Goal: Book appointment/travel/reservation

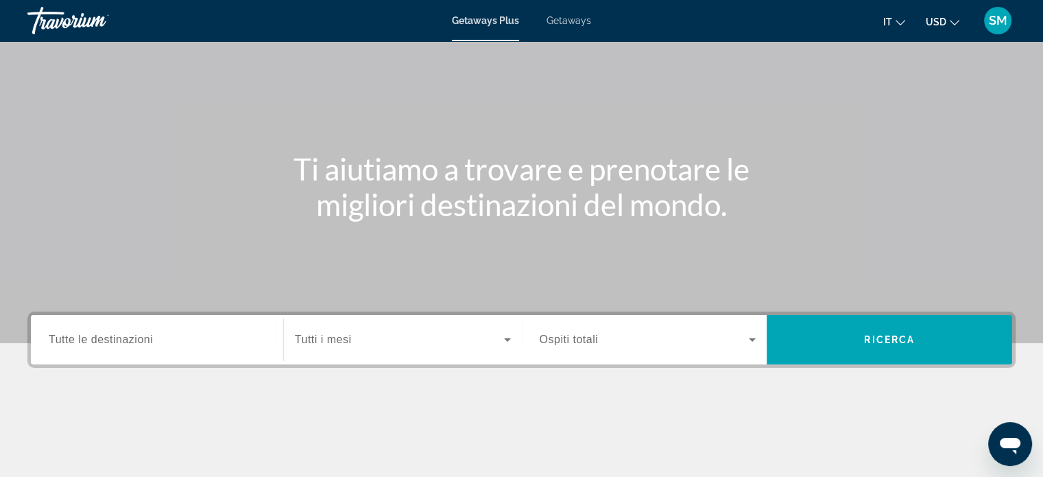
scroll to position [206, 0]
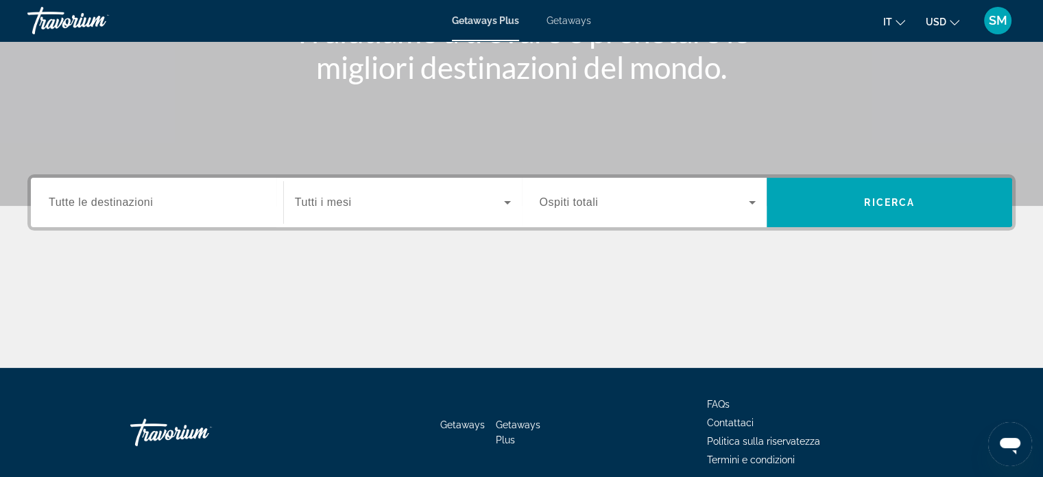
click at [71, 202] on span "Tutte le destinazioni" at bounding box center [101, 202] width 104 height 12
click at [71, 202] on input "Destination Tutte le destinazioni" at bounding box center [157, 203] width 217 height 16
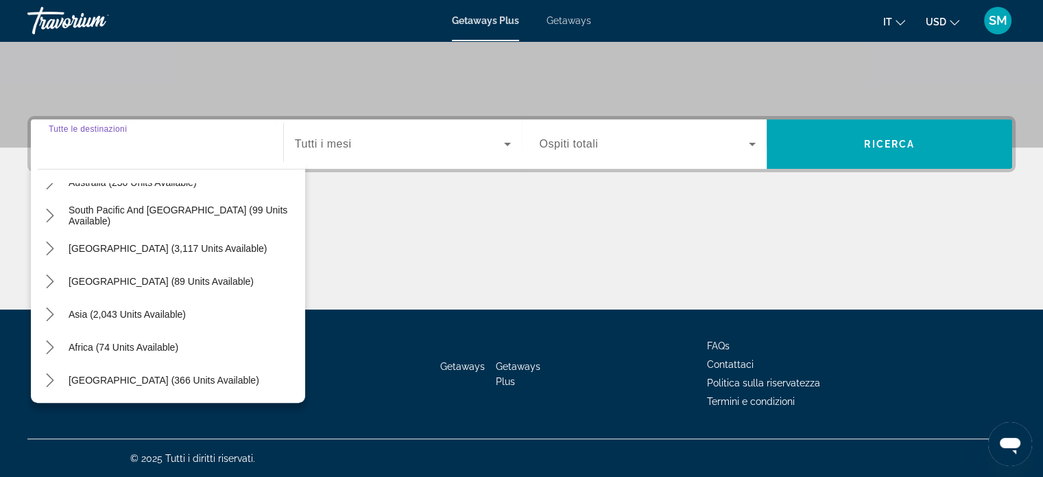
scroll to position [222, 0]
click at [163, 309] on span "Asia (2,043 units available)" at bounding box center [127, 313] width 117 height 11
type input "**********"
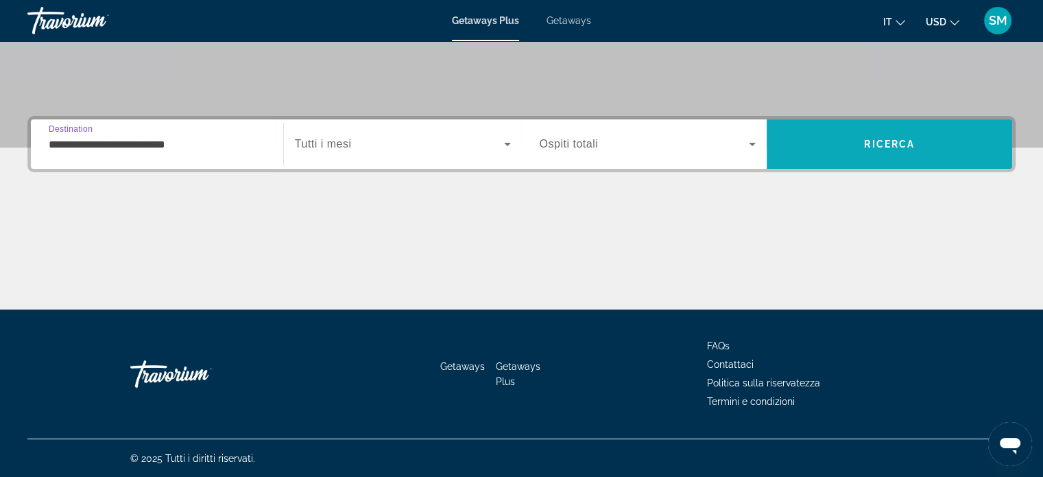
click at [941, 138] on span "Search" at bounding box center [890, 144] width 246 height 33
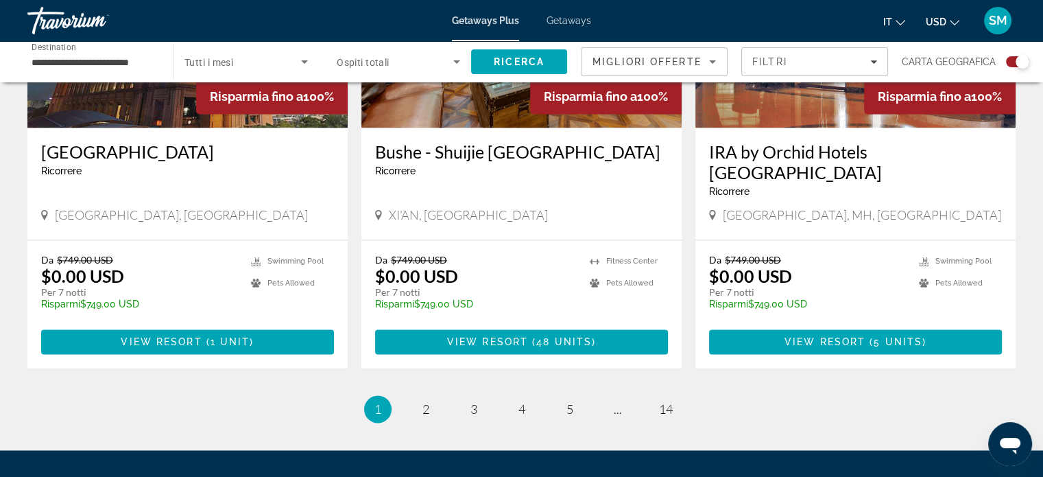
scroll to position [2126, 0]
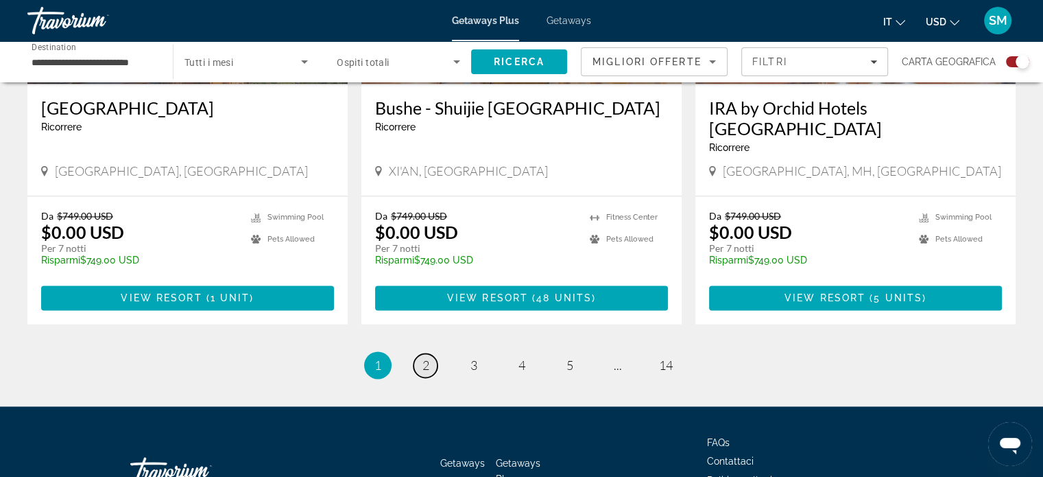
click at [428, 357] on span "2" at bounding box center [425, 364] width 7 height 15
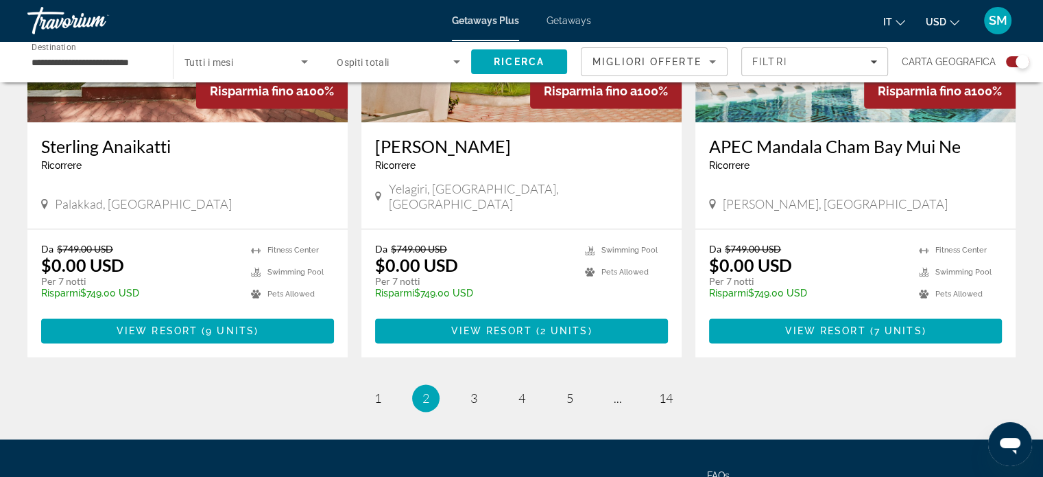
scroll to position [2126, 0]
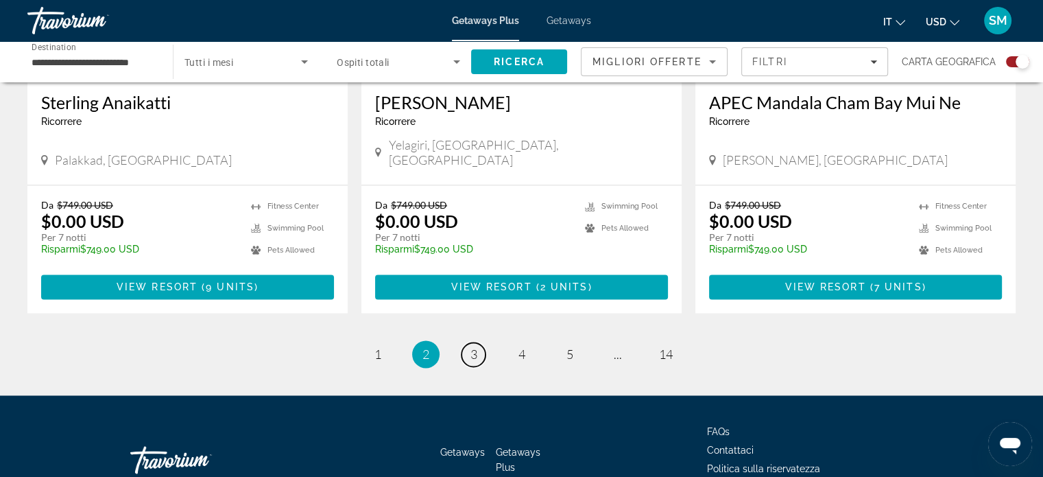
click at [475, 346] on span "3" at bounding box center [473, 353] width 7 height 15
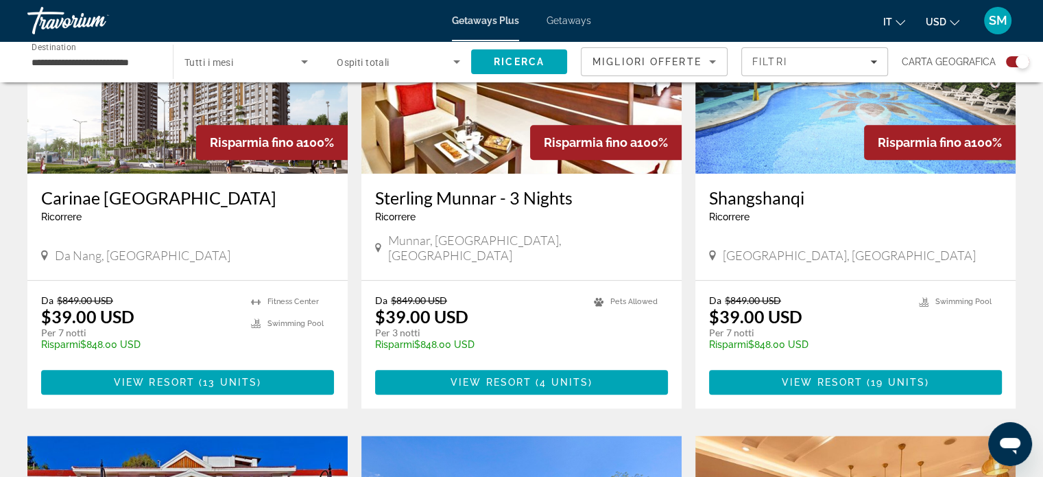
scroll to position [1145, 0]
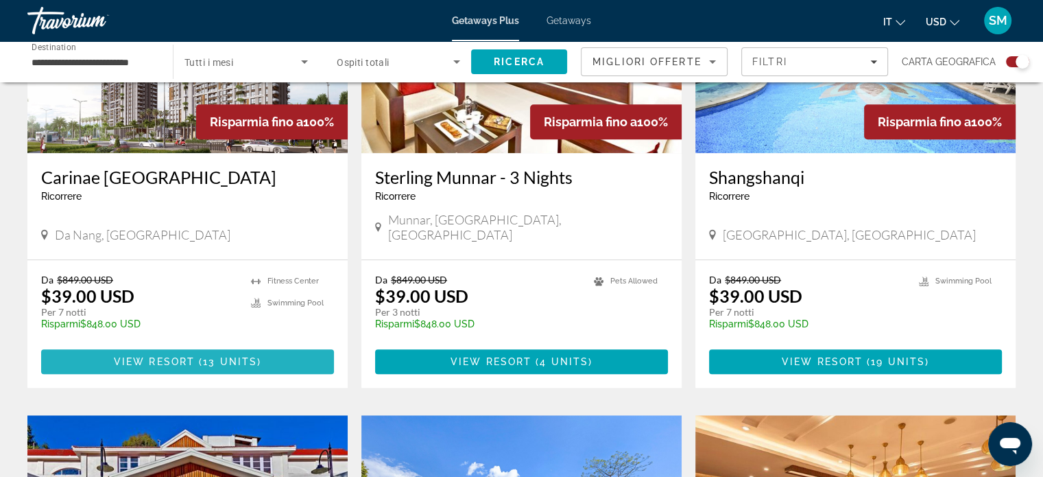
click at [178, 356] on span "View Resort" at bounding box center [154, 361] width 81 height 11
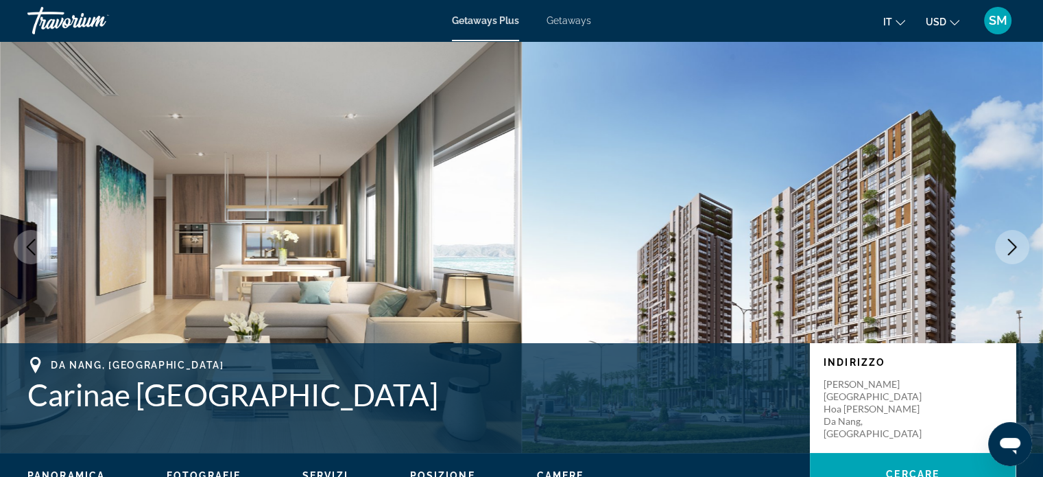
click at [1013, 250] on icon "Next image" at bounding box center [1012, 247] width 16 height 16
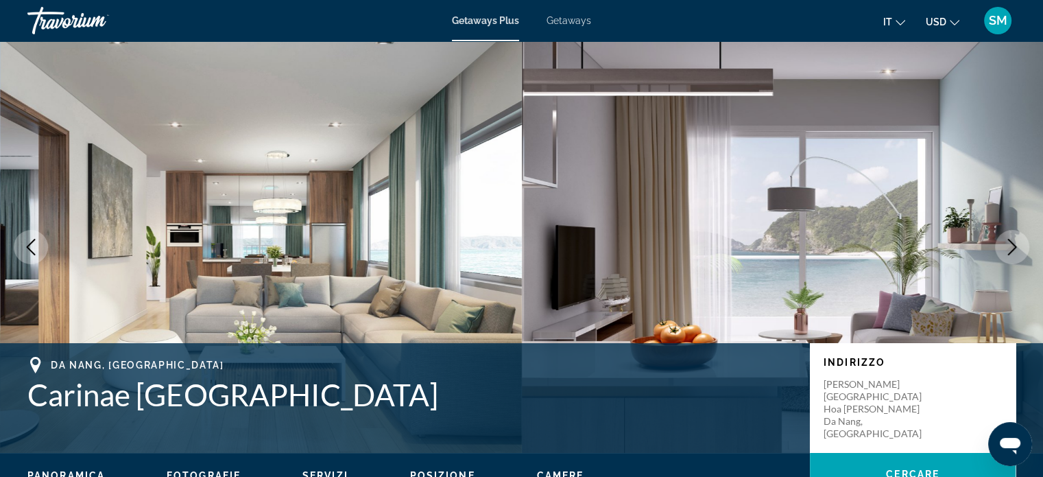
click at [1014, 248] on icon "Next image" at bounding box center [1012, 247] width 9 height 16
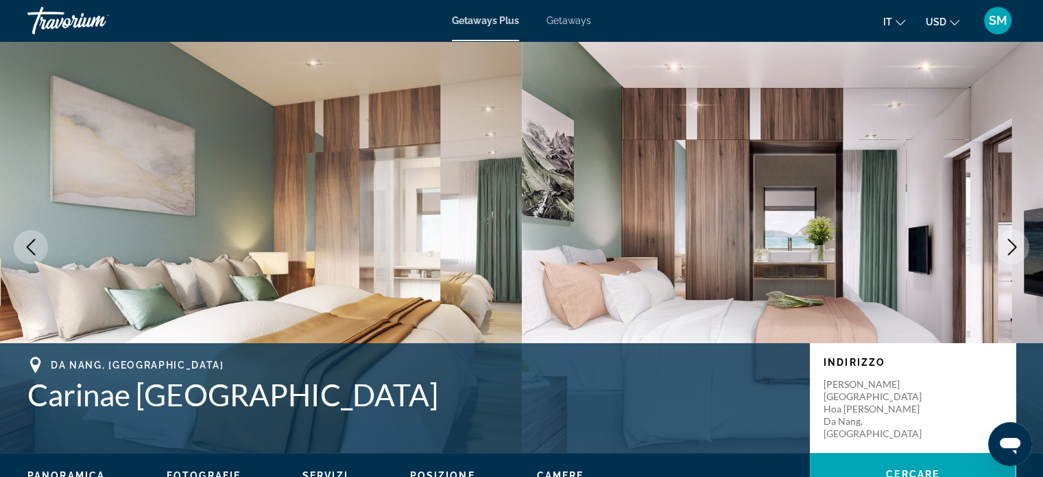
click at [1016, 246] on icon "Next image" at bounding box center [1012, 247] width 9 height 16
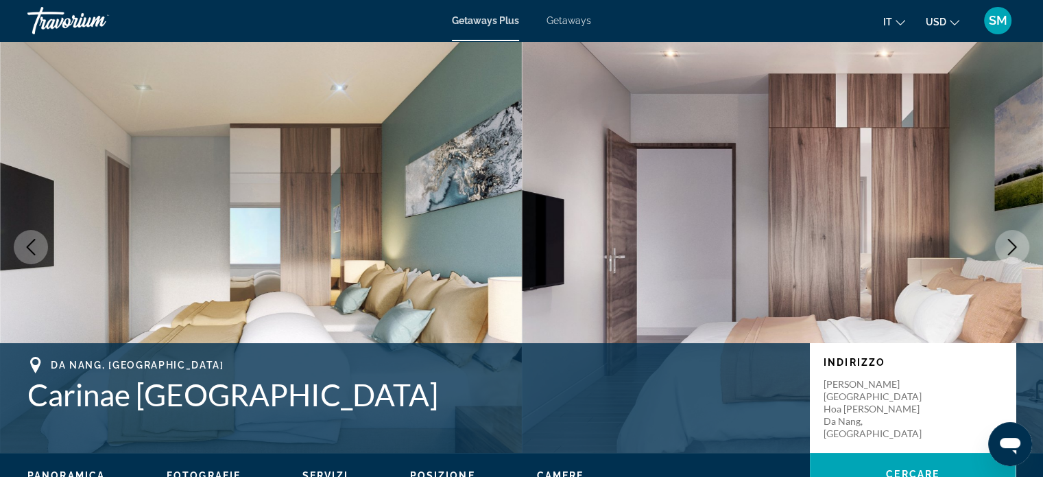
click at [1016, 246] on icon "Next image" at bounding box center [1012, 247] width 9 height 16
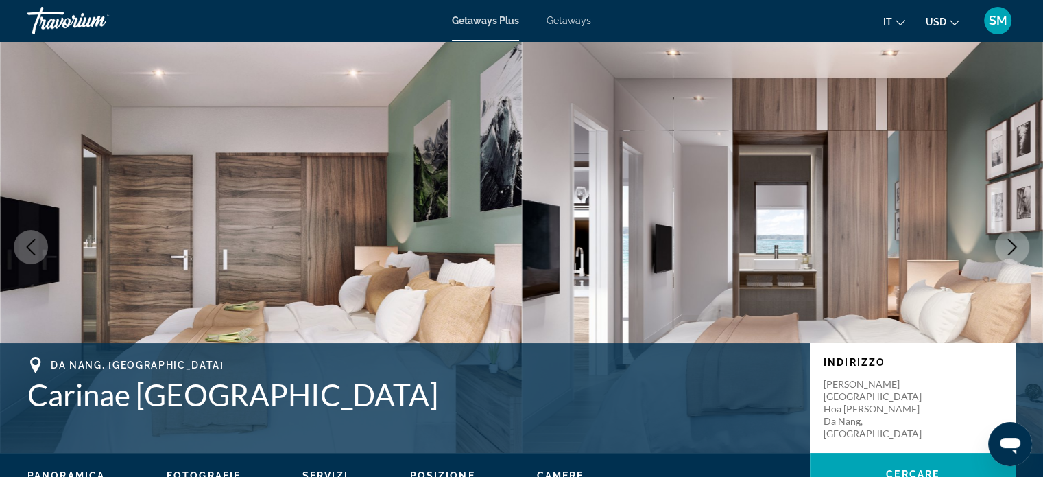
click at [1016, 246] on icon "Next image" at bounding box center [1012, 247] width 9 height 16
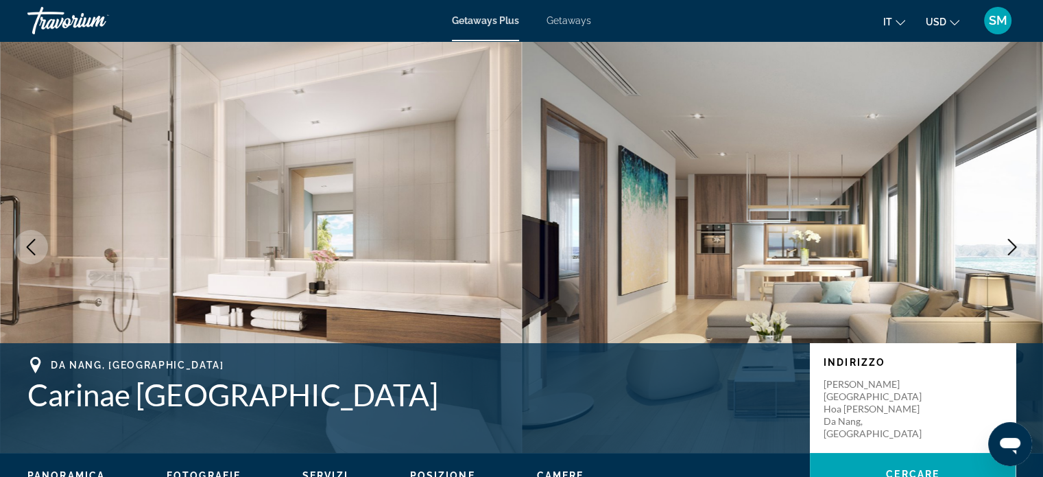
click at [1016, 246] on icon "Next image" at bounding box center [1012, 247] width 9 height 16
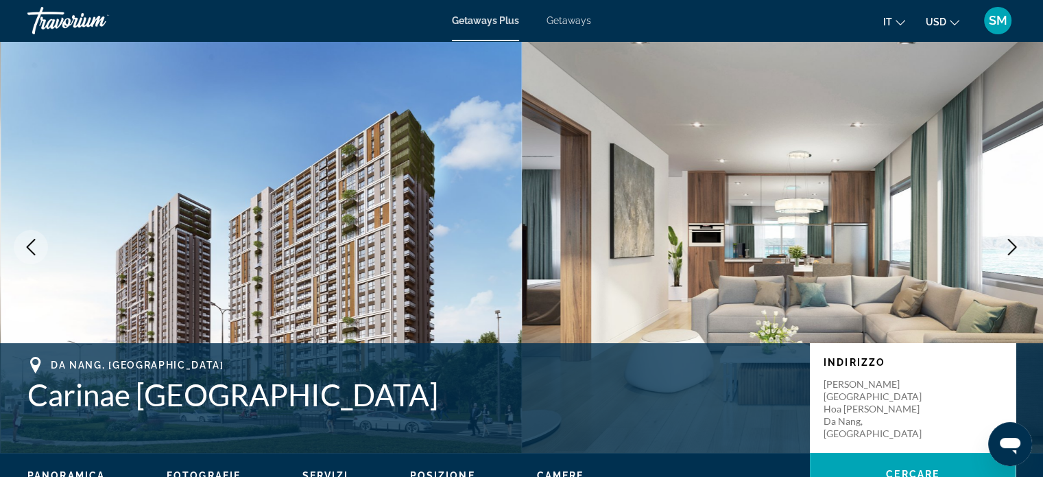
click at [1016, 246] on icon "Next image" at bounding box center [1012, 247] width 9 height 16
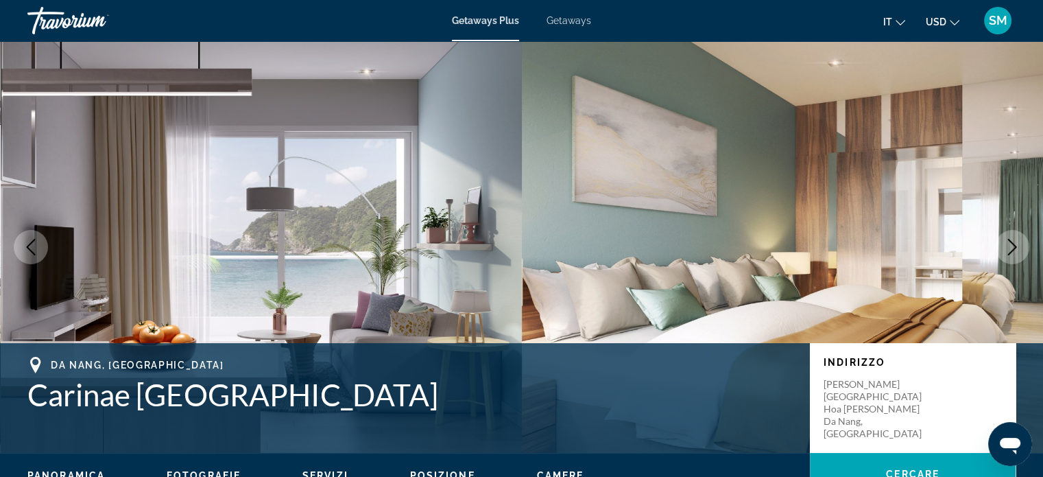
click at [1016, 246] on icon "Next image" at bounding box center [1012, 247] width 9 height 16
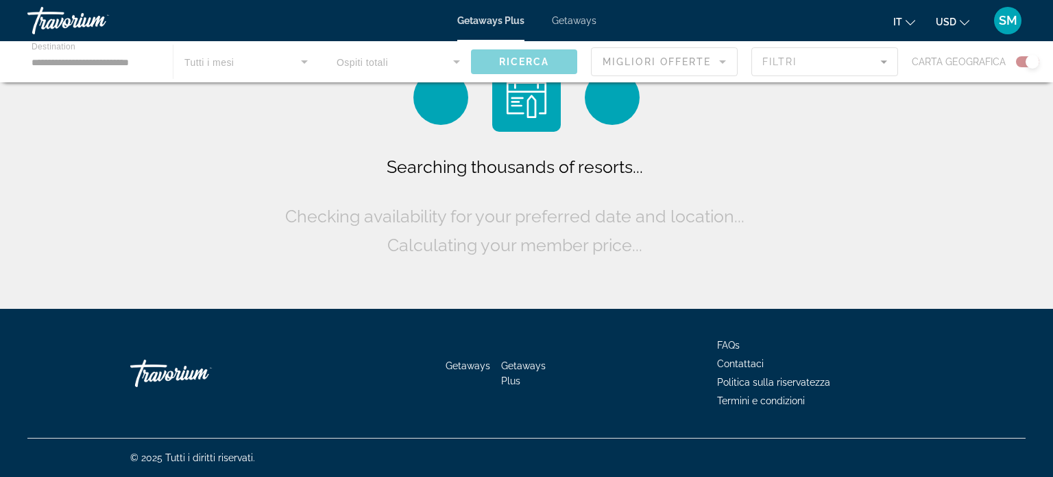
drag, startPoint x: 0, startPoint y: 0, endPoint x: 104, endPoint y: 79, distance: 130.7
click at [99, 60] on div "Main content" at bounding box center [526, 61] width 1053 height 41
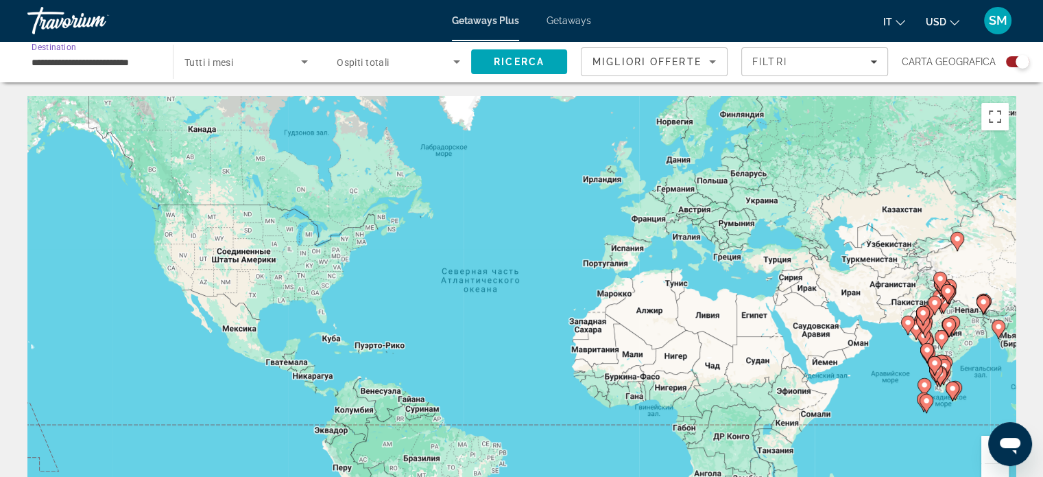
click at [112, 60] on input "**********" at bounding box center [93, 62] width 123 height 16
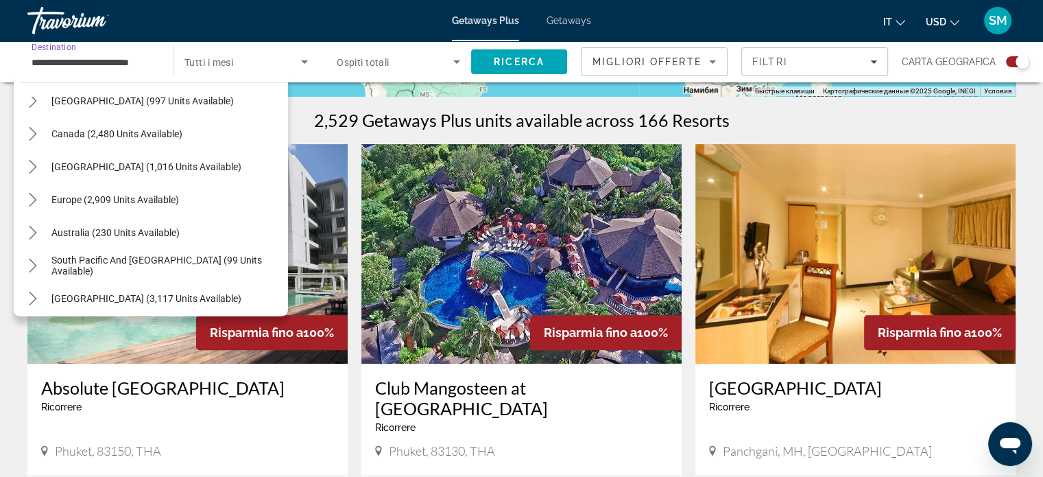
scroll to position [71, 0]
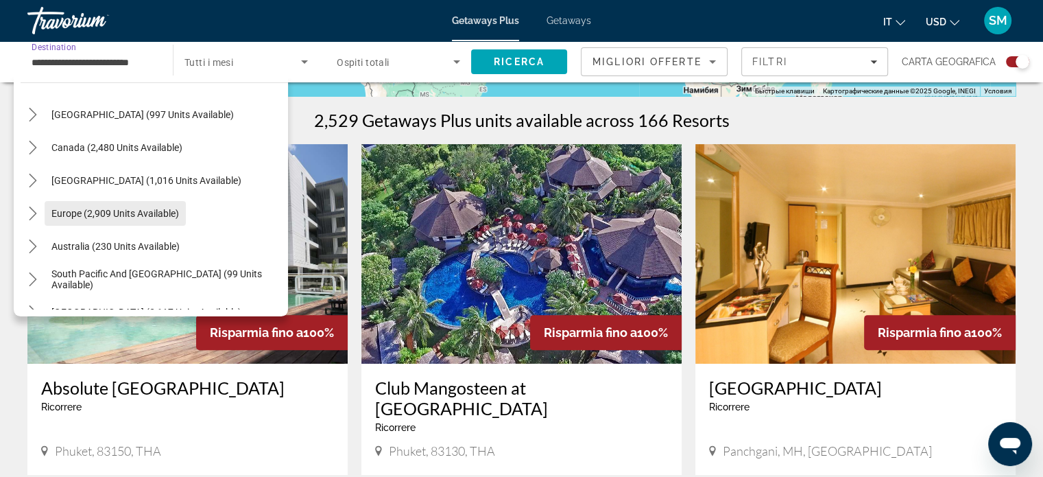
click at [163, 204] on span "Select destination: Europe (2,909 units available)" at bounding box center [115, 213] width 141 height 33
type input "**********"
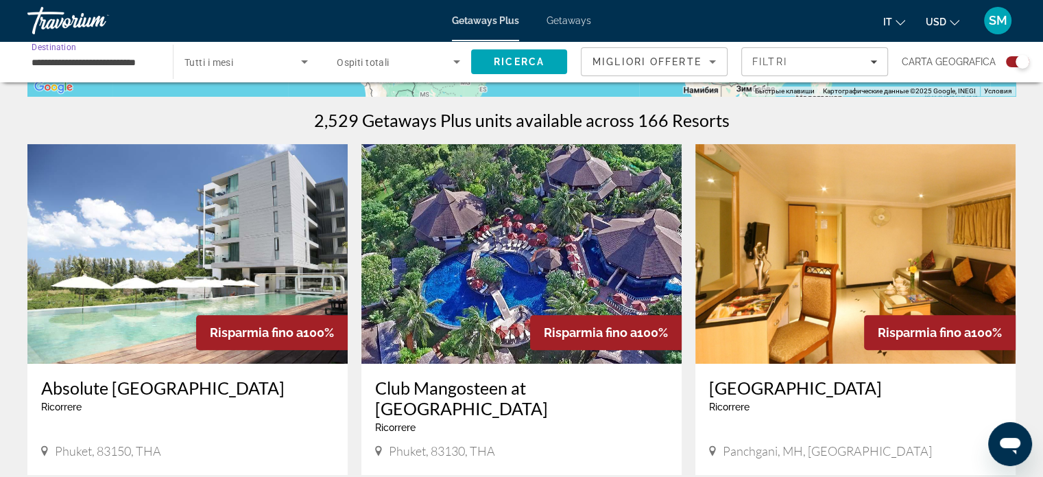
click at [309, 60] on icon "Search widget" at bounding box center [304, 61] width 16 height 16
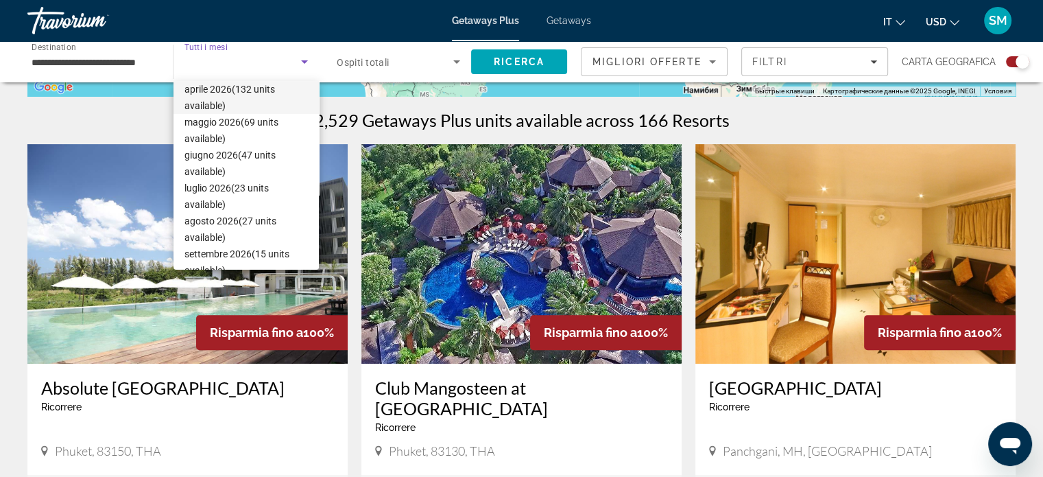
scroll to position [250, 0]
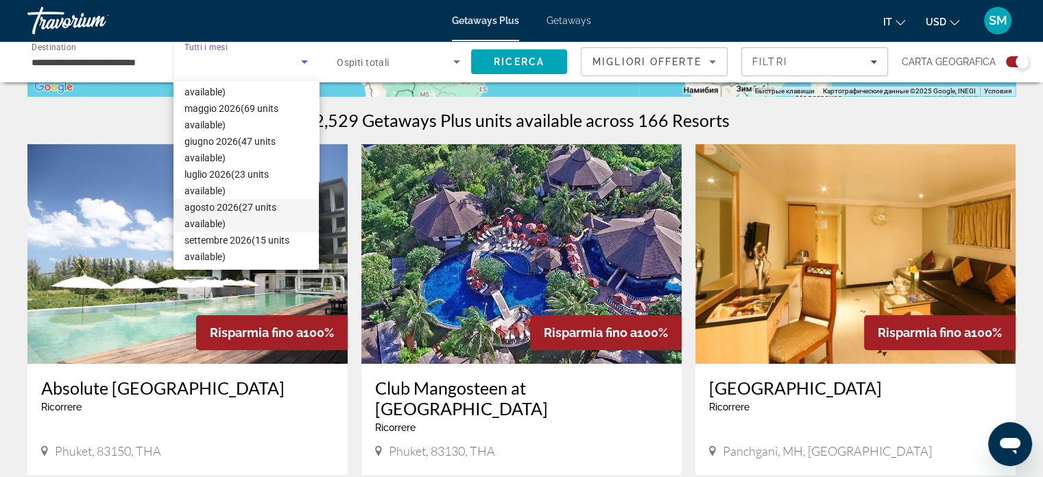
click at [217, 208] on span "agosto 2026 (27 units available)" at bounding box center [245, 215] width 123 height 33
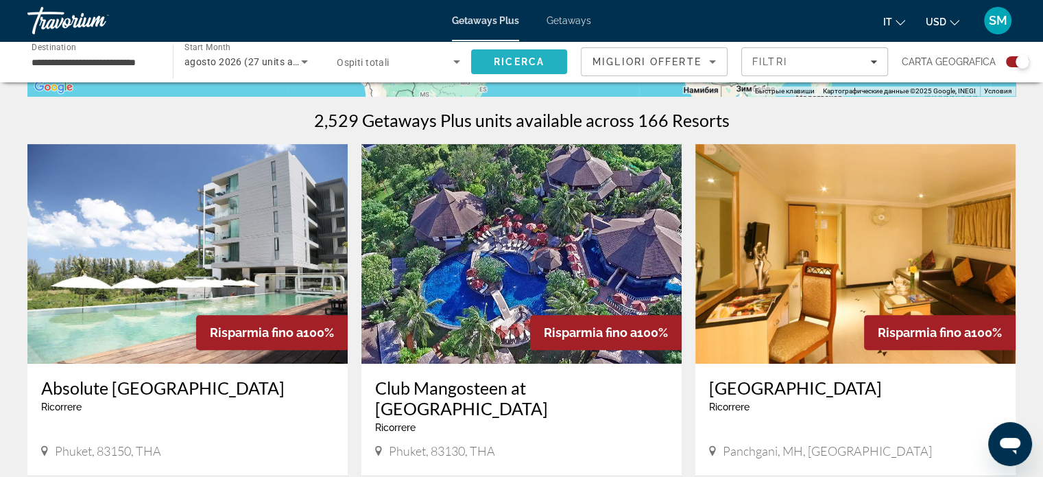
click at [496, 62] on span "Ricerca" at bounding box center [519, 61] width 51 height 11
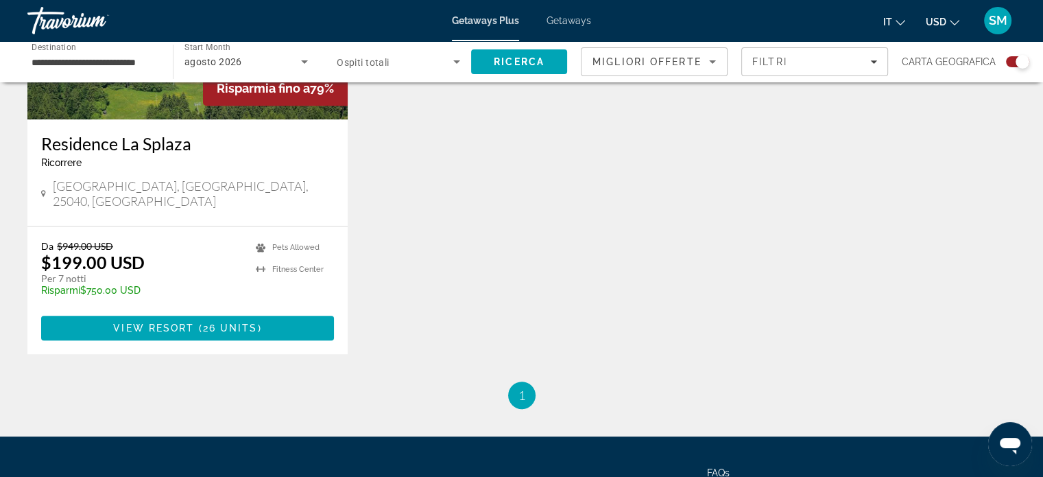
scroll to position [617, 0]
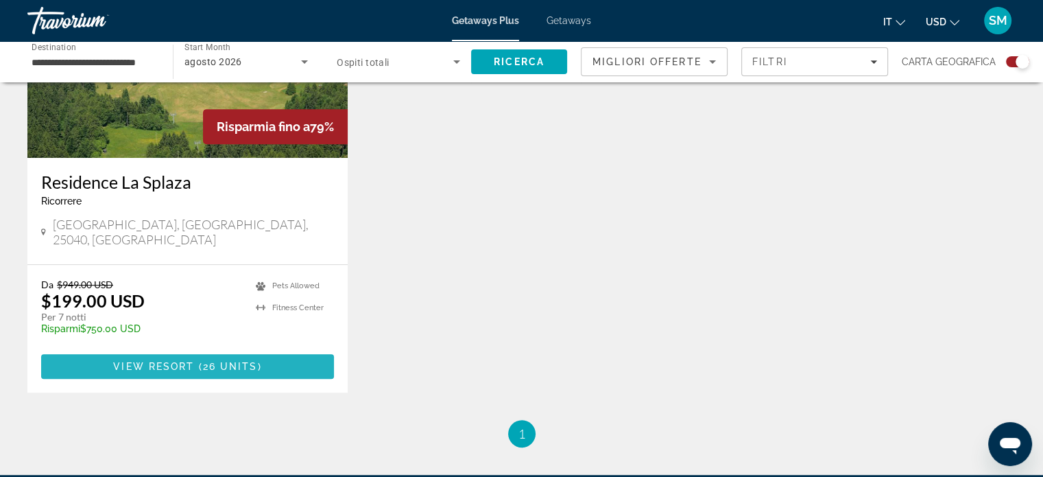
click at [169, 361] on span "View Resort" at bounding box center [153, 366] width 81 height 11
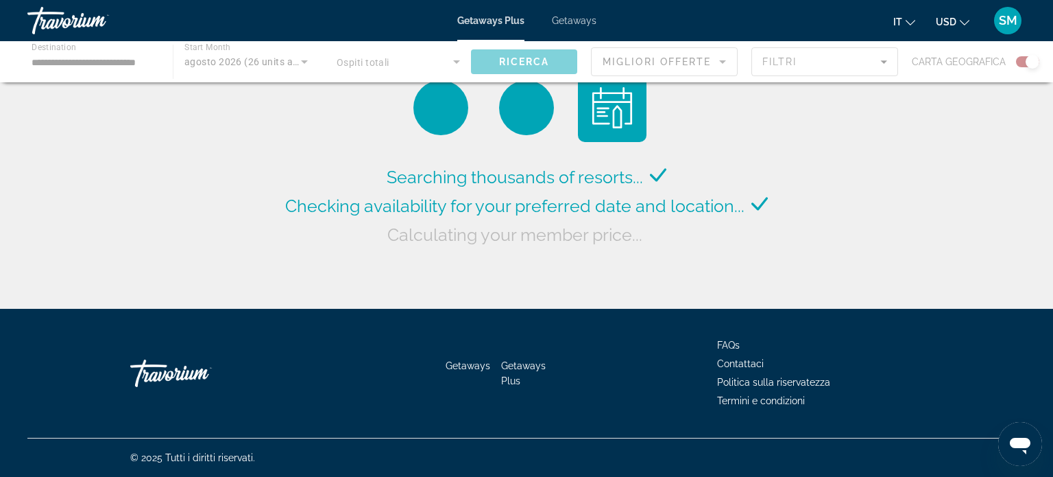
click at [246, 62] on div "Main content" at bounding box center [526, 61] width 1053 height 41
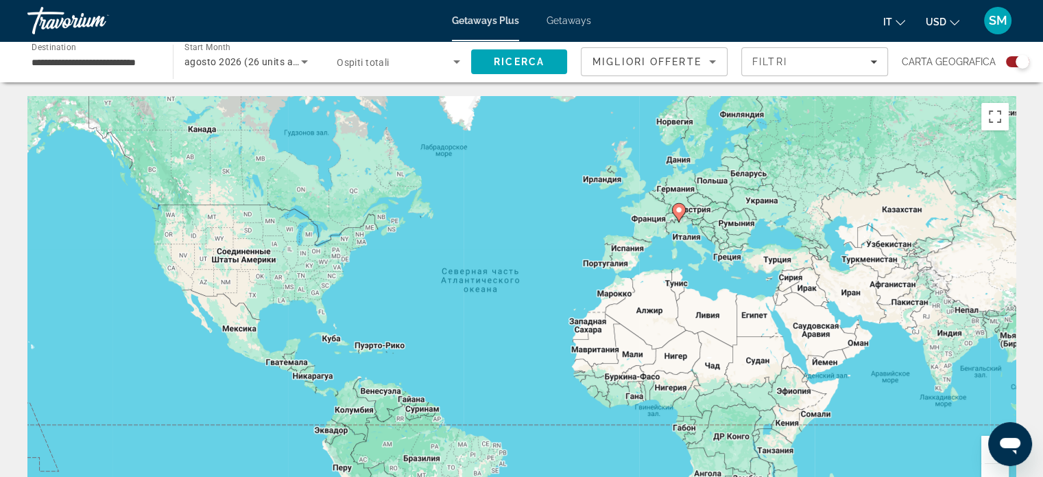
click at [264, 60] on span "agosto 2026 (26 units available)" at bounding box center [257, 61] width 147 height 11
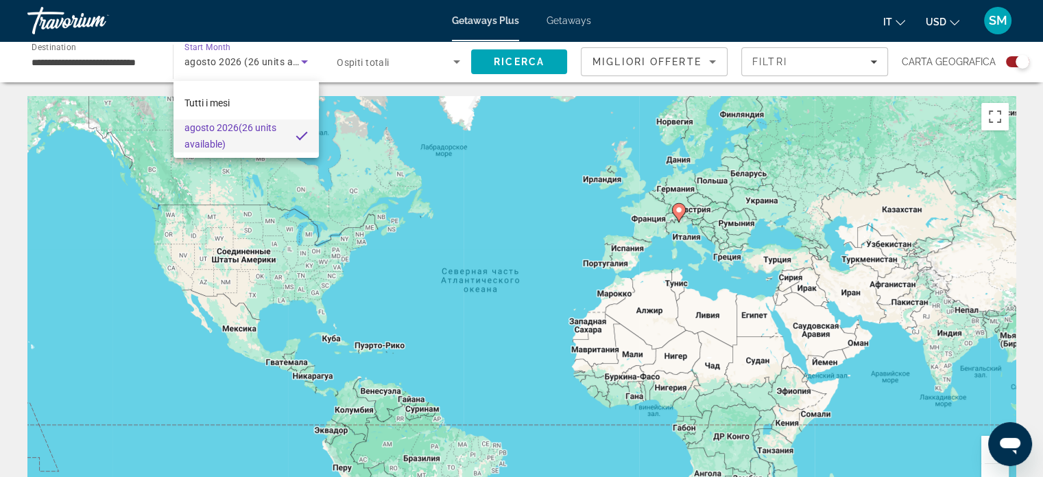
click at [307, 61] on div at bounding box center [521, 238] width 1043 height 477
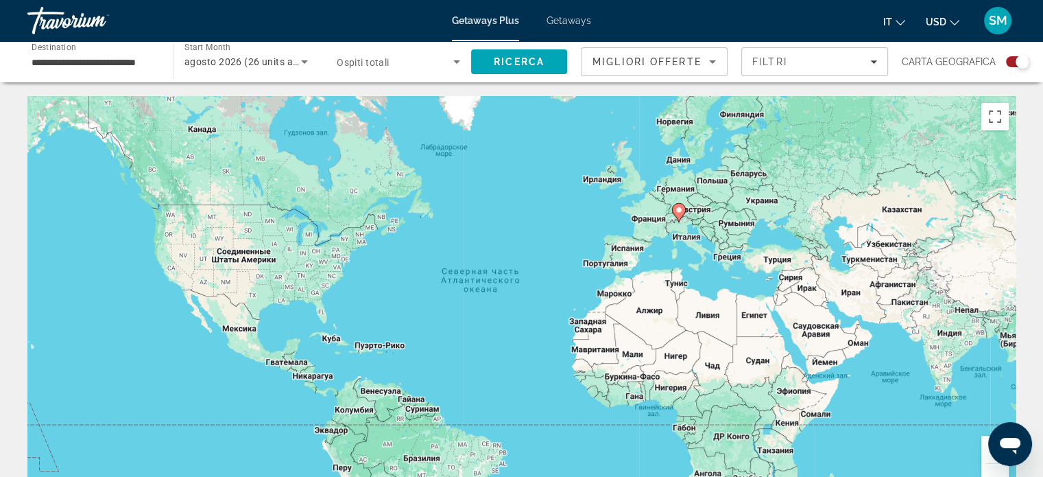
click at [304, 61] on icon "Search widget" at bounding box center [304, 61] width 7 height 3
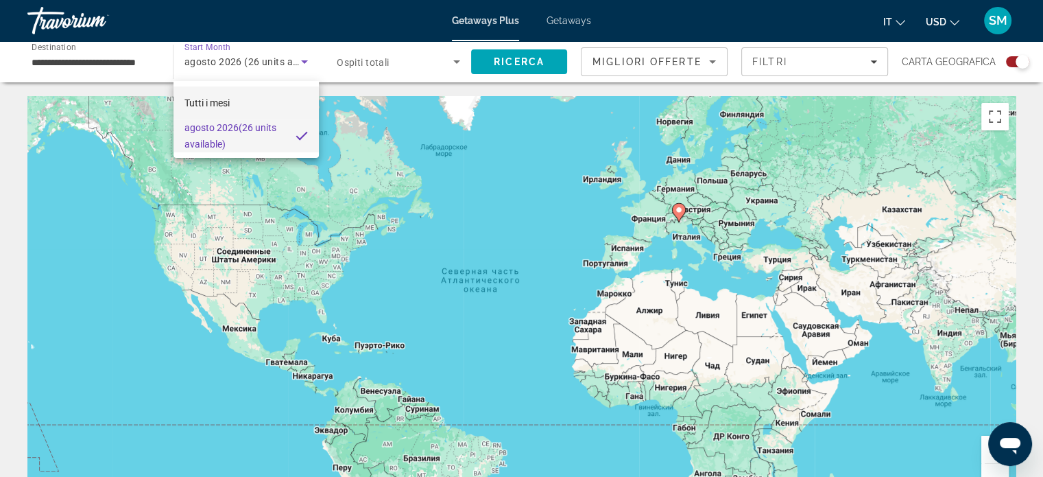
click at [241, 104] on mat-option "Tutti i mesi" at bounding box center [246, 102] width 145 height 33
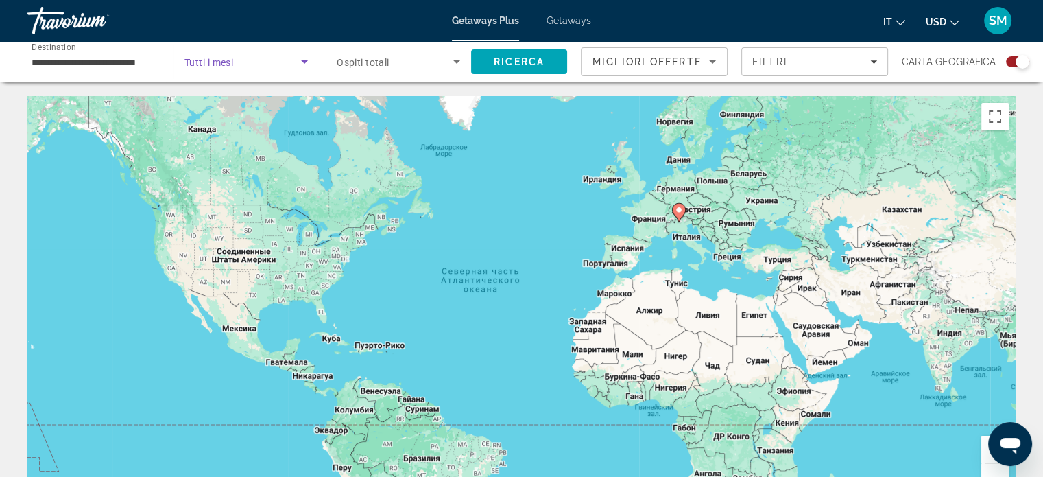
click at [252, 60] on span "Search widget" at bounding box center [242, 61] width 117 height 16
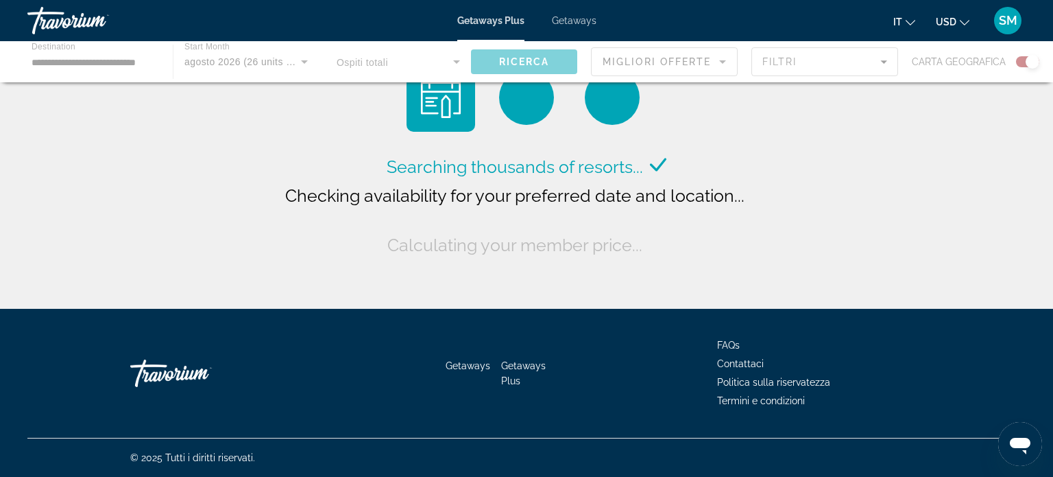
click at [232, 61] on div "Main content" at bounding box center [526, 61] width 1053 height 41
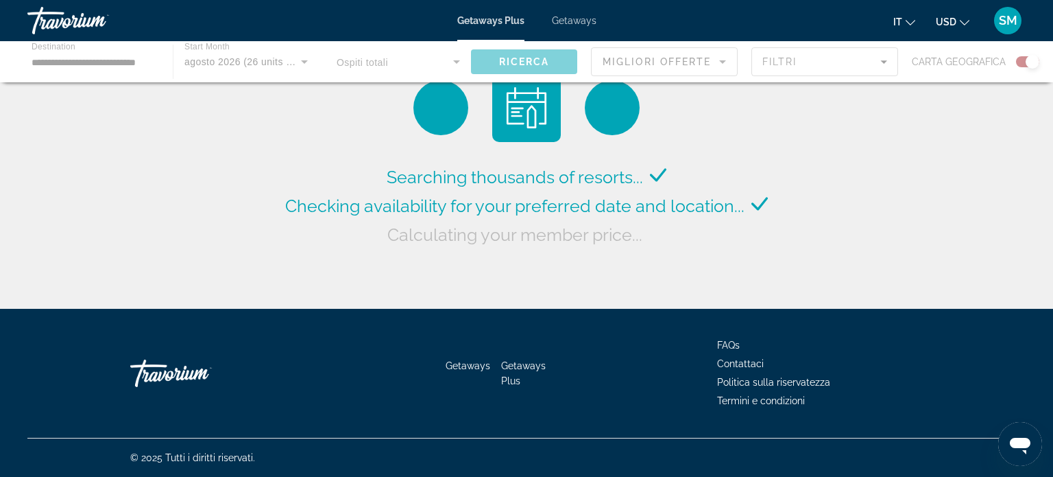
click at [241, 59] on div "Main content" at bounding box center [526, 61] width 1053 height 41
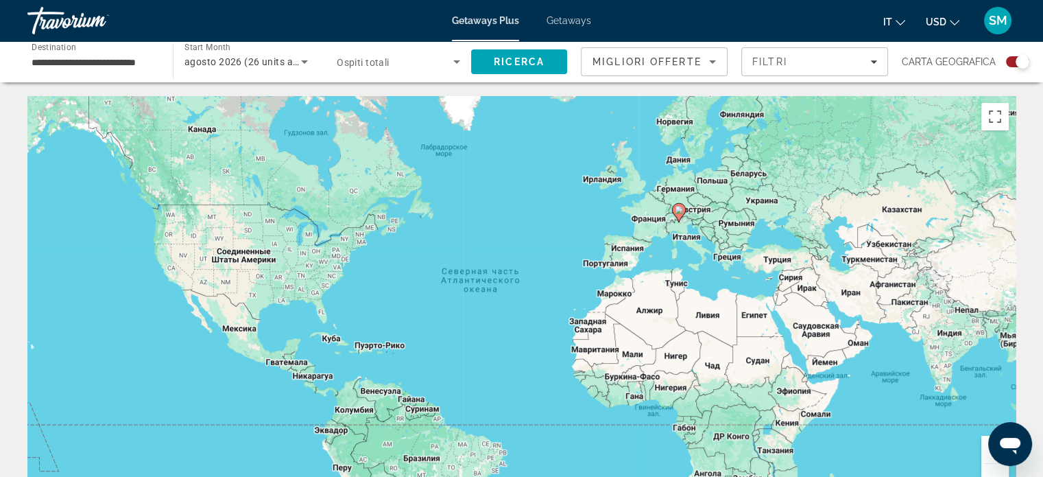
click at [304, 64] on icon "Search widget" at bounding box center [304, 61] width 16 height 16
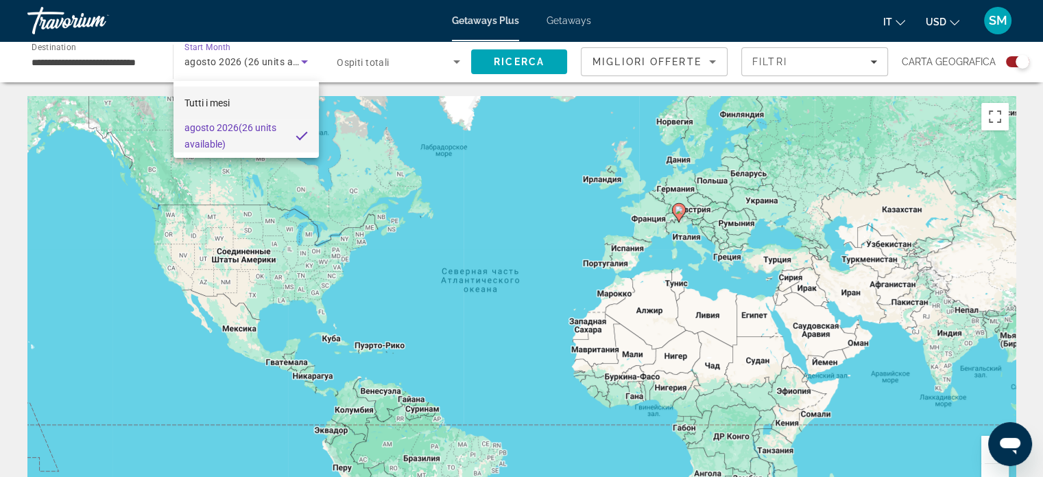
click at [214, 102] on span "Tutti i mesi" at bounding box center [206, 102] width 45 height 11
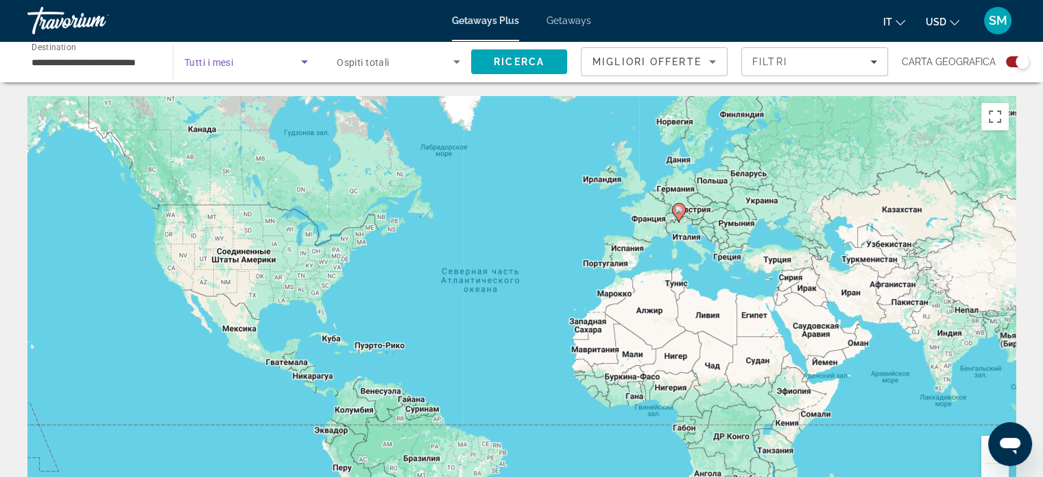
click at [307, 64] on icon "Search widget" at bounding box center [304, 61] width 16 height 16
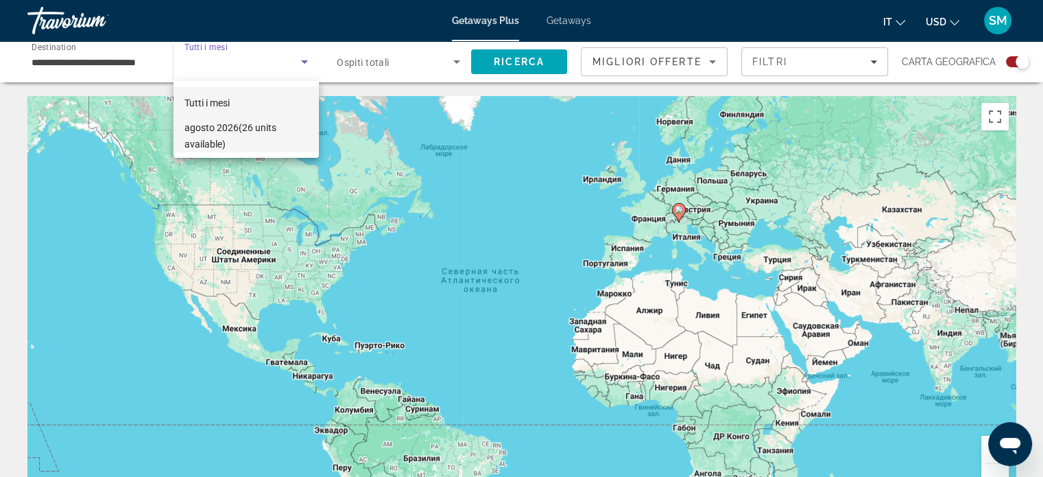
click at [222, 129] on span "agosto 2026 (26 units available)" at bounding box center [245, 135] width 123 height 33
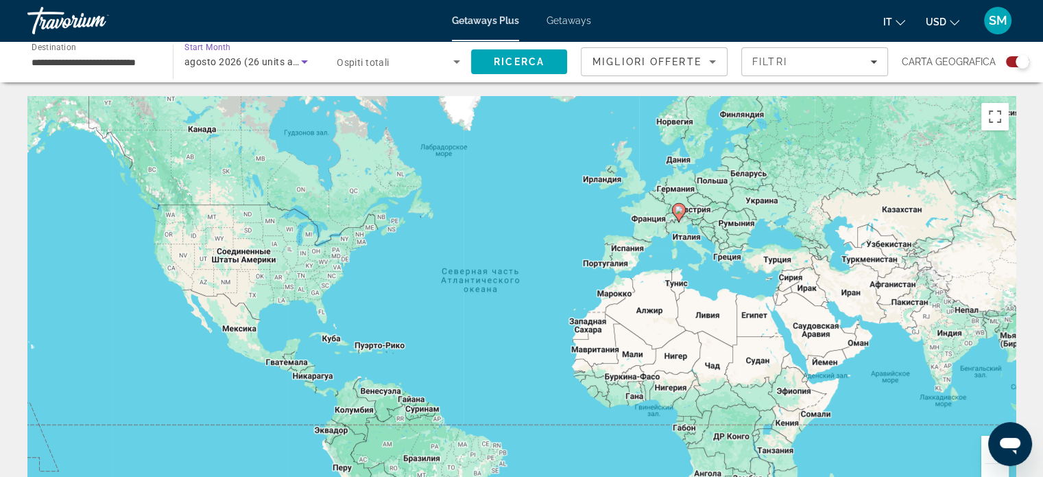
click at [219, 62] on span "agosto 2026 (26 units available)" at bounding box center [257, 61] width 147 height 11
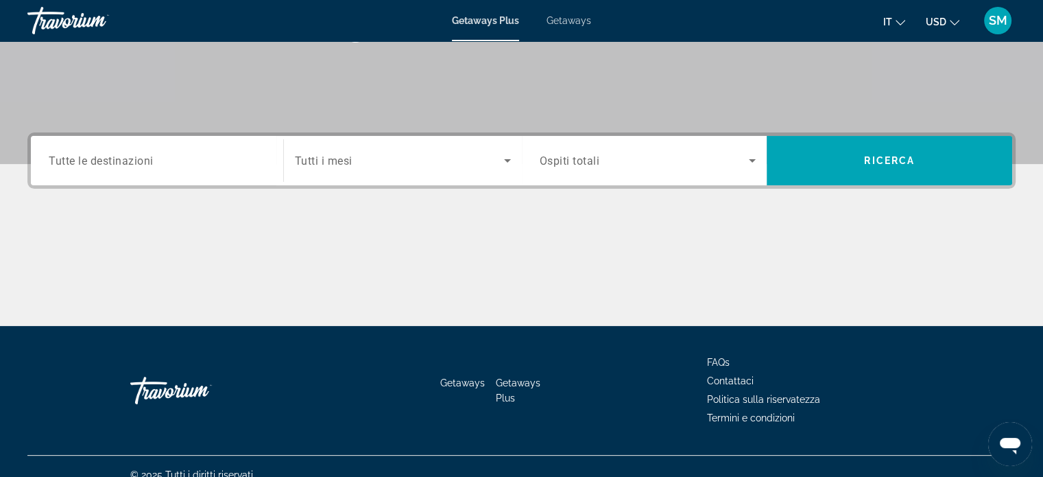
scroll to position [264, 0]
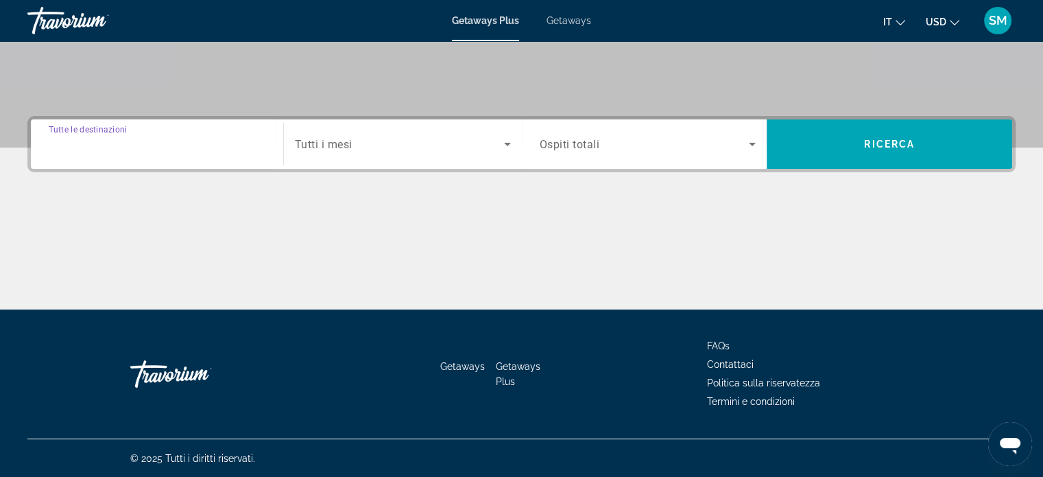
click at [113, 146] on input "Destination Tutte le destinazioni" at bounding box center [157, 144] width 217 height 16
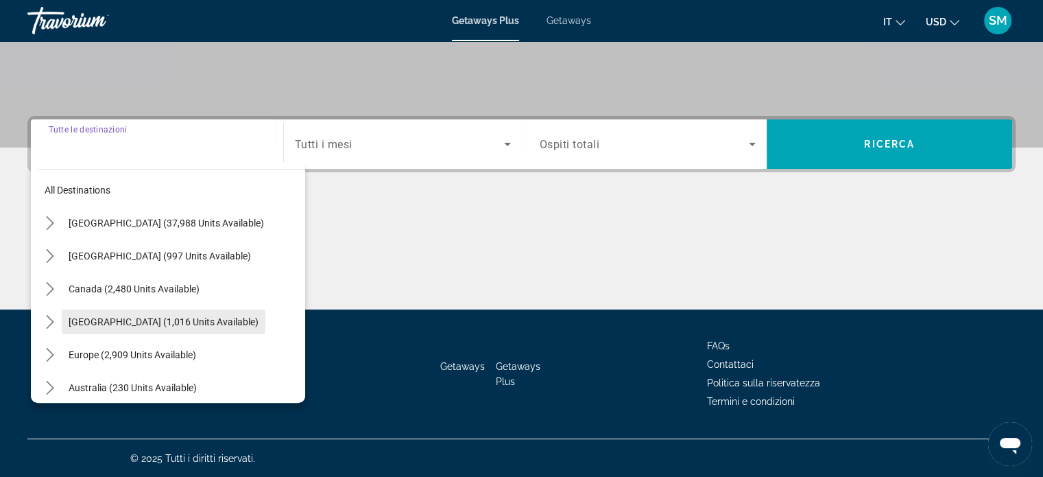
scroll to position [154, 0]
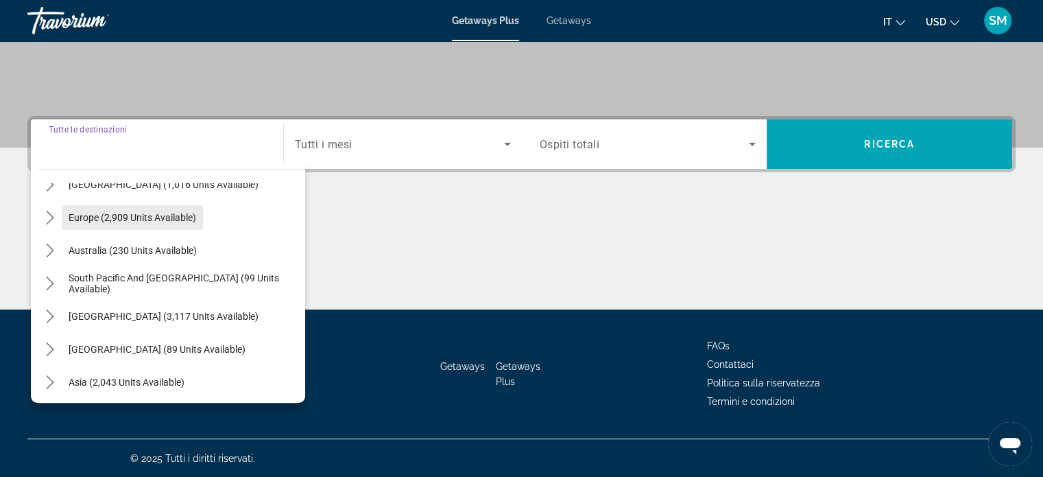
click at [110, 209] on span "Select destination: Europe (2,909 units available)" at bounding box center [132, 217] width 141 height 33
type input "**********"
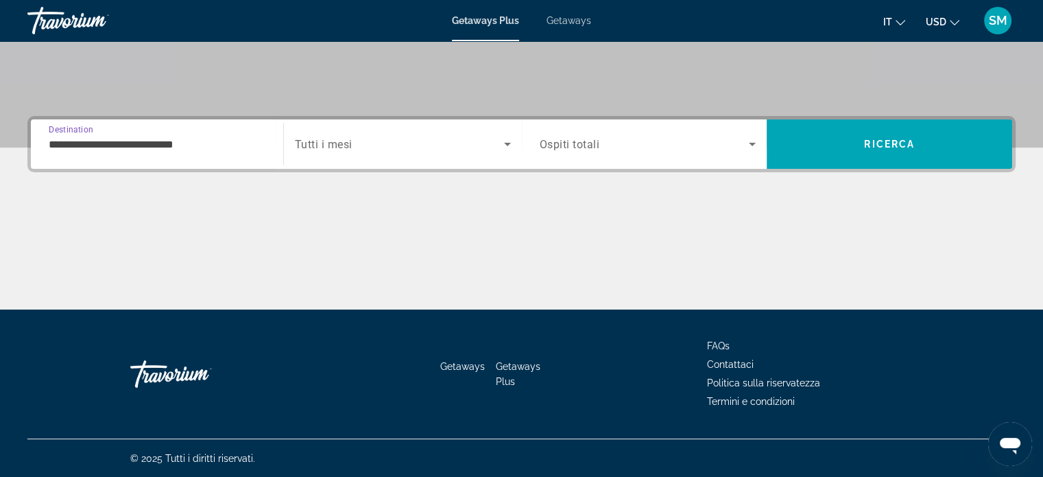
click at [403, 147] on span "Search widget" at bounding box center [399, 144] width 209 height 16
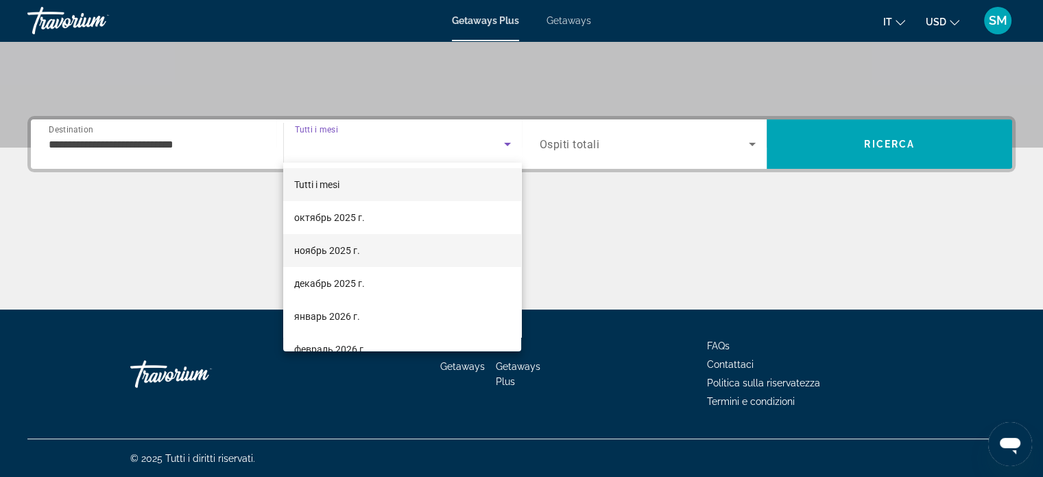
click at [342, 253] on span "ноябрь 2025 г." at bounding box center [327, 250] width 66 height 16
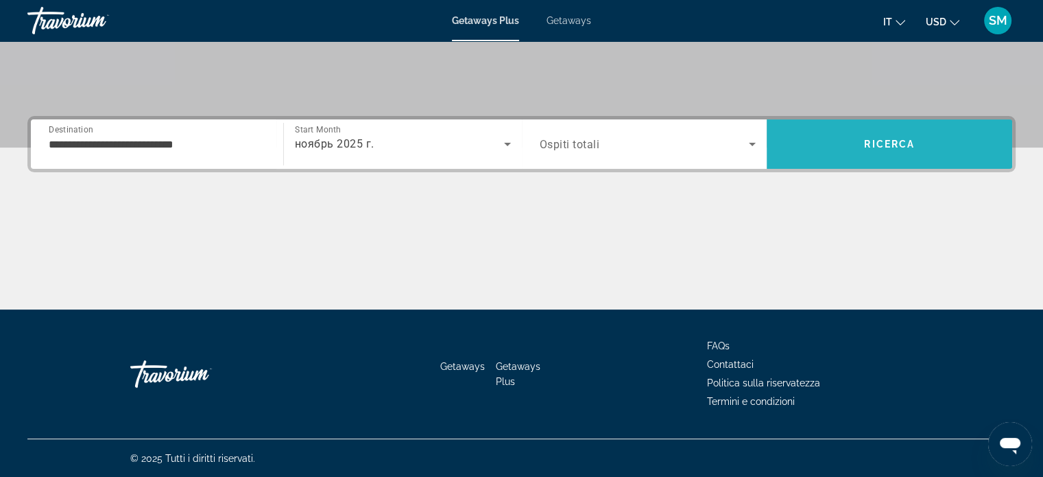
click at [883, 139] on span "Ricerca" at bounding box center [889, 144] width 51 height 11
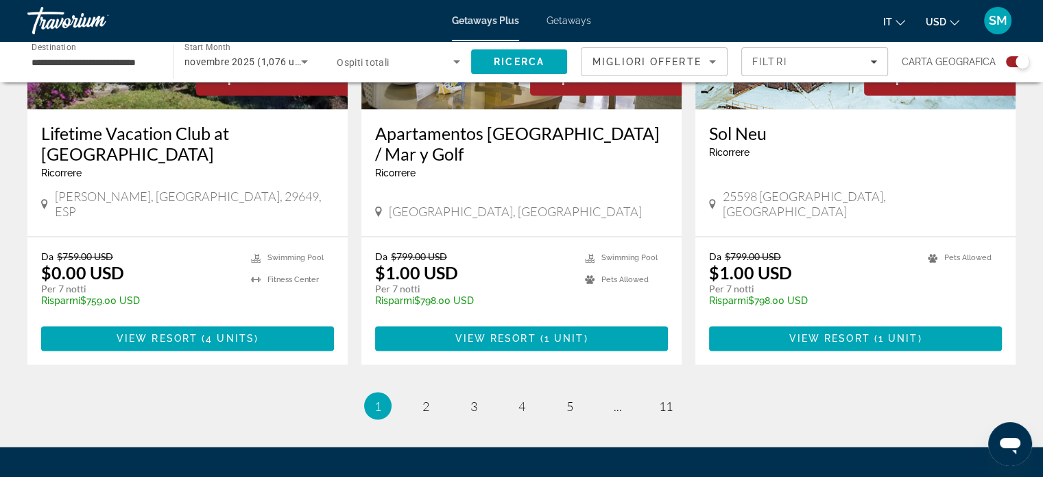
scroll to position [2227, 0]
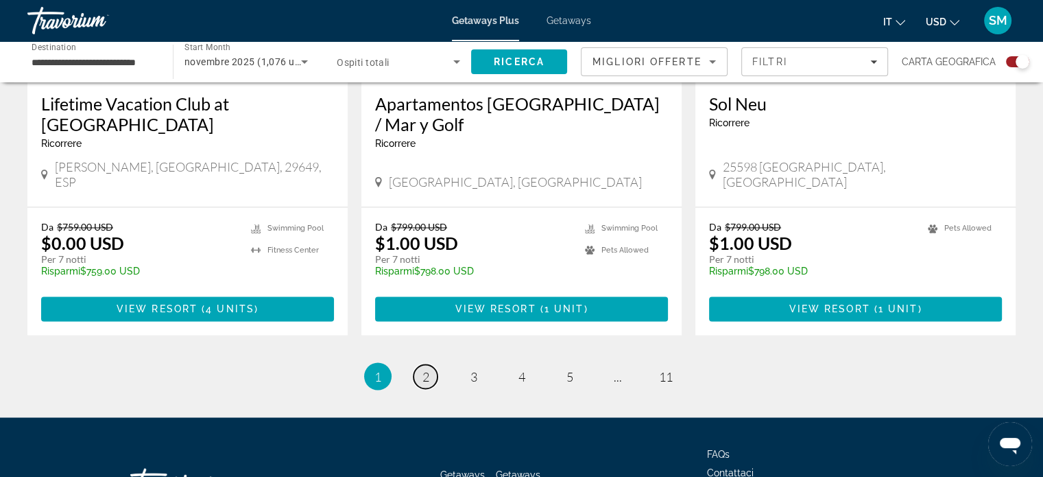
click at [433, 364] on link "page 2" at bounding box center [426, 376] width 24 height 24
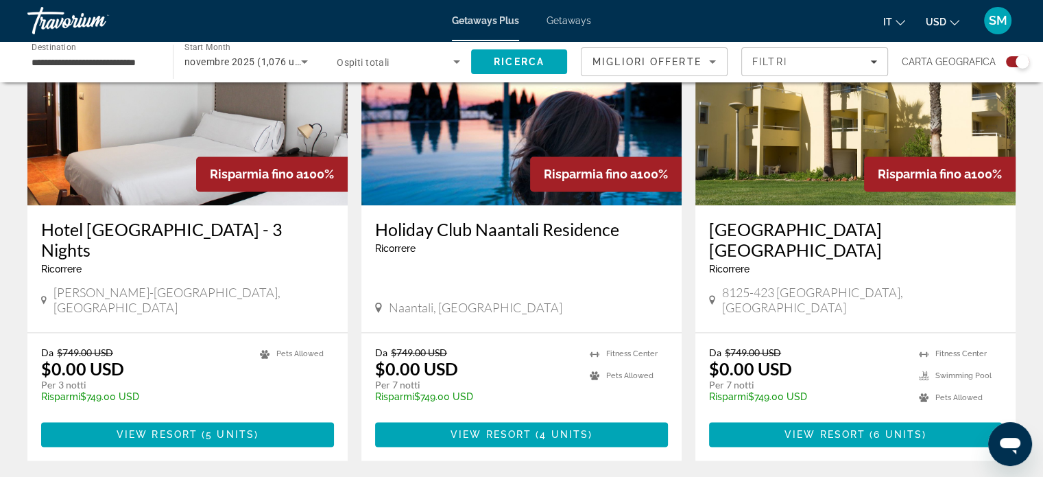
scroll to position [2057, 0]
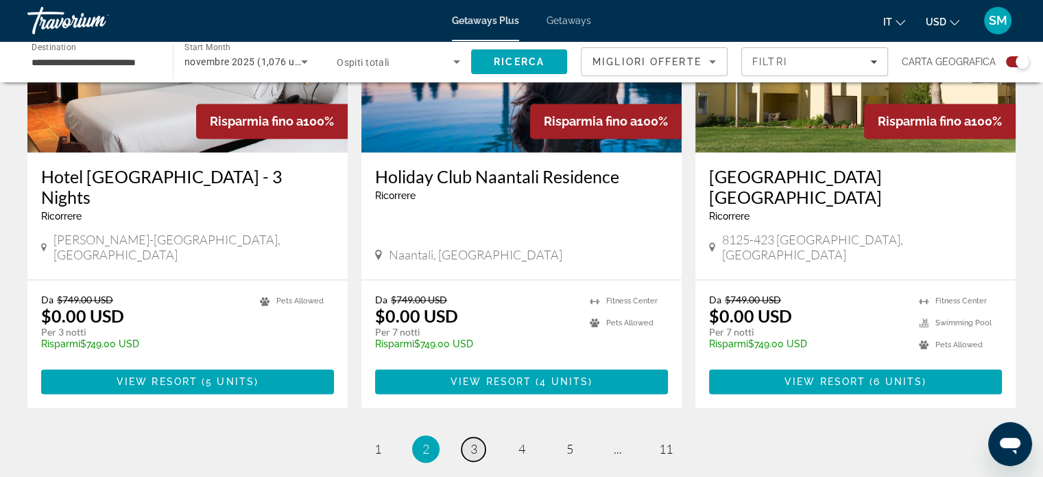
click at [475, 441] on span "3" at bounding box center [473, 448] width 7 height 15
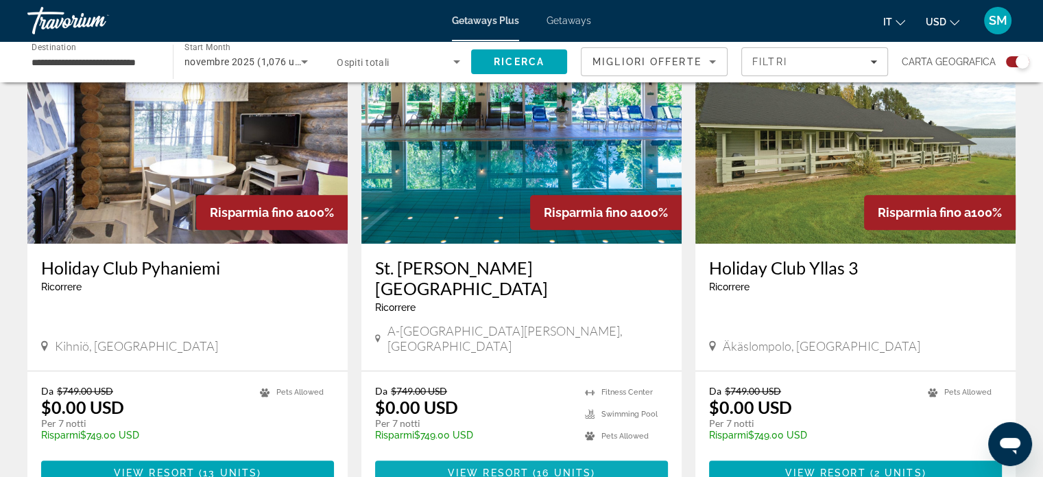
scroll to position [892, 0]
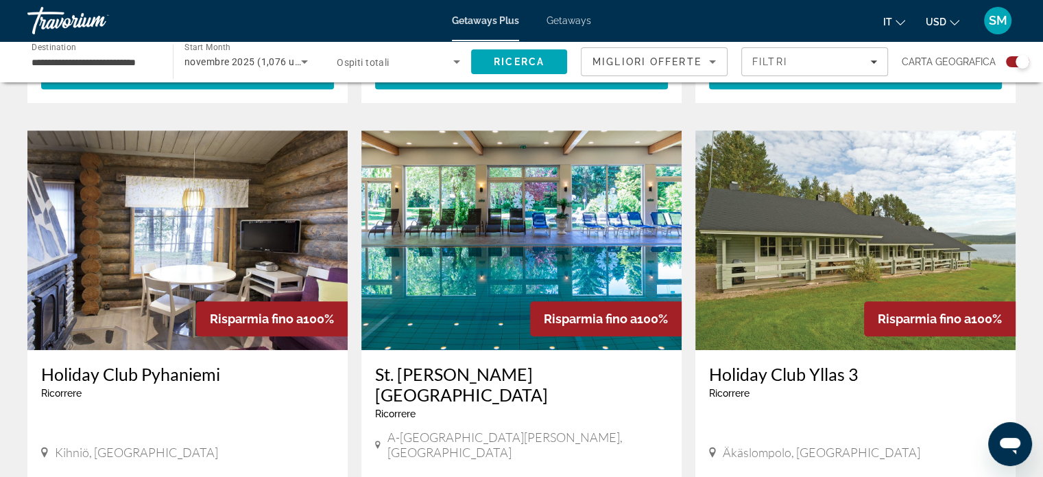
click at [565, 226] on img "Main content" at bounding box center [521, 239] width 320 height 219
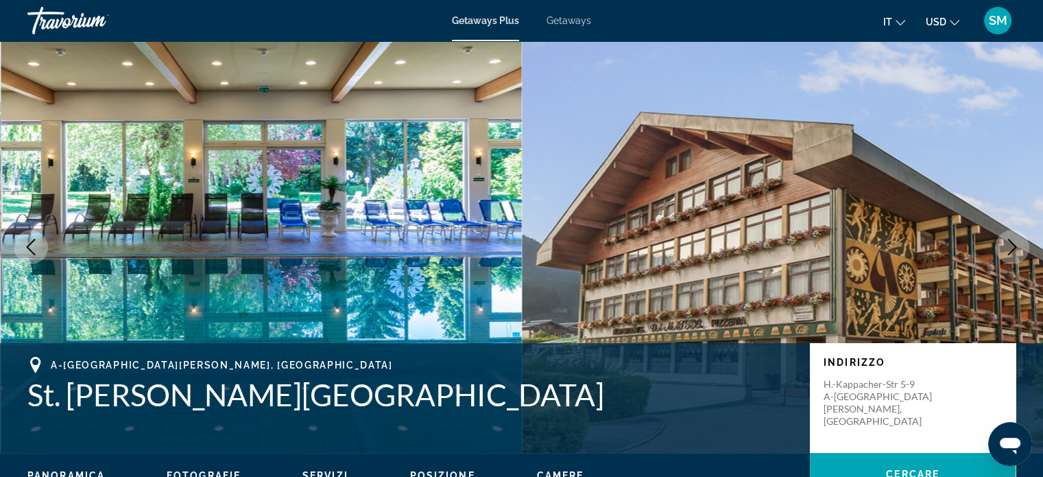
click at [1017, 246] on icon "Next image" at bounding box center [1012, 247] width 16 height 16
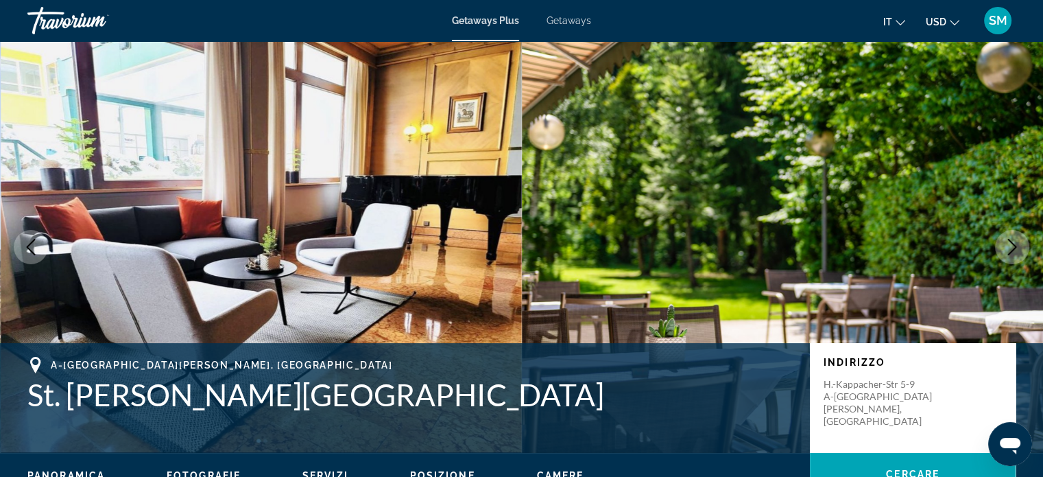
click at [1015, 246] on icon "Next image" at bounding box center [1012, 247] width 9 height 16
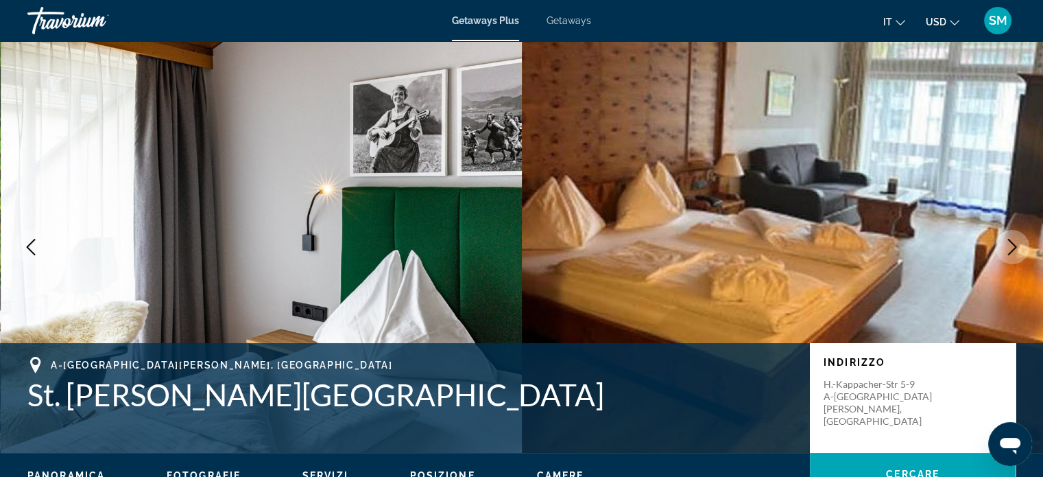
click at [1015, 246] on icon "Next image" at bounding box center [1012, 247] width 9 height 16
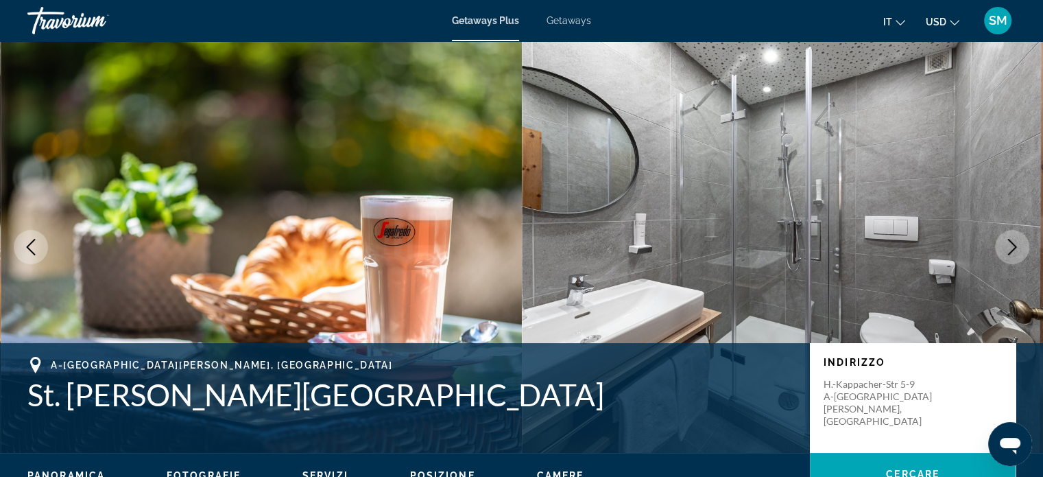
click at [1015, 246] on icon "Next image" at bounding box center [1012, 247] width 9 height 16
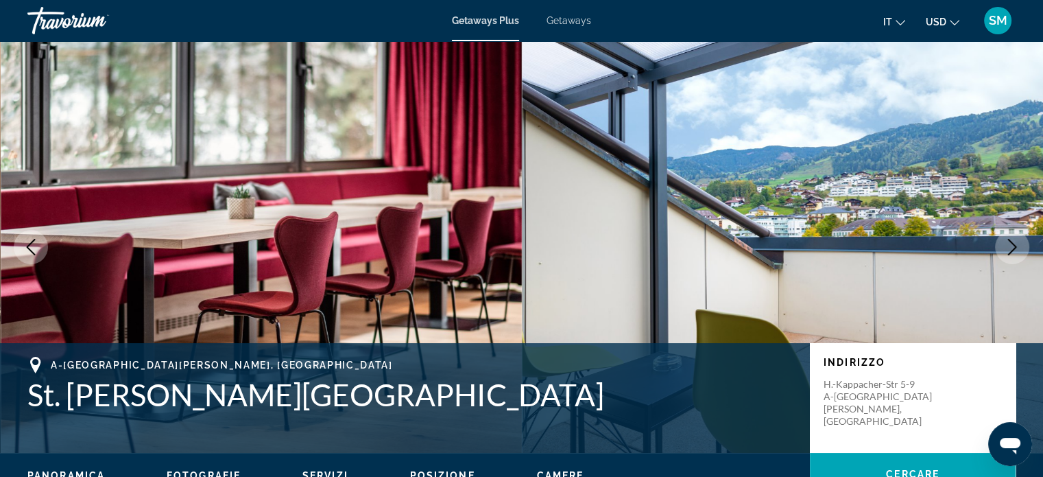
click at [1015, 246] on icon "Next image" at bounding box center [1012, 247] width 9 height 16
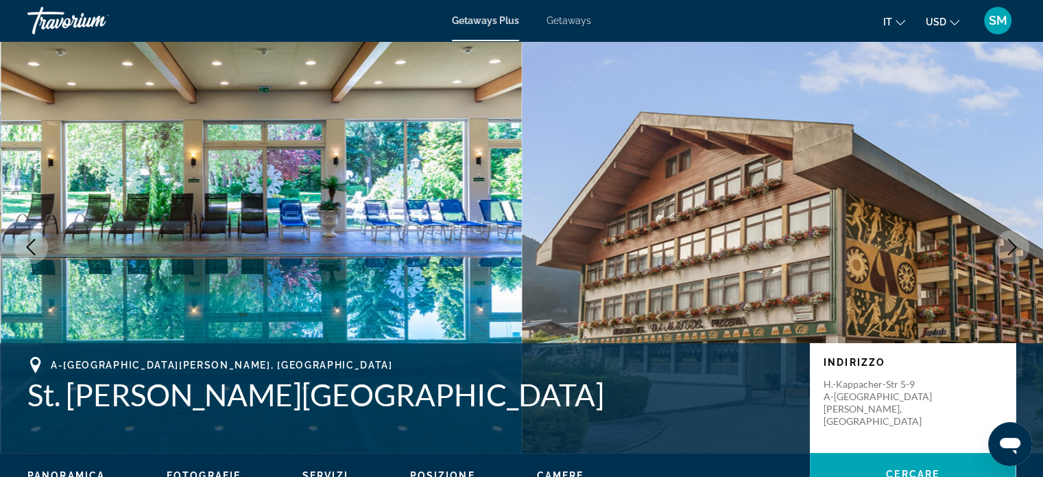
click at [1015, 246] on icon "Next image" at bounding box center [1012, 247] width 9 height 16
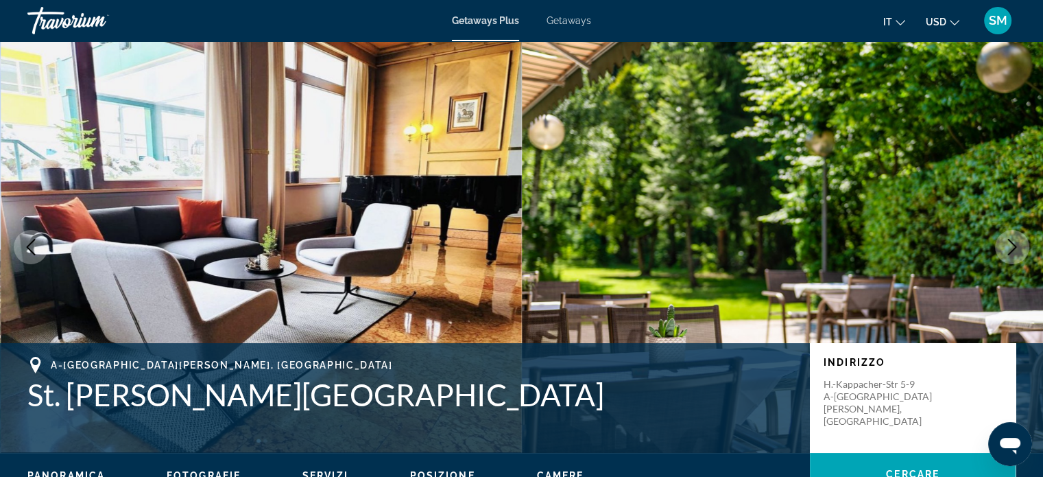
click at [1015, 246] on icon "Next image" at bounding box center [1012, 247] width 9 height 16
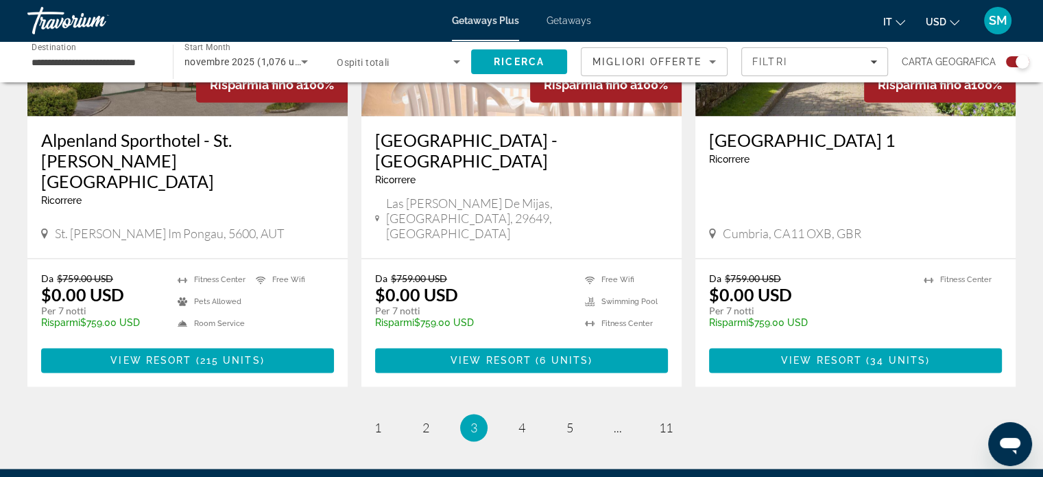
scroll to position [2186, 0]
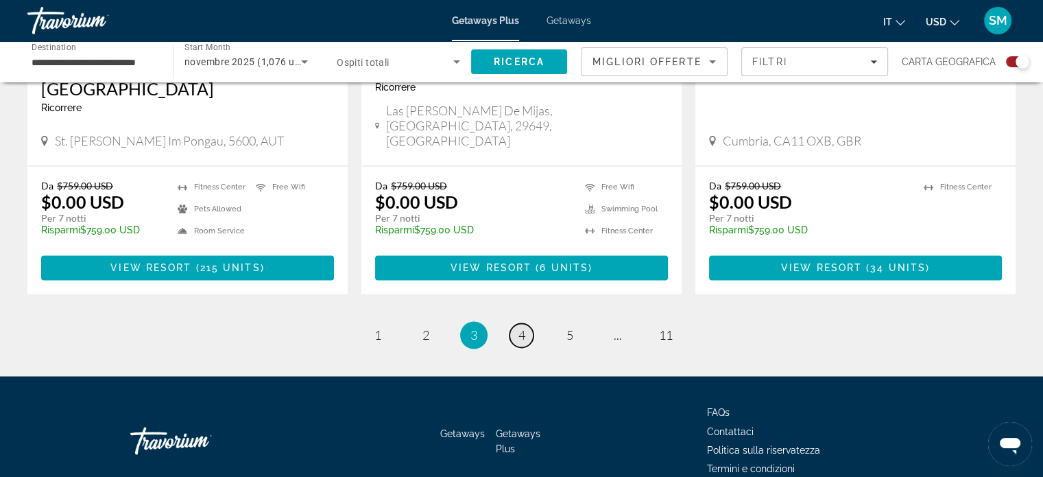
click at [518, 327] on span "4" at bounding box center [521, 334] width 7 height 15
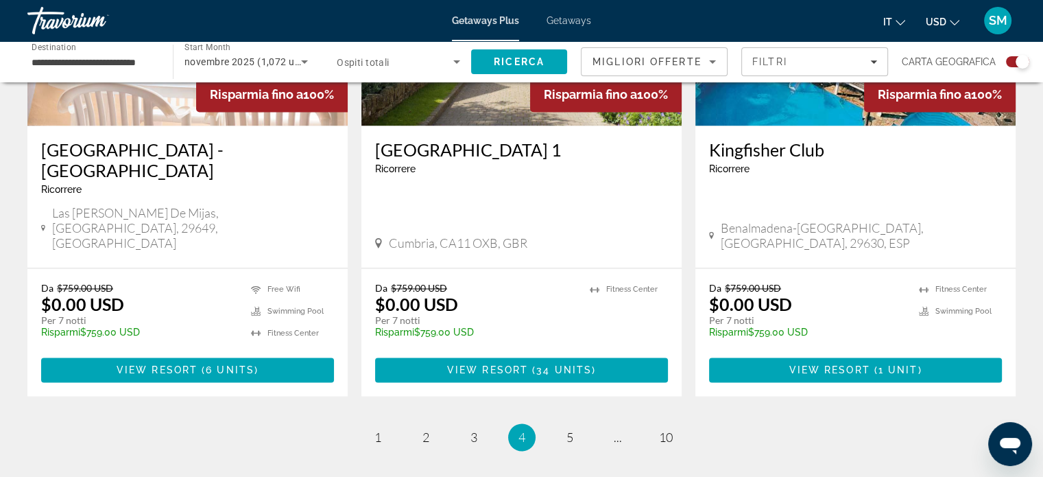
scroll to position [2173, 0]
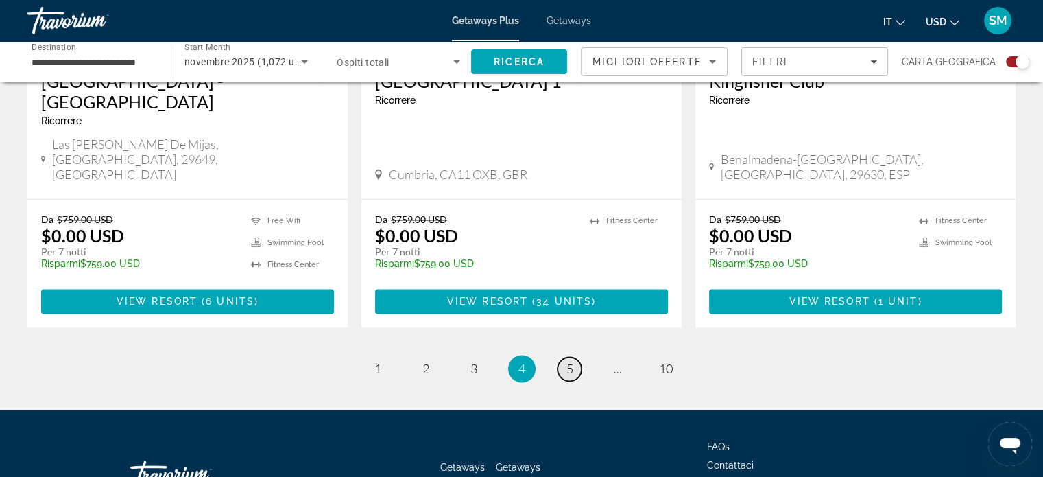
click at [571, 361] on span "5" at bounding box center [569, 368] width 7 height 15
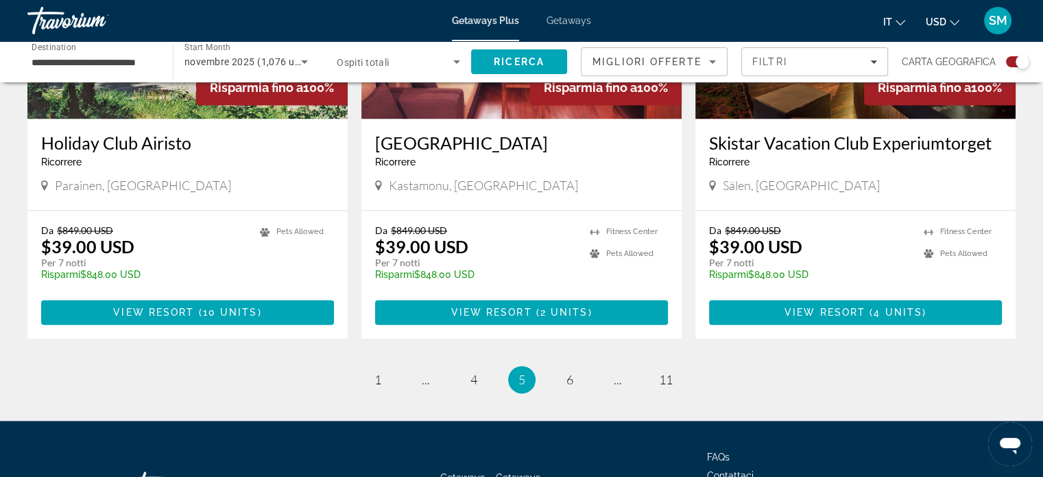
scroll to position [2126, 0]
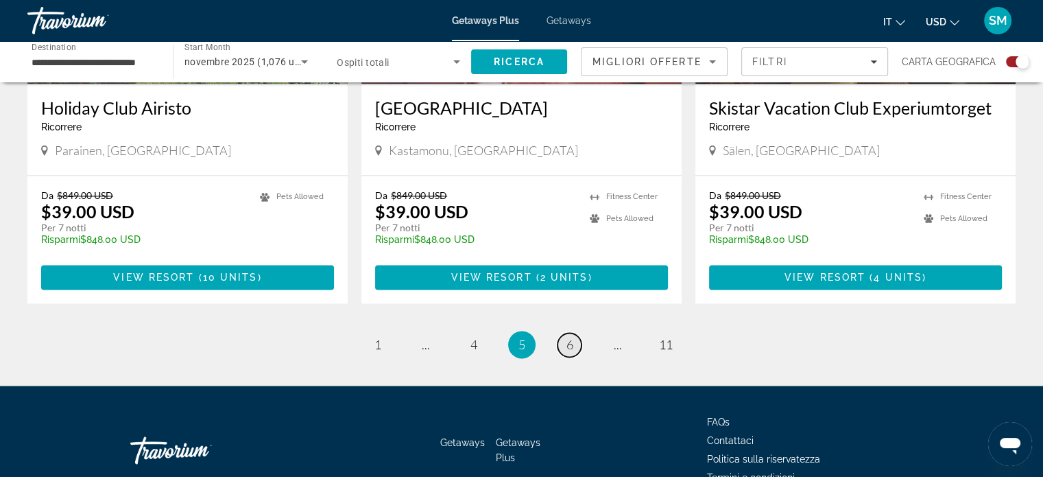
click at [573, 333] on link "page 6" at bounding box center [570, 345] width 24 height 24
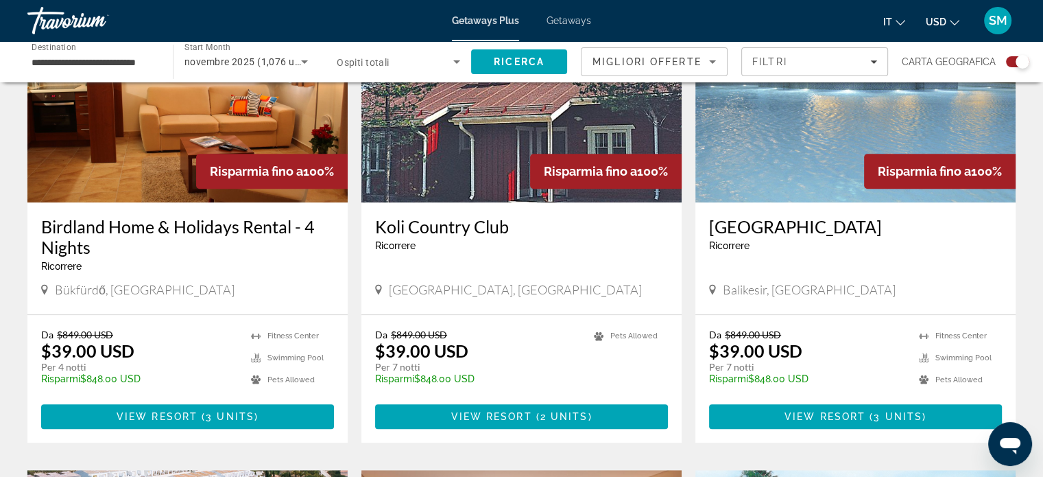
scroll to position [596, 0]
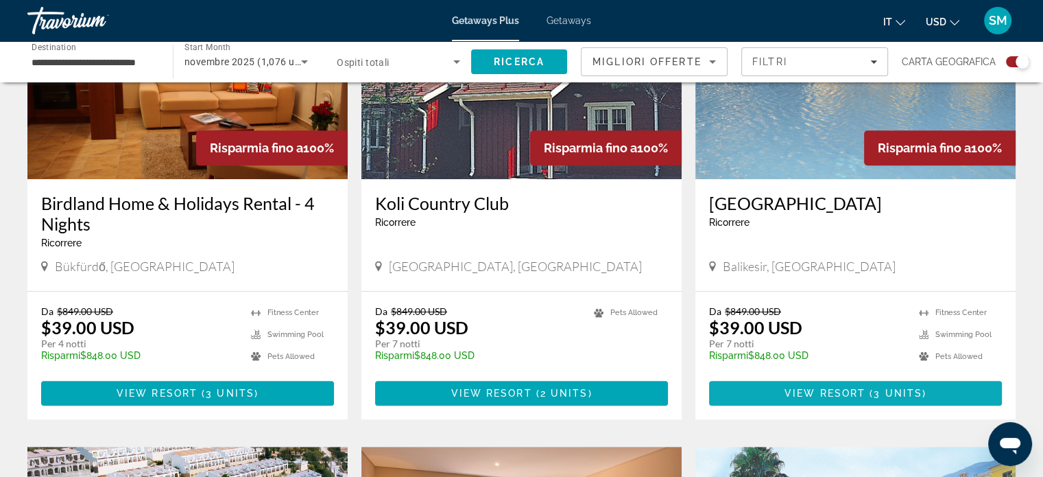
click at [860, 389] on span "View Resort" at bounding box center [825, 392] width 81 height 11
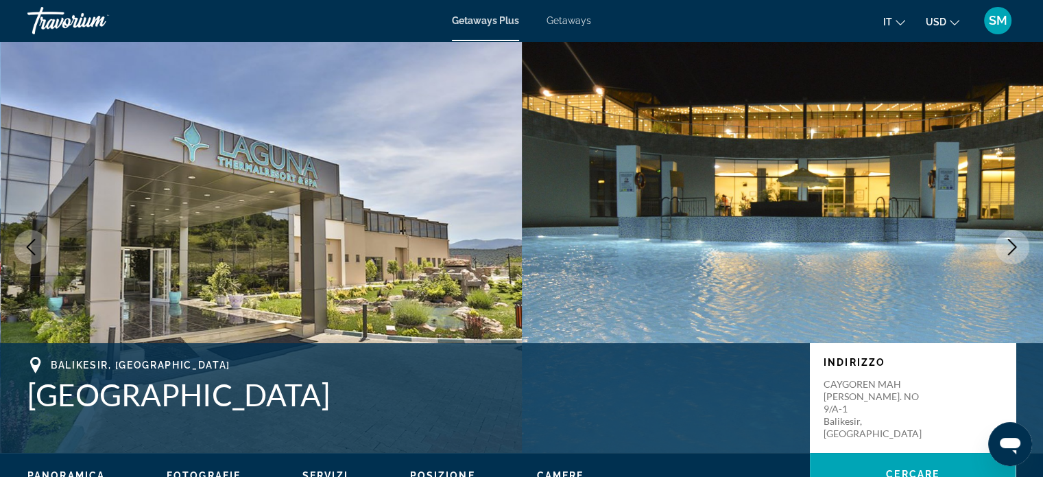
click at [1016, 248] on icon "Next image" at bounding box center [1012, 247] width 16 height 16
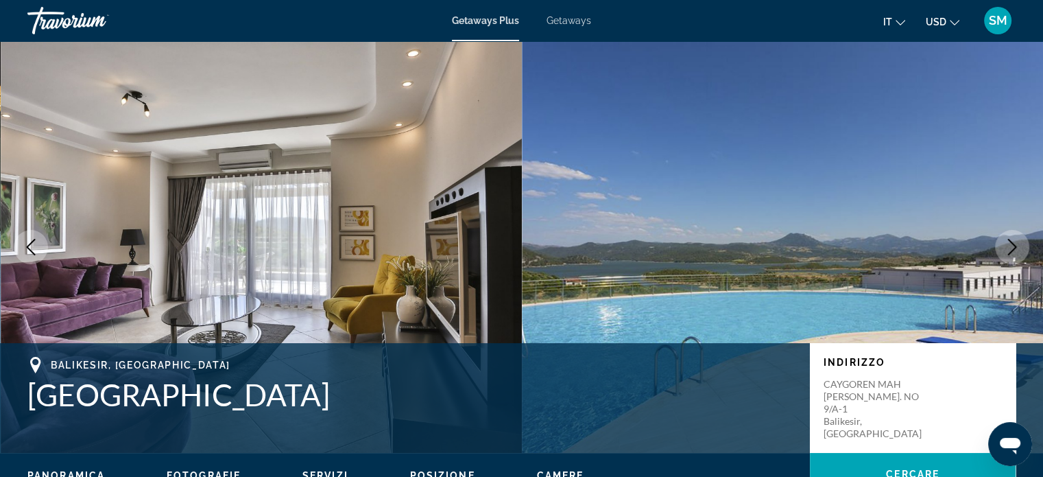
click at [1016, 248] on icon "Next image" at bounding box center [1012, 247] width 16 height 16
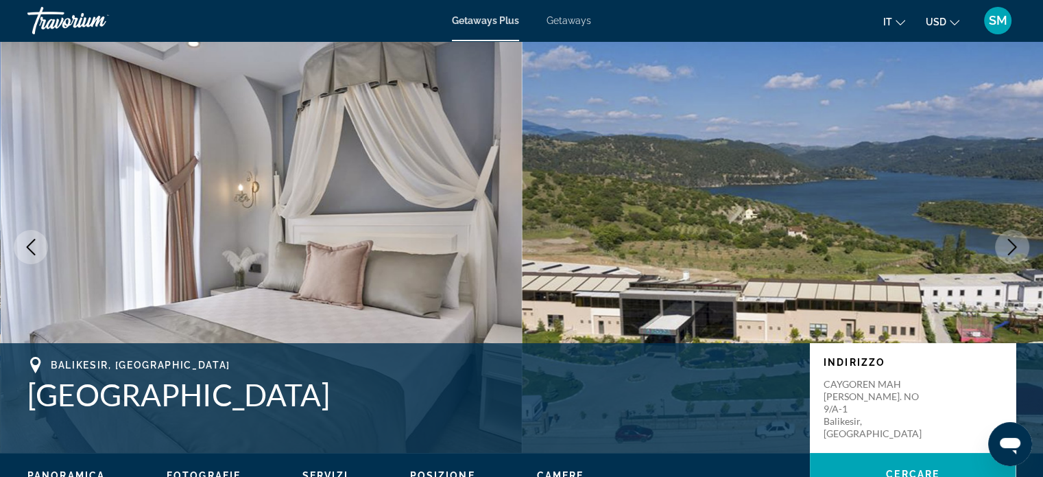
click at [1016, 246] on icon "Next image" at bounding box center [1012, 247] width 16 height 16
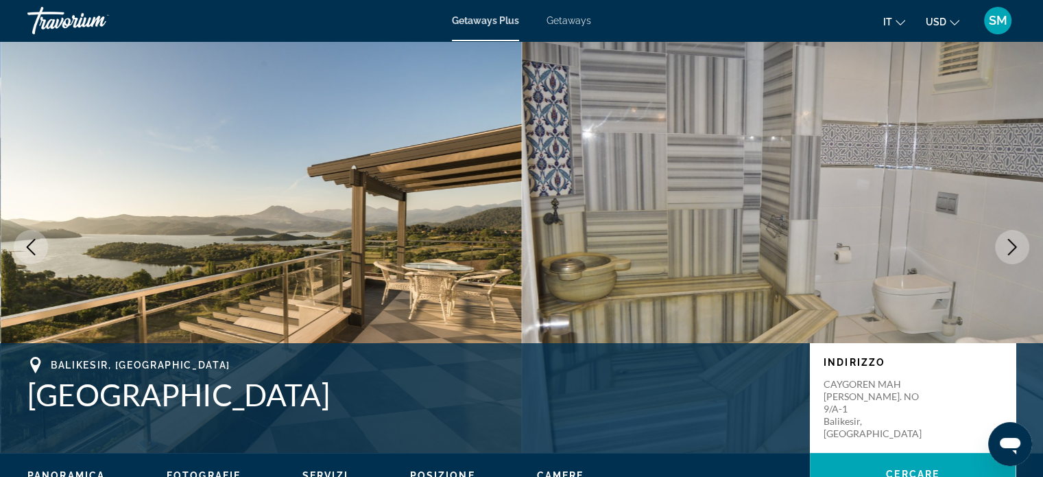
click at [1014, 246] on icon "Next image" at bounding box center [1012, 247] width 16 height 16
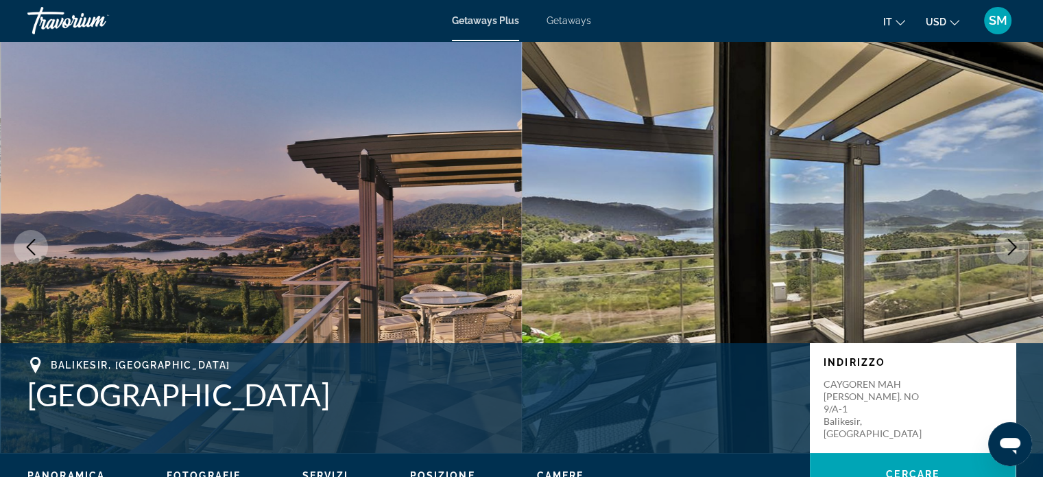
click at [1014, 246] on icon "Next image" at bounding box center [1012, 247] width 9 height 16
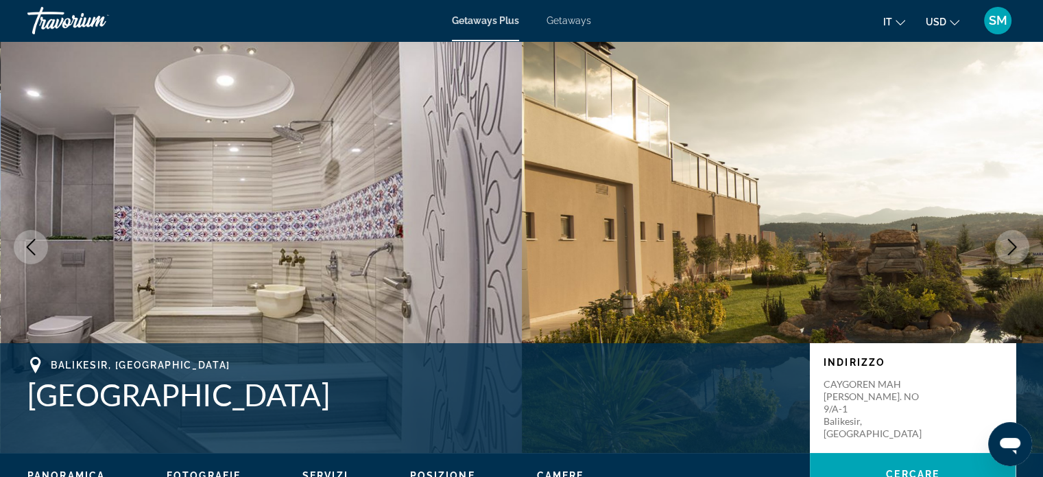
click at [1016, 244] on icon "Next image" at bounding box center [1012, 247] width 16 height 16
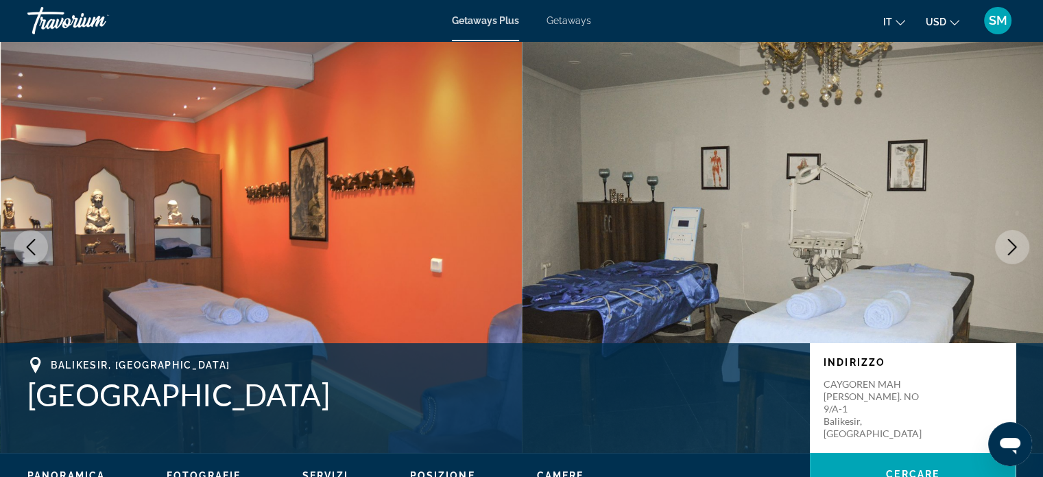
click at [1014, 246] on icon "Next image" at bounding box center [1012, 247] width 16 height 16
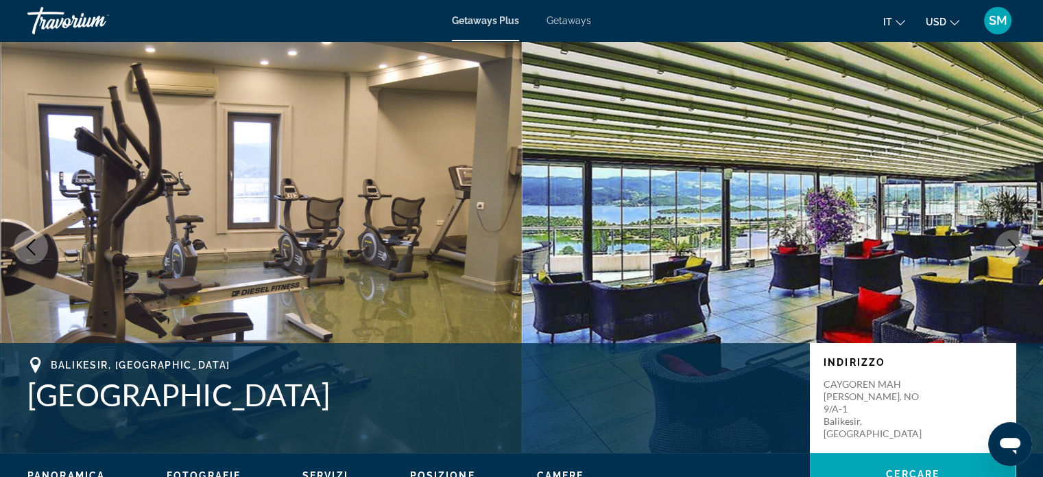
click at [1015, 246] on icon "Next image" at bounding box center [1012, 247] width 9 height 16
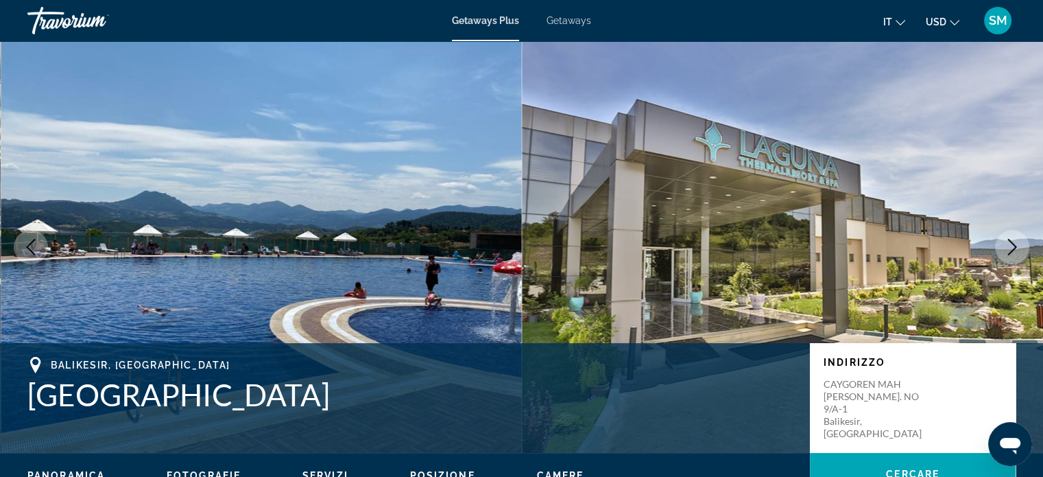
click at [1015, 246] on icon "Next image" at bounding box center [1012, 247] width 9 height 16
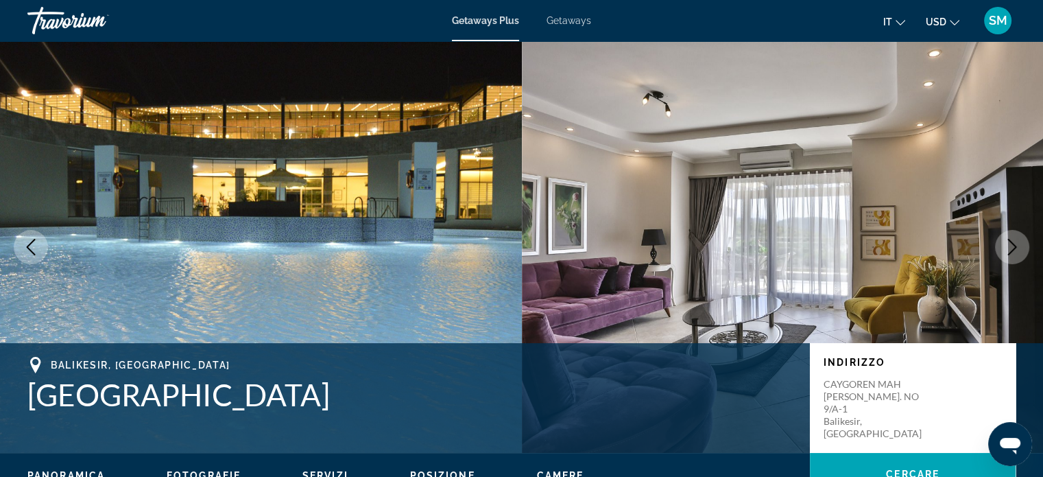
click at [1016, 246] on icon "Next image" at bounding box center [1012, 247] width 16 height 16
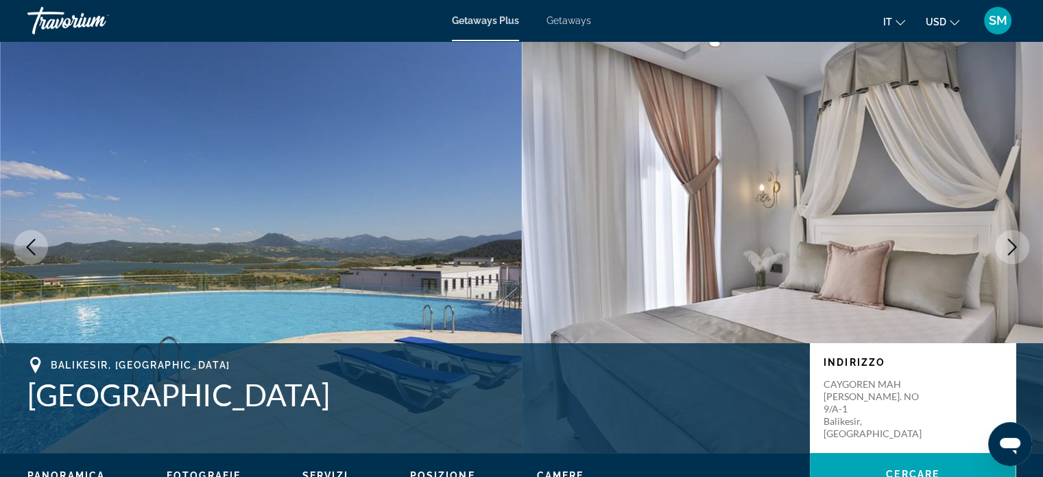
click at [1017, 245] on icon "Next image" at bounding box center [1012, 247] width 16 height 16
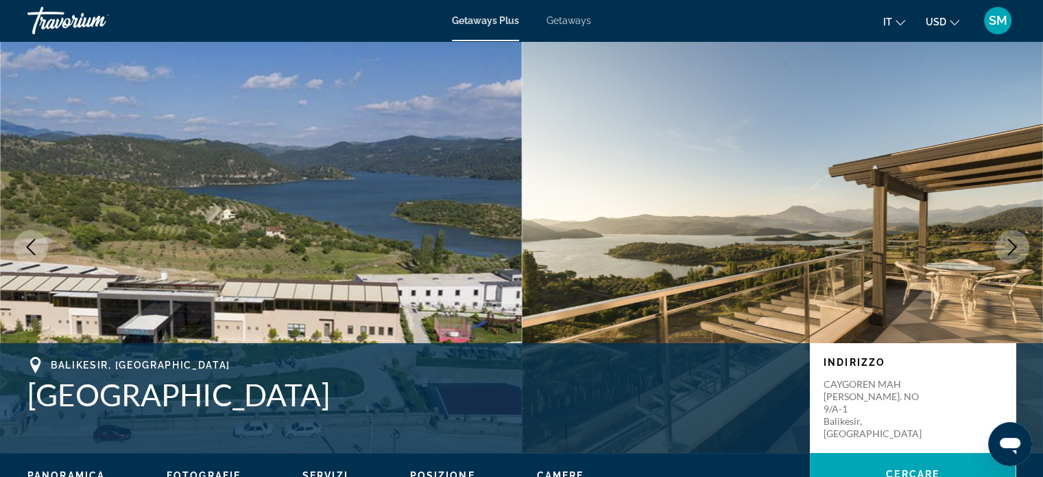
click at [1016, 246] on icon "Next image" at bounding box center [1012, 247] width 16 height 16
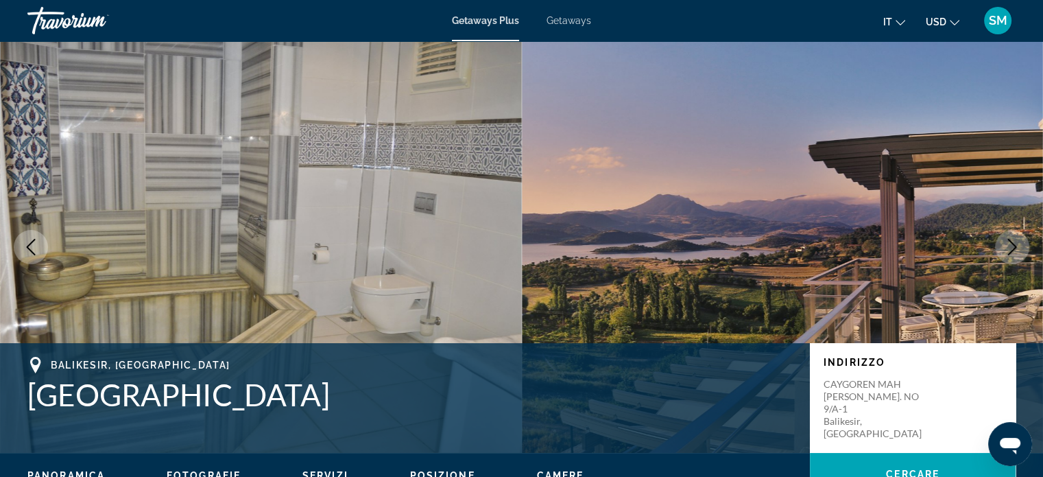
click at [1016, 246] on icon "Next image" at bounding box center [1012, 247] width 16 height 16
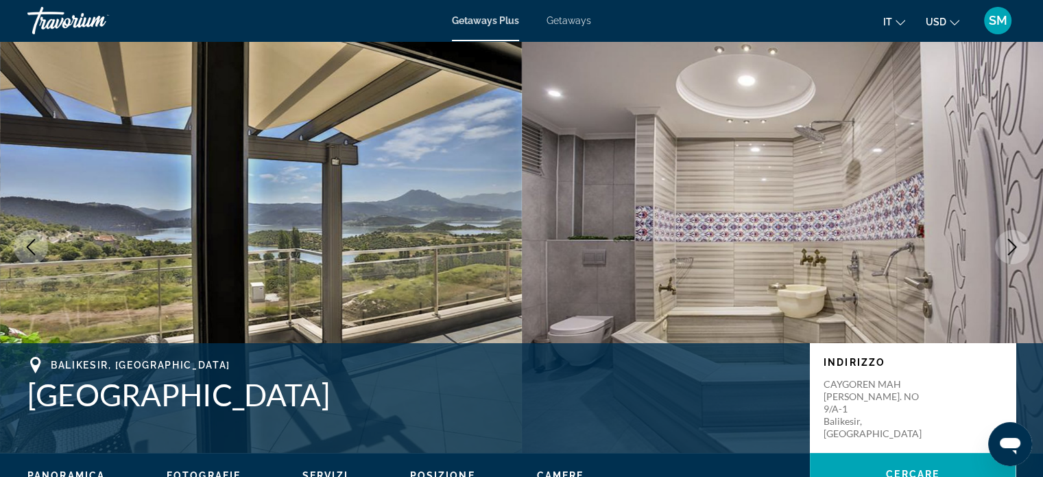
click at [1016, 246] on icon "Next image" at bounding box center [1012, 247] width 16 height 16
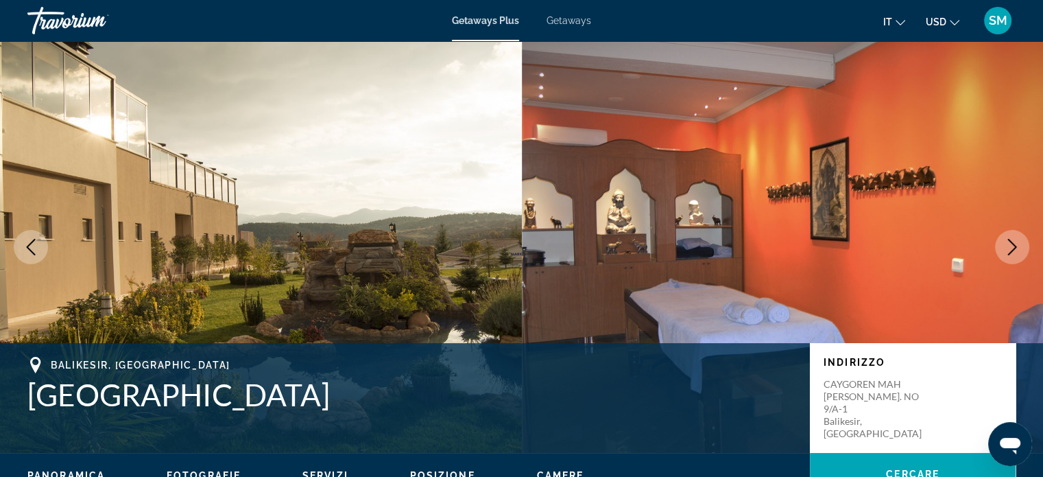
click at [1016, 246] on icon "Next image" at bounding box center [1012, 247] width 16 height 16
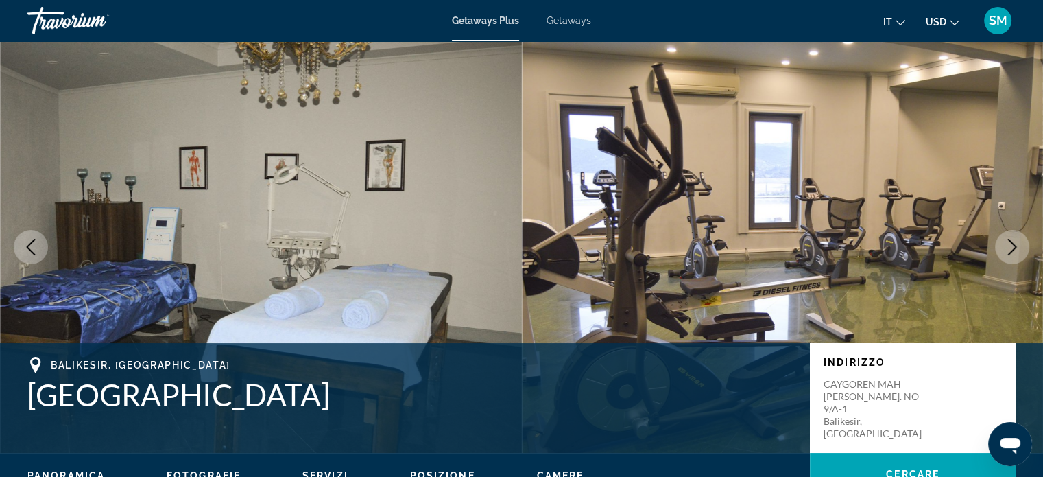
click at [1016, 246] on icon "Next image" at bounding box center [1012, 247] width 16 height 16
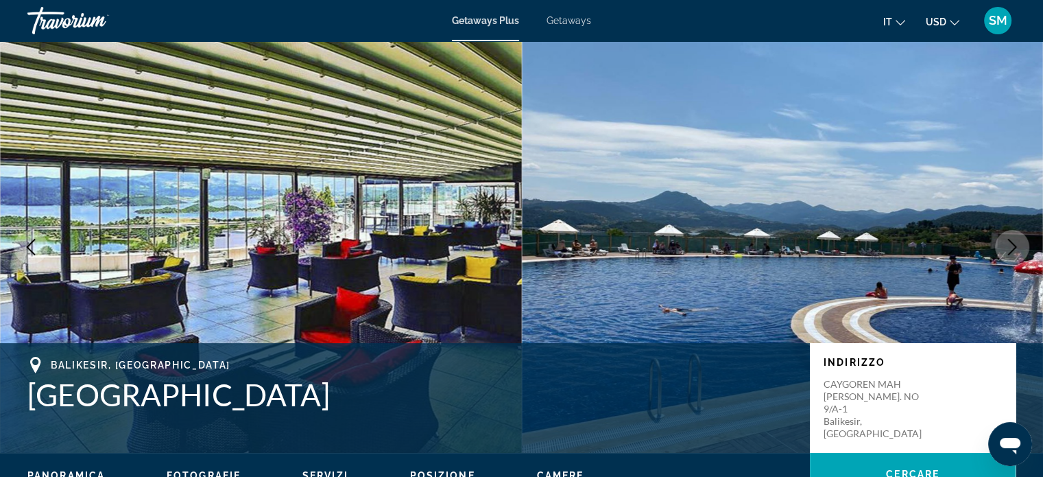
click at [1016, 246] on icon "Next image" at bounding box center [1012, 247] width 16 height 16
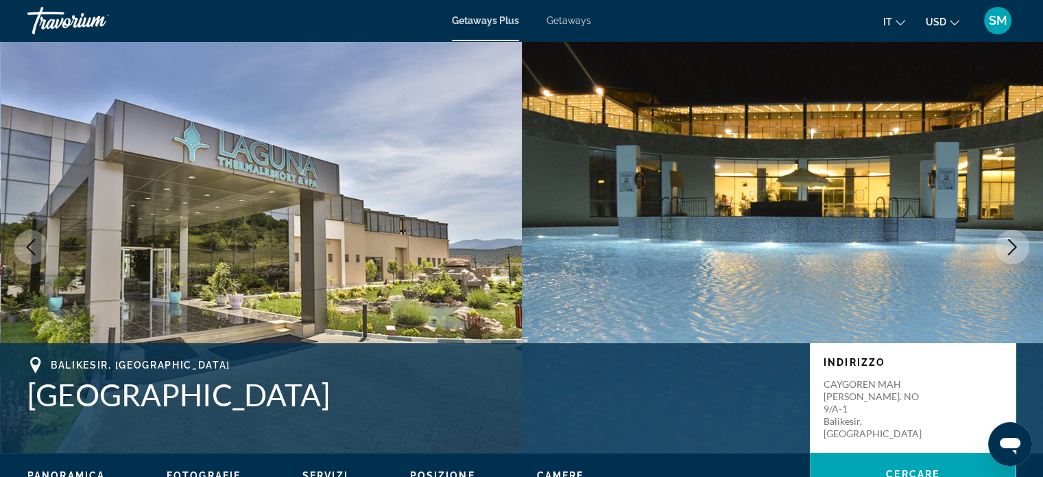
click at [1016, 246] on icon "Next image" at bounding box center [1012, 247] width 16 height 16
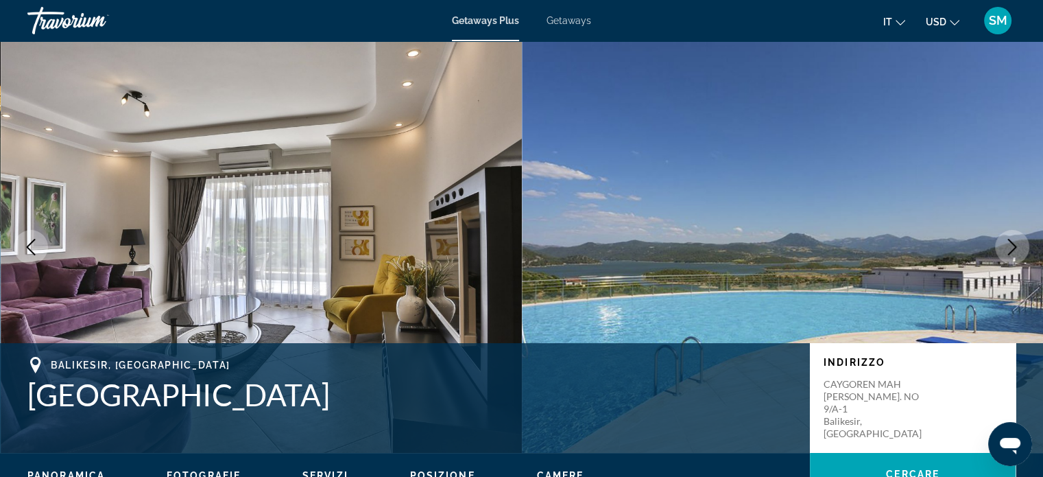
click at [1016, 246] on icon "Next image" at bounding box center [1012, 247] width 16 height 16
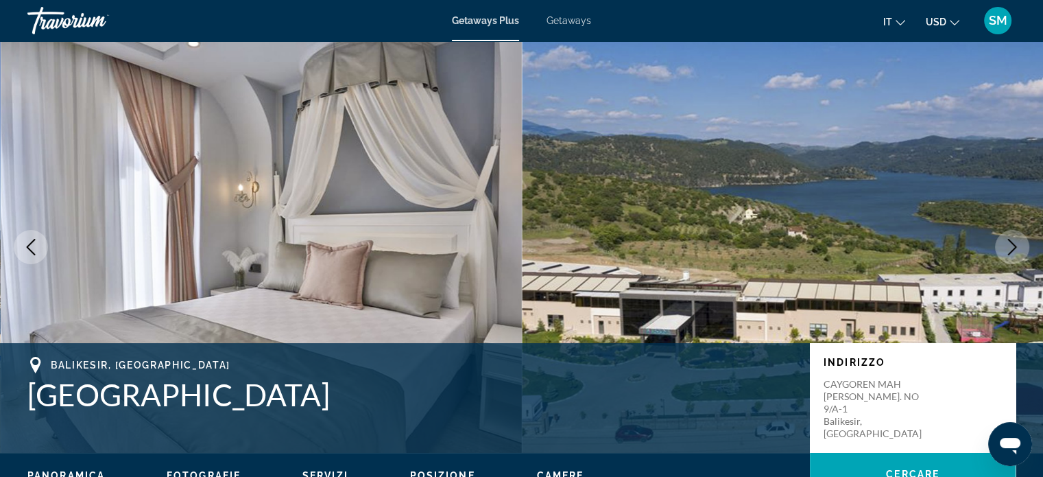
click at [1016, 246] on icon "Next image" at bounding box center [1012, 247] width 16 height 16
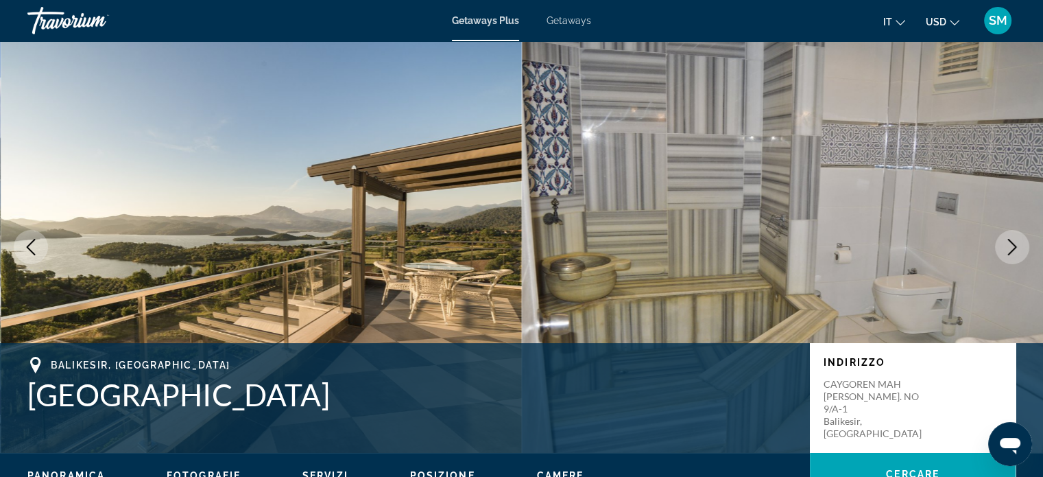
click at [1016, 246] on icon "Next image" at bounding box center [1012, 247] width 16 height 16
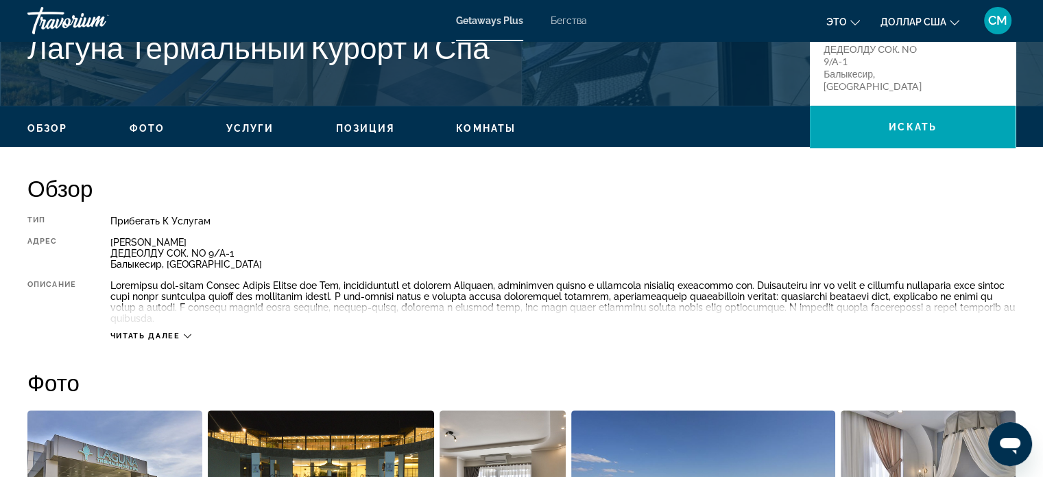
scroll to position [416, 0]
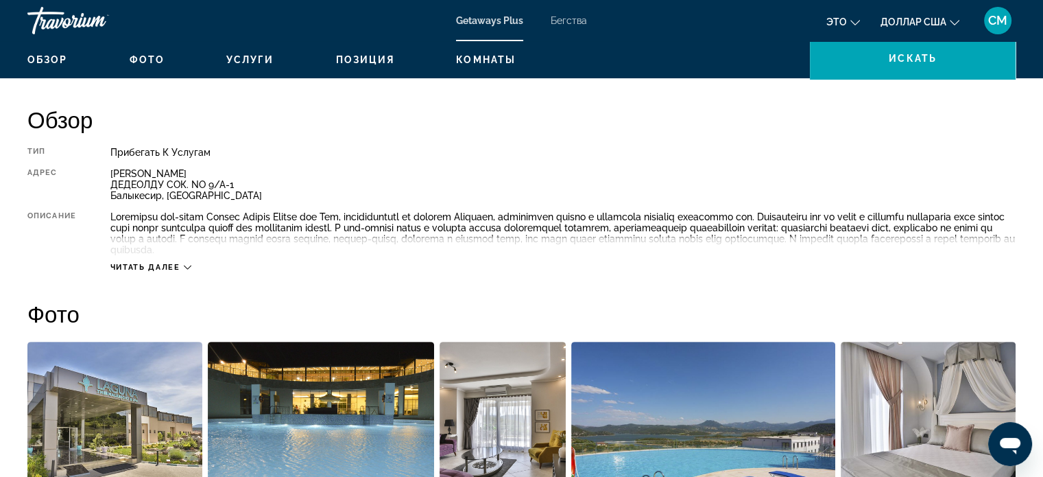
click at [187, 267] on icon "Основное содержание" at bounding box center [188, 267] width 8 height 8
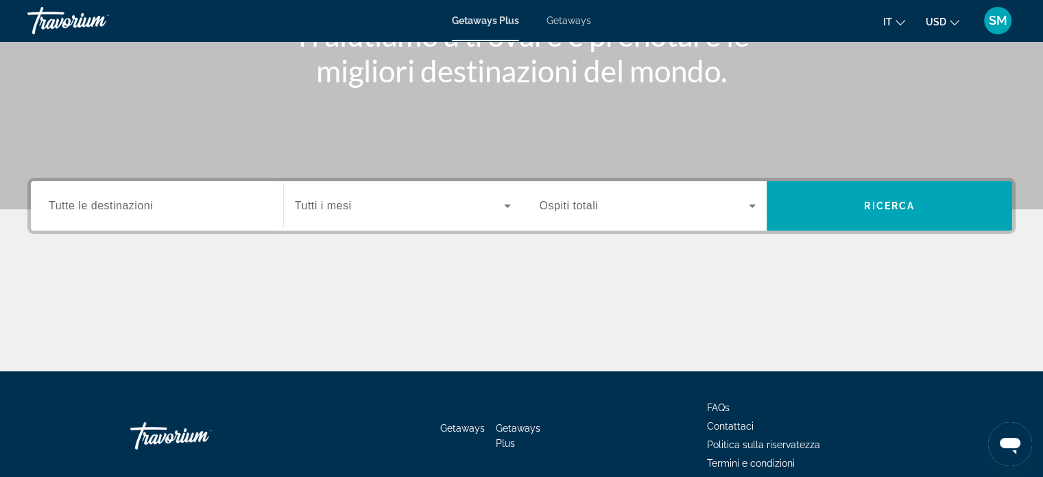
scroll to position [264, 0]
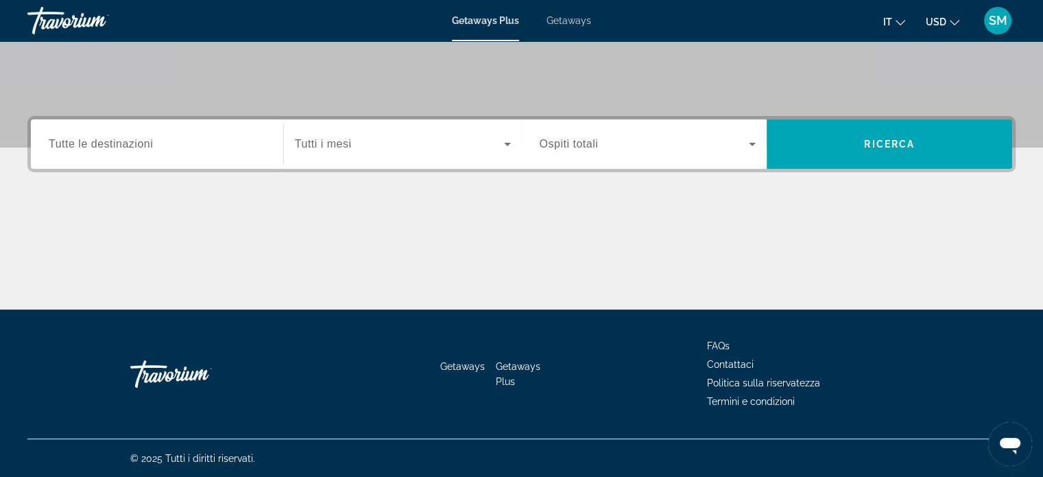
click at [106, 146] on span "Tutte le destinazioni" at bounding box center [101, 144] width 104 height 12
click at [106, 146] on input "Destination Tutte le destinazioni" at bounding box center [157, 144] width 217 height 16
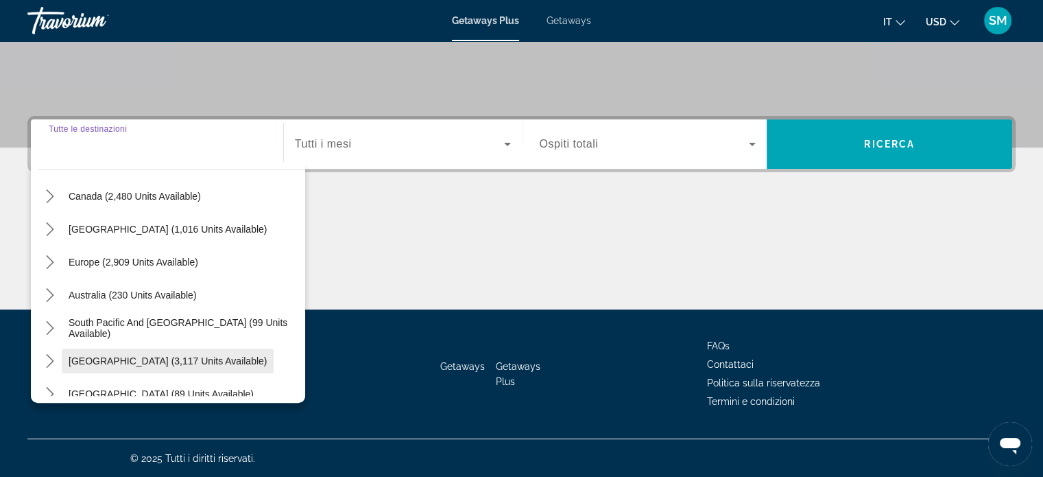
scroll to position [85, 0]
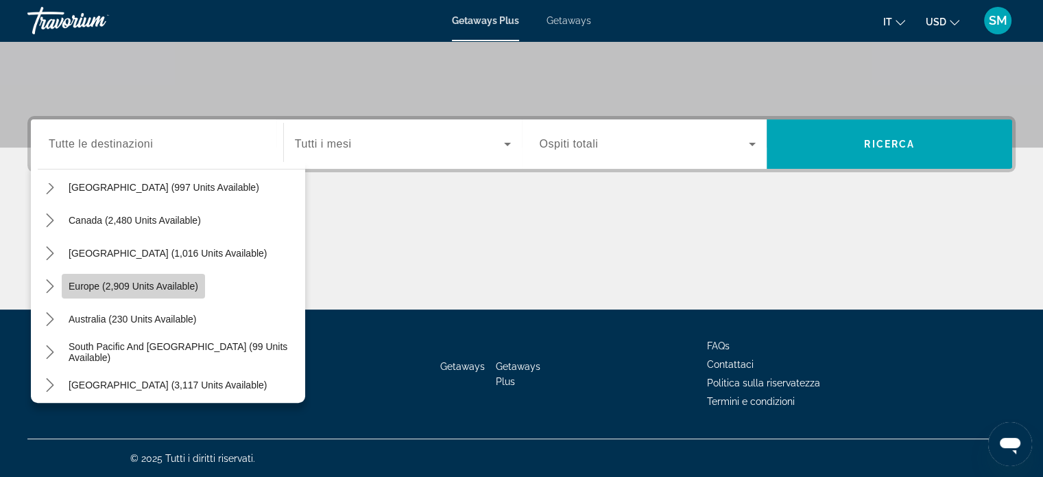
drag, startPoint x: 171, startPoint y: 283, endPoint x: 181, endPoint y: 278, distance: 11.7
click at [171, 283] on span "Europe (2,909 units available)" at bounding box center [134, 285] width 130 height 11
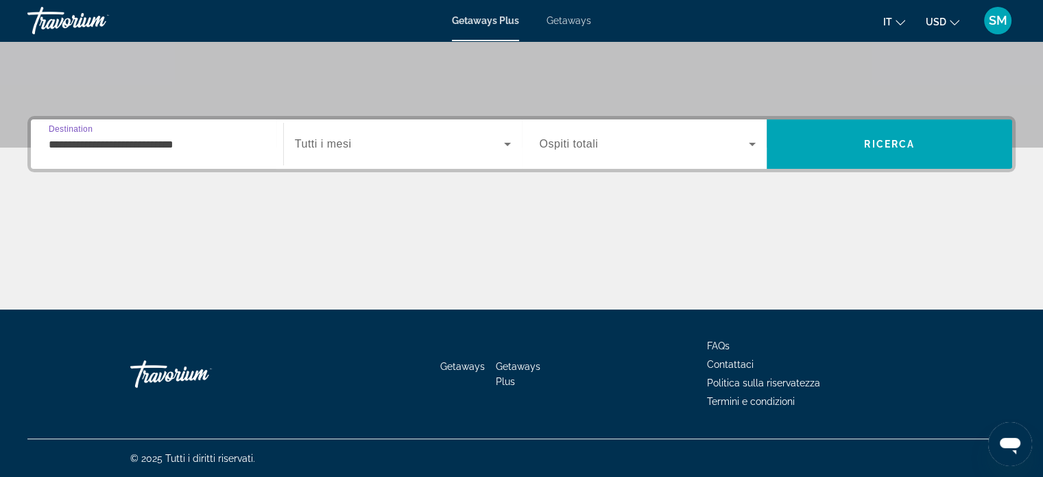
click at [149, 151] on input "**********" at bounding box center [157, 144] width 217 height 16
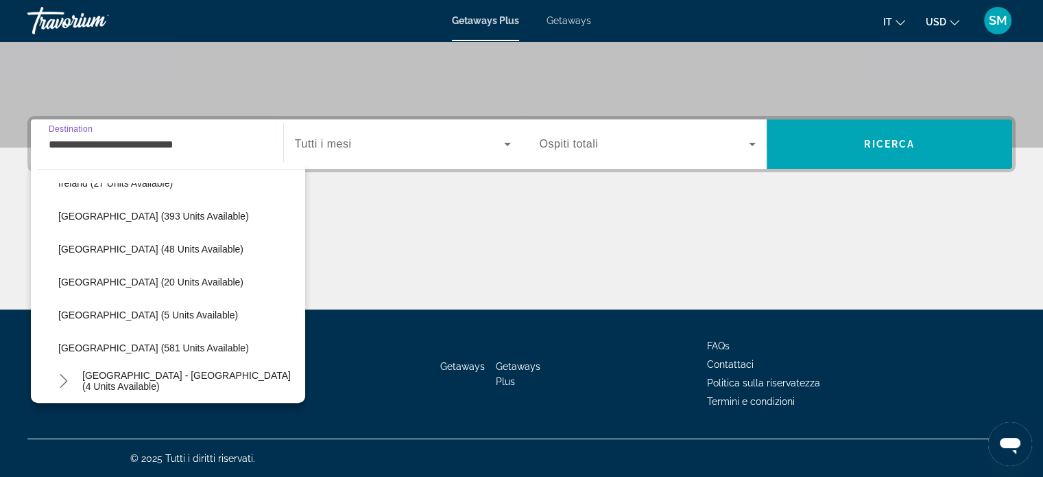
scroll to position [493, 0]
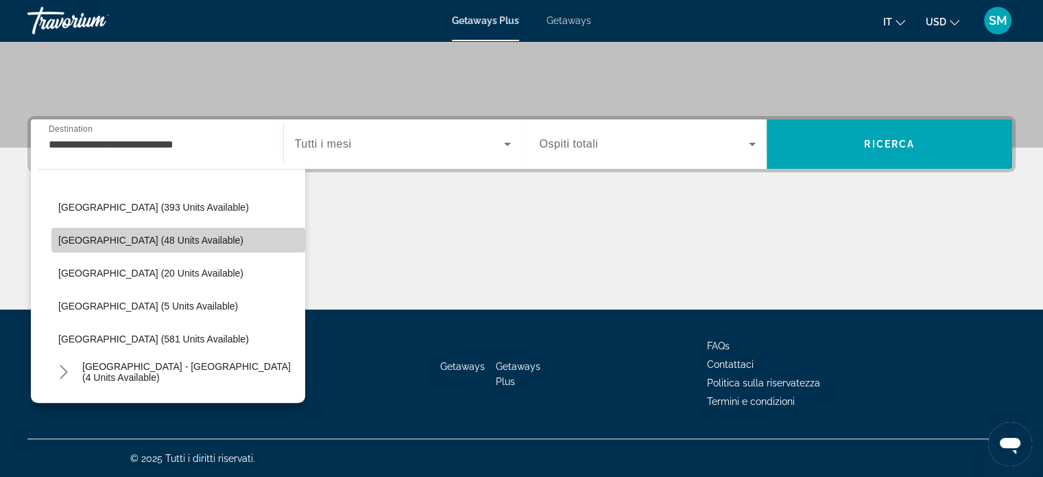
click at [190, 239] on span "Select destination: Portugal (48 units available)" at bounding box center [178, 240] width 254 height 33
type input "**********"
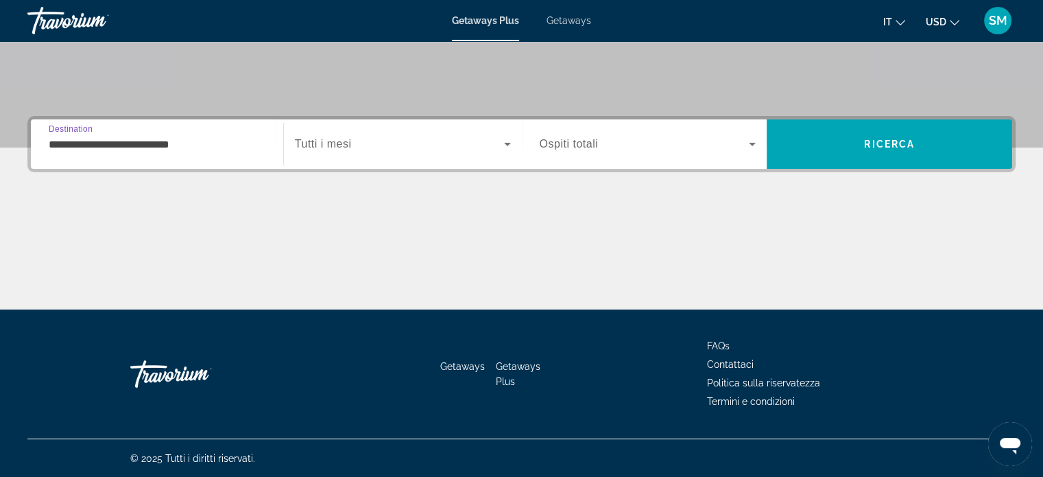
click at [505, 143] on icon "Search widget" at bounding box center [507, 144] width 16 height 16
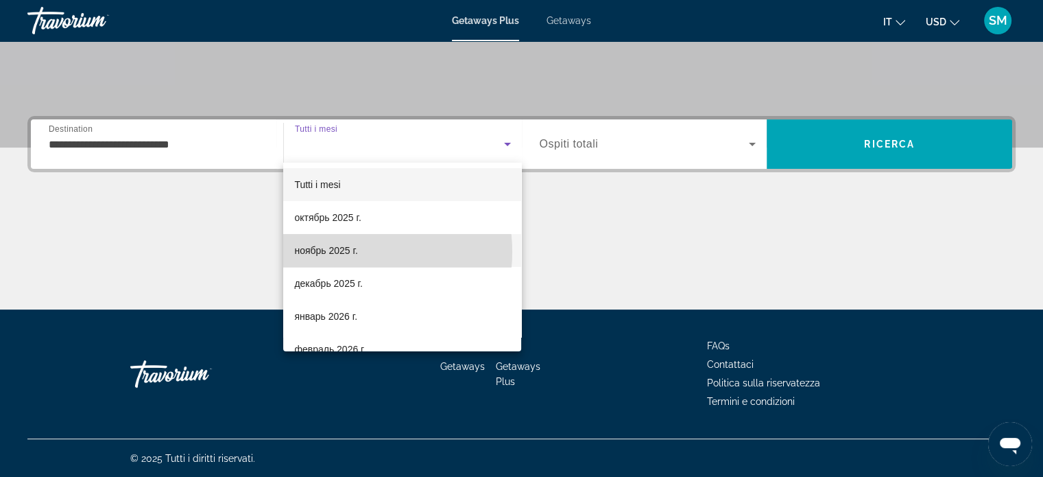
click at [351, 252] on span "ноябрь 2025 г." at bounding box center [325, 250] width 63 height 16
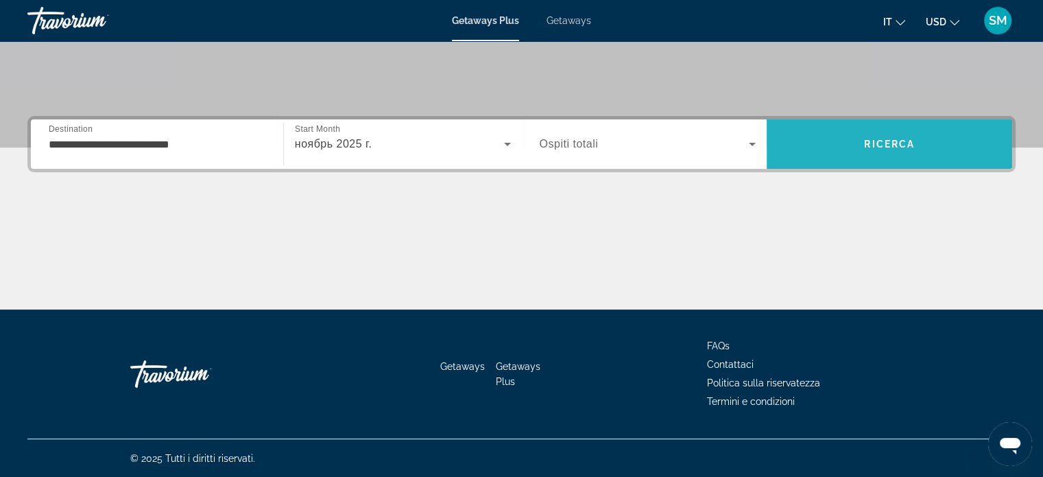
click at [916, 145] on span "Search" at bounding box center [890, 144] width 246 height 33
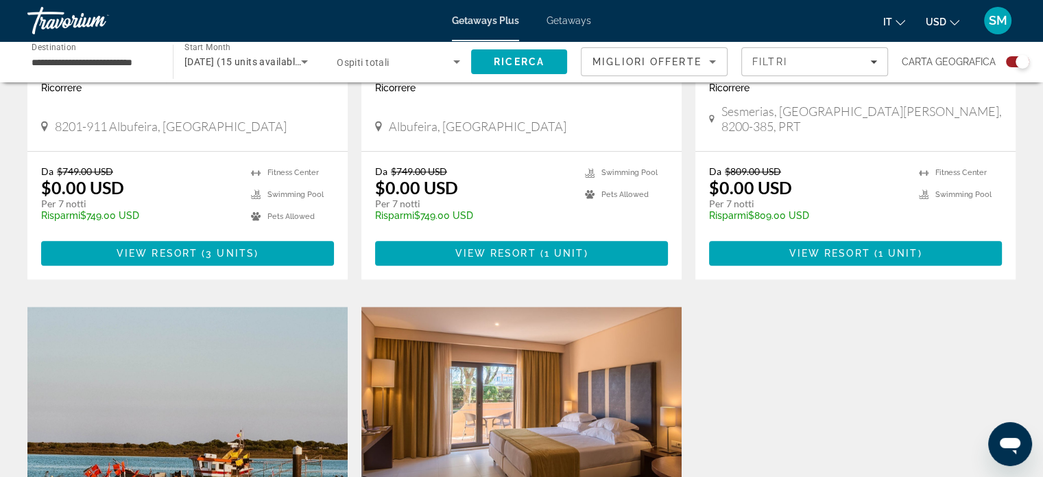
scroll to position [1234, 0]
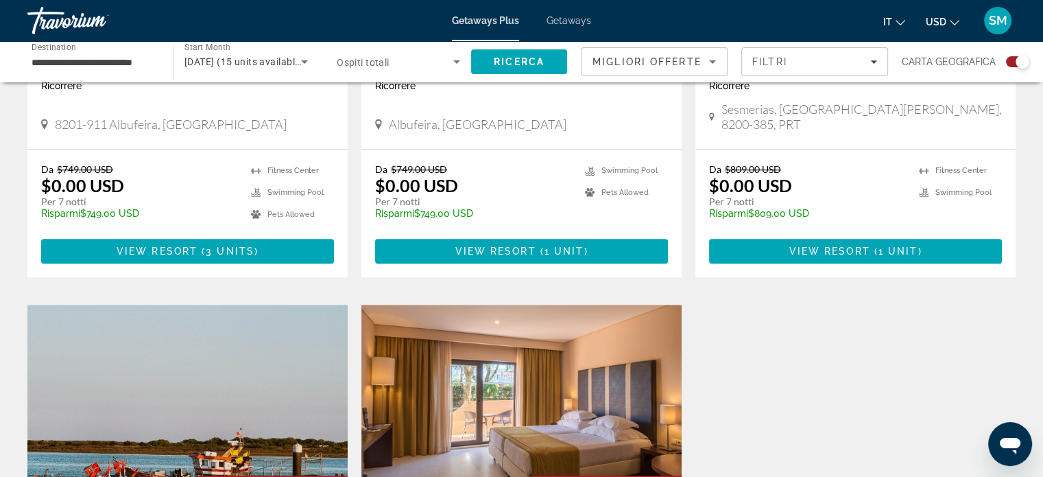
click at [96, 66] on input "**********" at bounding box center [93, 62] width 123 height 16
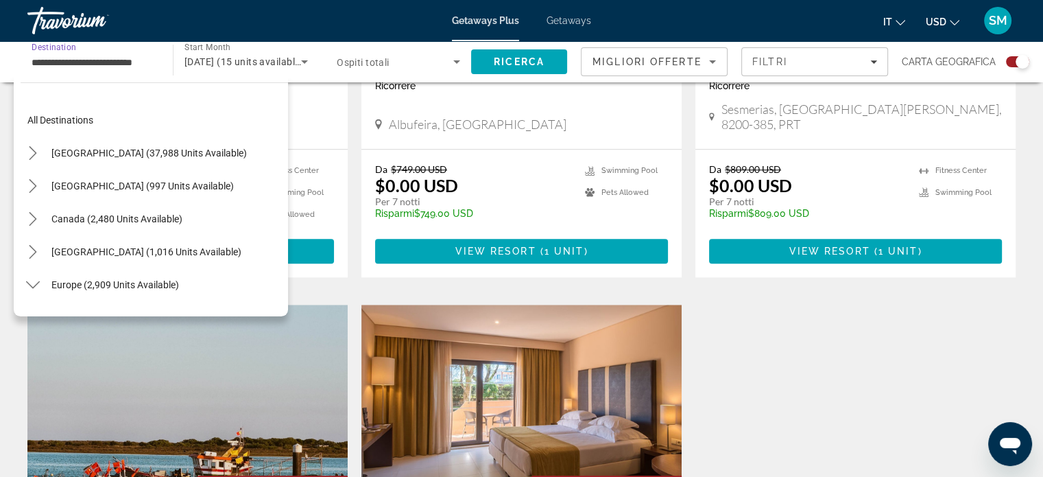
scroll to position [444, 0]
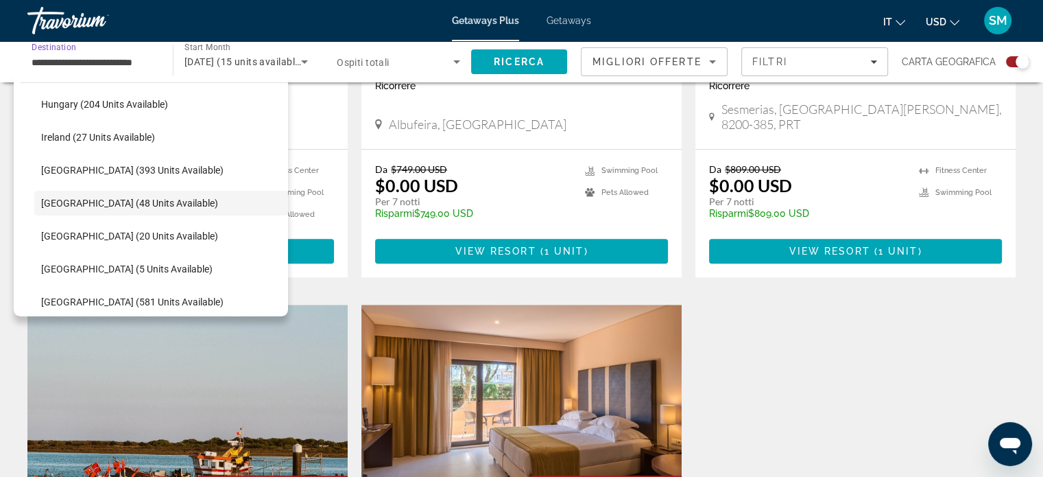
click at [126, 176] on span "Select destination: Italy (393 units available)" at bounding box center [161, 170] width 254 height 33
type input "**********"
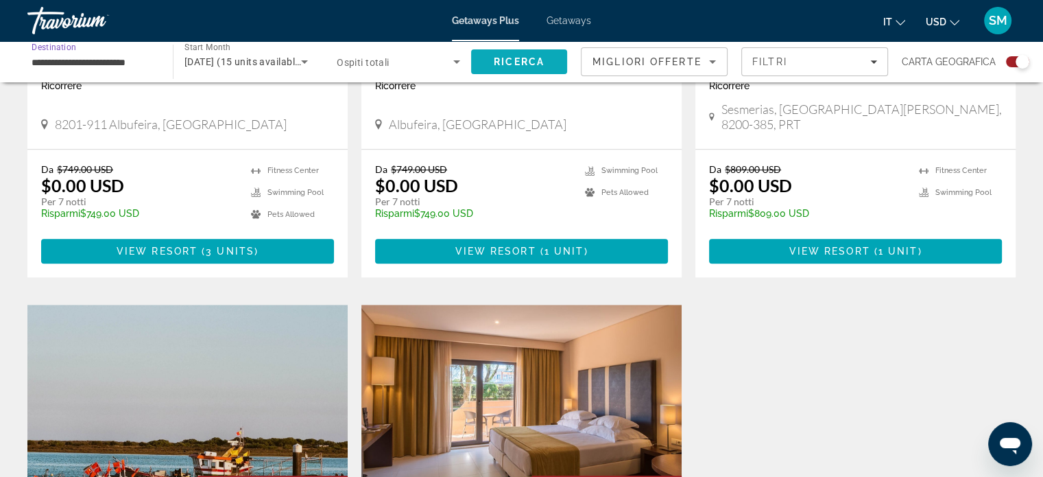
click at [513, 62] on span "Ricerca" at bounding box center [519, 61] width 51 height 11
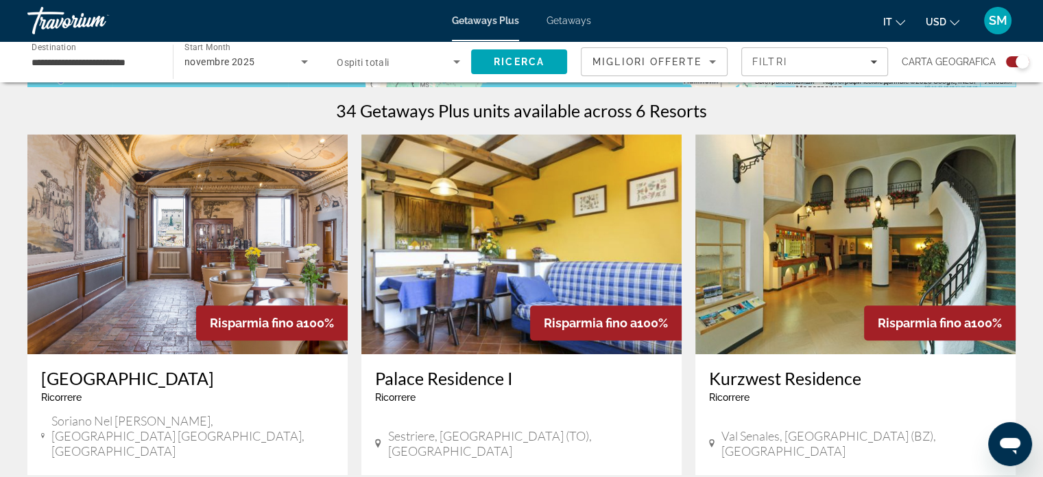
scroll to position [342, 0]
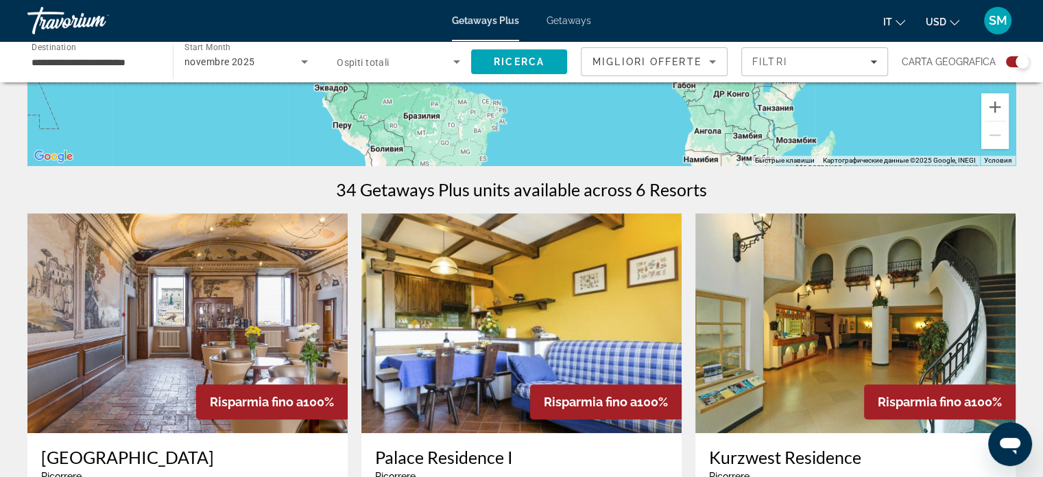
click at [279, 324] on img "Main content" at bounding box center [187, 322] width 320 height 219
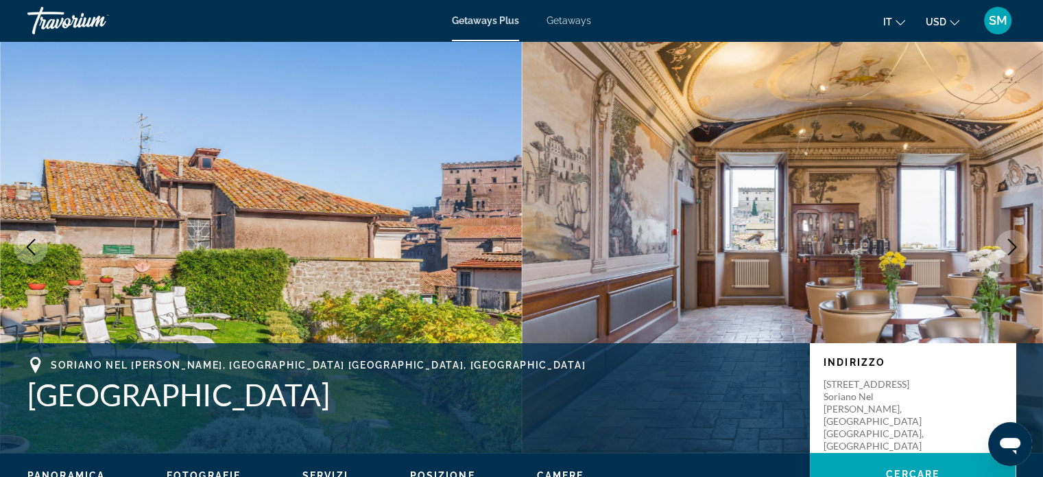
click at [1018, 246] on icon "Next image" at bounding box center [1012, 247] width 16 height 16
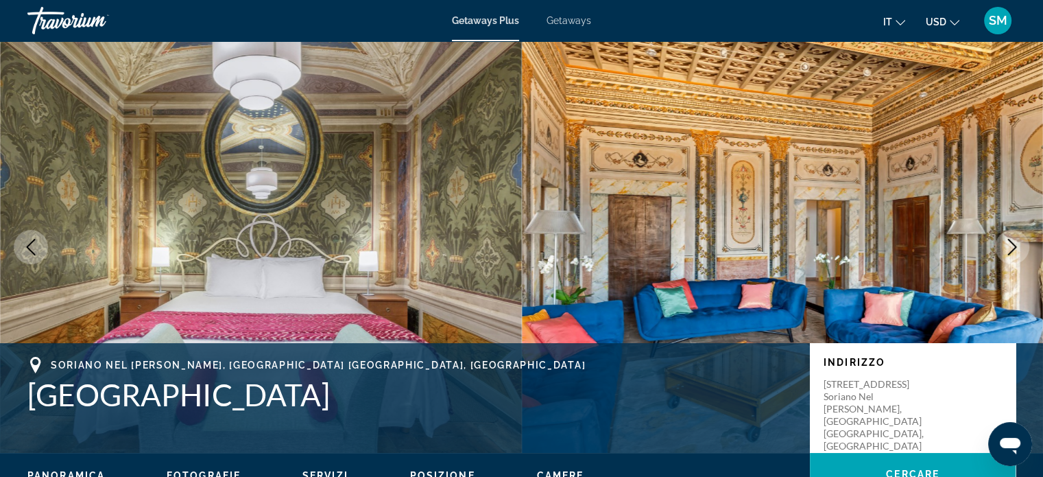
click at [1018, 246] on icon "Next image" at bounding box center [1012, 247] width 16 height 16
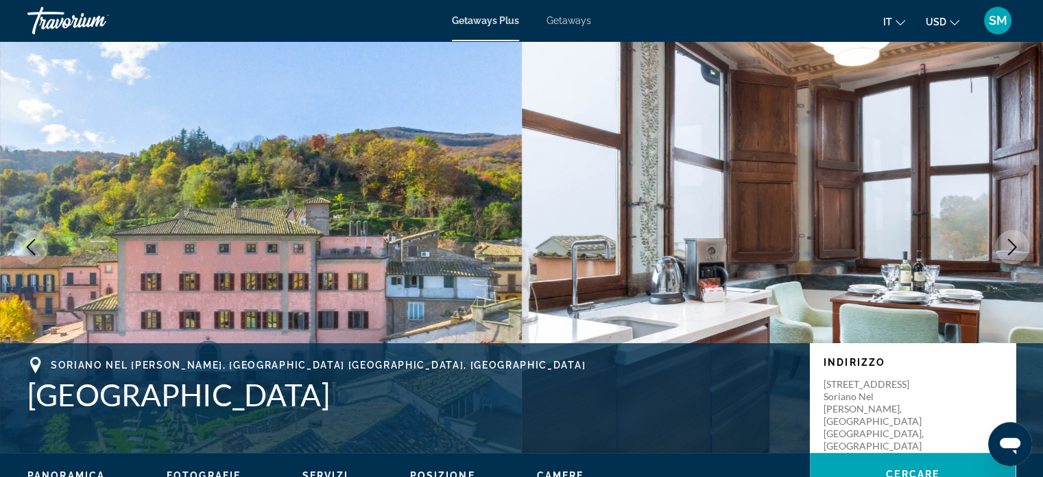
click at [1018, 246] on icon "Next image" at bounding box center [1012, 247] width 16 height 16
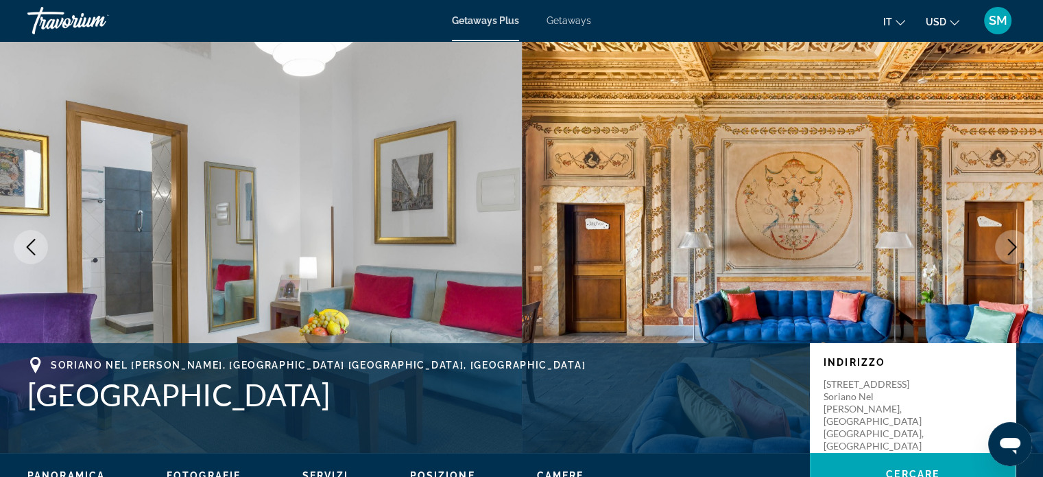
click at [1016, 246] on icon "Next image" at bounding box center [1012, 247] width 16 height 16
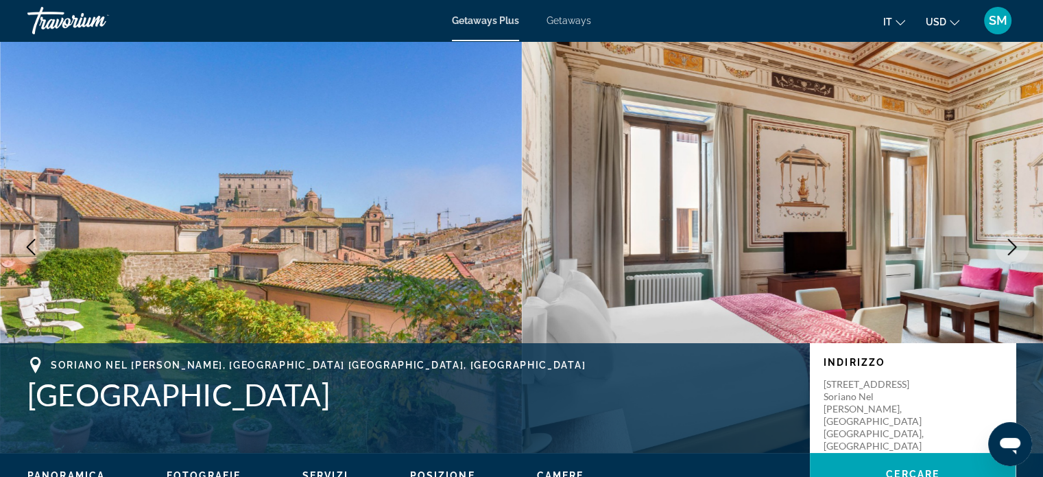
click at [1016, 246] on icon "Next image" at bounding box center [1012, 247] width 16 height 16
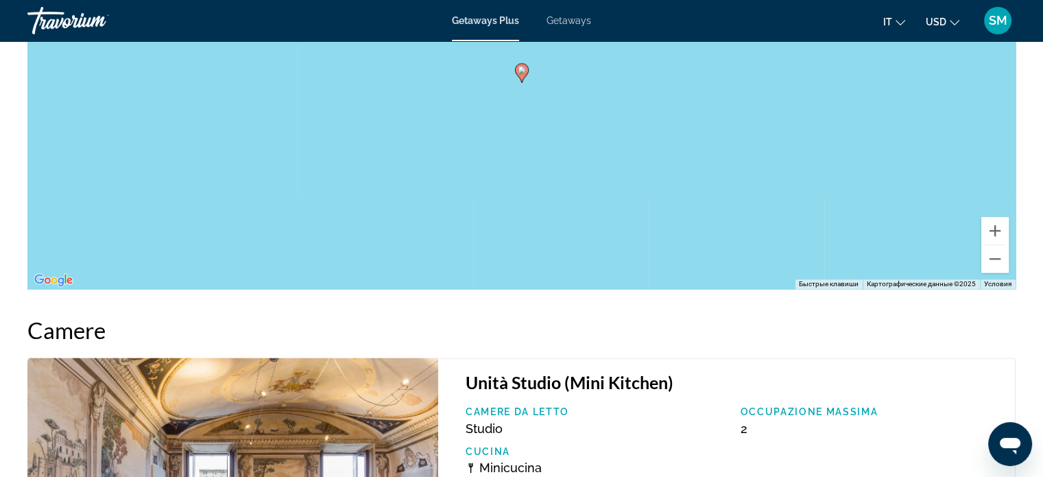
scroll to position [1989, 0]
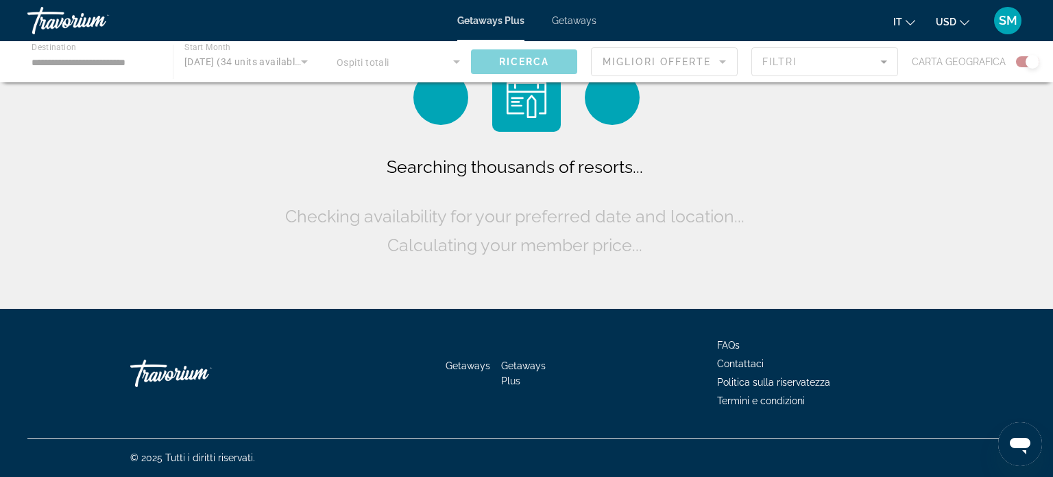
click at [62, 62] on div "Main content" at bounding box center [526, 61] width 1053 height 41
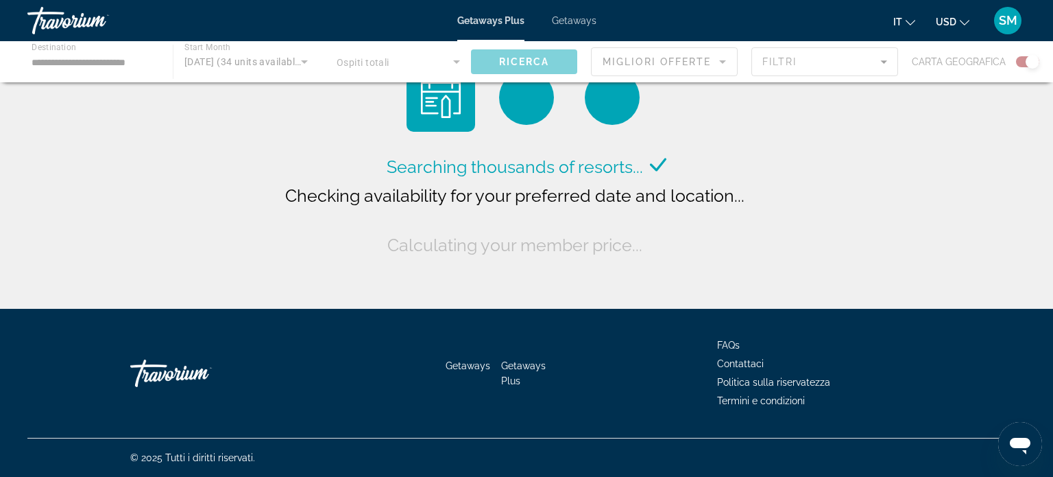
click at [93, 62] on div "Main content" at bounding box center [526, 61] width 1053 height 41
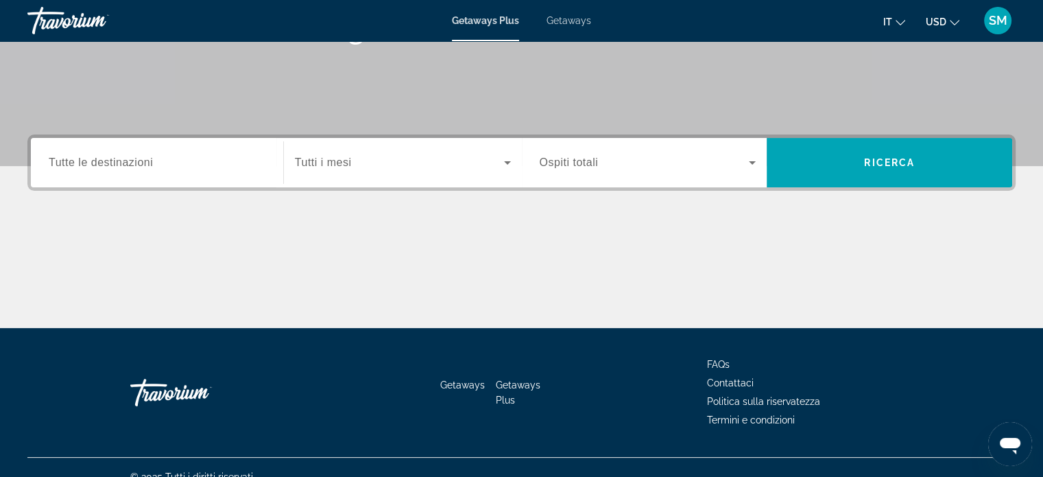
scroll to position [264, 0]
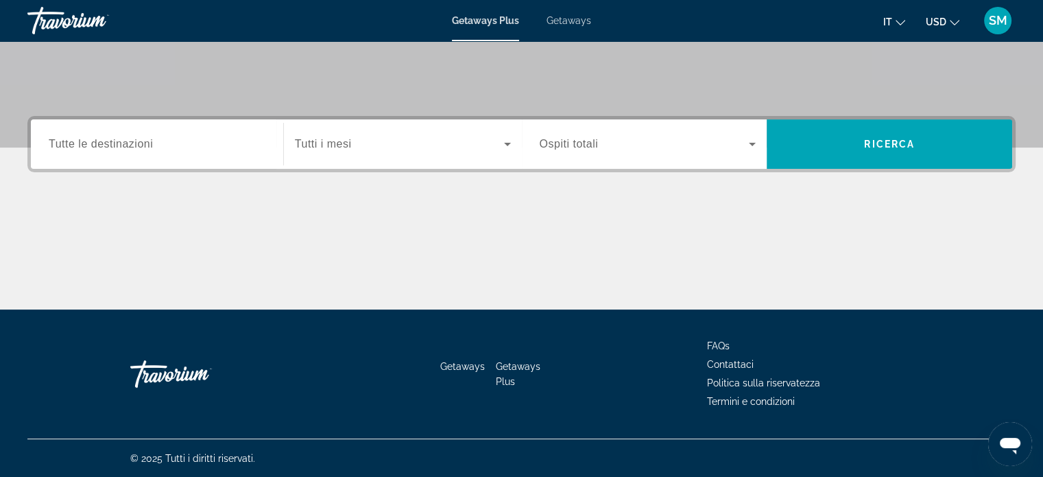
click at [104, 155] on div "Search widget" at bounding box center [157, 144] width 217 height 39
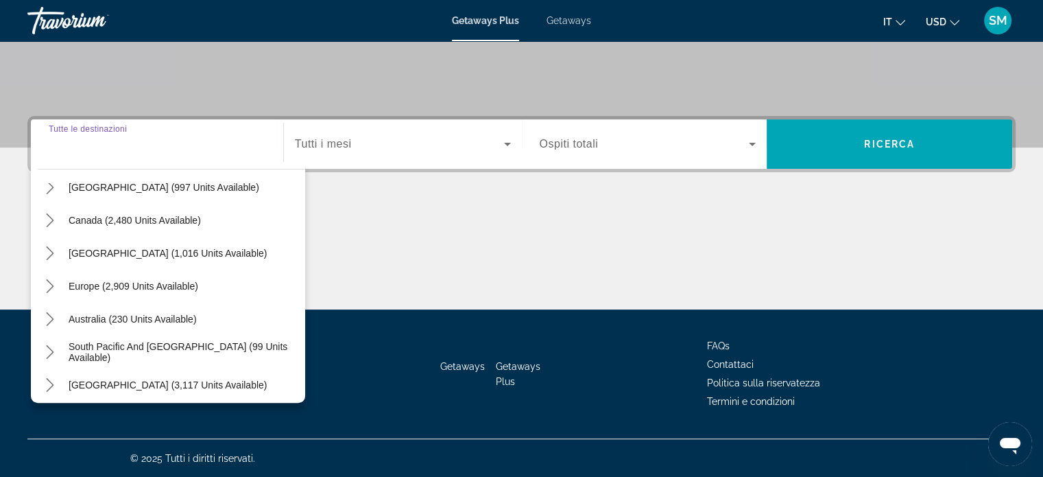
scroll to position [16, 0]
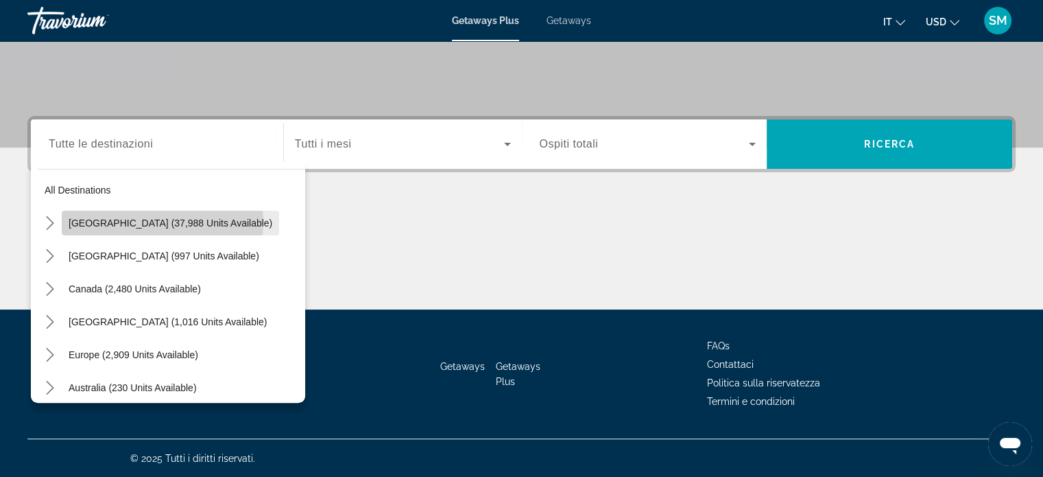
click at [162, 222] on span "[GEOGRAPHIC_DATA] (37,988 units available)" at bounding box center [171, 222] width 204 height 11
type input "**********"
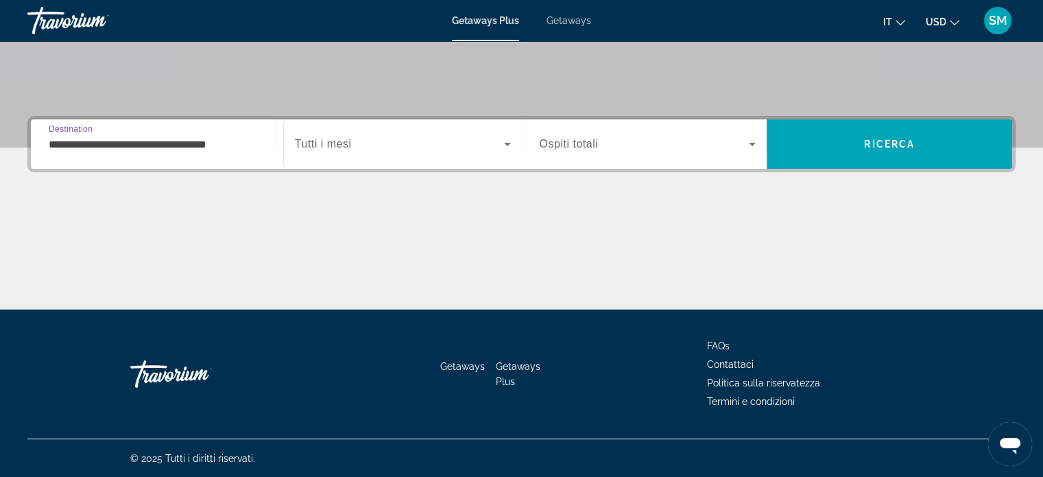
click at [505, 141] on icon "Search widget" at bounding box center [507, 144] width 16 height 16
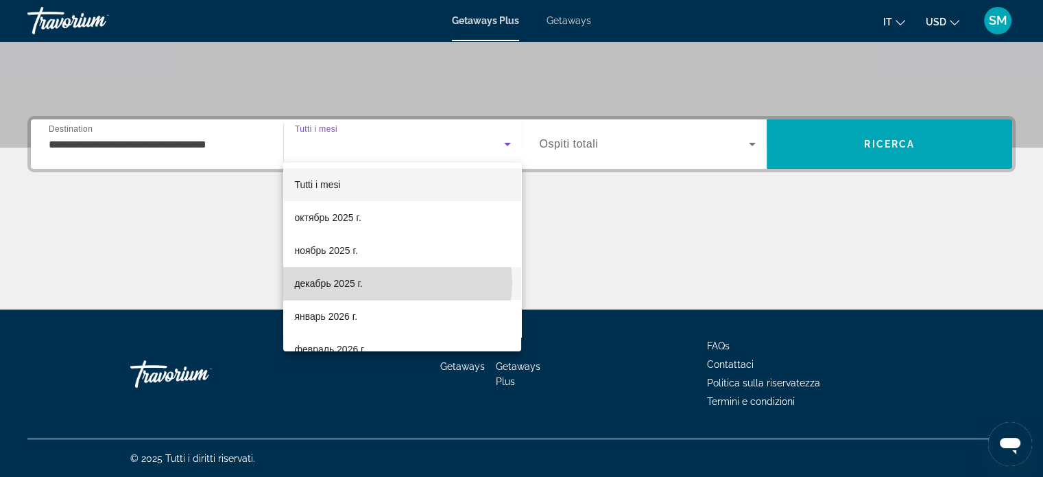
drag, startPoint x: 391, startPoint y: 285, endPoint x: 384, endPoint y: 291, distance: 9.2
click at [384, 291] on mat-option "декабрь 2025 г." at bounding box center [402, 283] width 238 height 33
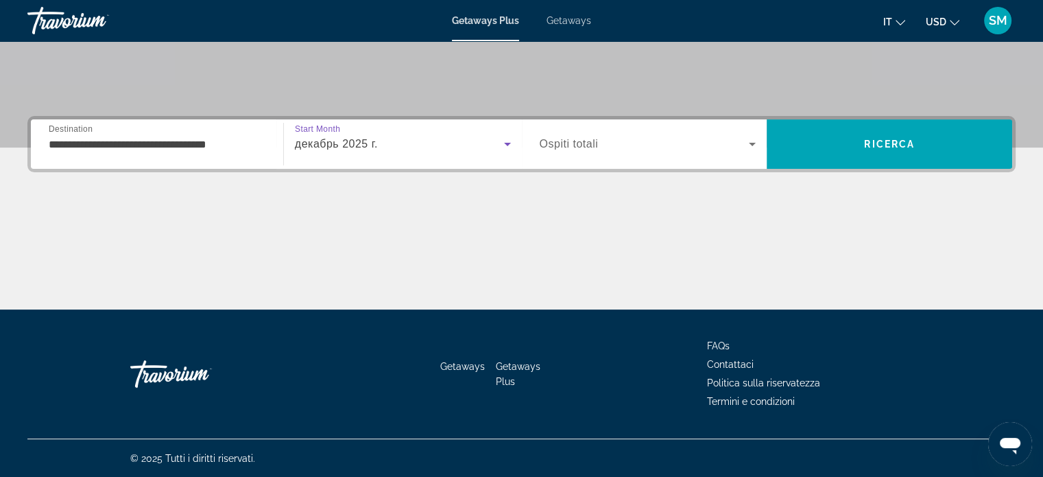
click at [505, 144] on icon "Search widget" at bounding box center [507, 144] width 16 height 16
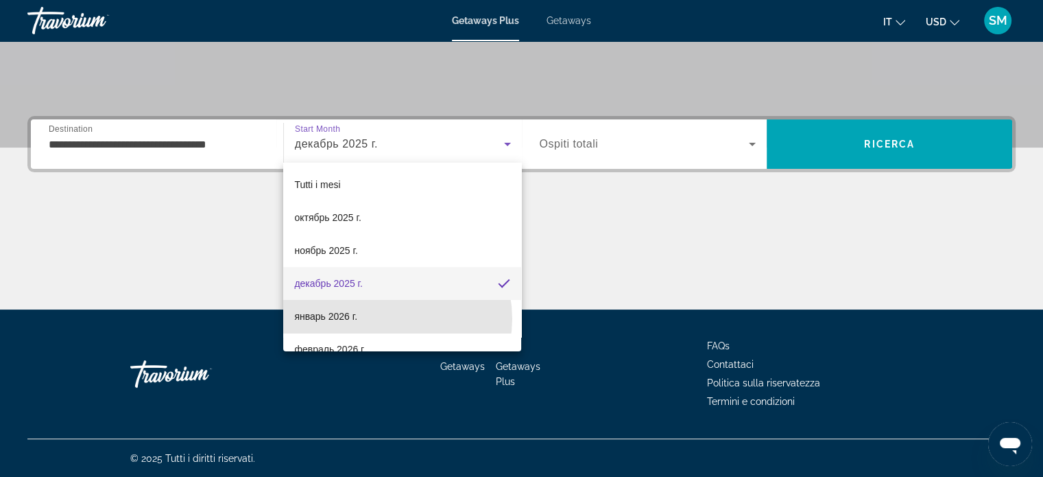
drag, startPoint x: 390, startPoint y: 318, endPoint x: 567, endPoint y: 228, distance: 199.0
click at [407, 314] on mat-option "январь 2026 г." at bounding box center [402, 316] width 238 height 33
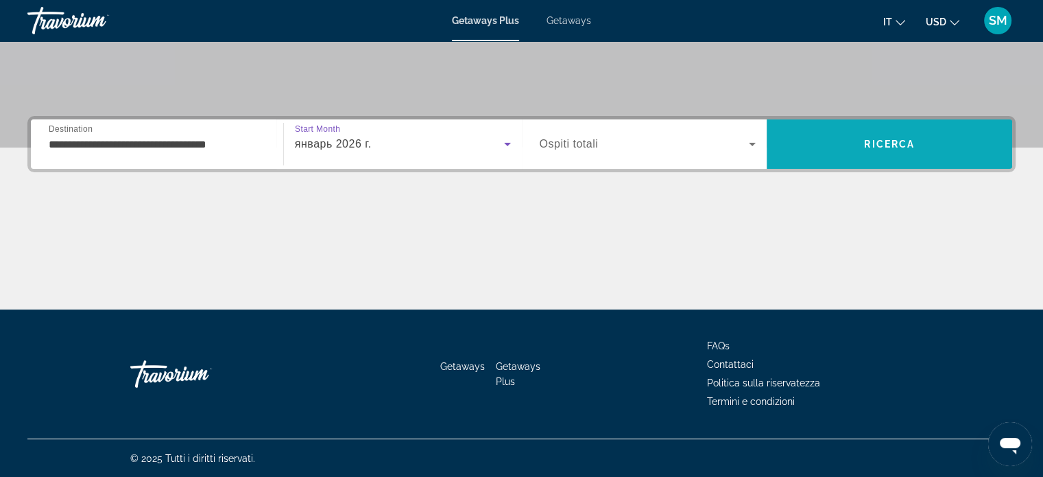
click at [865, 147] on button "Ricerca" at bounding box center [890, 143] width 246 height 49
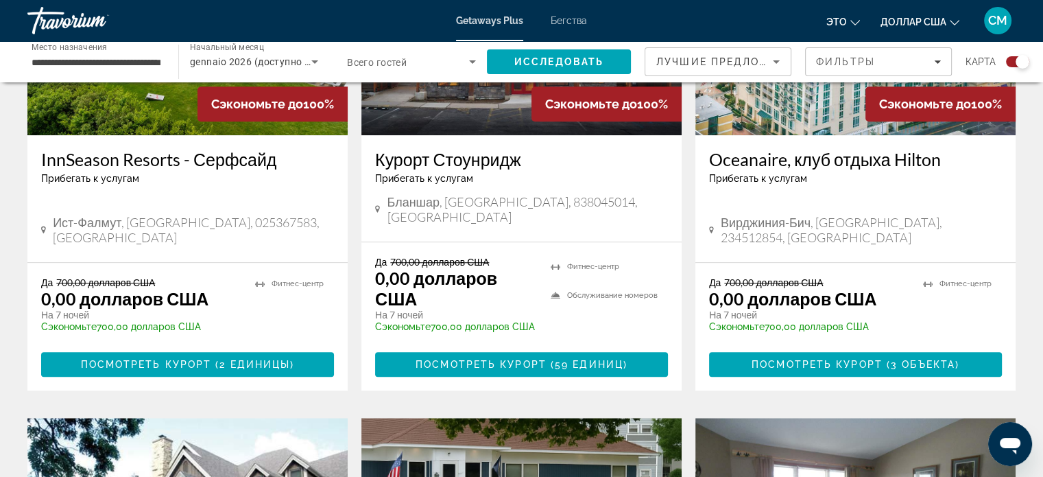
scroll to position [960, 0]
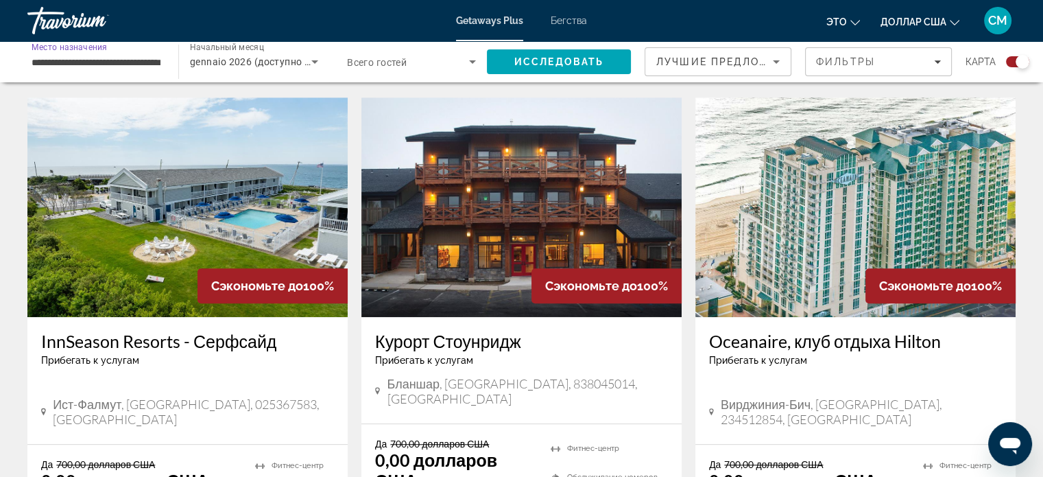
click at [110, 61] on input "**********" at bounding box center [96, 62] width 129 height 16
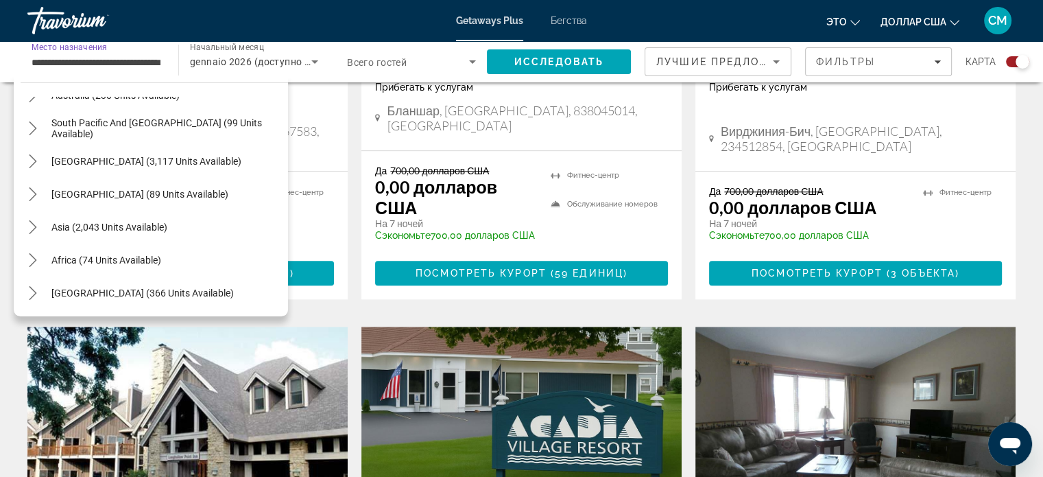
scroll to position [1234, 0]
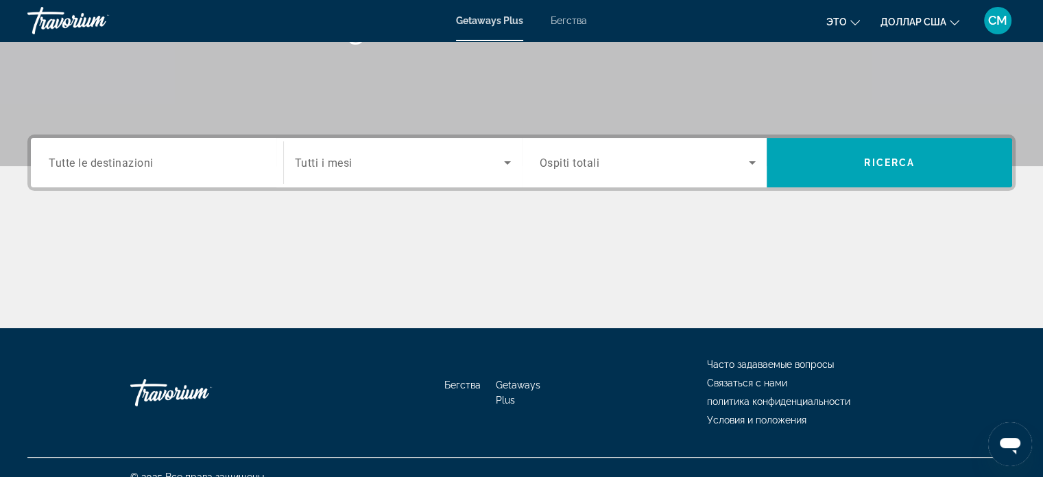
scroll to position [264, 0]
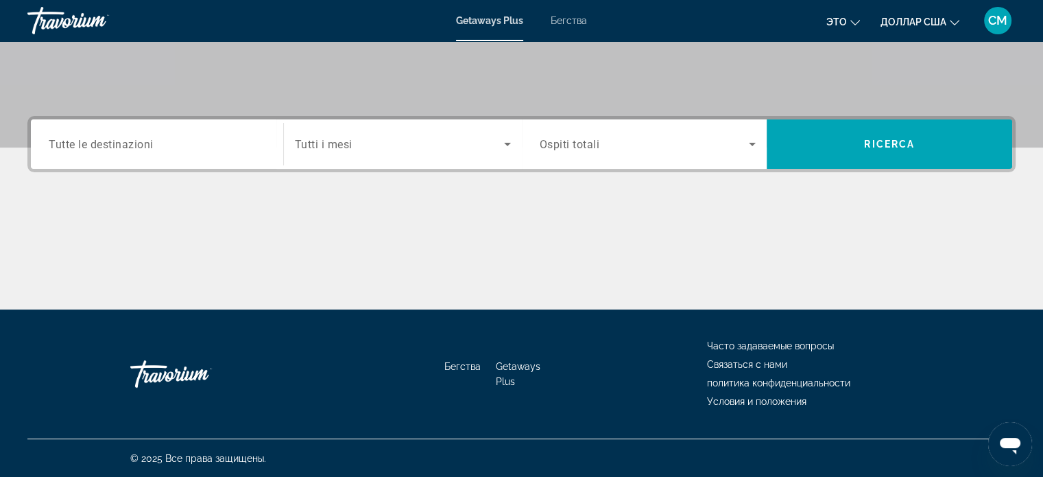
click at [110, 147] on span "Tutte le destinazioni" at bounding box center [101, 143] width 105 height 13
click at [110, 147] on input "Destination Tutte le destinazioni" at bounding box center [157, 144] width 217 height 16
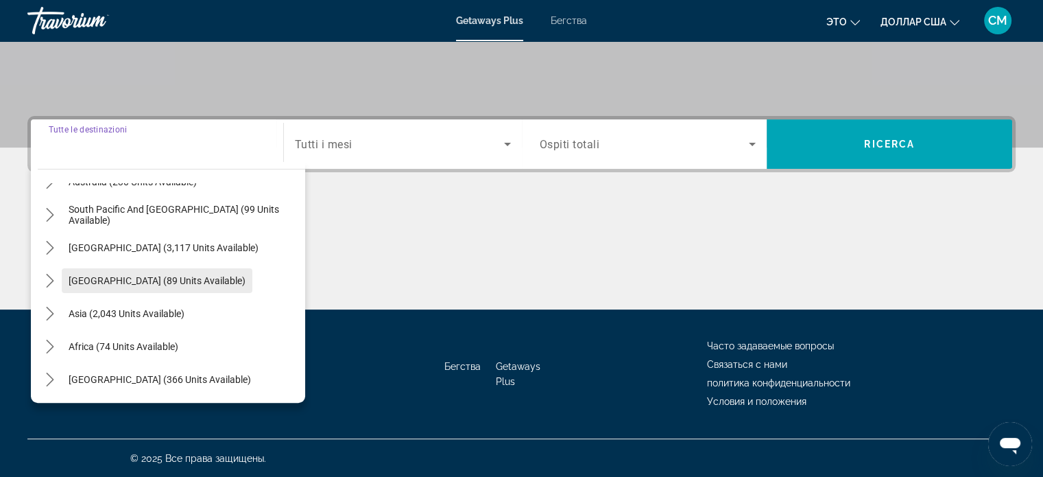
scroll to position [154, 0]
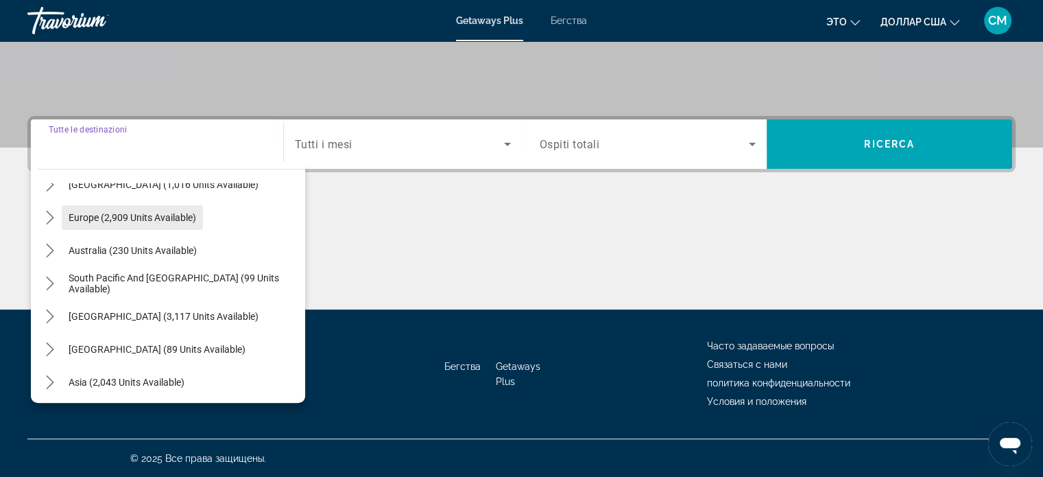
click at [153, 216] on span "Europe (2,909 units available)" at bounding box center [133, 217] width 128 height 11
type input "**********"
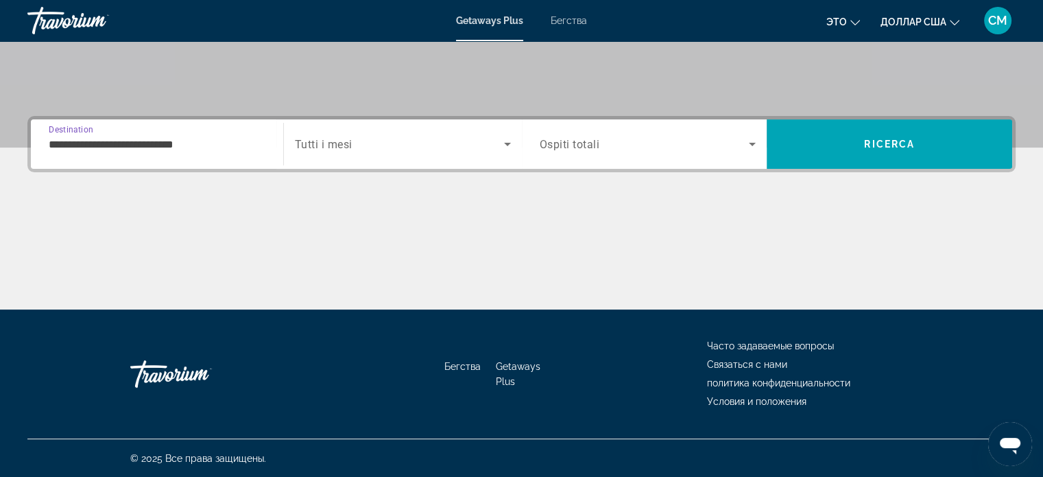
click at [143, 143] on input "**********" at bounding box center [157, 144] width 217 height 16
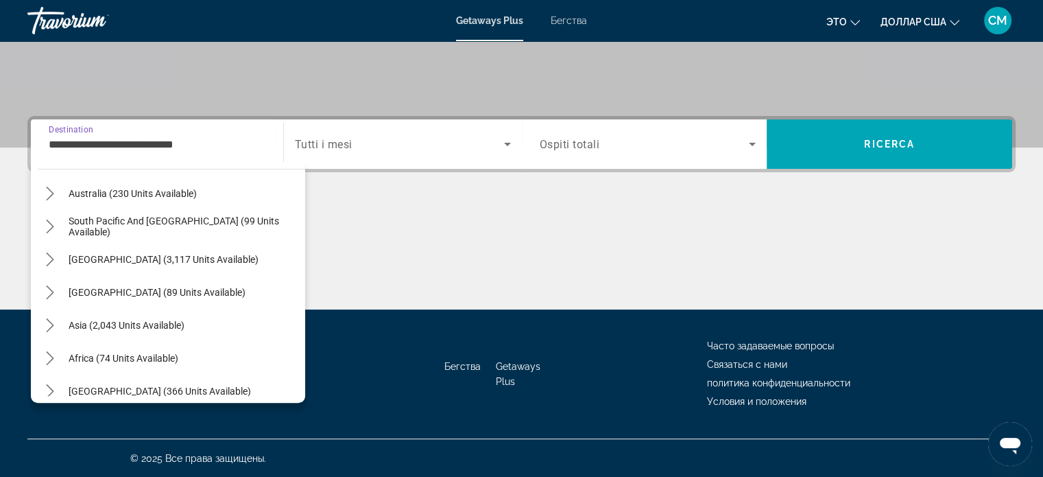
scroll to position [848, 0]
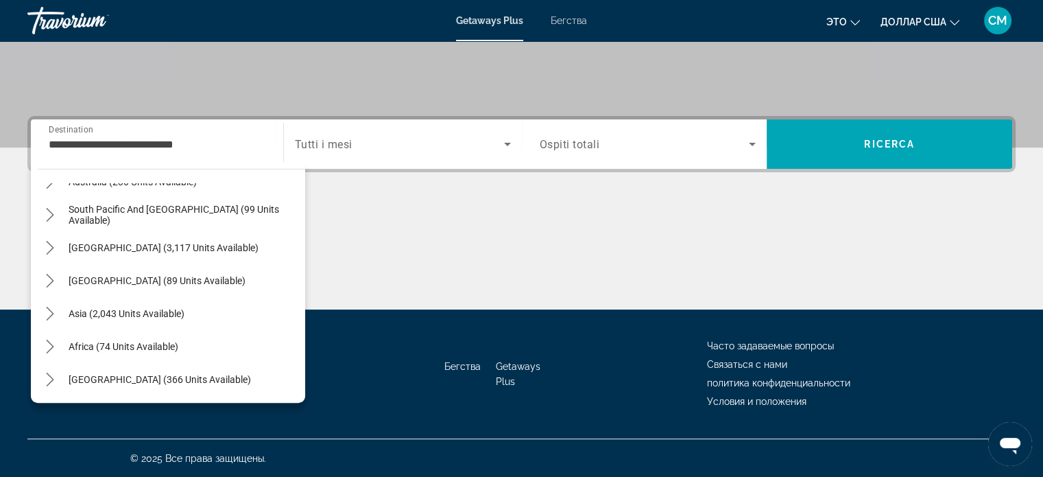
click at [38, 128] on div "**********" at bounding box center [157, 144] width 239 height 39
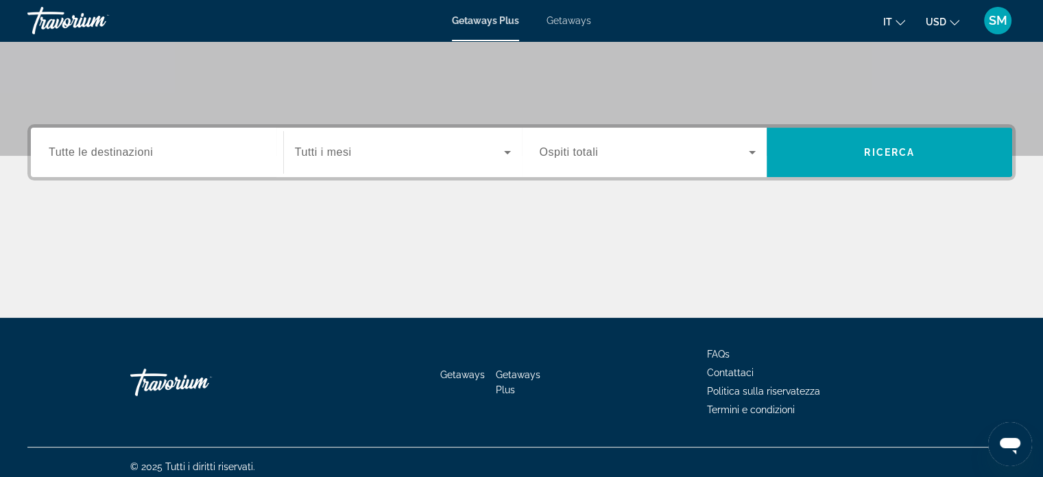
scroll to position [264, 0]
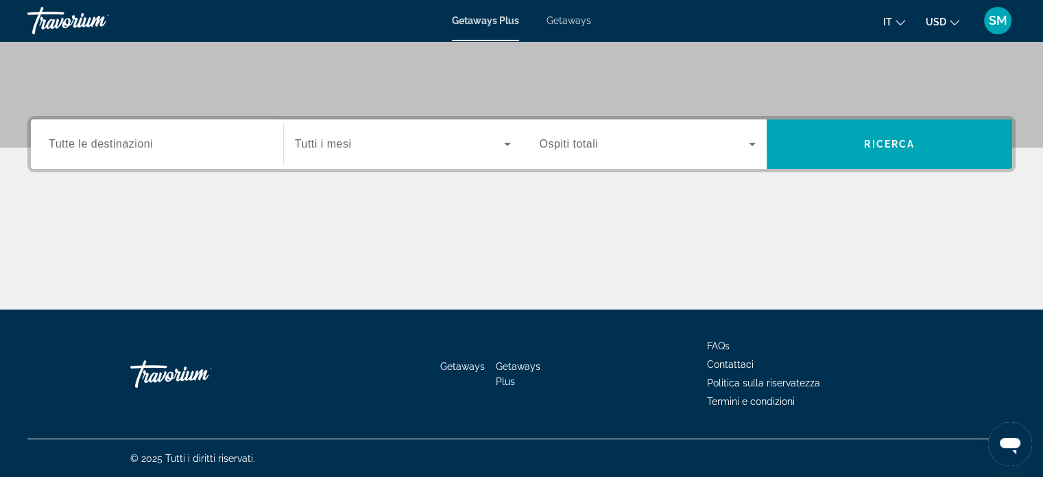
click at [141, 156] on div "Search widget" at bounding box center [157, 144] width 217 height 39
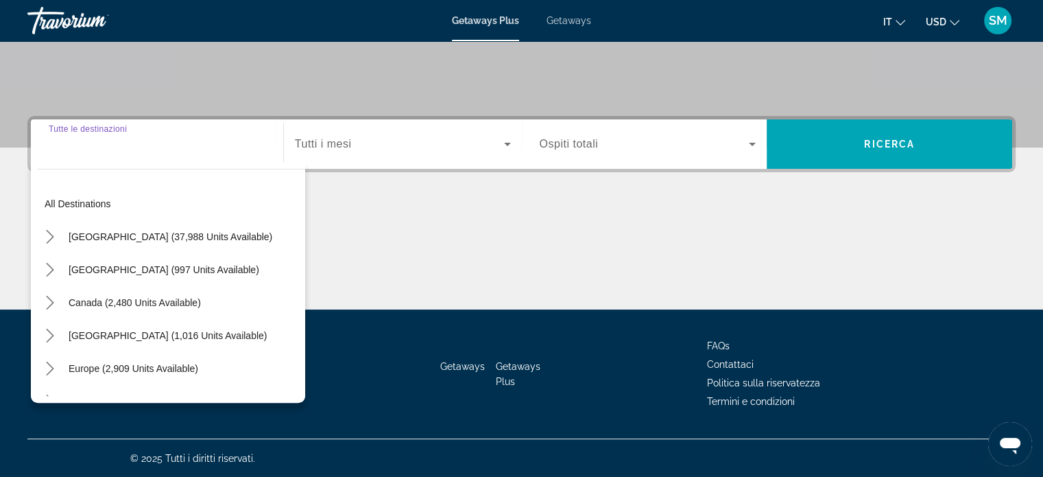
scroll to position [0, 0]
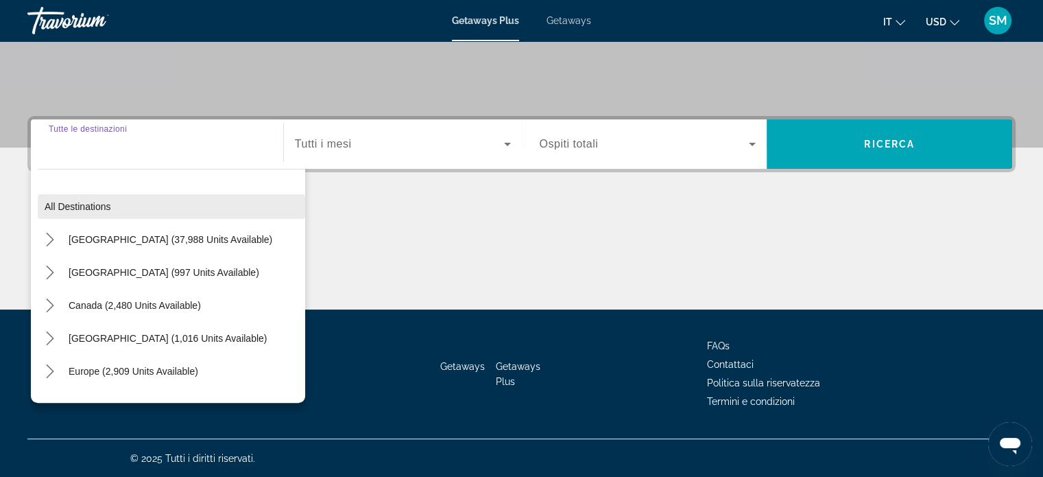
click at [107, 202] on span "All destinations" at bounding box center [78, 206] width 67 height 11
type input "**********"
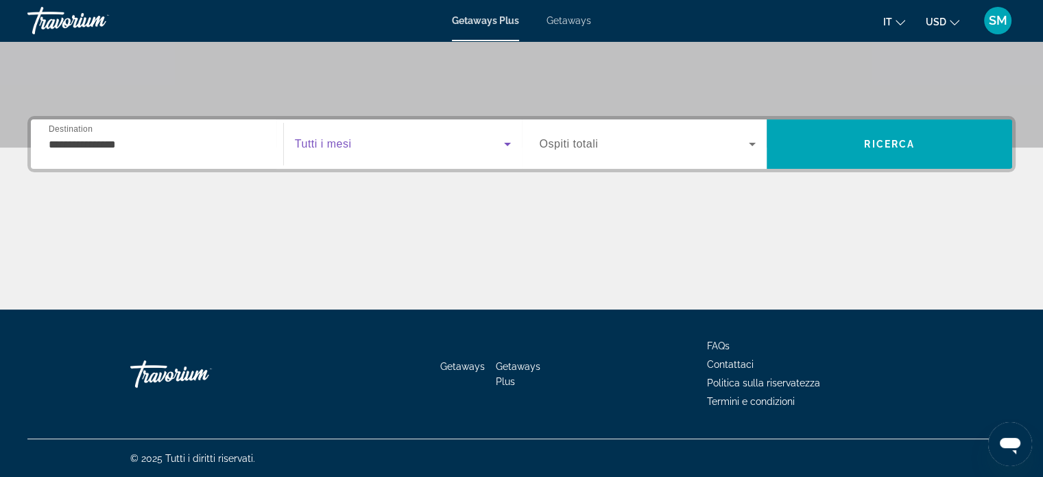
click at [505, 141] on icon "Search widget" at bounding box center [507, 144] width 16 height 16
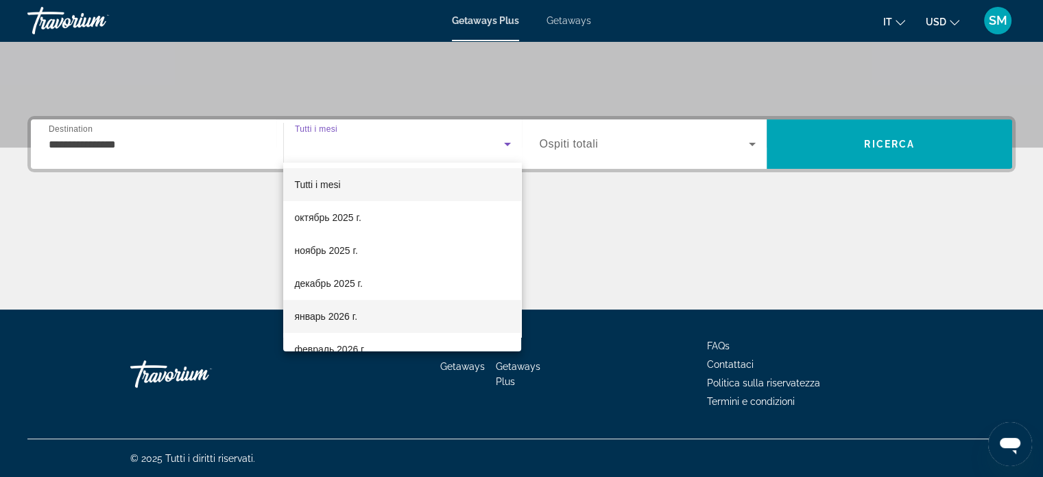
drag, startPoint x: 357, startPoint y: 315, endPoint x: 461, endPoint y: 294, distance: 105.9
click at [359, 315] on mat-option "январь 2026 г." at bounding box center [402, 316] width 238 height 33
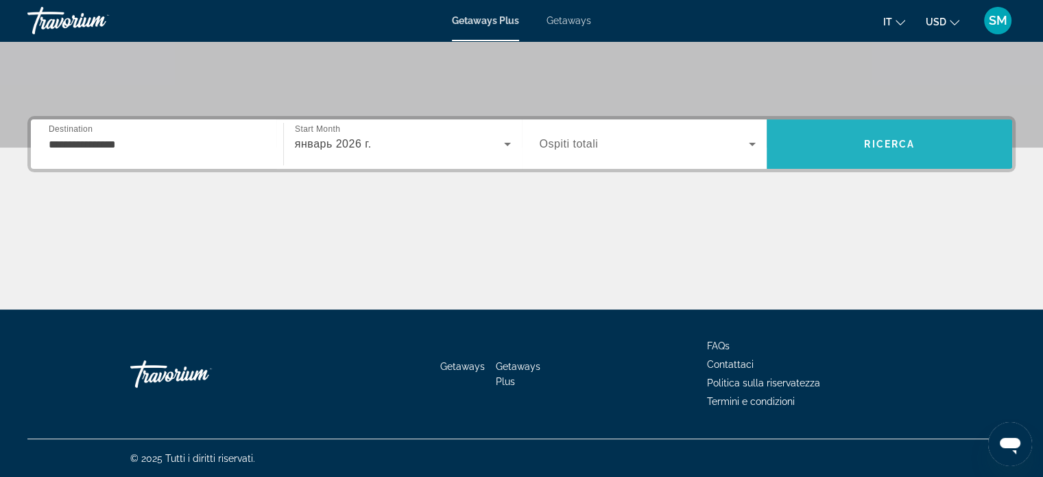
click at [930, 149] on span "Search" at bounding box center [890, 144] width 246 height 33
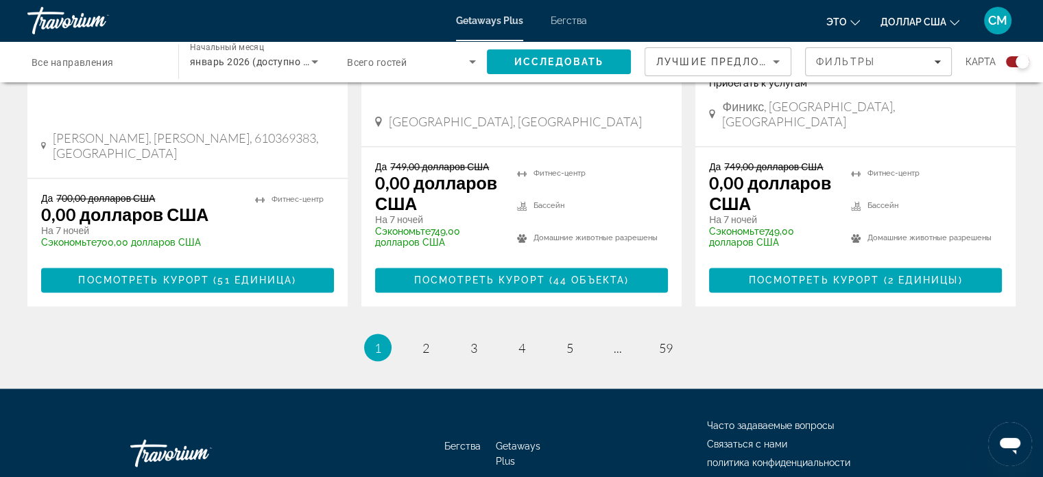
scroll to position [2263, 0]
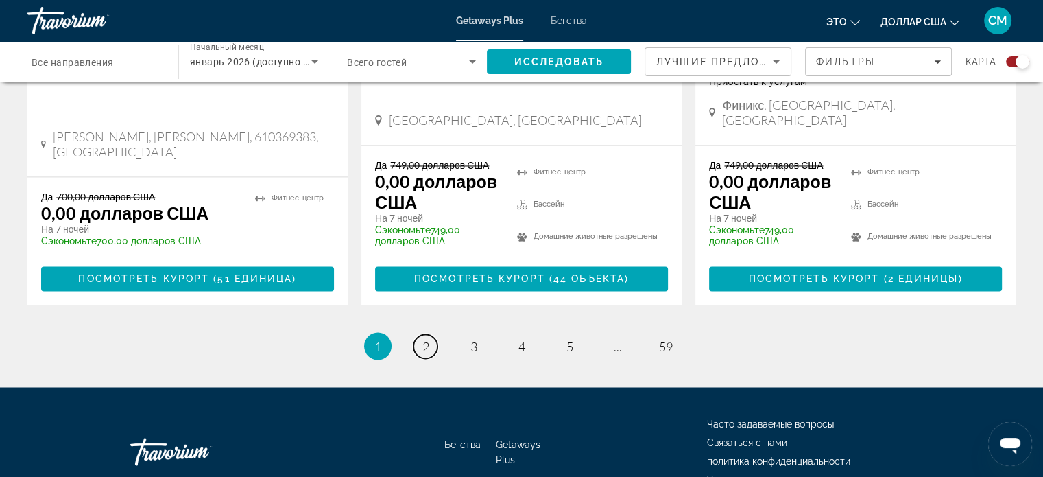
drag, startPoint x: 431, startPoint y: 290, endPoint x: 442, endPoint y: 285, distance: 11.4
click at [431, 334] on link "страница 2" at bounding box center [426, 346] width 24 height 24
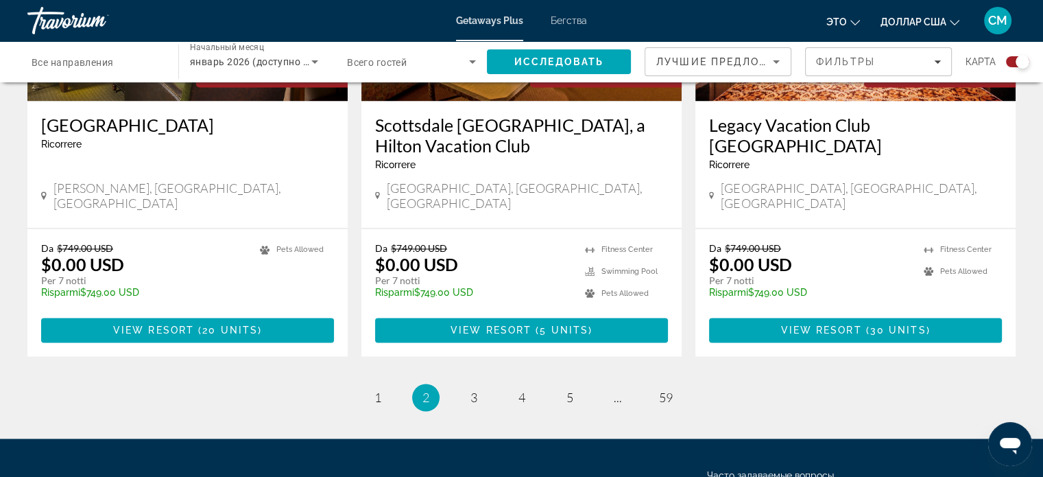
scroll to position [2186, 0]
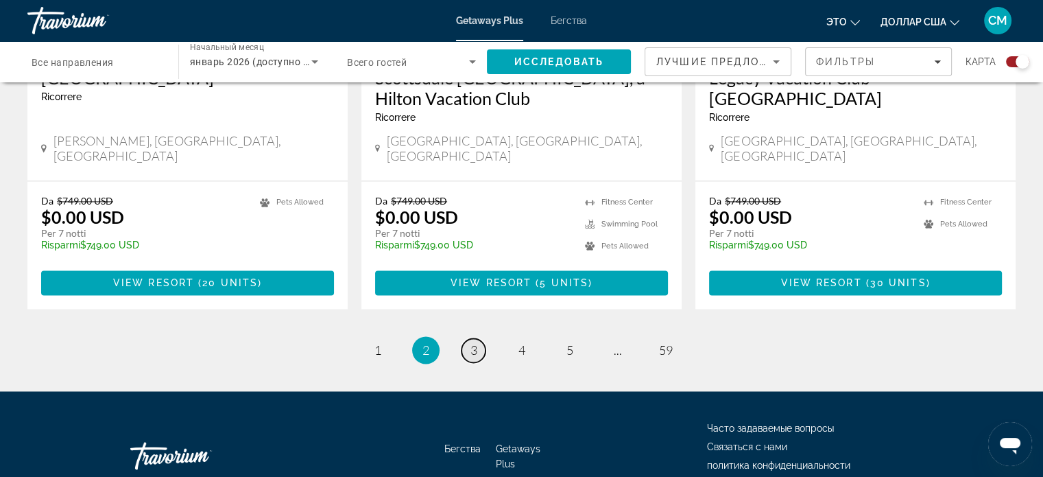
click at [475, 342] on span "3" at bounding box center [473, 349] width 7 height 15
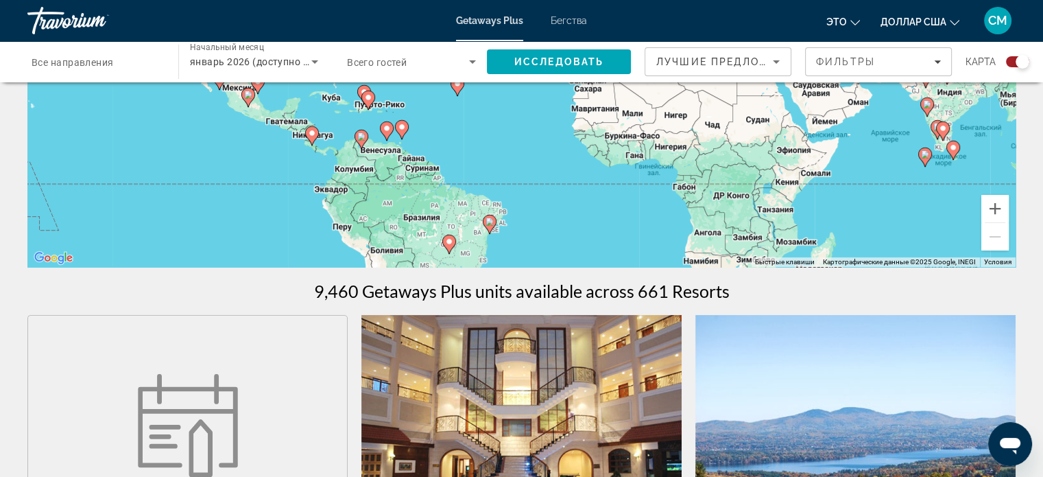
scroll to position [274, 0]
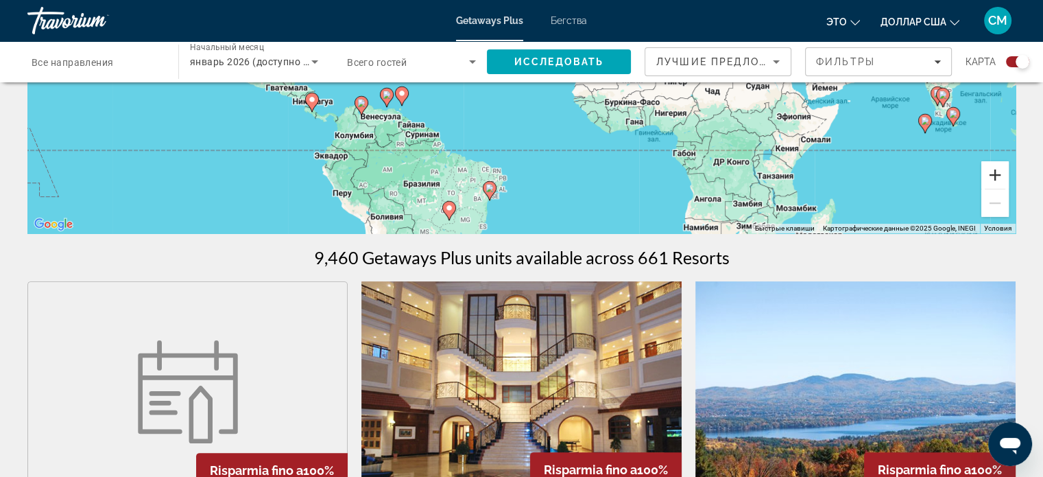
click at [993, 178] on button "Увеличить" at bounding box center [994, 174] width 27 height 27
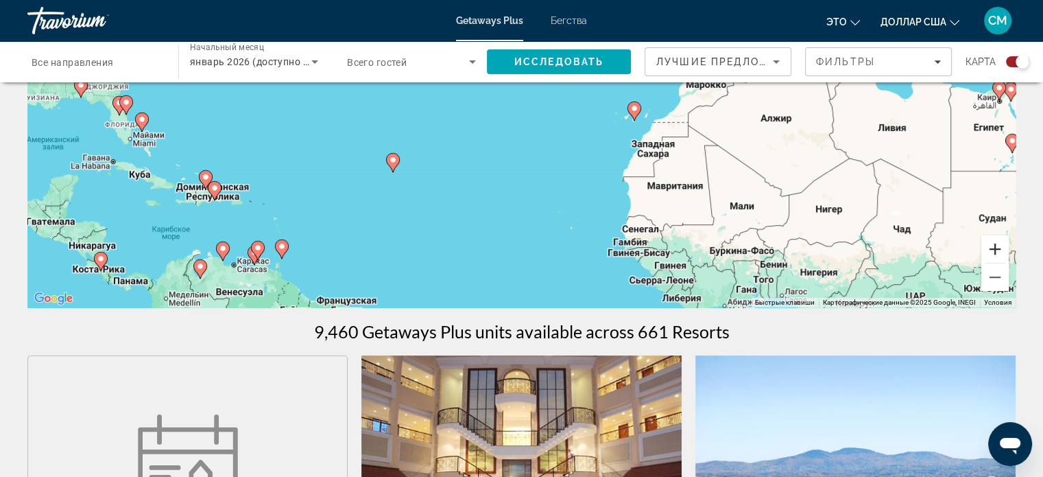
scroll to position [206, 0]
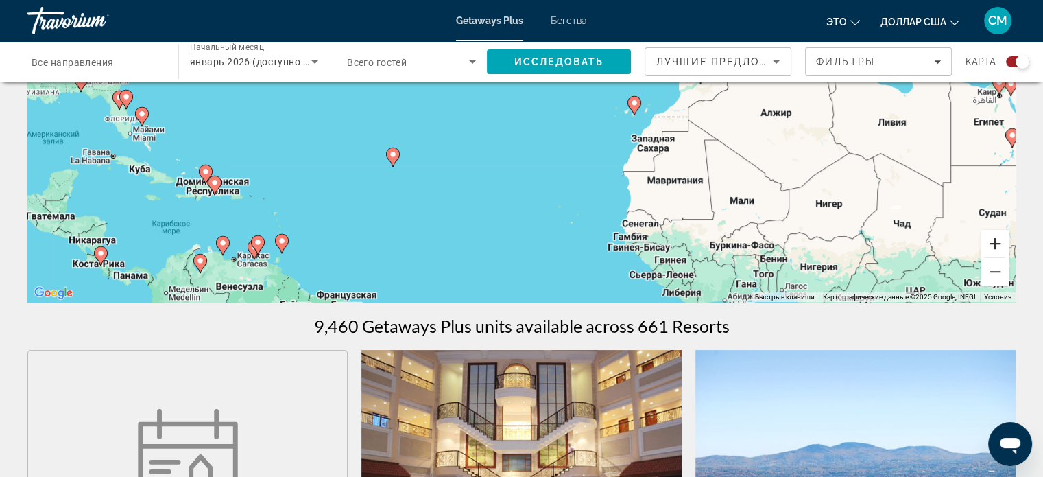
click at [994, 241] on button "Увеличить" at bounding box center [994, 243] width 27 height 27
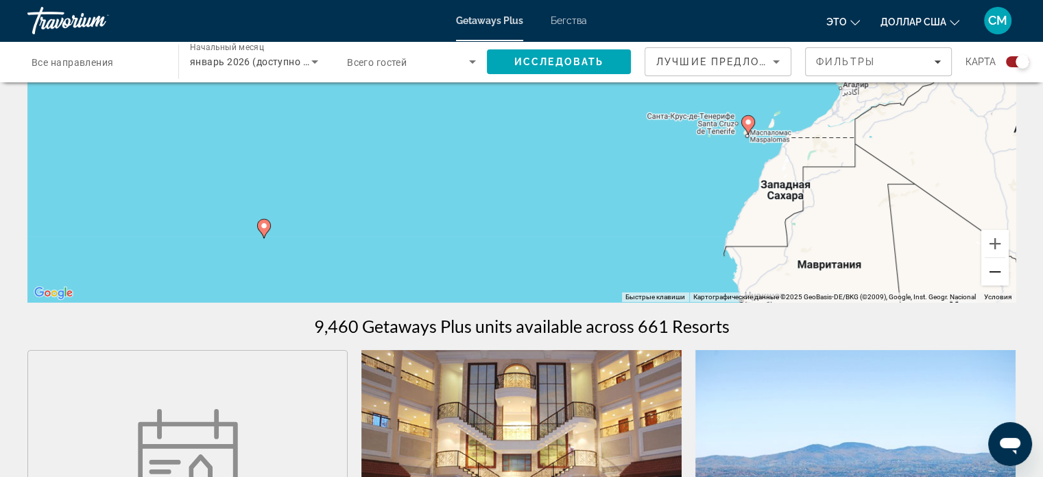
click at [992, 270] on button "Уменьшить" at bounding box center [994, 271] width 27 height 27
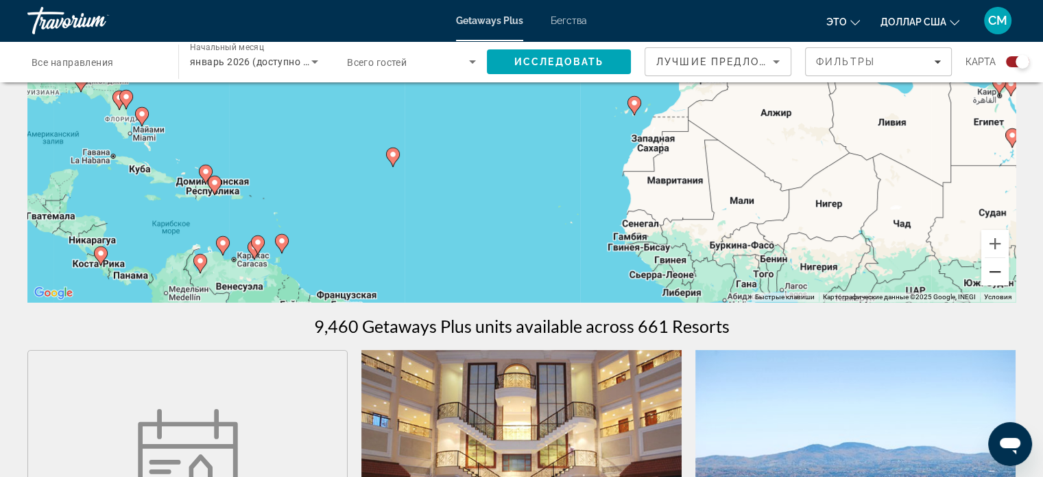
click at [992, 271] on button "Уменьшить" at bounding box center [994, 271] width 27 height 27
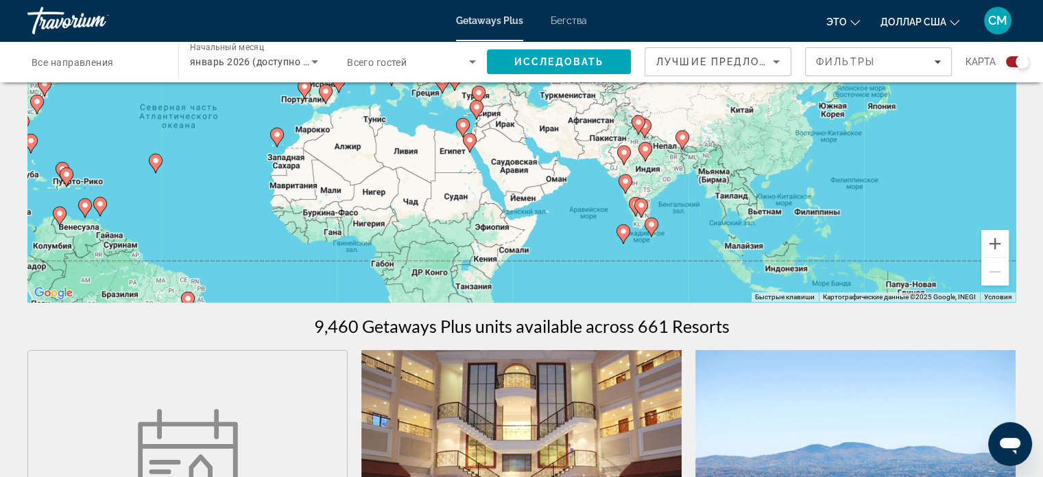
drag, startPoint x: 968, startPoint y: 163, endPoint x: 686, endPoint y: 209, distance: 285.7
click at [686, 209] on div "Чтобы активировать перетаскивание с помощью клавиатуры, нажмите Alt + Ввод. Пос…" at bounding box center [521, 95] width 988 height 411
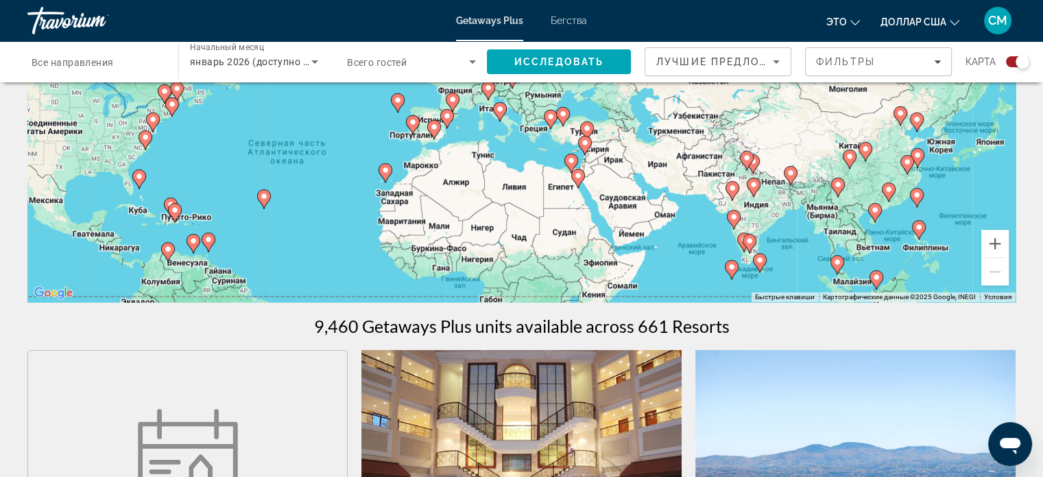
drag, startPoint x: 693, startPoint y: 175, endPoint x: 804, endPoint y: 208, distance: 116.5
click at [804, 208] on div "Чтобы активировать перетаскивание с помощью клавиатуры, нажмите Alt + Ввод. Пос…" at bounding box center [521, 95] width 988 height 411
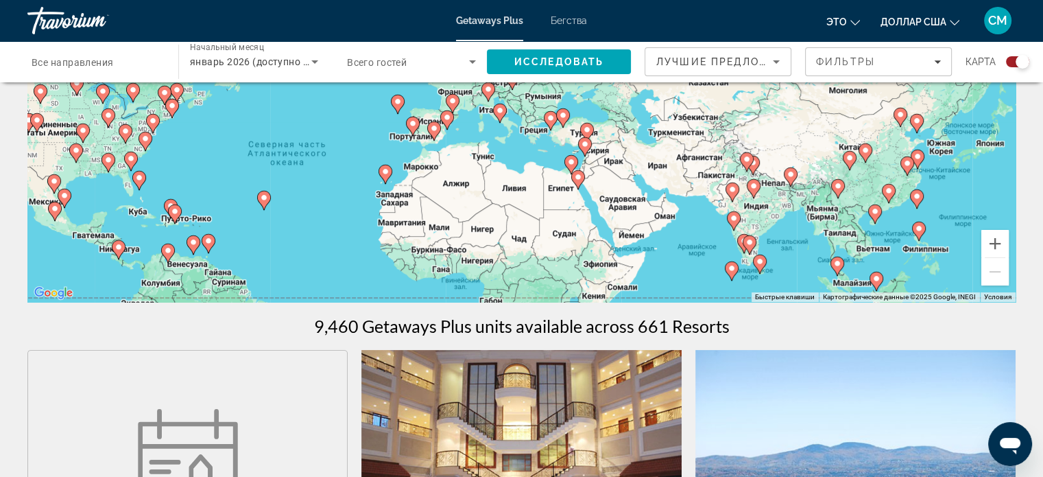
click at [593, 137] on gmp-advanced-marker "Основное содержание" at bounding box center [587, 132] width 14 height 21
click at [593, 132] on gmp-advanced-marker "Основное содержание" at bounding box center [587, 132] width 14 height 21
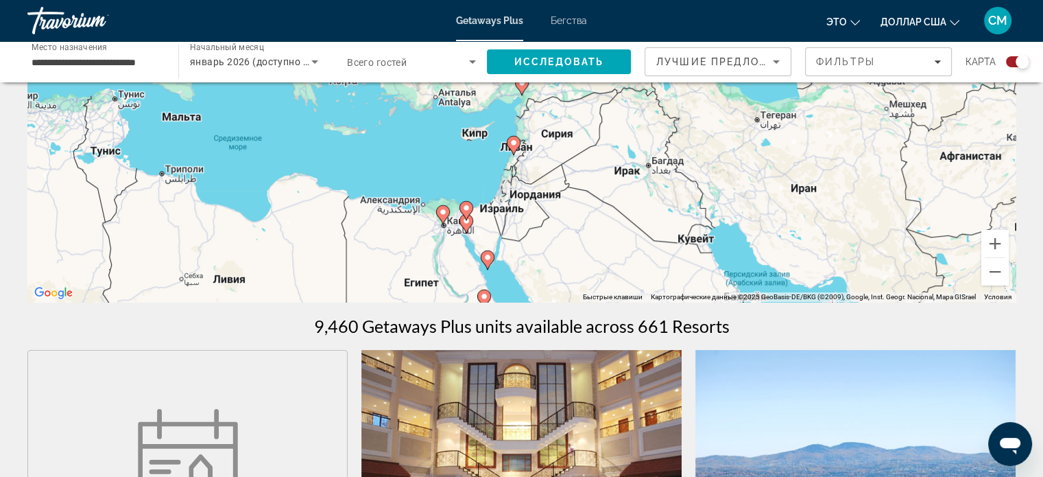
drag, startPoint x: 479, startPoint y: 300, endPoint x: 489, endPoint y: 291, distance: 12.6
click at [481, 298] on g "Основное содержание" at bounding box center [484, 298] width 14 height 19
click at [480, 296] on image "Основное содержание" at bounding box center [484, 296] width 8 height 8
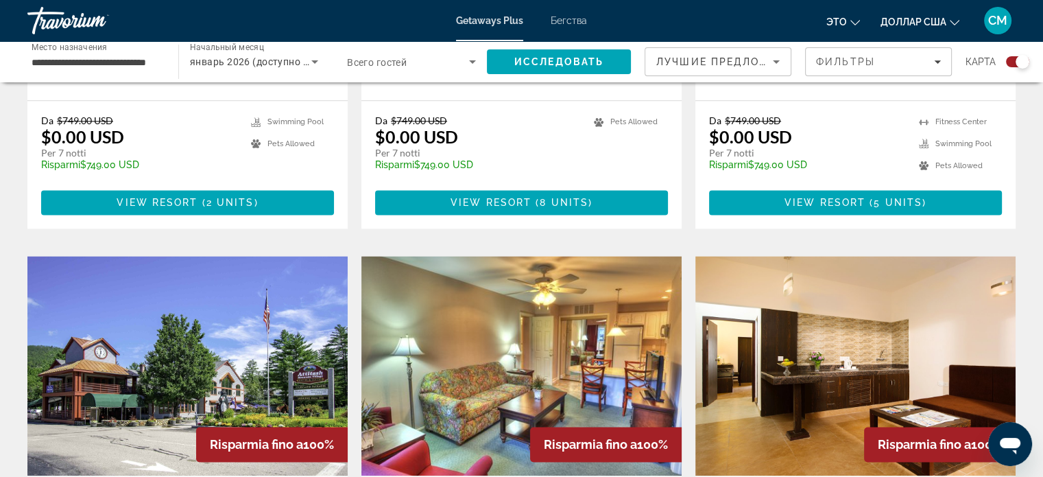
scroll to position [1989, 0]
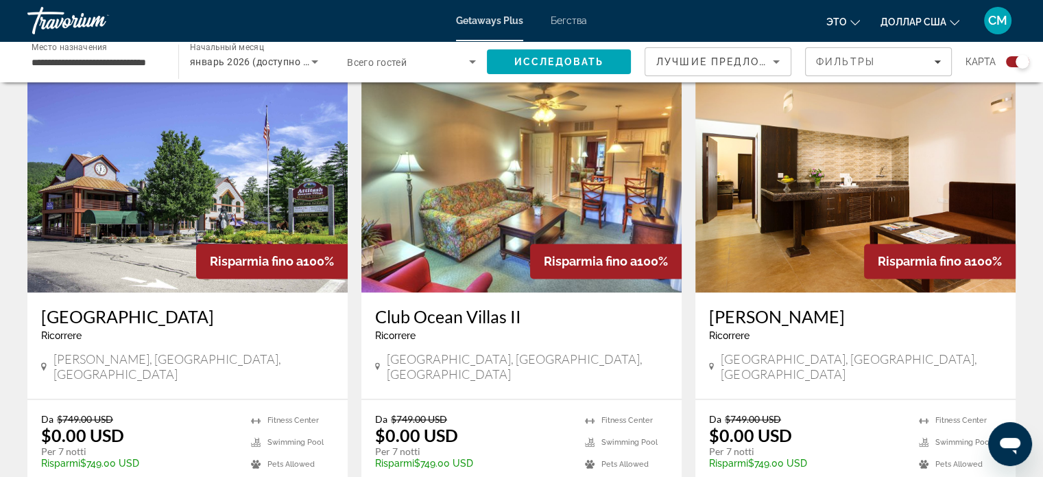
click at [82, 64] on input "**********" at bounding box center [96, 62] width 129 height 16
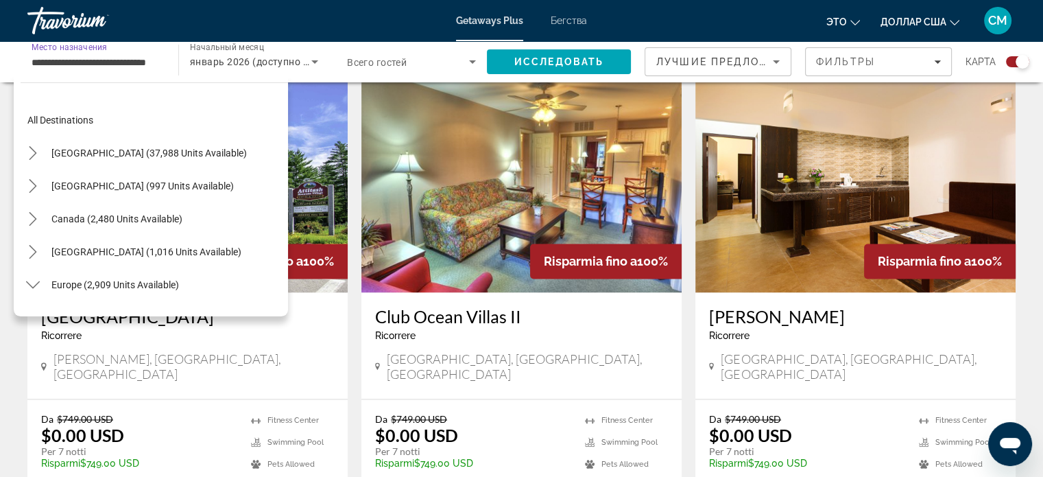
scroll to position [937, 0]
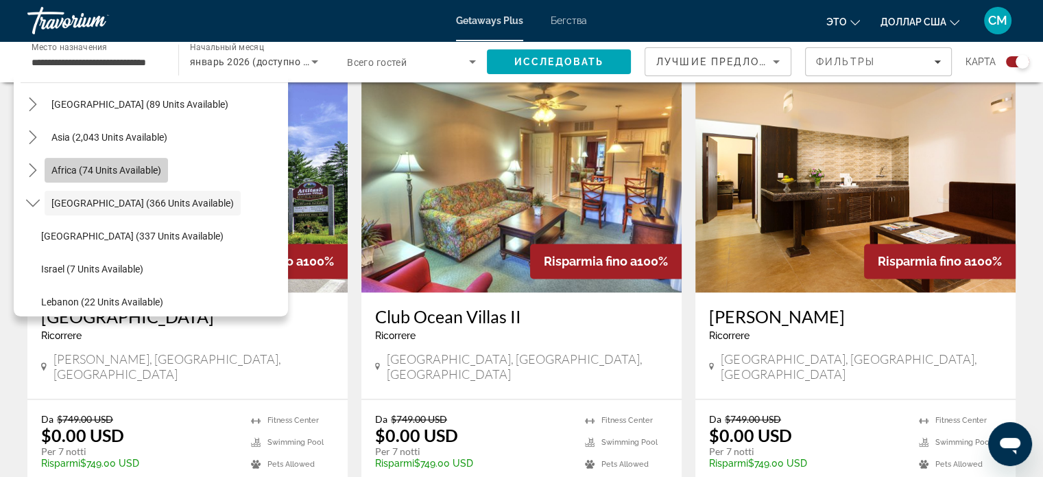
click at [157, 177] on span "Select destination: Africa (74 units available)" at bounding box center [106, 170] width 123 height 33
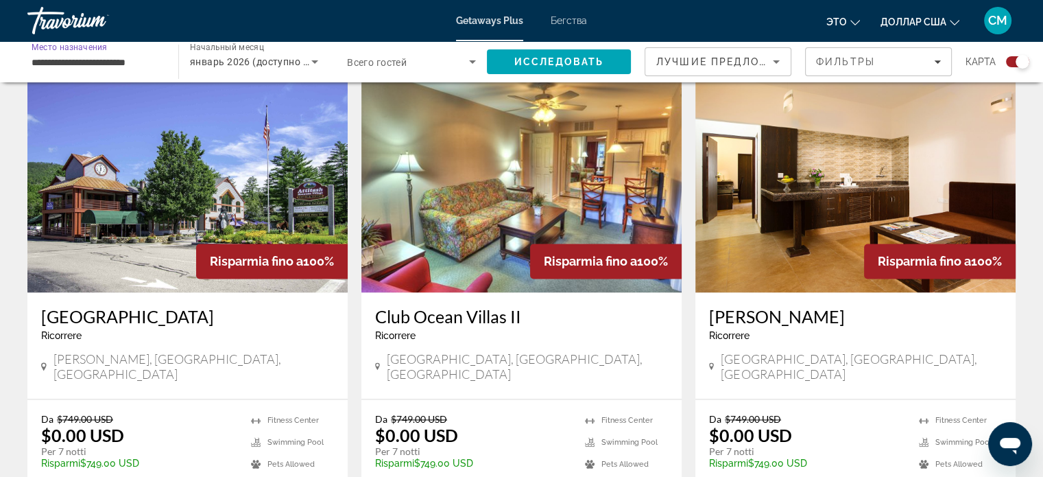
click at [121, 64] on input "**********" at bounding box center [96, 62] width 129 height 16
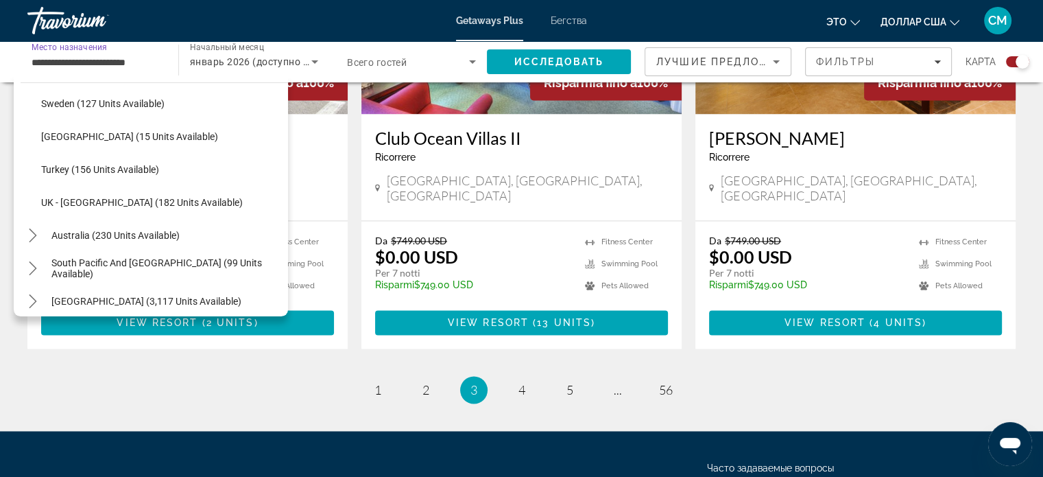
scroll to position [754, 0]
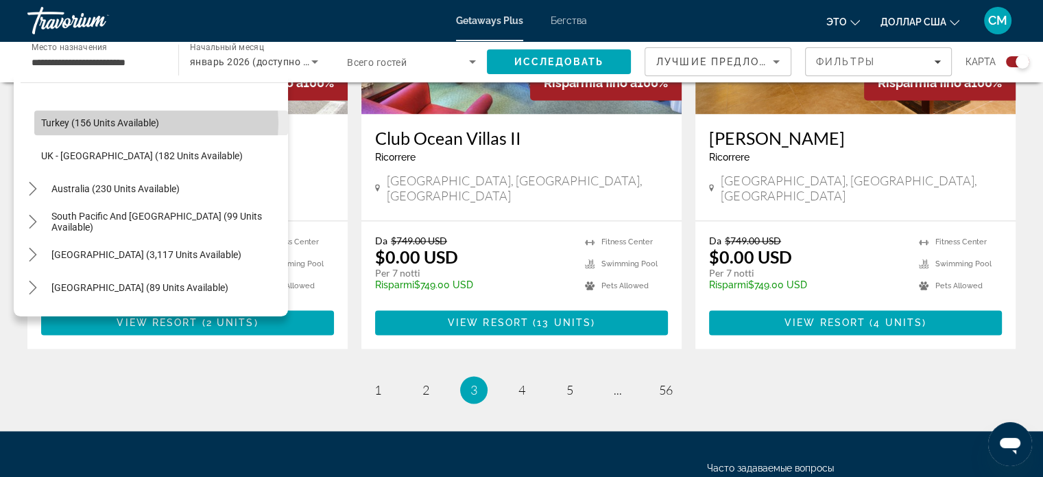
click at [154, 123] on span "Turkey (156 units available)" at bounding box center [100, 122] width 118 height 11
type input "**********"
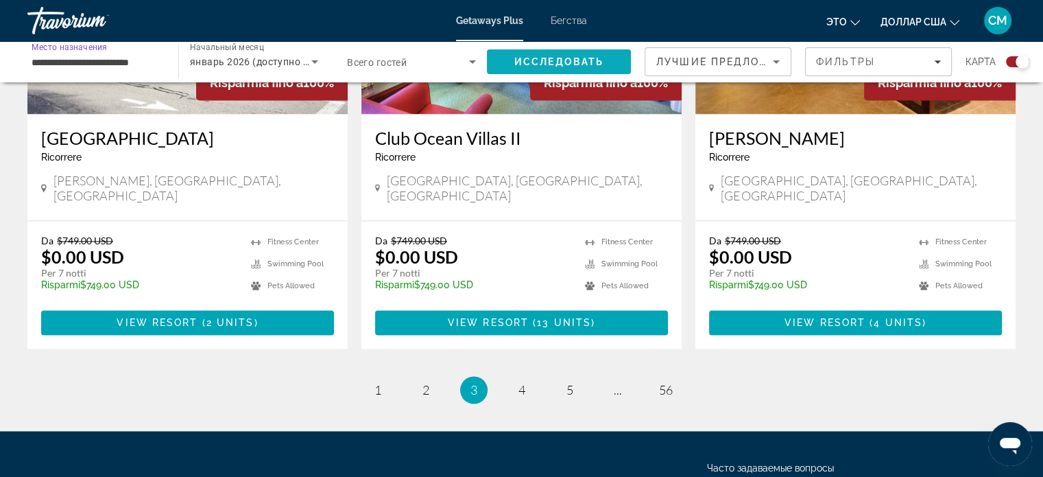
click at [569, 65] on font "Исследовать" at bounding box center [558, 61] width 89 height 11
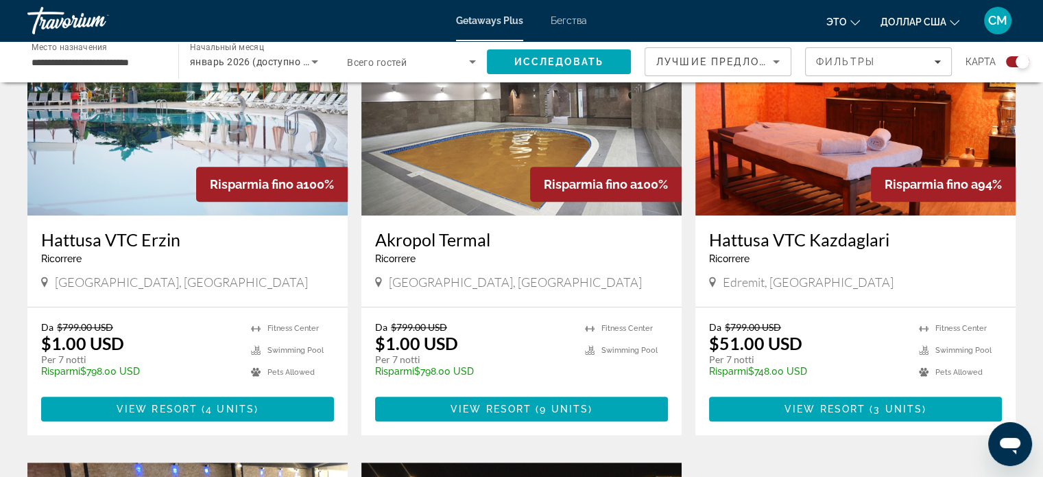
scroll to position [617, 0]
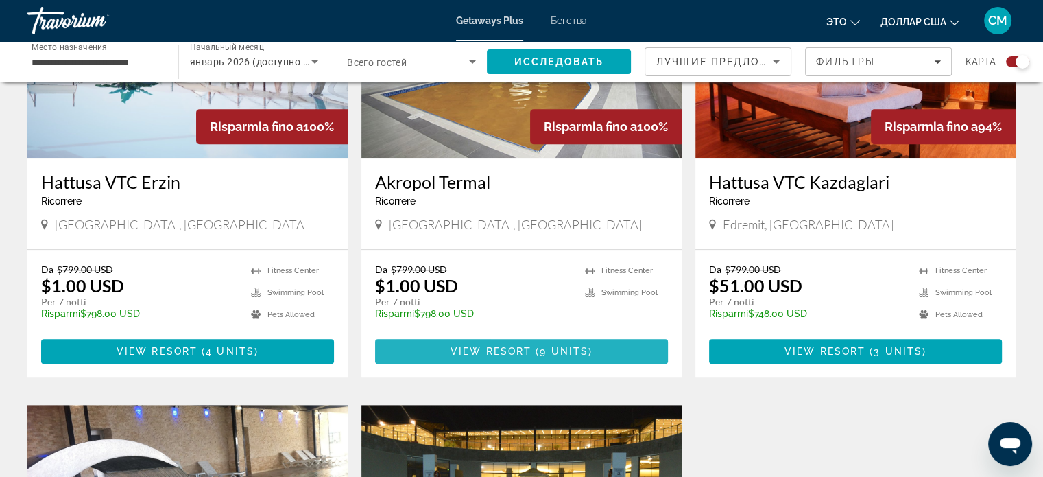
click at [492, 352] on span "View Resort" at bounding box center [491, 351] width 81 height 11
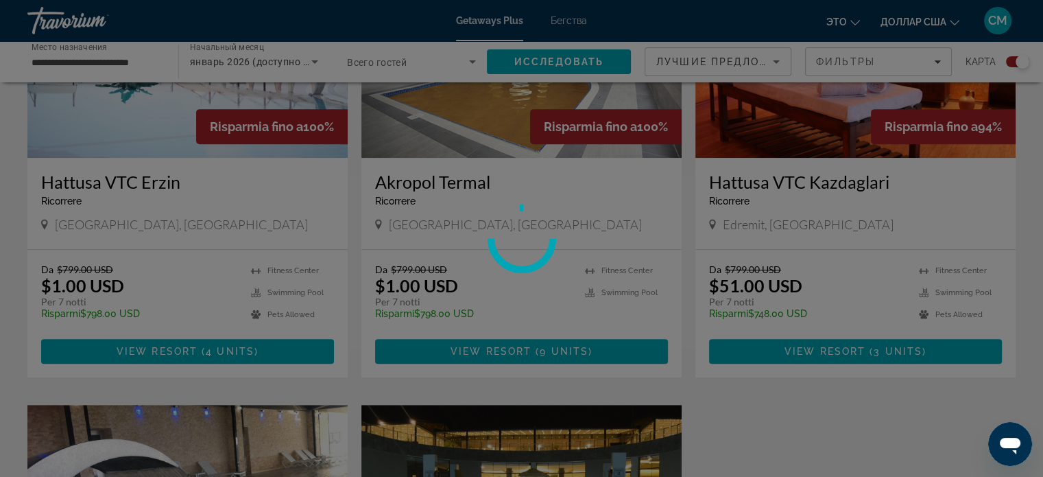
click at [493, 352] on div at bounding box center [521, 238] width 1043 height 477
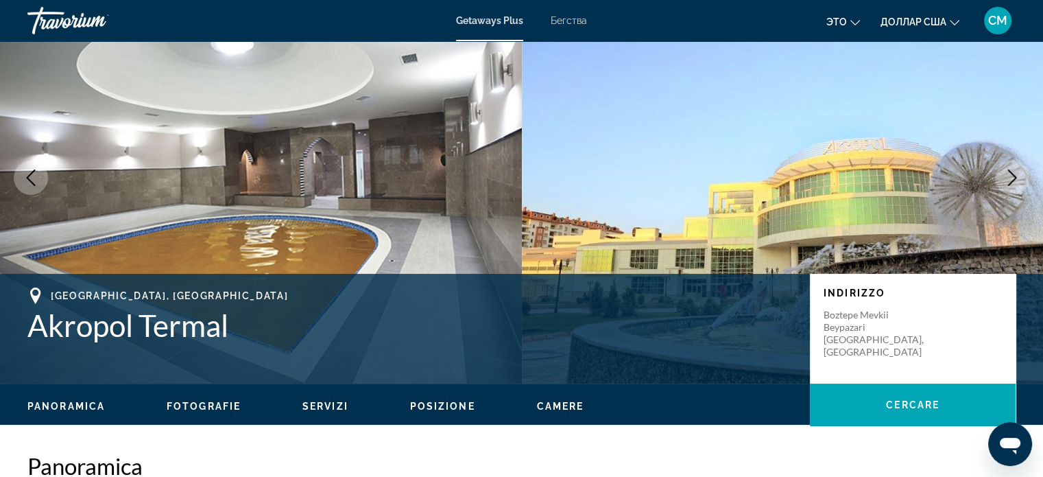
scroll to position [63, 0]
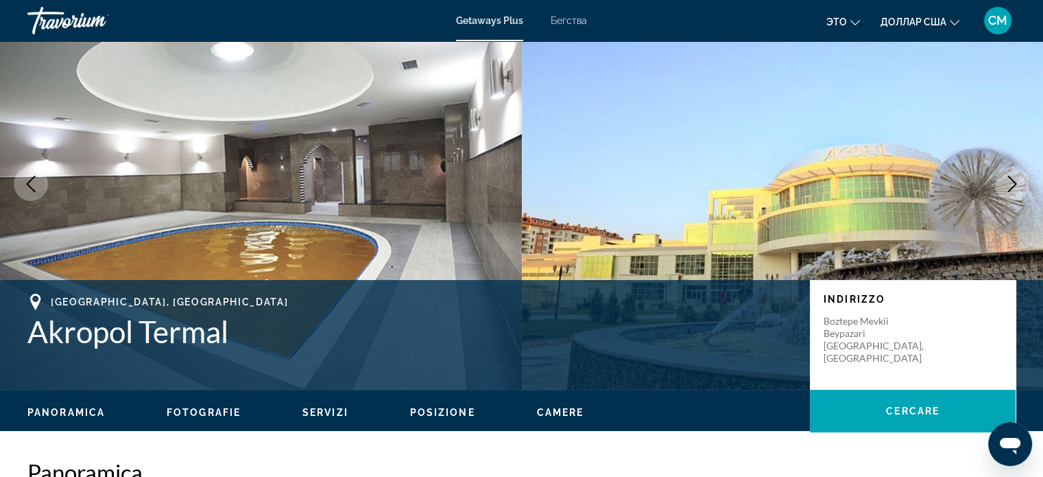
click at [1015, 185] on icon "Next image" at bounding box center [1012, 184] width 16 height 16
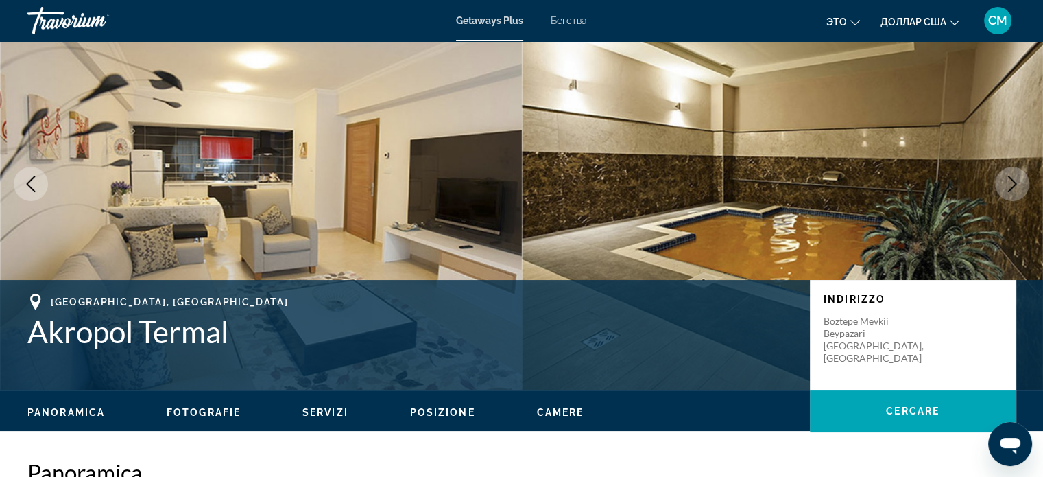
click at [1015, 189] on icon "Next image" at bounding box center [1012, 184] width 16 height 16
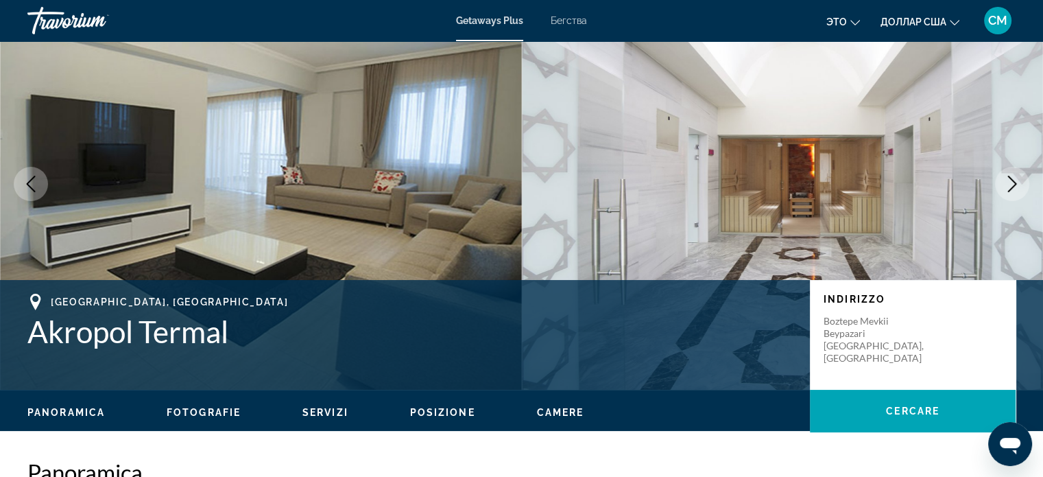
click at [1018, 182] on icon "Next image" at bounding box center [1012, 184] width 16 height 16
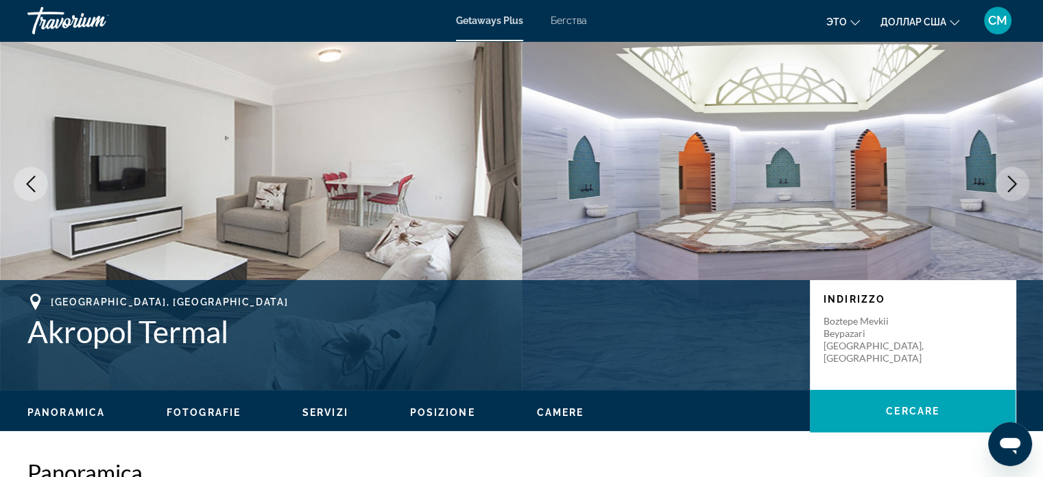
click at [1018, 182] on icon "Next image" at bounding box center [1012, 184] width 16 height 16
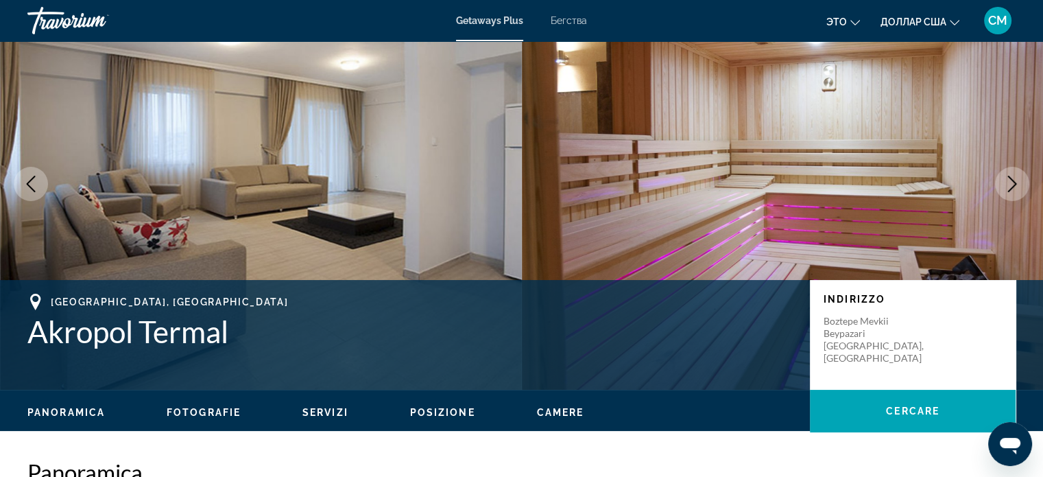
click at [1018, 182] on icon "Next image" at bounding box center [1012, 184] width 16 height 16
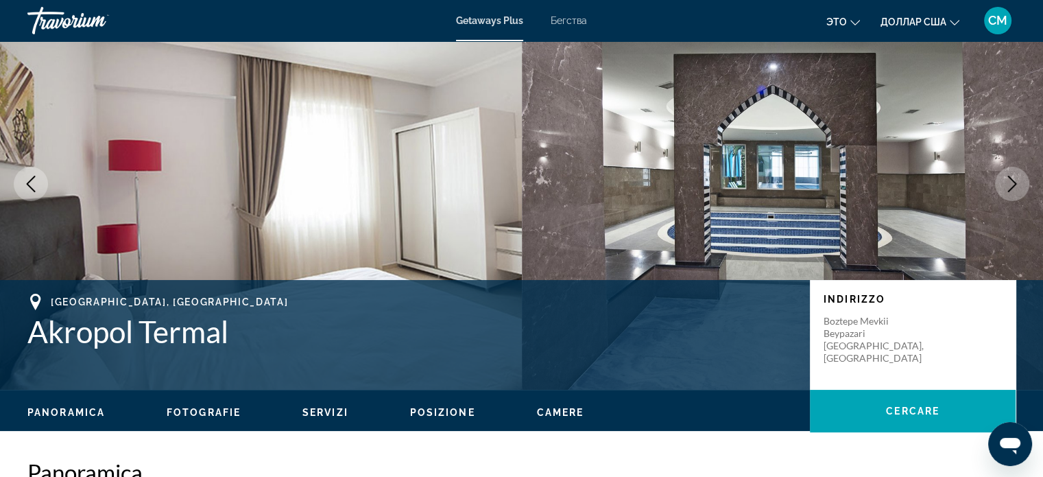
click at [1018, 182] on icon "Next image" at bounding box center [1012, 184] width 16 height 16
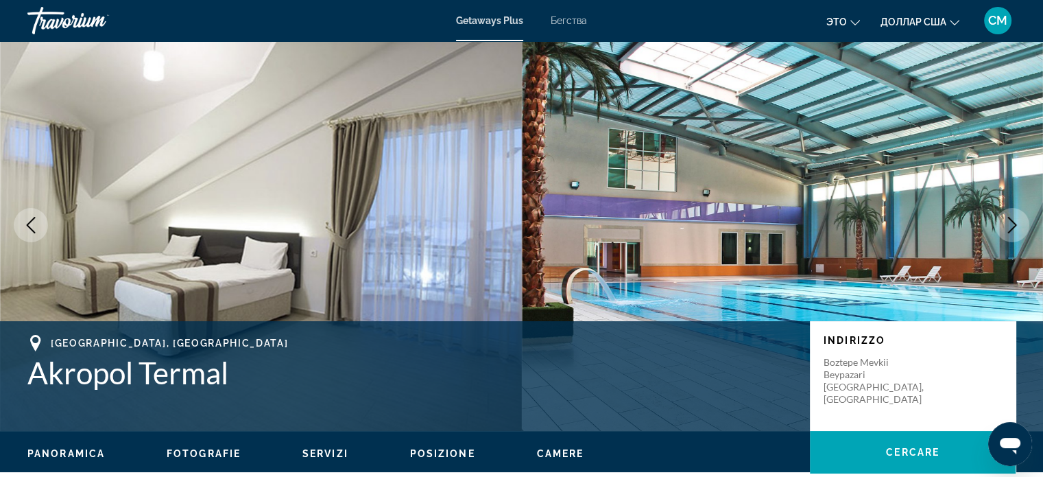
scroll to position [0, 0]
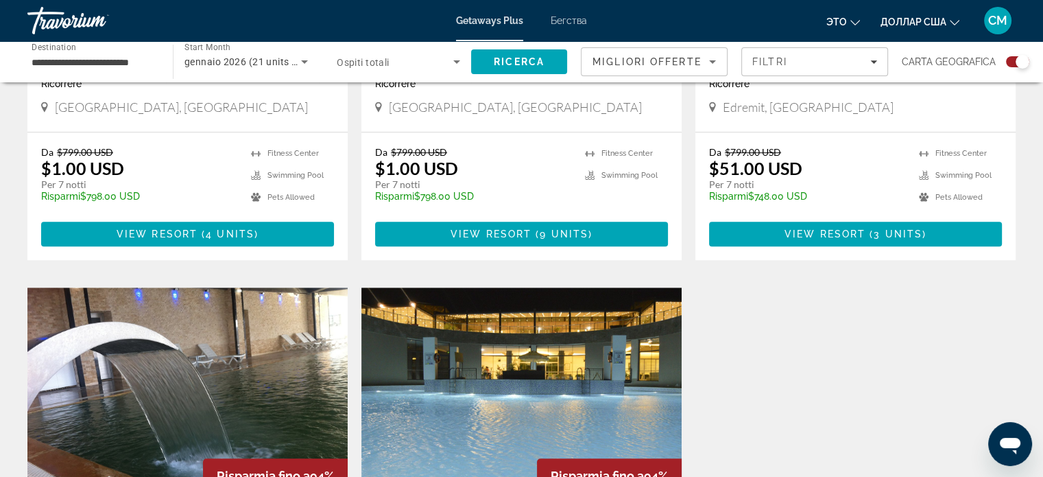
scroll to position [686, 0]
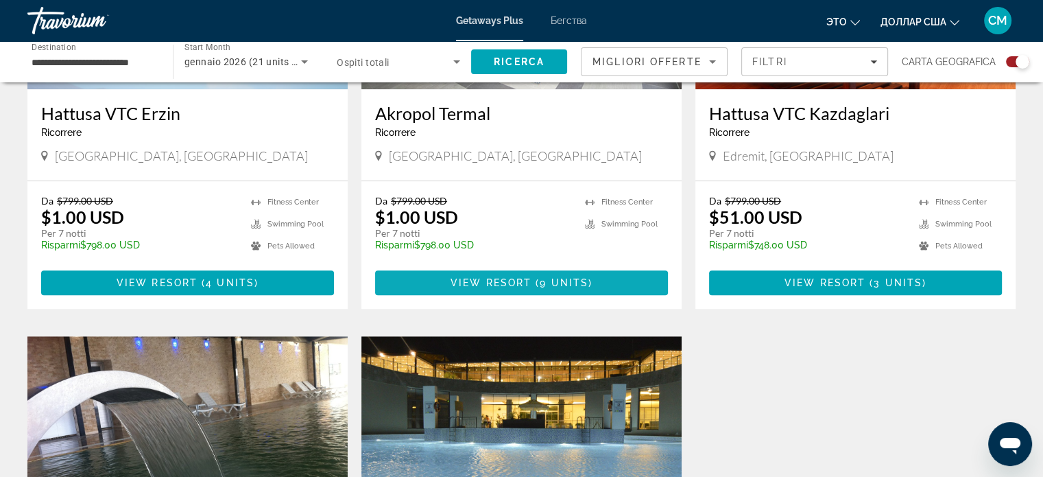
click at [536, 281] on span "( 9 units )" at bounding box center [561, 282] width 61 height 11
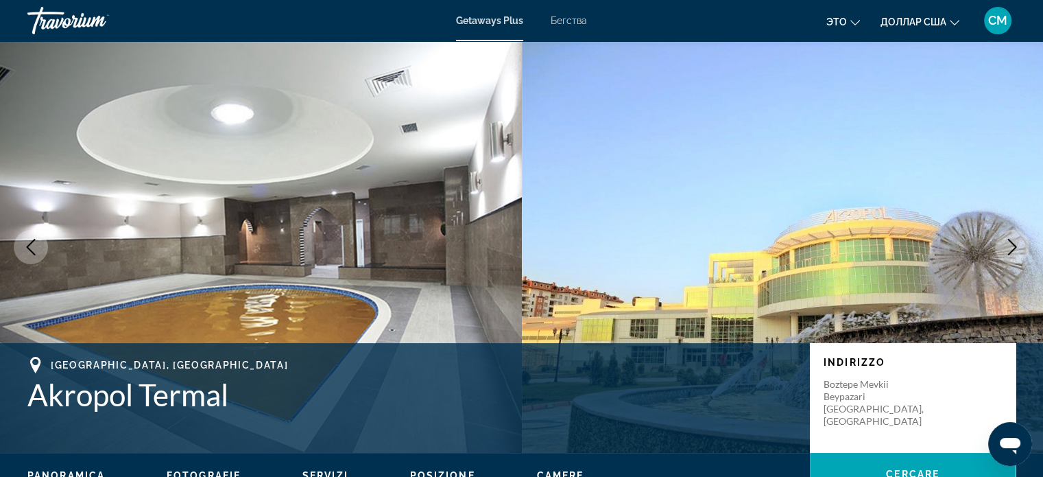
click at [1018, 246] on icon "Next image" at bounding box center [1012, 247] width 16 height 16
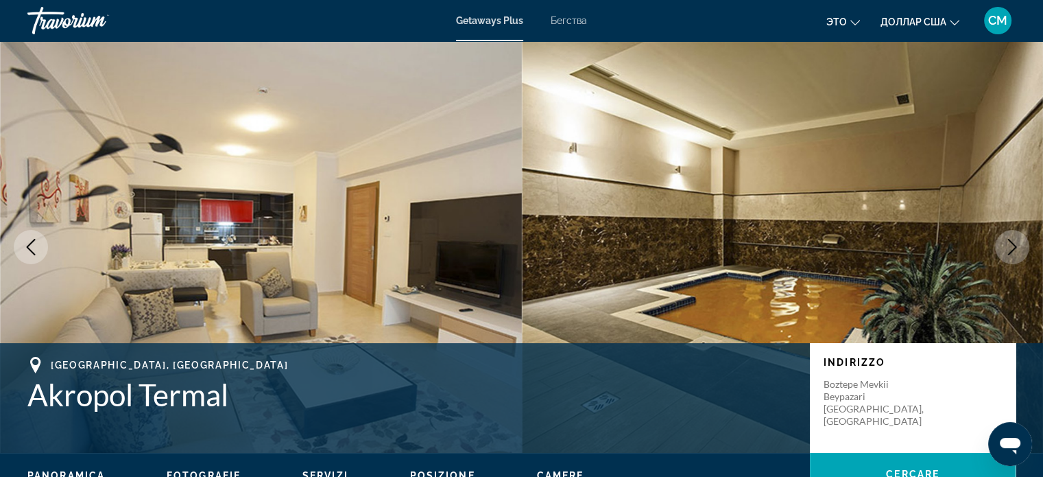
click at [1014, 246] on icon "Next image" at bounding box center [1012, 247] width 16 height 16
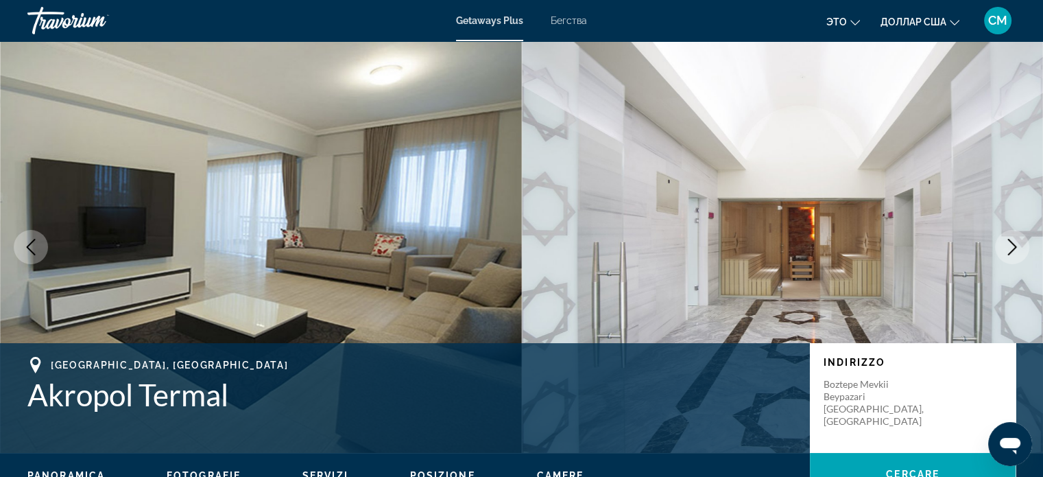
click at [1014, 246] on icon "Next image" at bounding box center [1012, 247] width 16 height 16
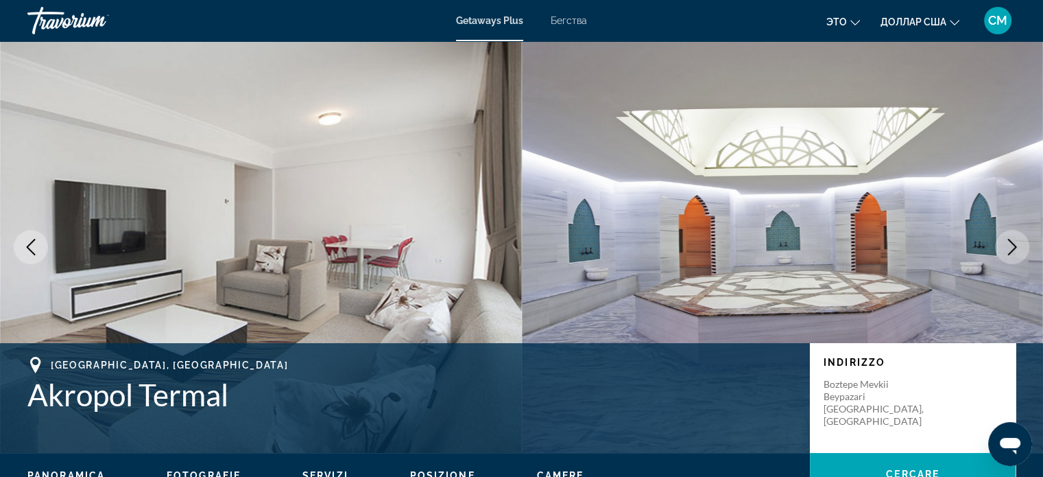
click at [1014, 246] on icon "Next image" at bounding box center [1012, 247] width 16 height 16
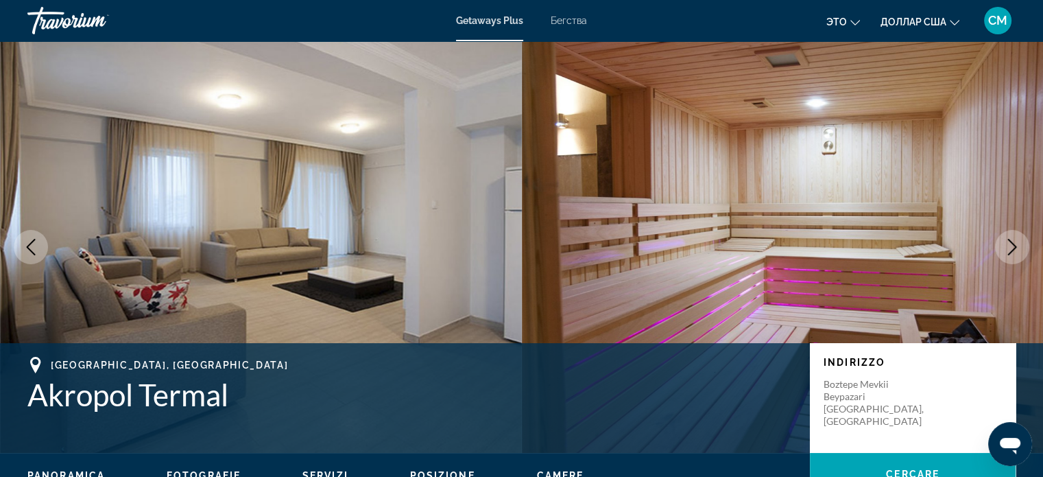
click at [1014, 246] on icon "Next image" at bounding box center [1012, 247] width 16 height 16
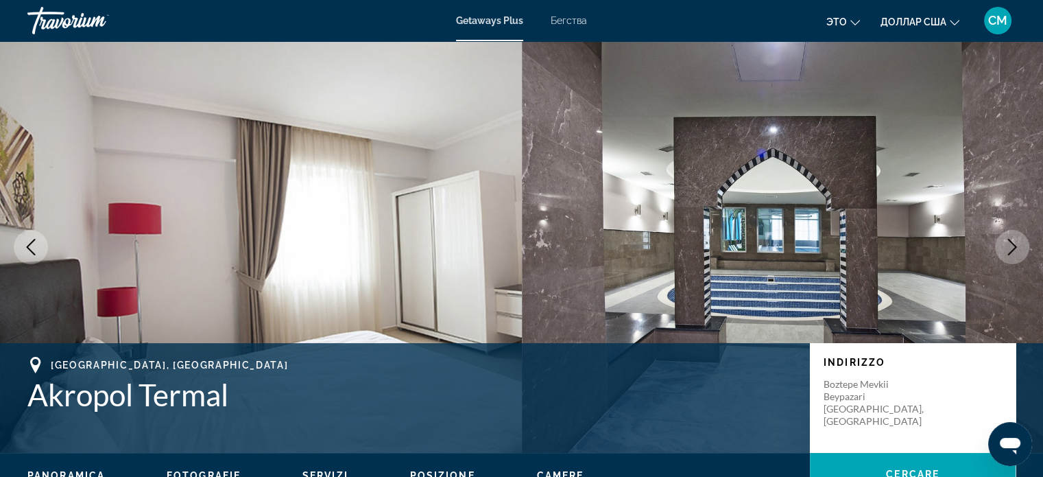
click at [1014, 246] on icon "Next image" at bounding box center [1012, 247] width 16 height 16
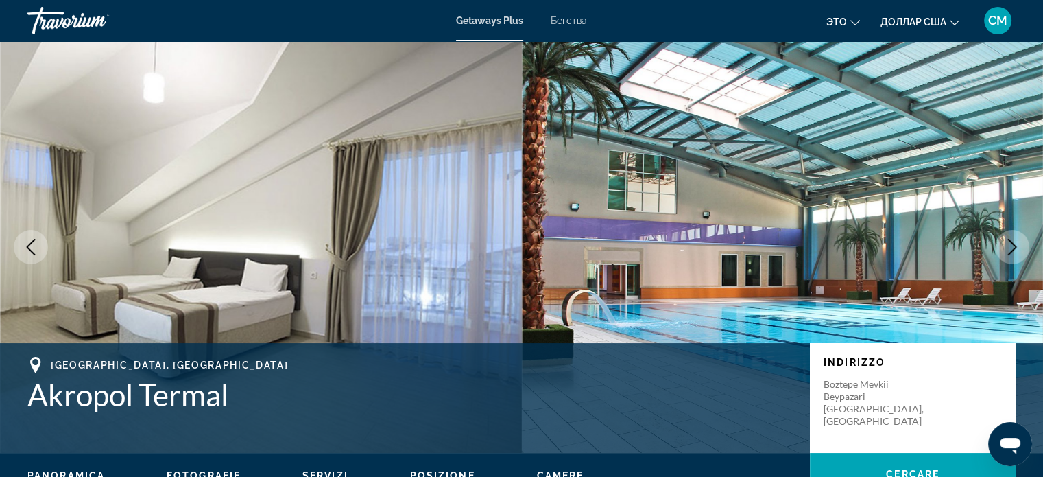
click at [1014, 246] on icon "Next image" at bounding box center [1012, 247] width 16 height 16
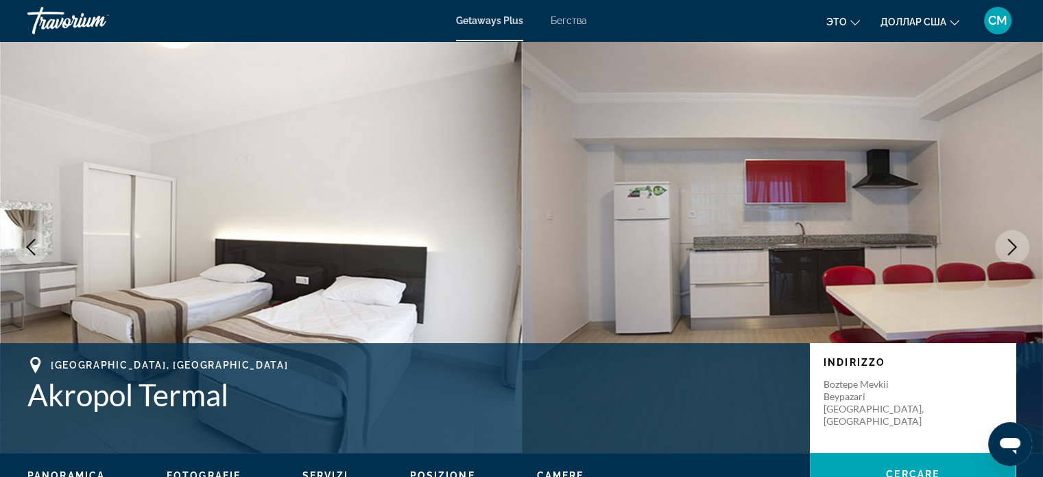
click at [1014, 246] on icon "Next image" at bounding box center [1012, 247] width 16 height 16
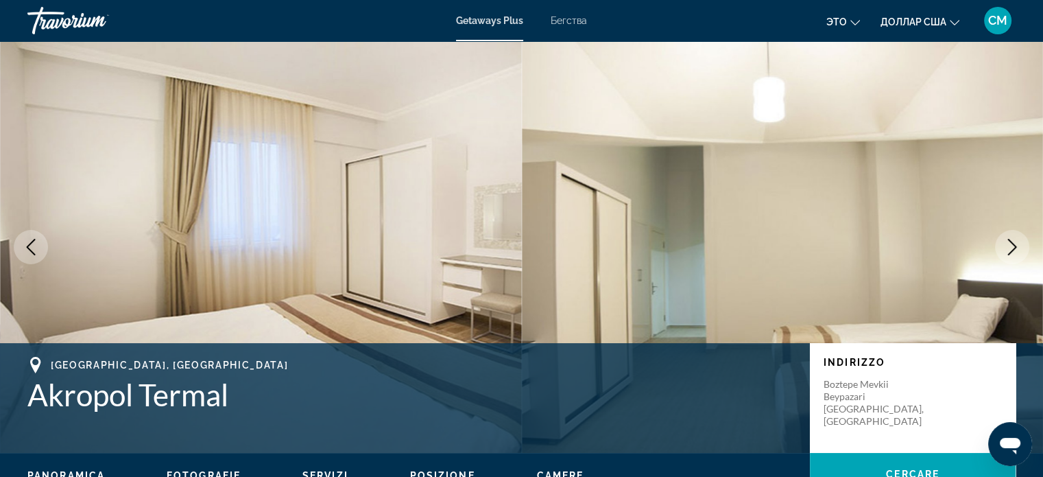
click at [1014, 246] on icon "Next image" at bounding box center [1012, 247] width 16 height 16
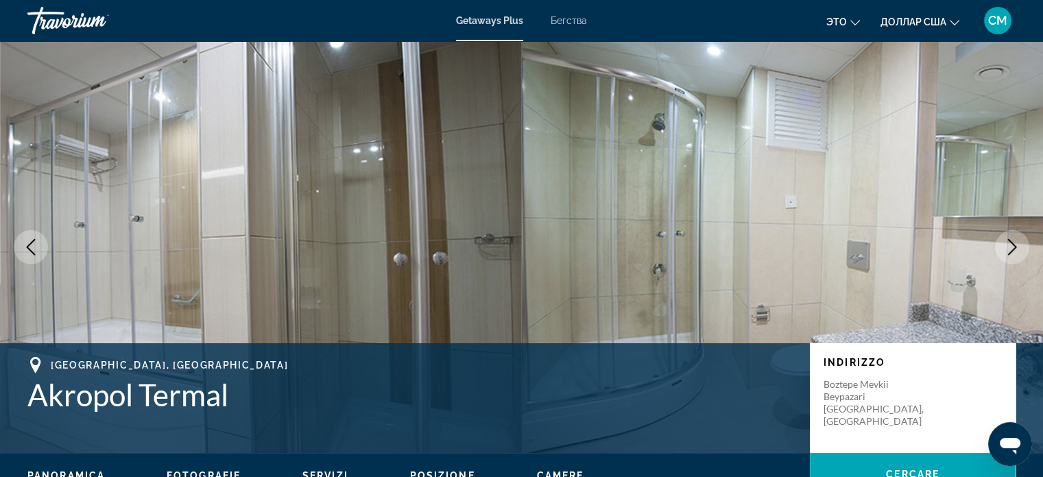
click at [1014, 246] on icon "Next image" at bounding box center [1012, 247] width 16 height 16
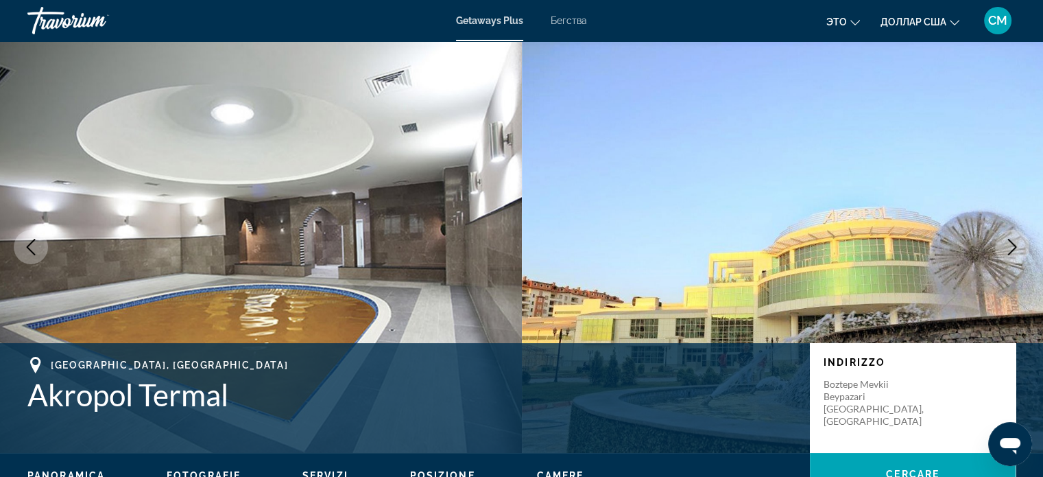
click at [1014, 246] on icon "Next image" at bounding box center [1012, 247] width 16 height 16
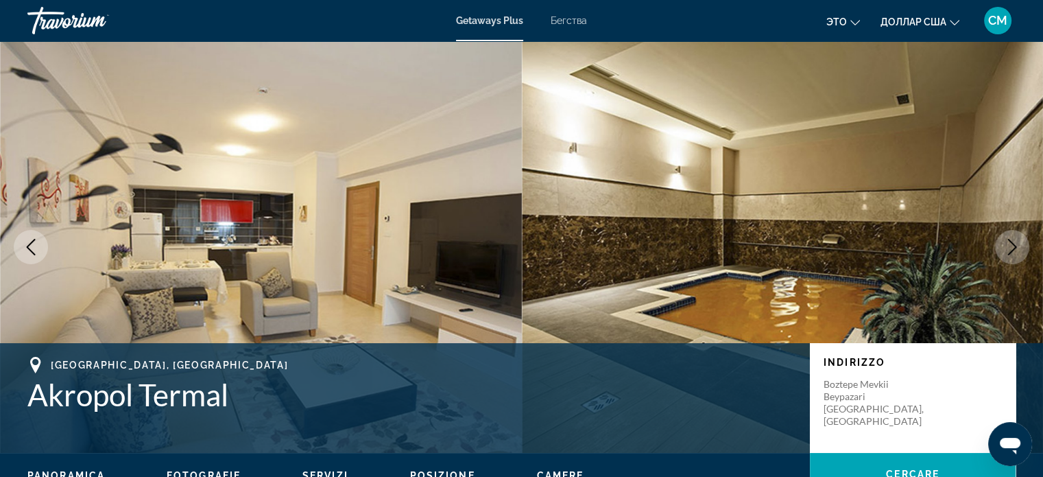
click at [1014, 246] on icon "Next image" at bounding box center [1012, 247] width 16 height 16
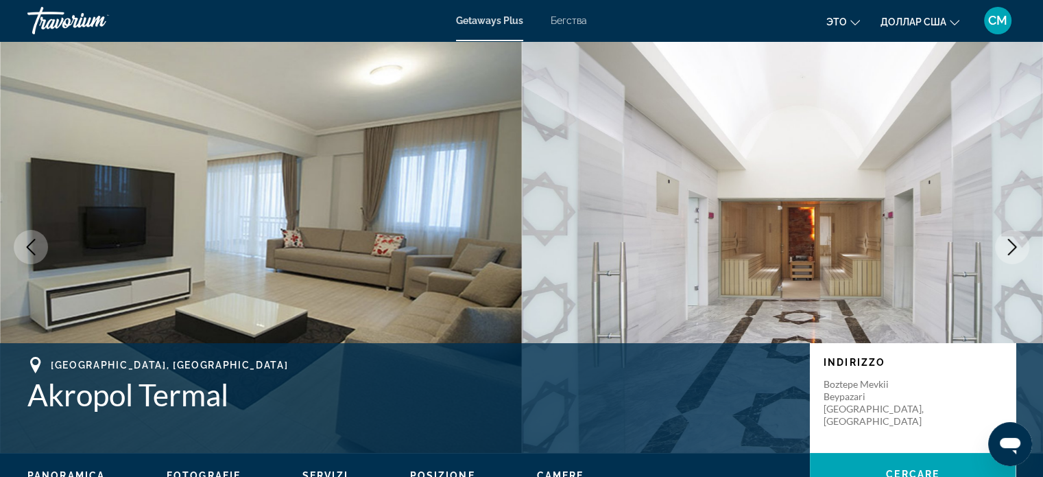
click at [1014, 246] on icon "Next image" at bounding box center [1012, 247] width 16 height 16
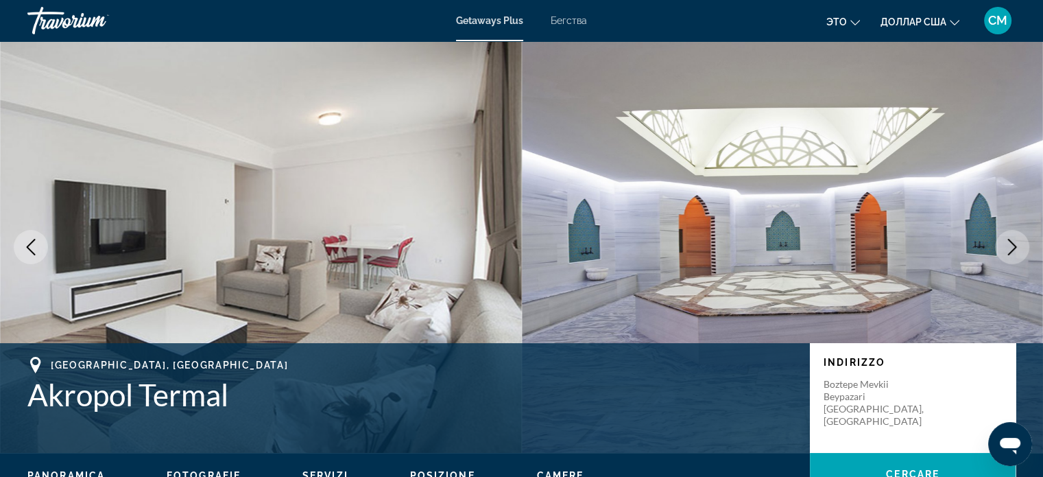
click at [1014, 246] on icon "Next image" at bounding box center [1012, 247] width 16 height 16
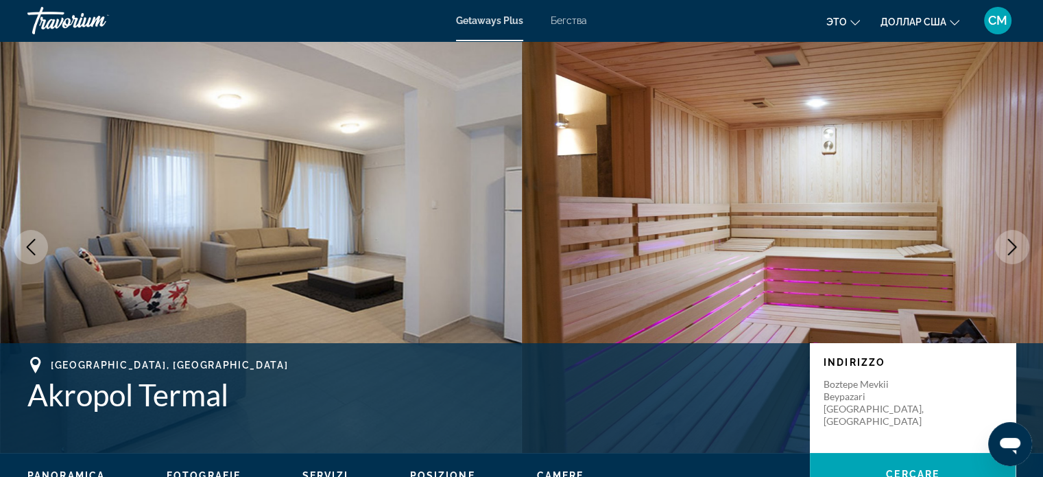
click at [1014, 246] on icon "Next image" at bounding box center [1012, 247] width 16 height 16
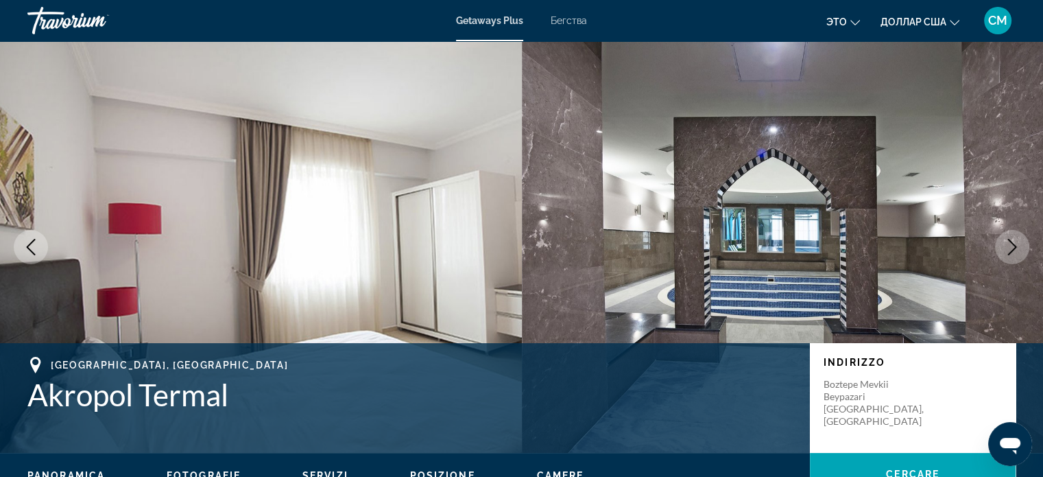
click at [1014, 246] on icon "Next image" at bounding box center [1012, 247] width 16 height 16
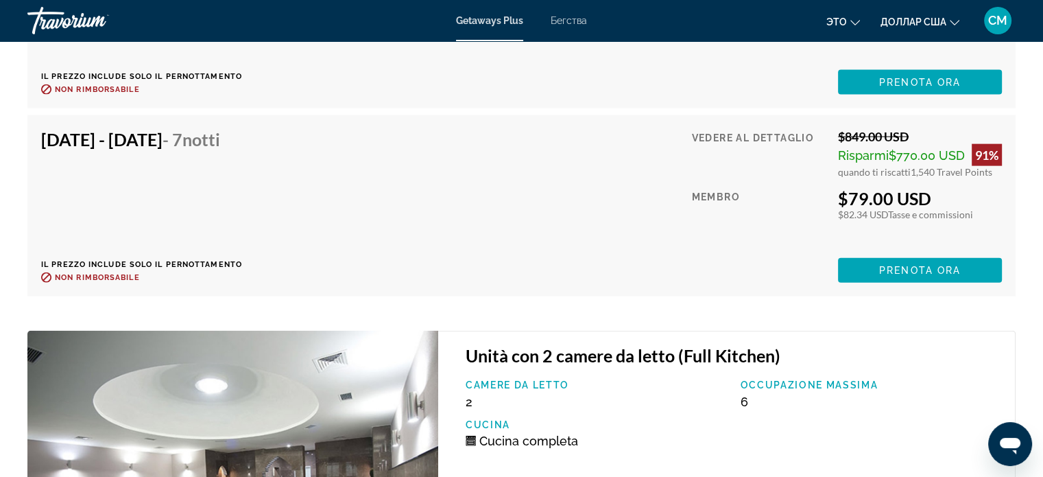
scroll to position [2949, 0]
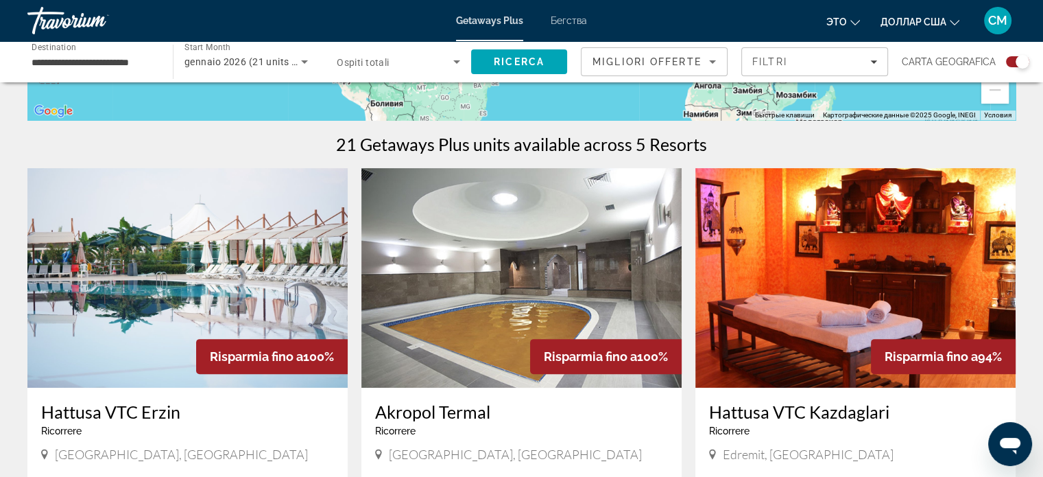
scroll to position [411, 0]
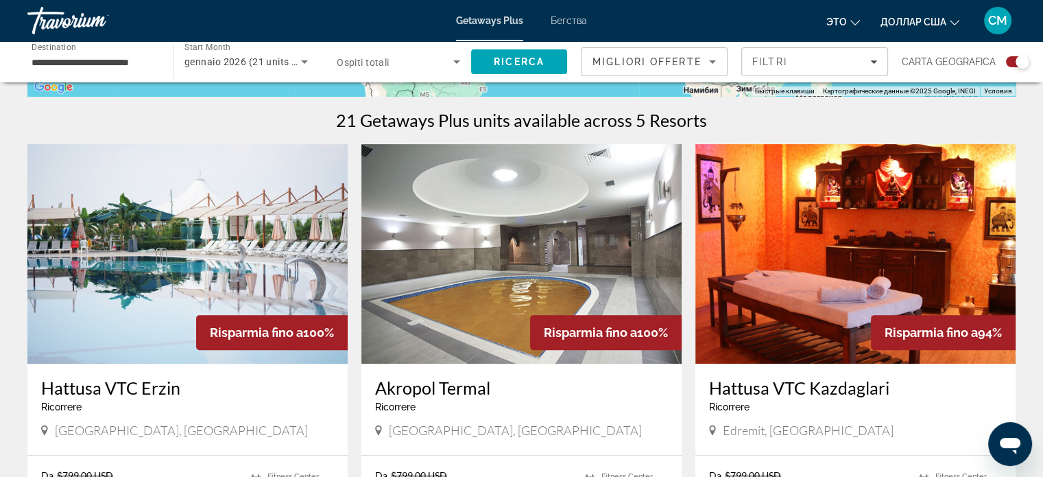
click at [276, 344] on div "Risparmia fino a 100%" at bounding box center [272, 332] width 152 height 35
click at [145, 388] on h3 "Hattusa VTC Erzin" at bounding box center [187, 387] width 293 height 21
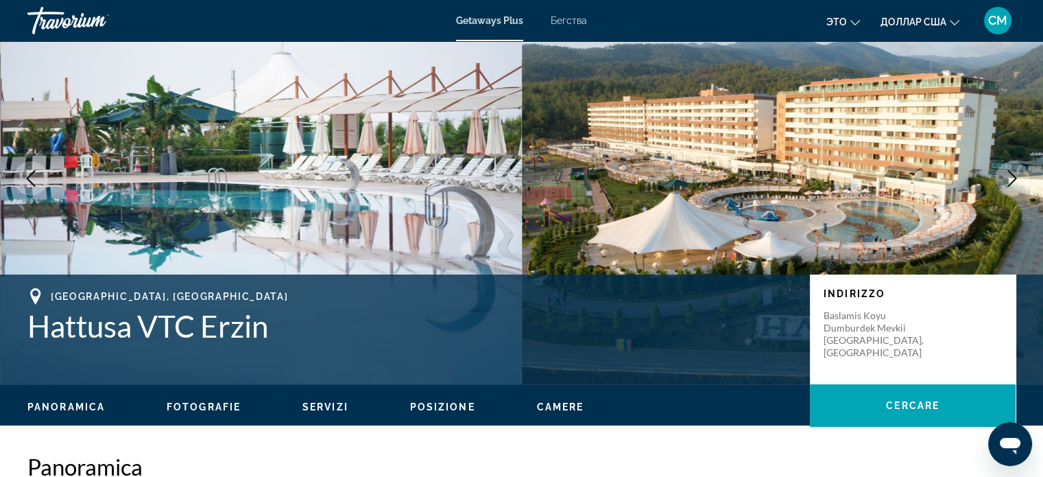
scroll to position [69, 0]
click at [1018, 173] on icon "Next image" at bounding box center [1012, 178] width 16 height 16
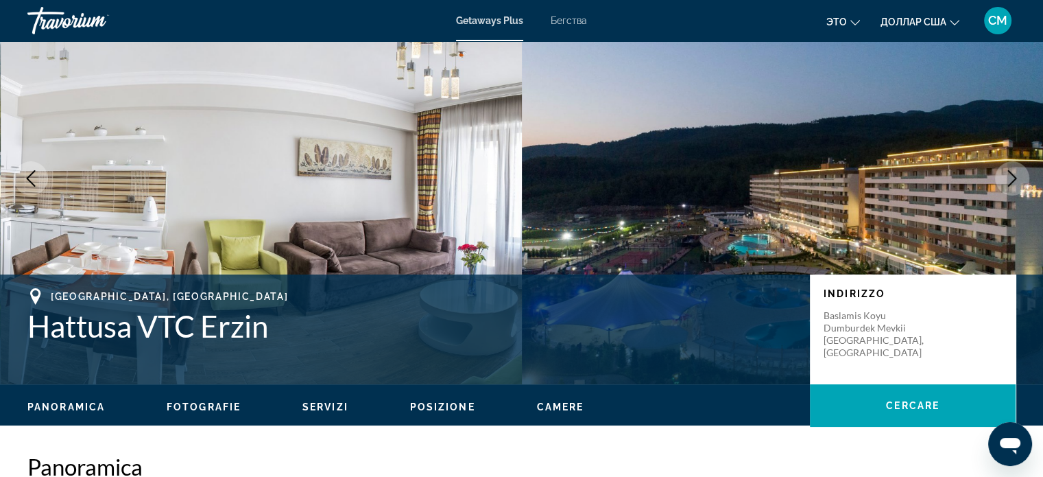
click at [1017, 176] on icon "Next image" at bounding box center [1012, 178] width 16 height 16
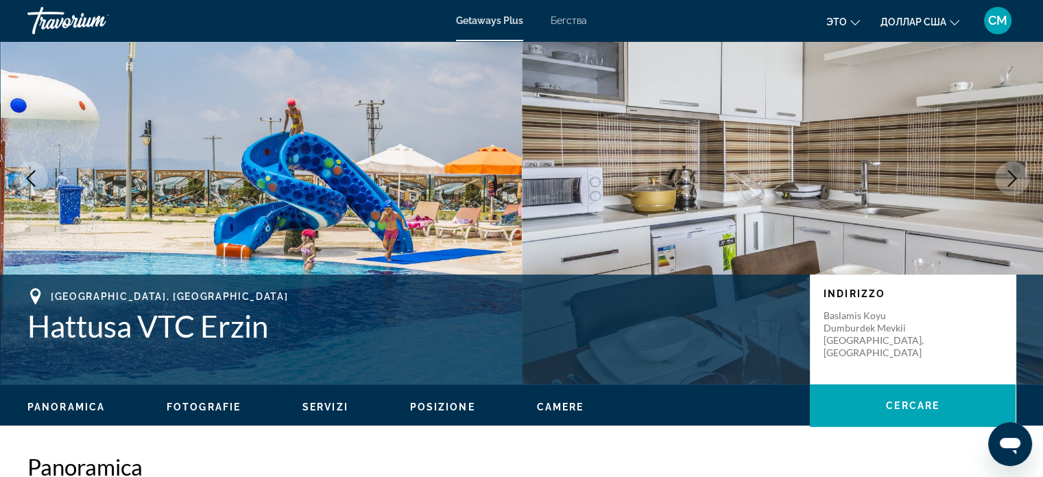
click at [1017, 176] on icon "Next image" at bounding box center [1012, 178] width 16 height 16
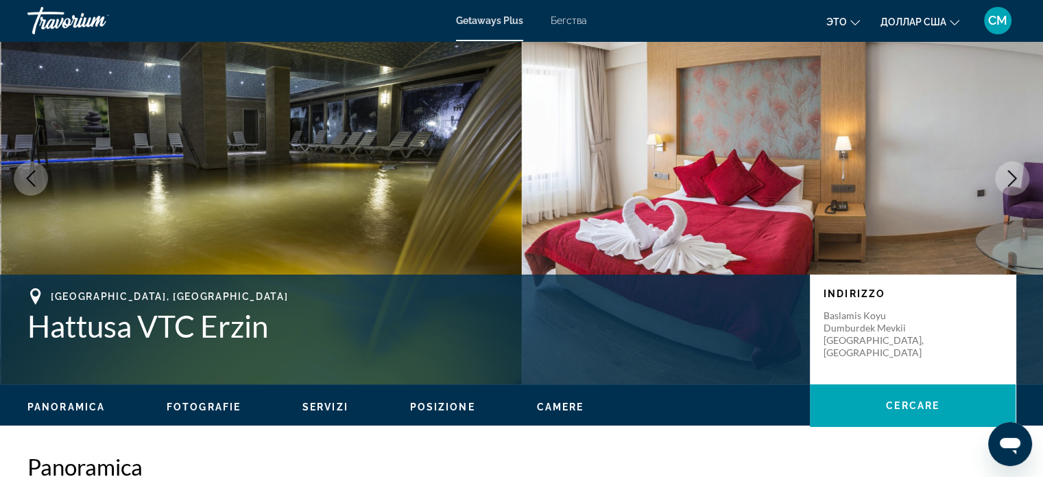
click at [1017, 176] on icon "Next image" at bounding box center [1012, 178] width 16 height 16
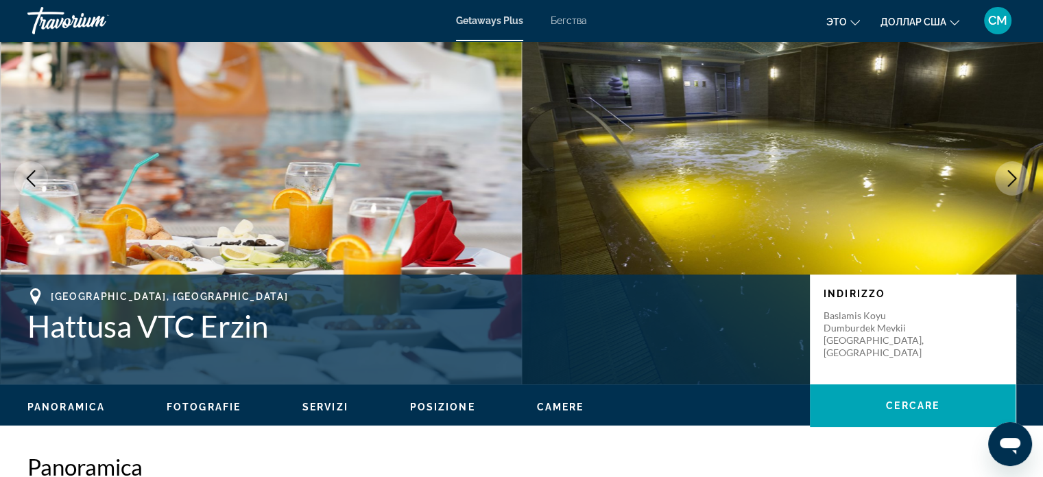
click at [1016, 176] on icon "Next image" at bounding box center [1012, 178] width 16 height 16
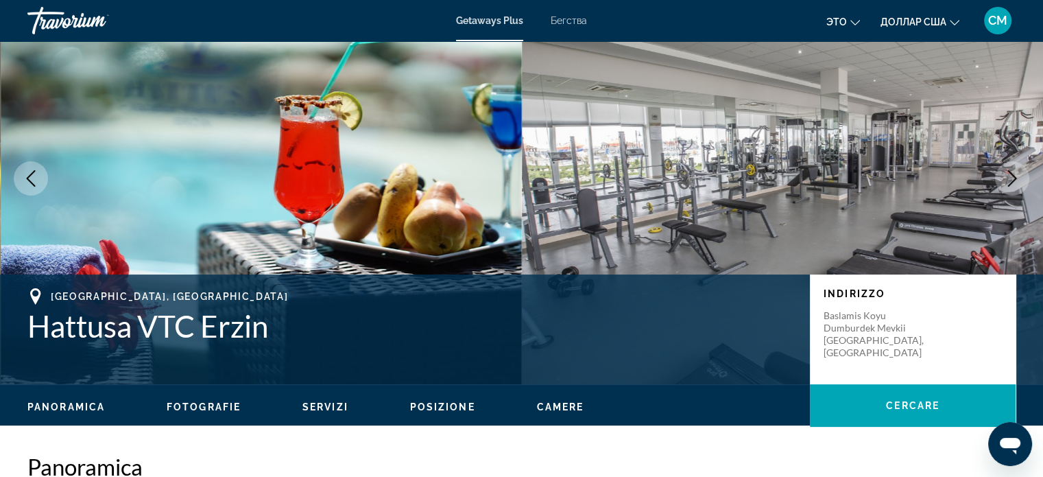
click at [1016, 176] on icon "Next image" at bounding box center [1012, 178] width 16 height 16
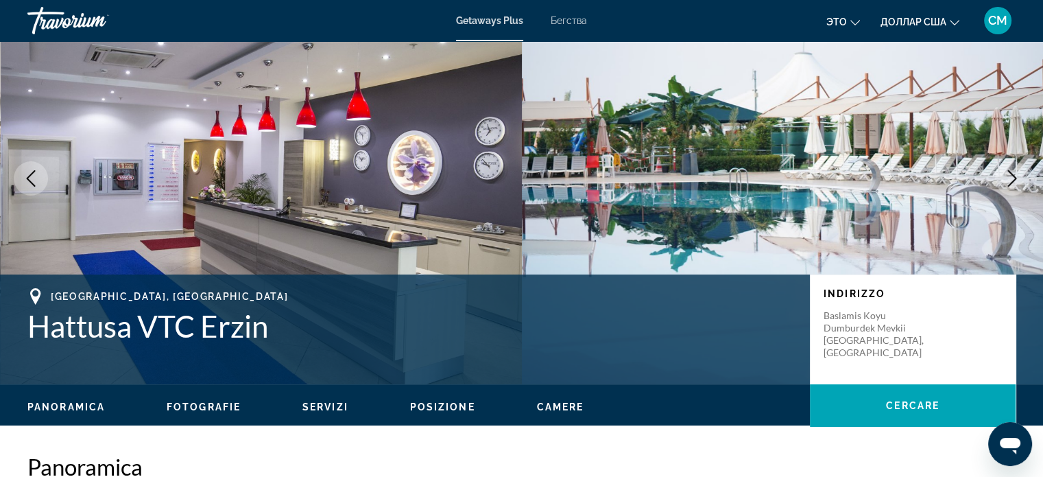
click at [1016, 176] on icon "Next image" at bounding box center [1012, 178] width 16 height 16
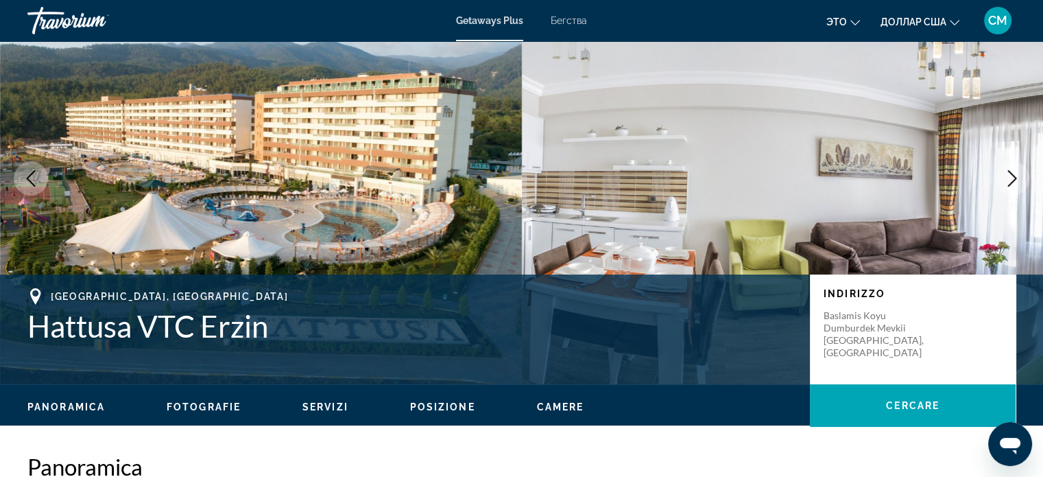
click at [1016, 176] on icon "Next image" at bounding box center [1012, 178] width 16 height 16
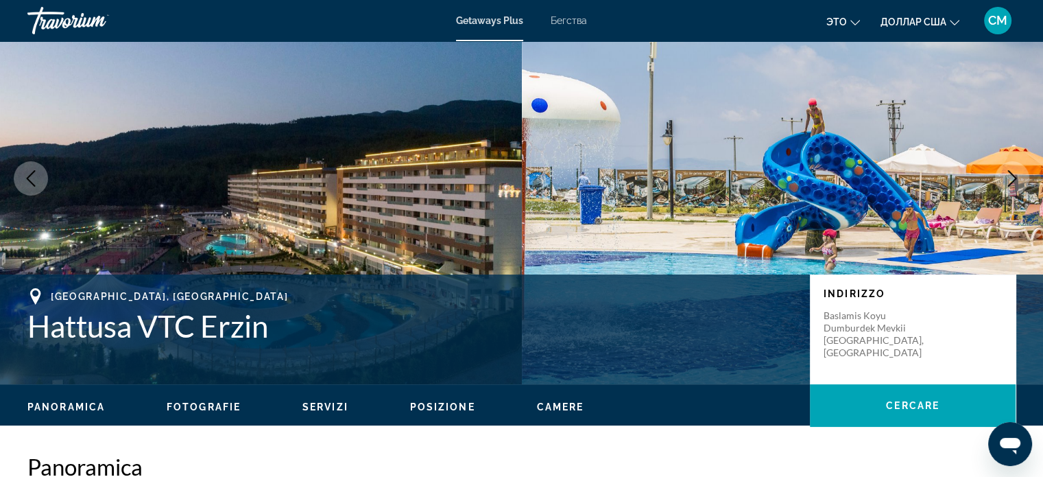
click at [1019, 174] on icon "Next image" at bounding box center [1012, 178] width 16 height 16
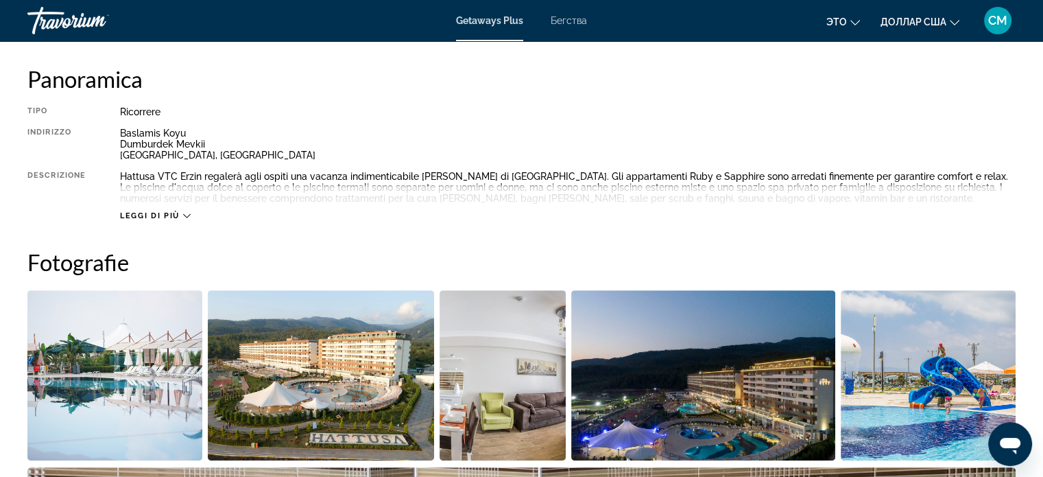
scroll to position [480, 0]
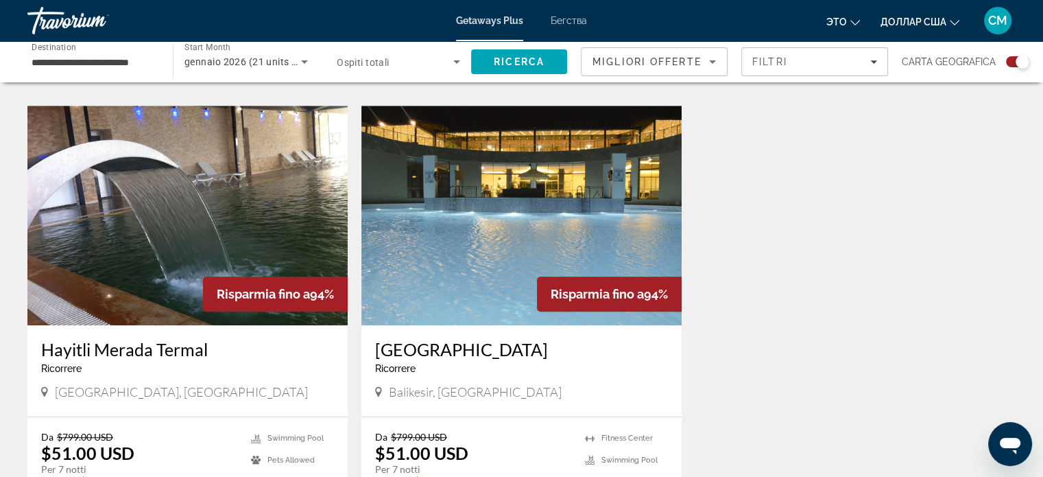
scroll to position [892, 0]
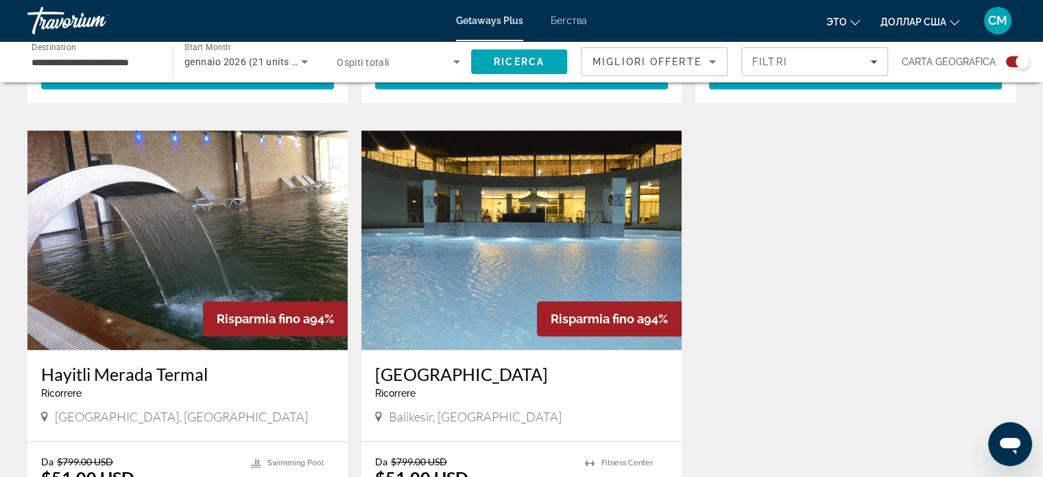
click at [167, 378] on h3 "Hayitli Merada Termal" at bounding box center [187, 373] width 293 height 21
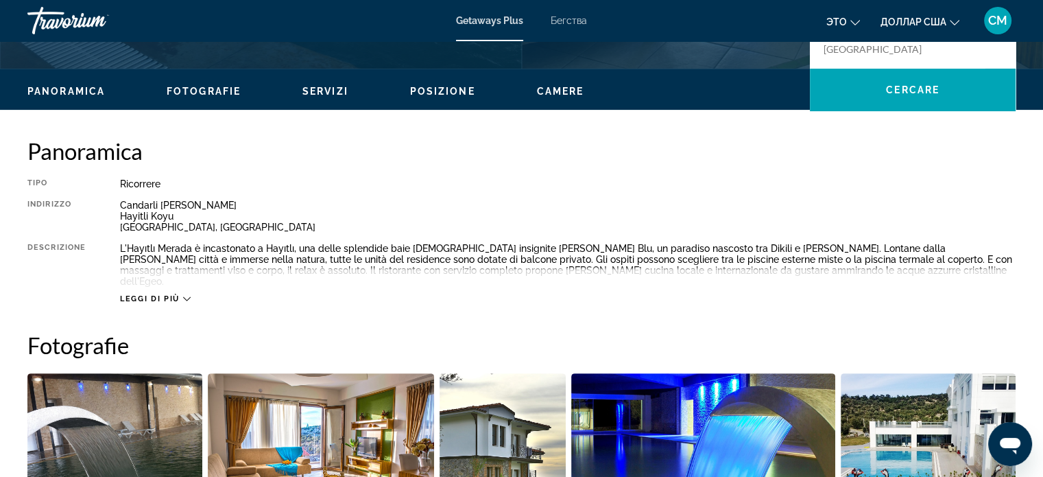
scroll to position [206, 0]
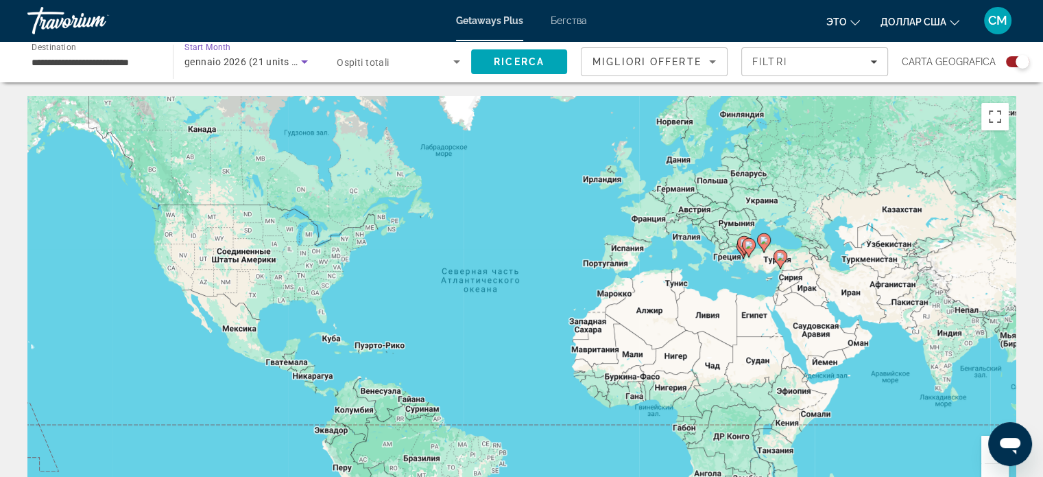
click at [299, 63] on icon "Search widget" at bounding box center [304, 61] width 16 height 16
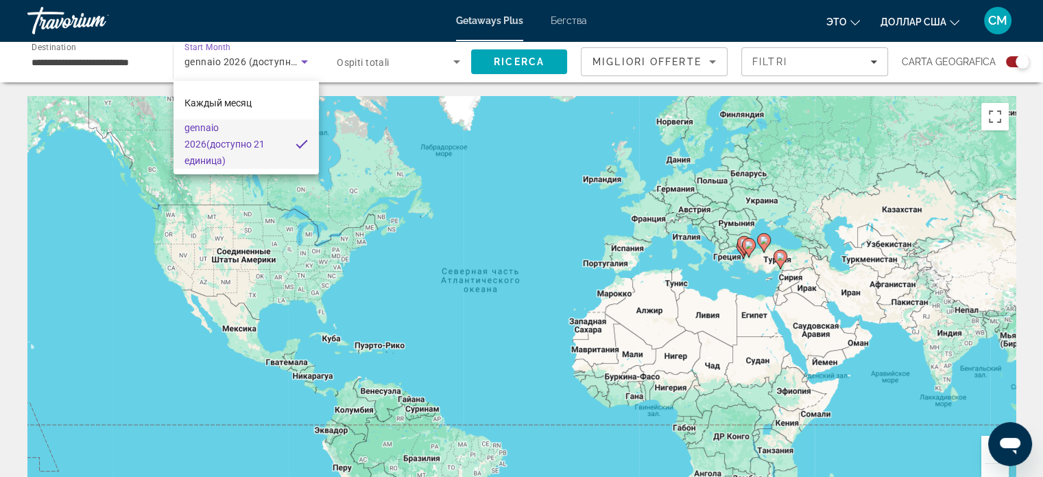
click at [234, 151] on span "gennaio 2026 (доступно 21 единица)" at bounding box center [234, 143] width 100 height 49
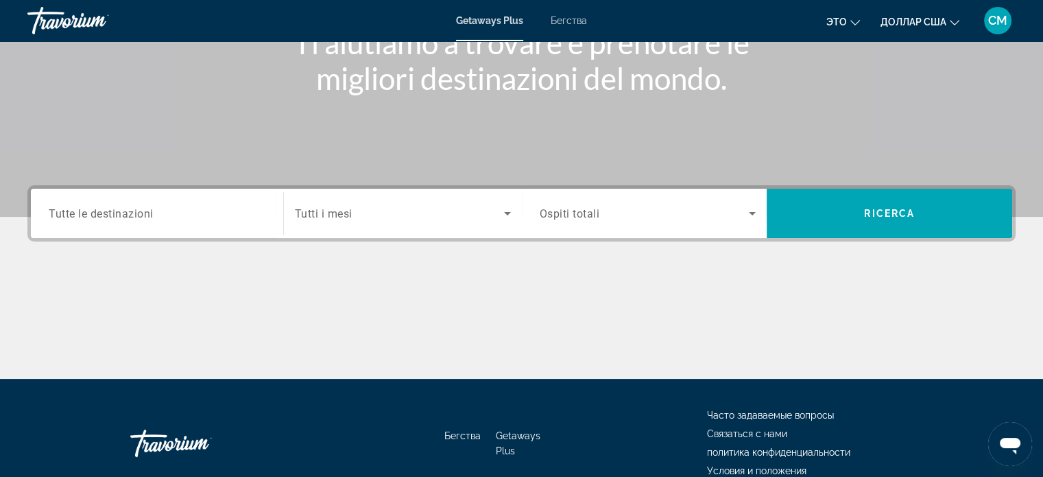
scroll to position [206, 0]
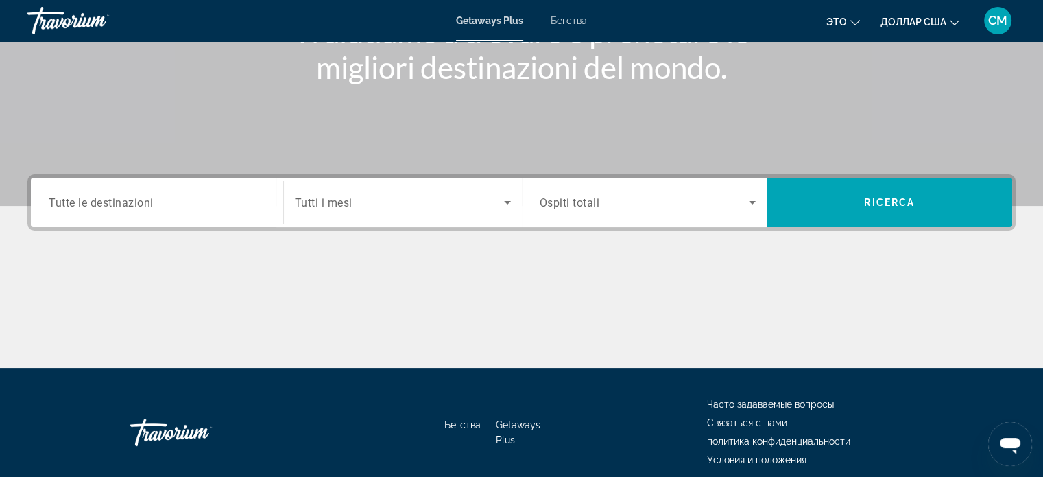
click at [106, 208] on span "Tutte le destinazioni" at bounding box center [101, 201] width 105 height 13
click at [106, 208] on input "Destination Tutte le destinazioni" at bounding box center [157, 203] width 217 height 16
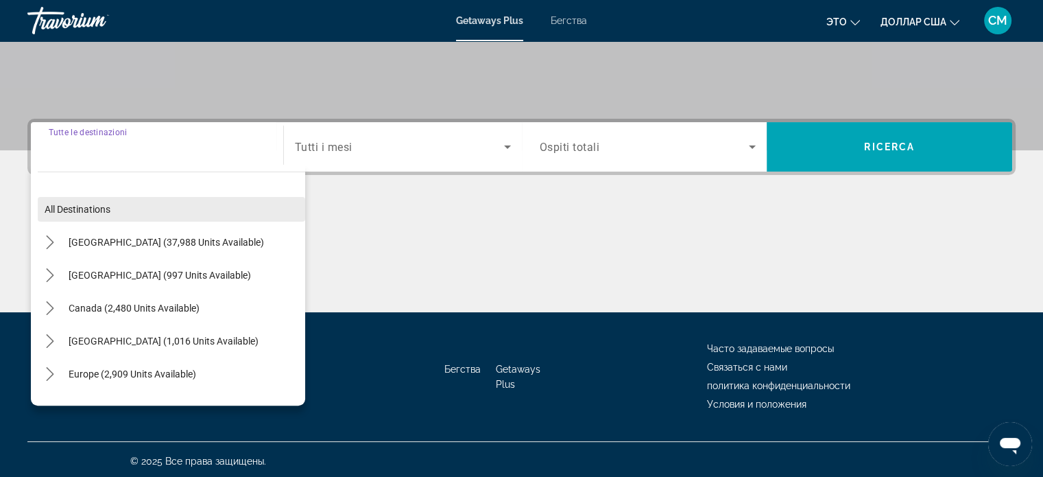
scroll to position [264, 0]
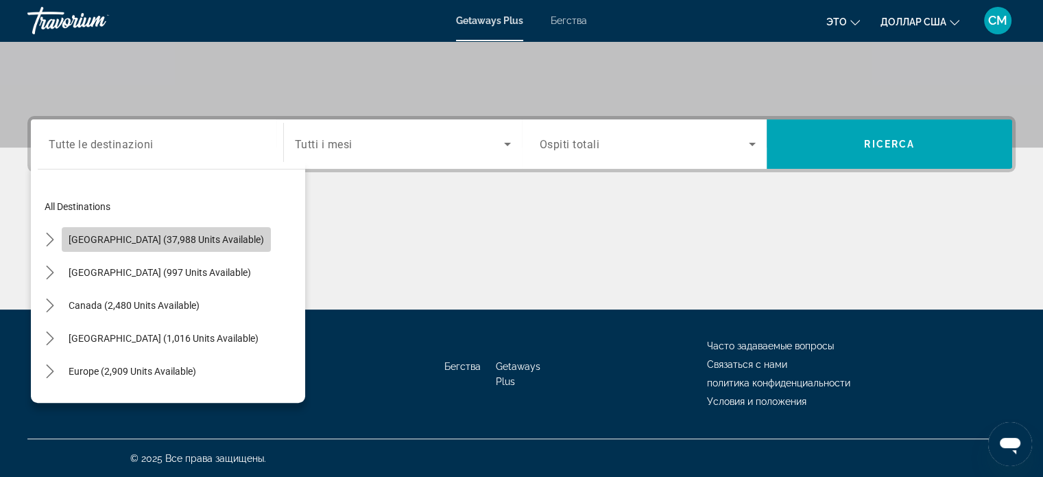
click at [197, 241] on span "United States (37,988 units available)" at bounding box center [166, 239] width 195 height 11
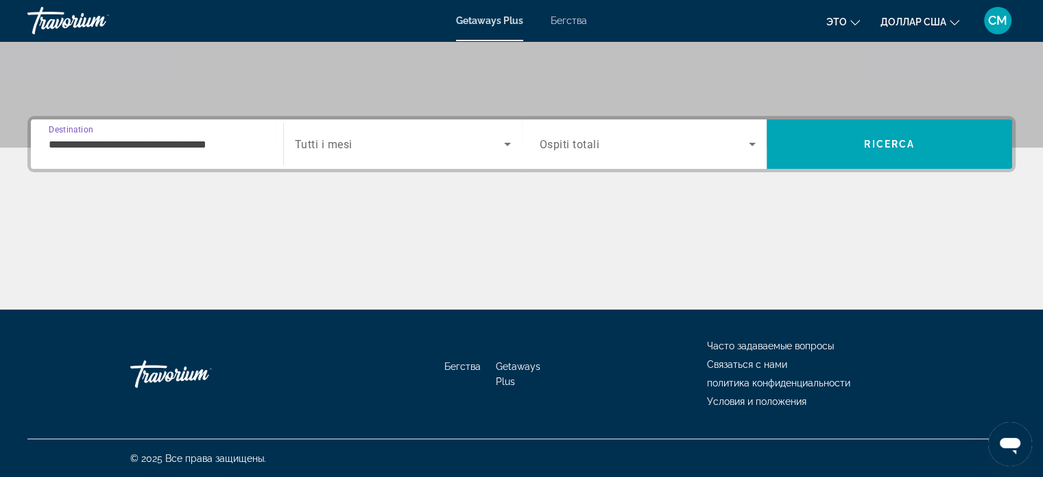
click at [200, 145] on input "**********" at bounding box center [157, 144] width 217 height 16
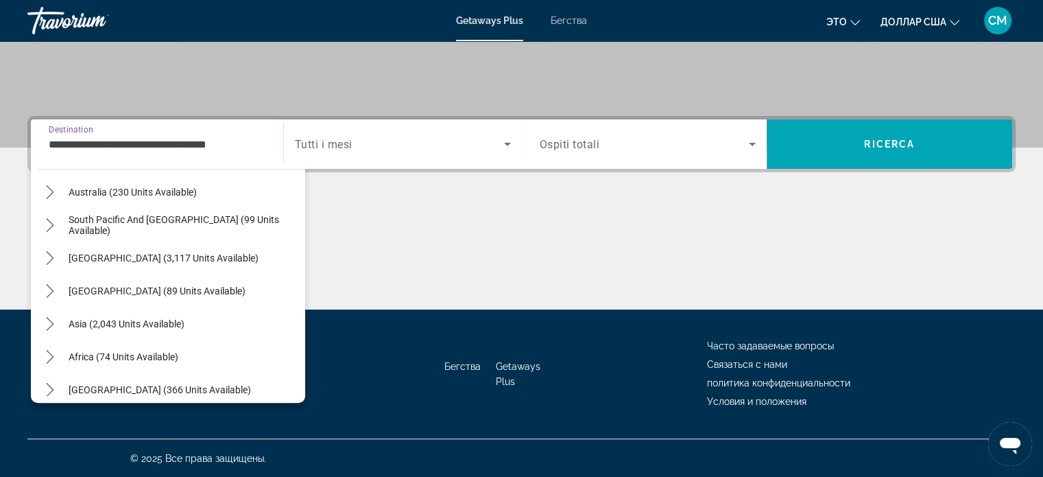
scroll to position [1539, 0]
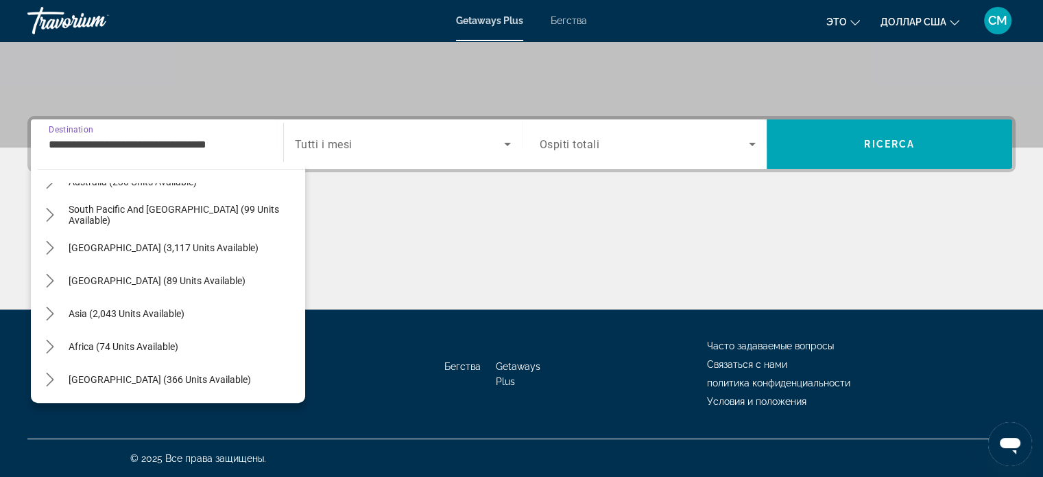
click at [93, 134] on div "**********" at bounding box center [157, 144] width 217 height 39
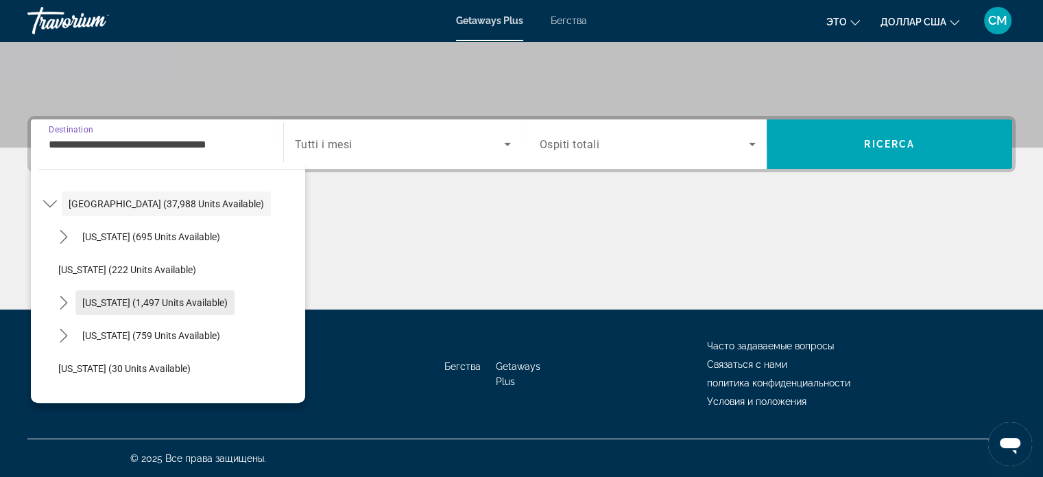
scroll to position [69, 0]
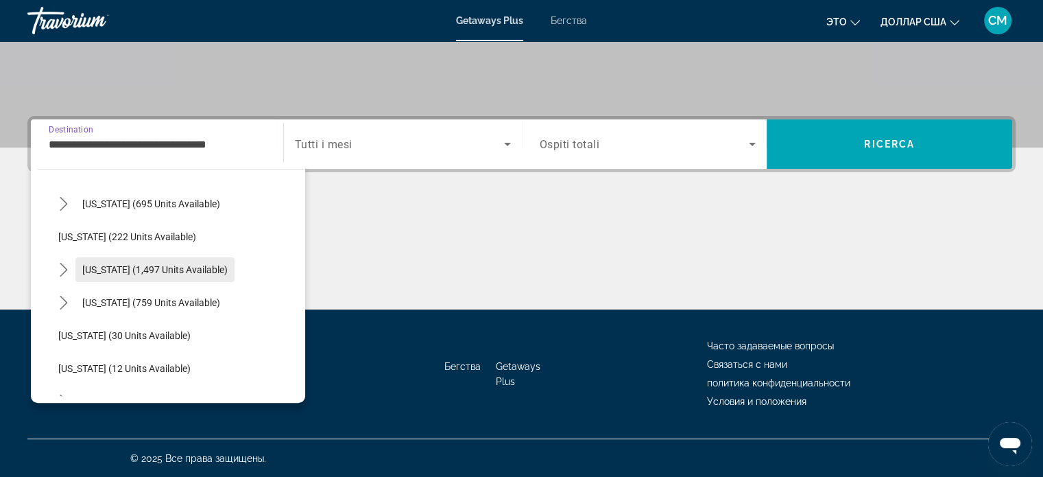
click at [137, 270] on span "California (1,497 units available)" at bounding box center [154, 269] width 145 height 11
type input "**********"
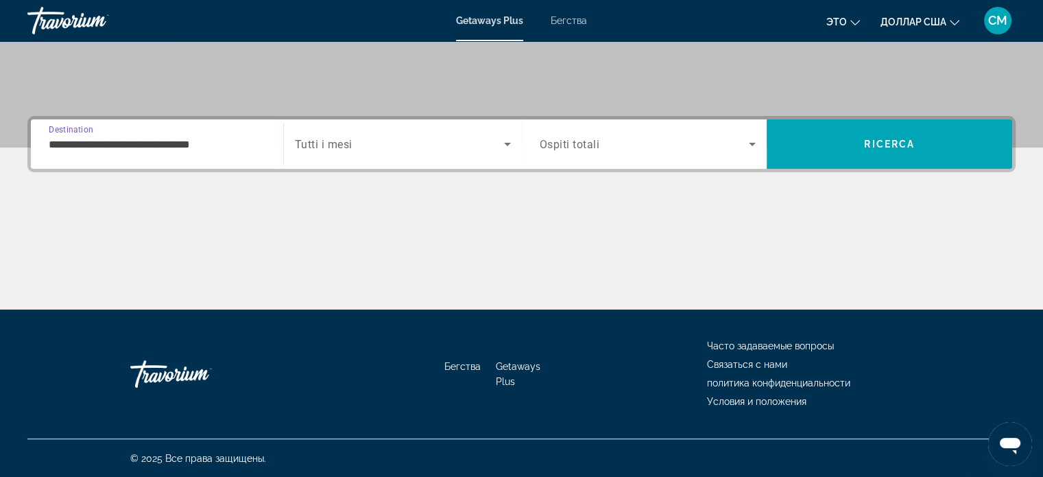
click at [184, 142] on input "**********" at bounding box center [157, 144] width 217 height 16
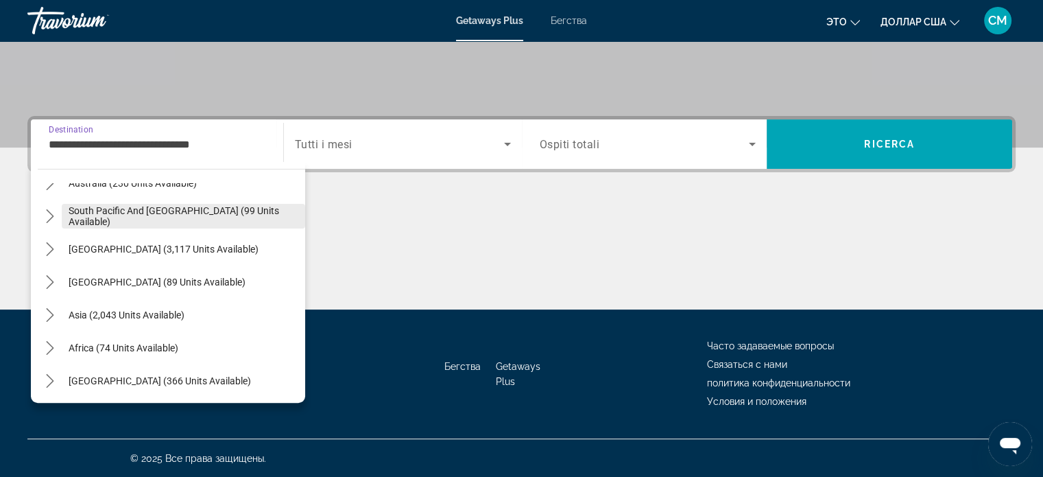
scroll to position [1703, 0]
click at [646, 227] on div "Основное содержание" at bounding box center [521, 257] width 988 height 103
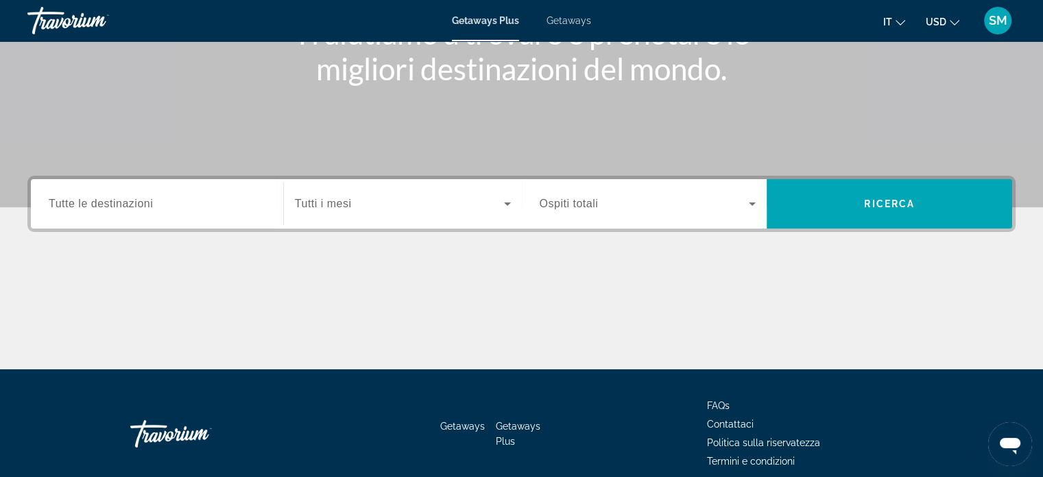
scroll to position [264, 0]
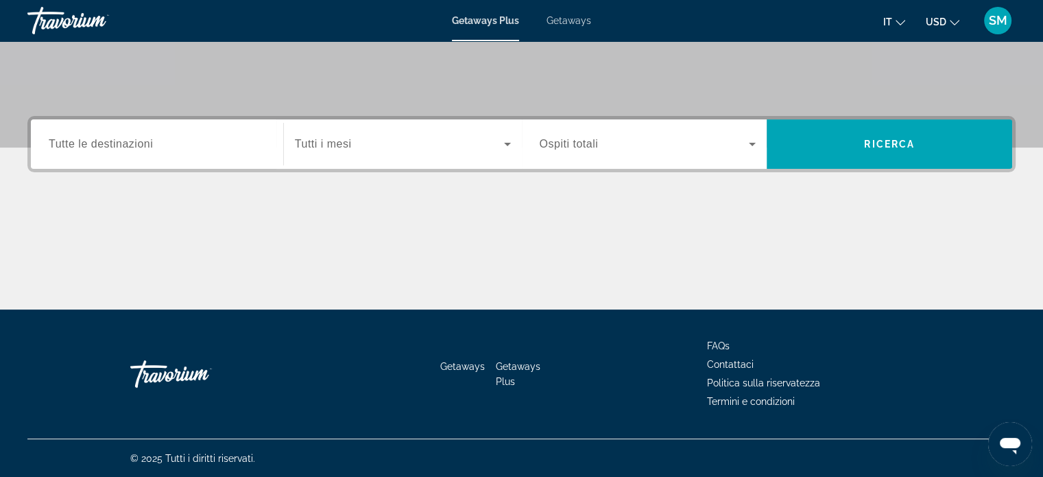
click at [131, 150] on input "Destination Tutte le destinazioni" at bounding box center [157, 144] width 217 height 16
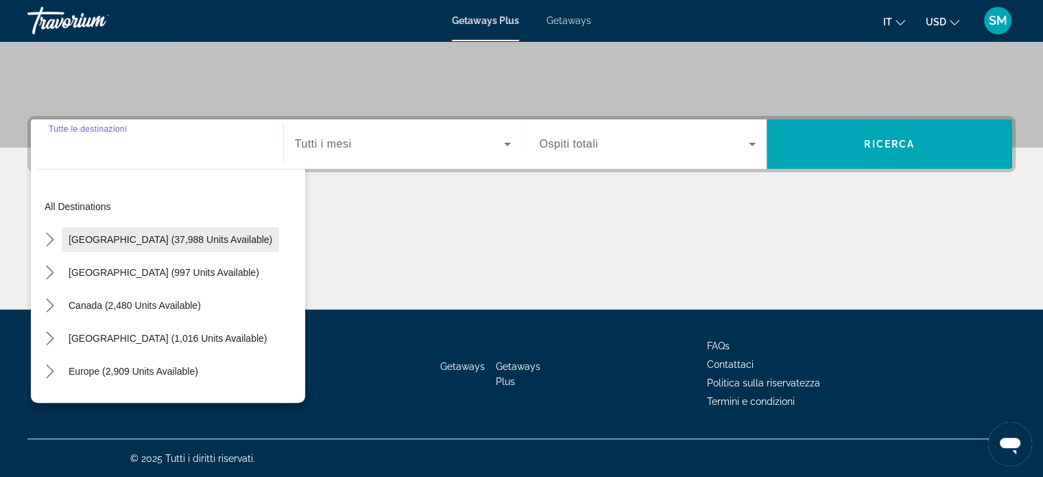
click at [171, 244] on span "Select destination: United States (37,988 units available)" at bounding box center [170, 239] width 217 height 33
type input "**********"
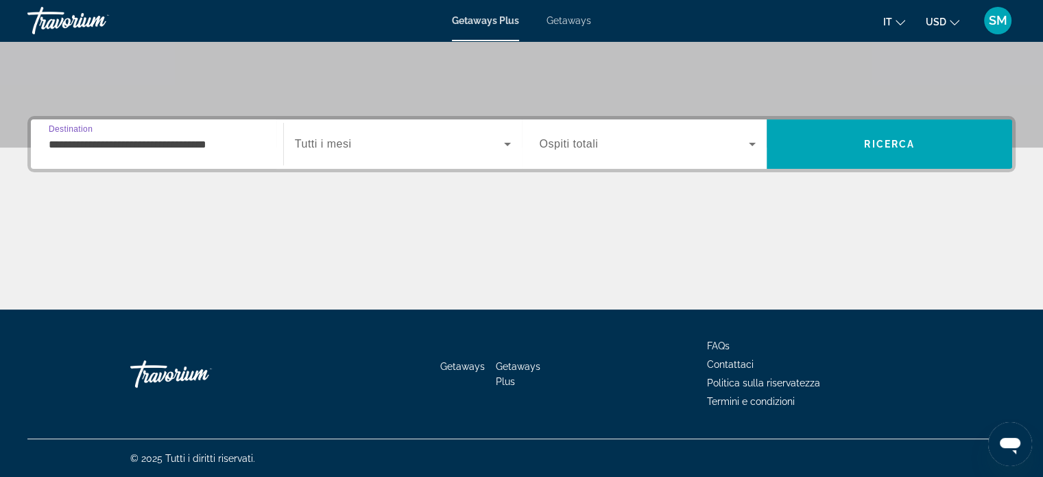
click at [170, 145] on input "**********" at bounding box center [157, 144] width 217 height 16
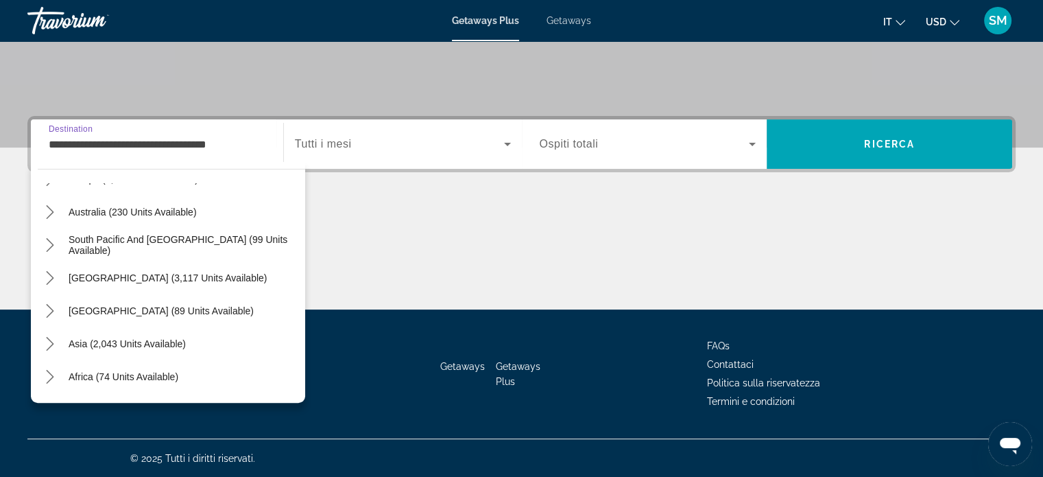
scroll to position [1539, 0]
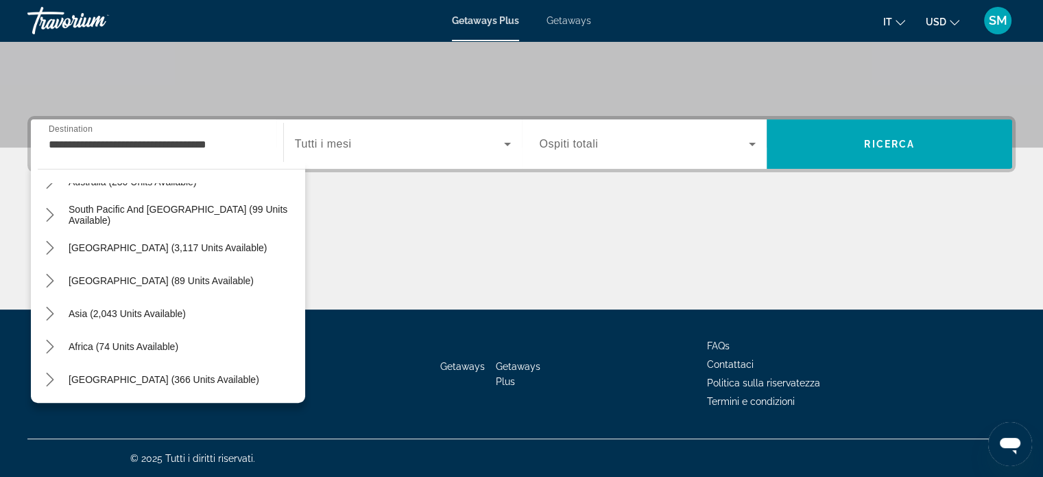
click at [41, 137] on div "**********" at bounding box center [157, 144] width 239 height 39
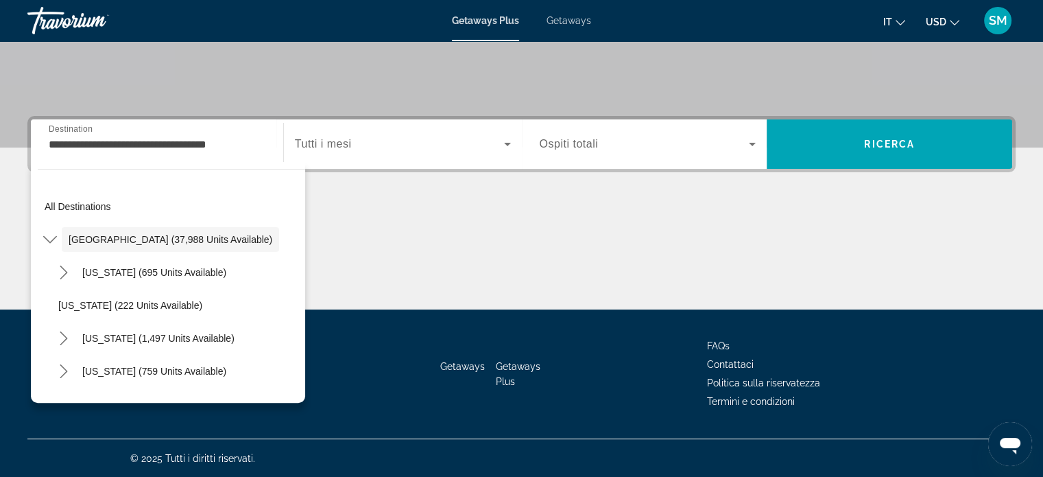
click at [361, 224] on div "Main content" at bounding box center [521, 257] width 988 height 103
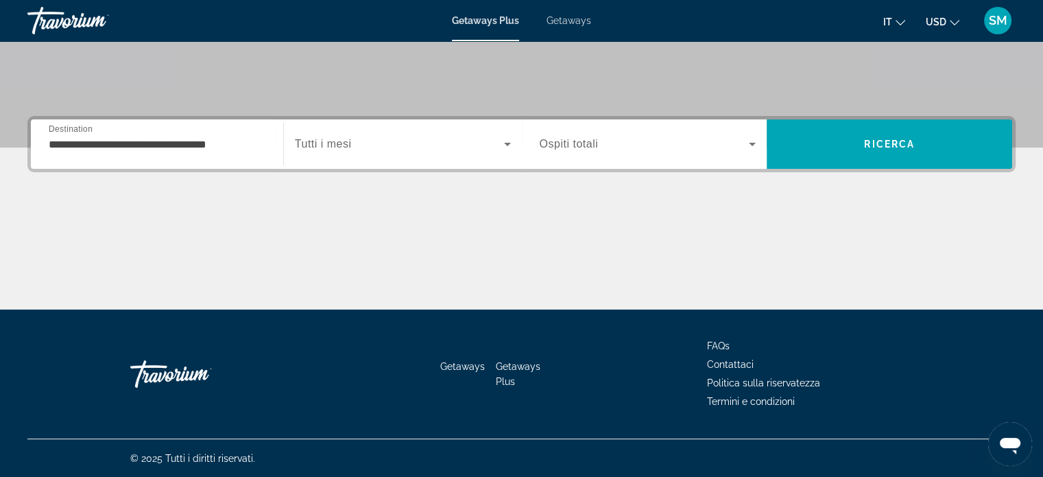
click at [258, 136] on div "**********" at bounding box center [157, 144] width 217 height 39
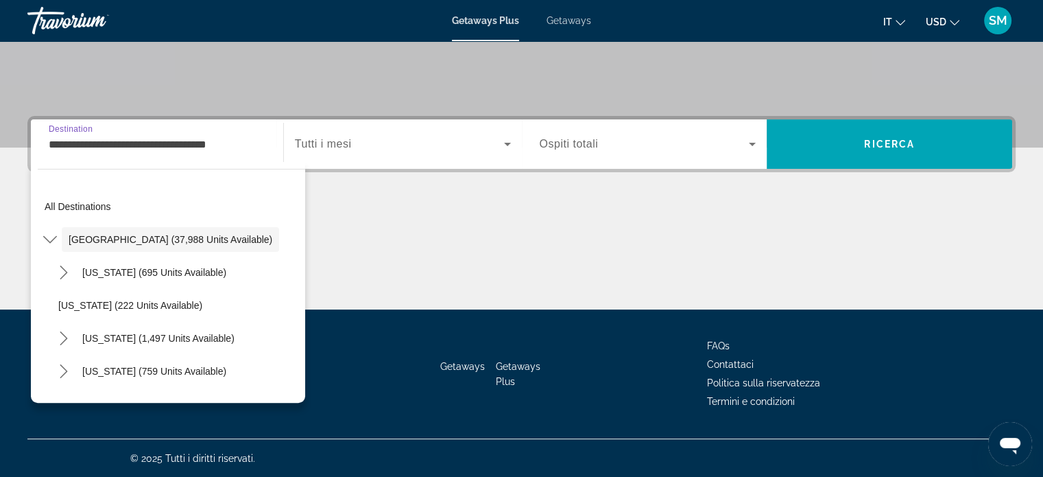
click at [256, 143] on input "**********" at bounding box center [157, 144] width 217 height 16
click at [231, 143] on input "**********" at bounding box center [157, 144] width 217 height 16
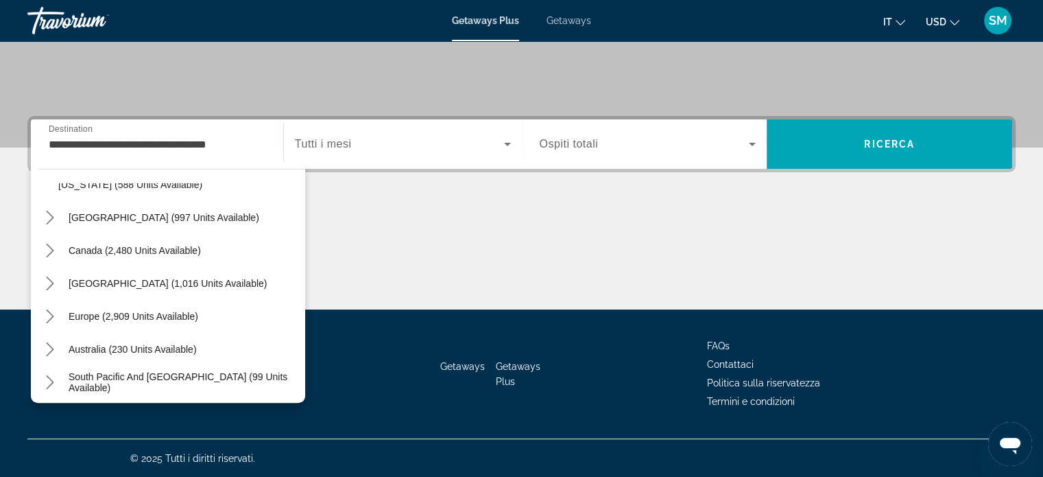
scroll to position [1539, 0]
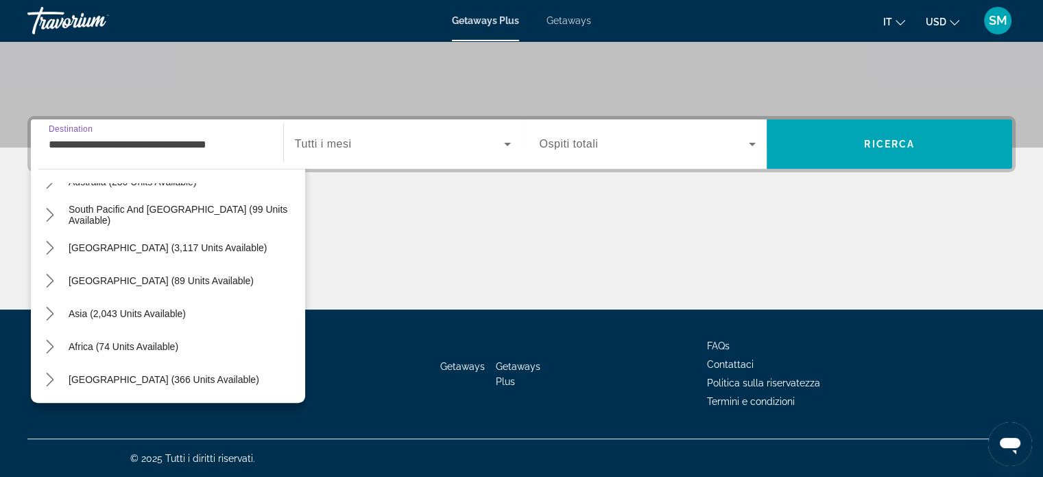
click at [244, 143] on input "**********" at bounding box center [157, 144] width 217 height 16
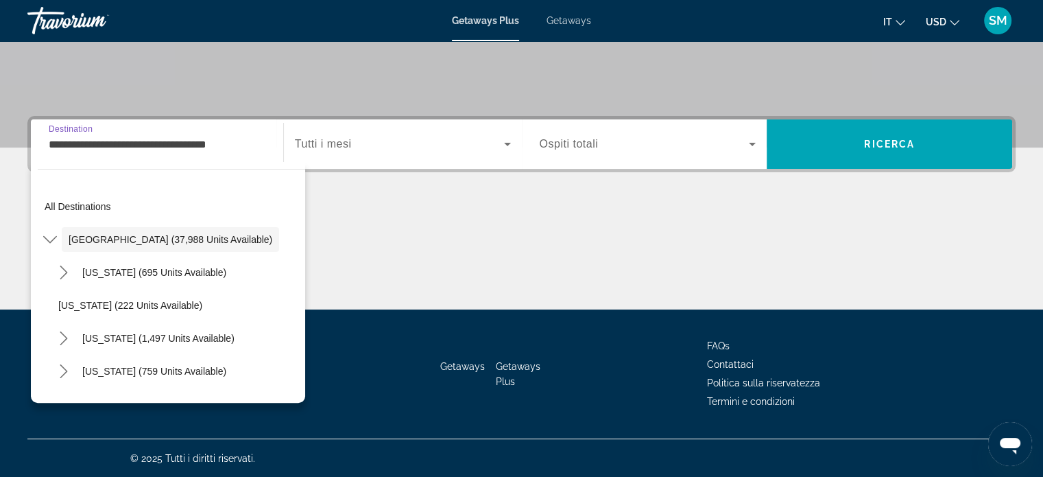
click at [66, 136] on input "**********" at bounding box center [157, 144] width 217 height 16
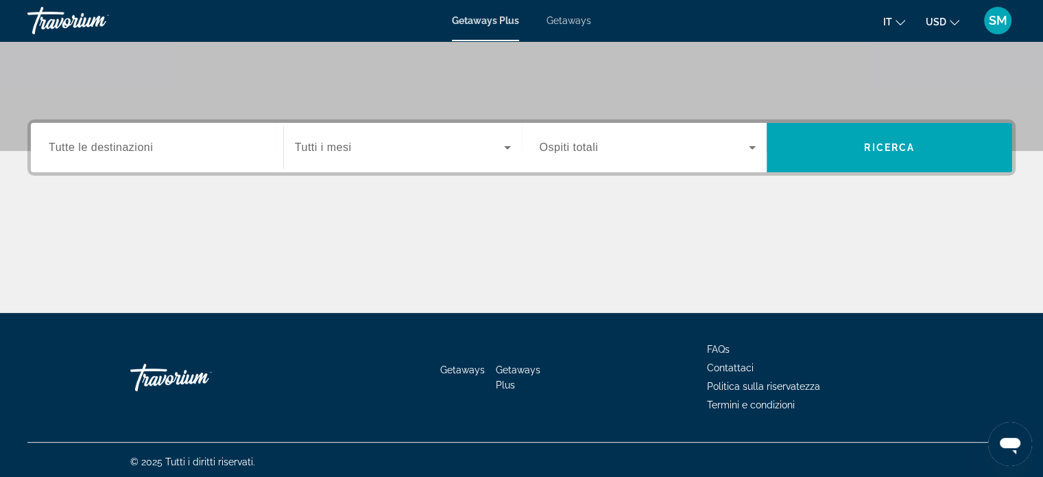
scroll to position [264, 0]
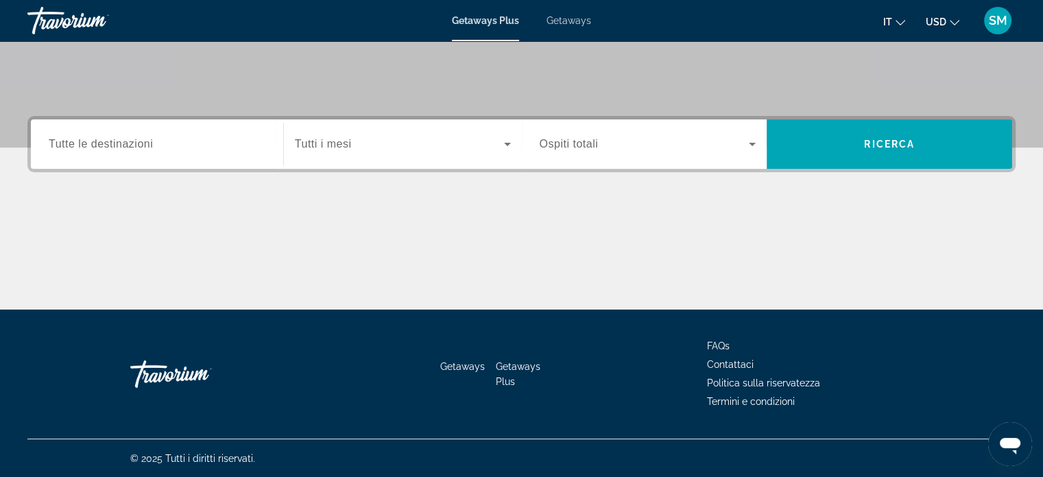
click at [91, 154] on div "Search widget" at bounding box center [157, 144] width 217 height 39
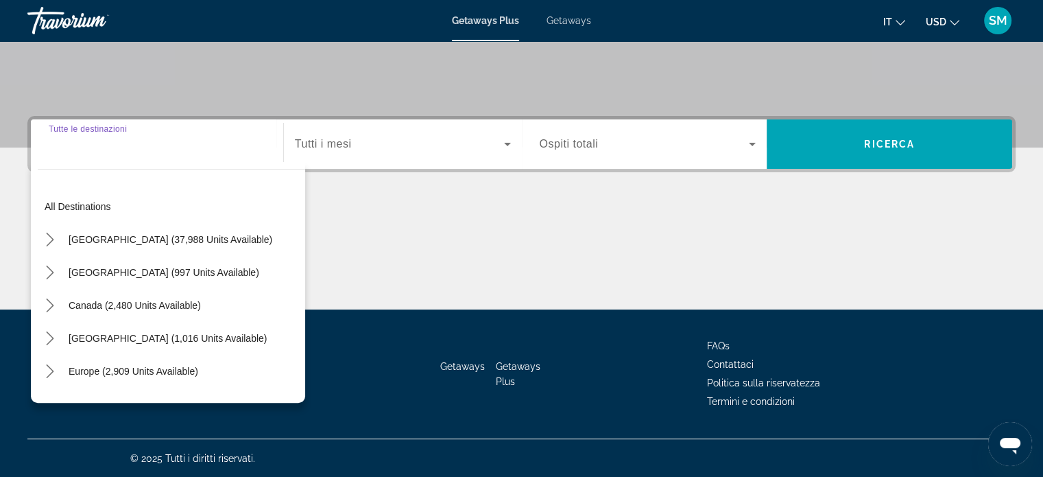
scroll to position [69, 0]
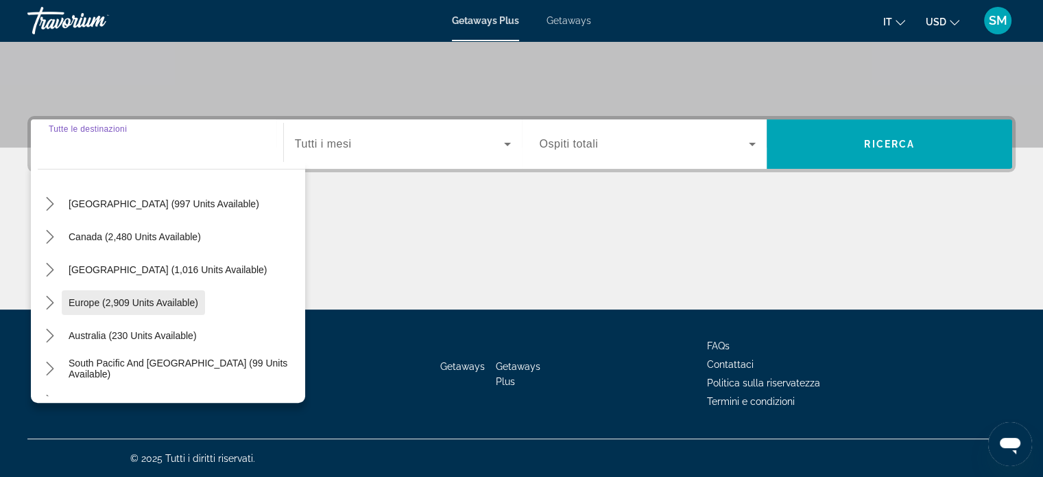
click at [173, 302] on span "Europe (2,909 units available)" at bounding box center [134, 302] width 130 height 11
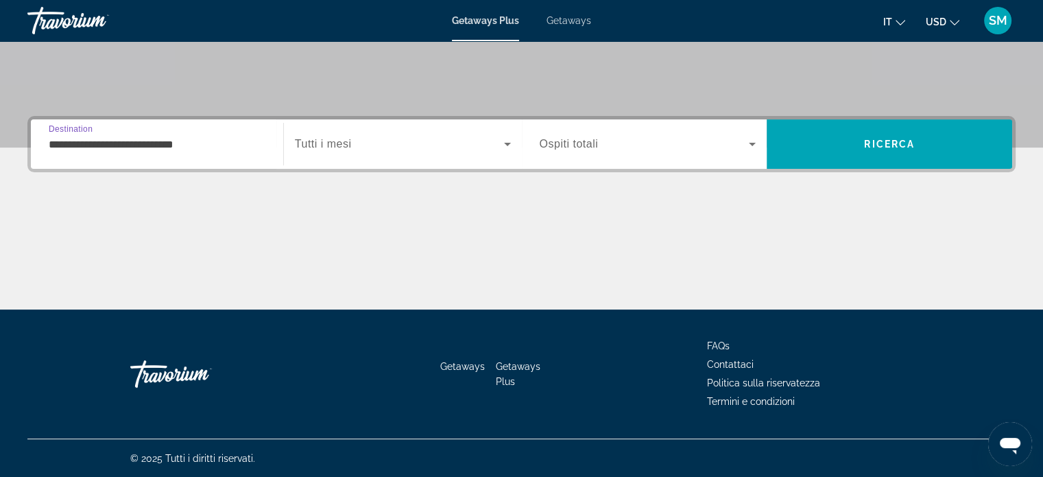
click at [189, 143] on input "**********" at bounding box center [157, 144] width 217 height 16
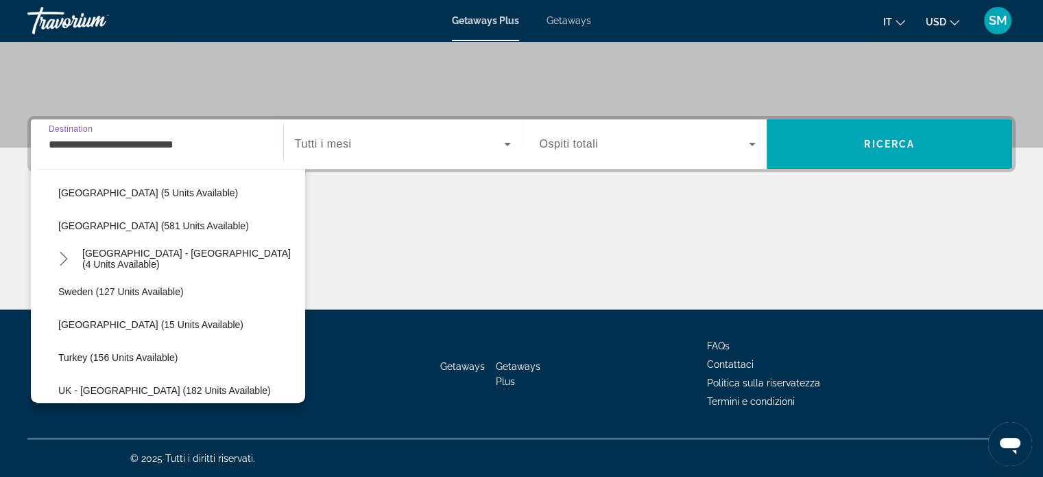
scroll to position [630, 0]
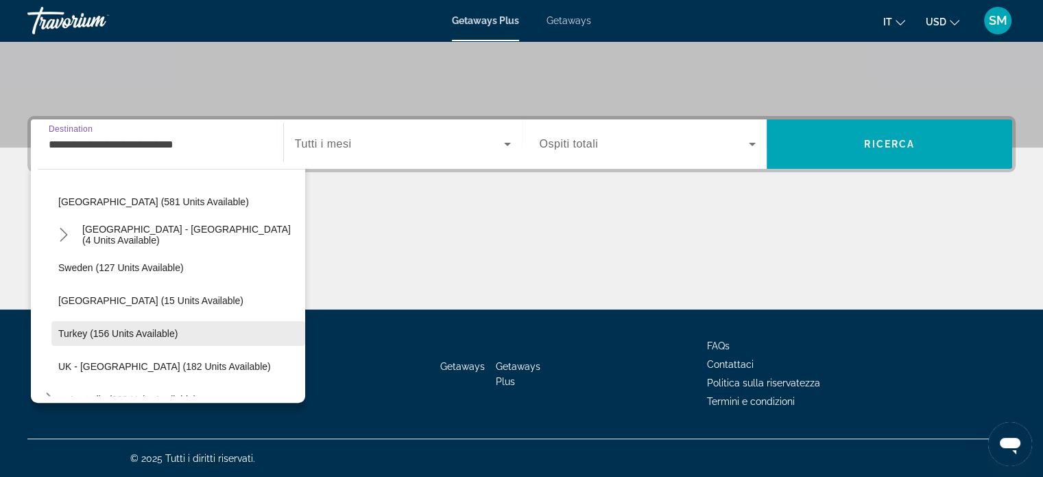
click at [155, 331] on span "Turkey (156 units available)" at bounding box center [117, 333] width 119 height 11
type input "**********"
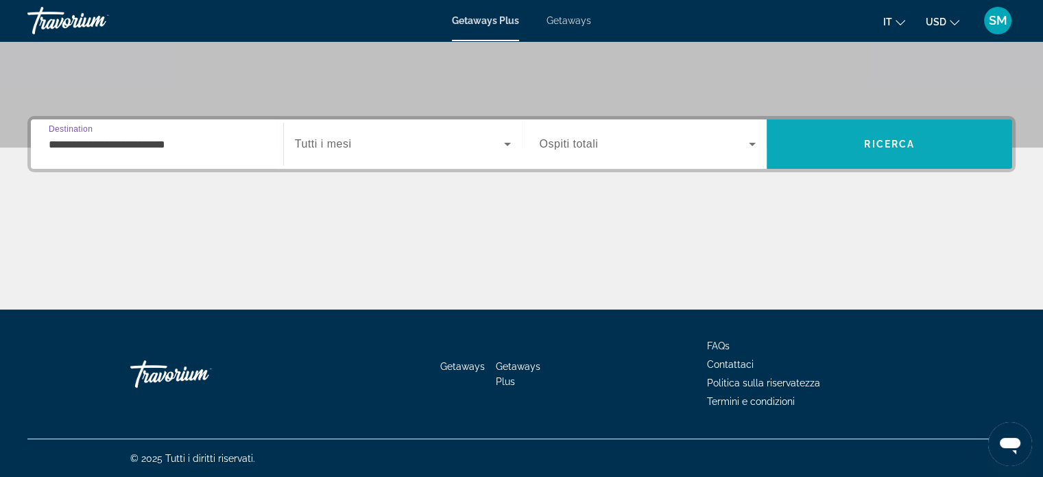
click at [881, 142] on span "Ricerca" at bounding box center [889, 144] width 51 height 11
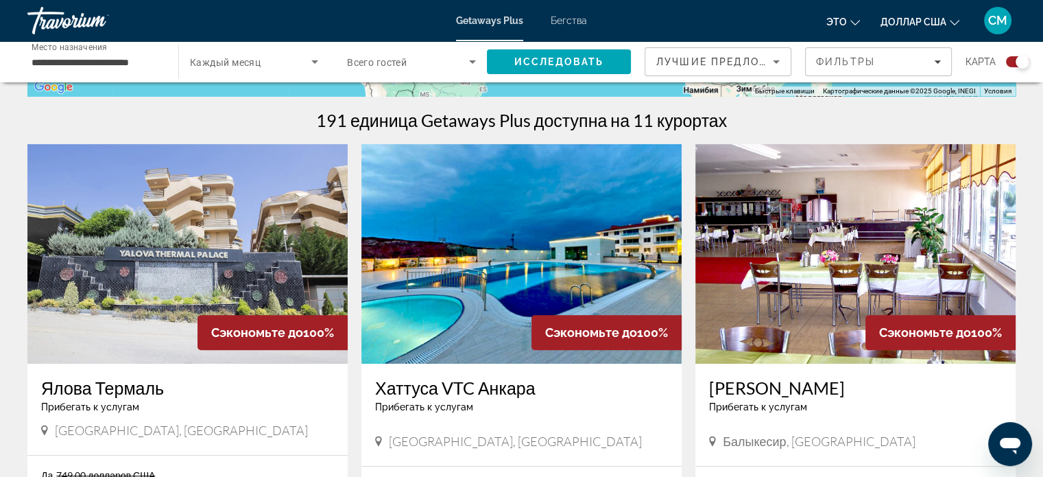
scroll to position [411, 0]
click at [483, 393] on font "Хаттуса VTC Анкара" at bounding box center [455, 387] width 160 height 21
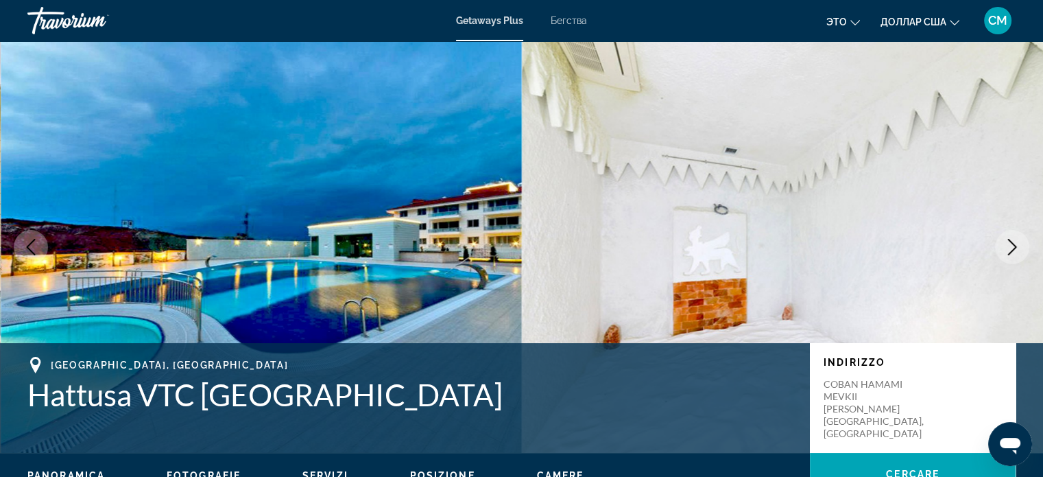
click at [1014, 246] on icon "Next image" at bounding box center [1012, 247] width 16 height 16
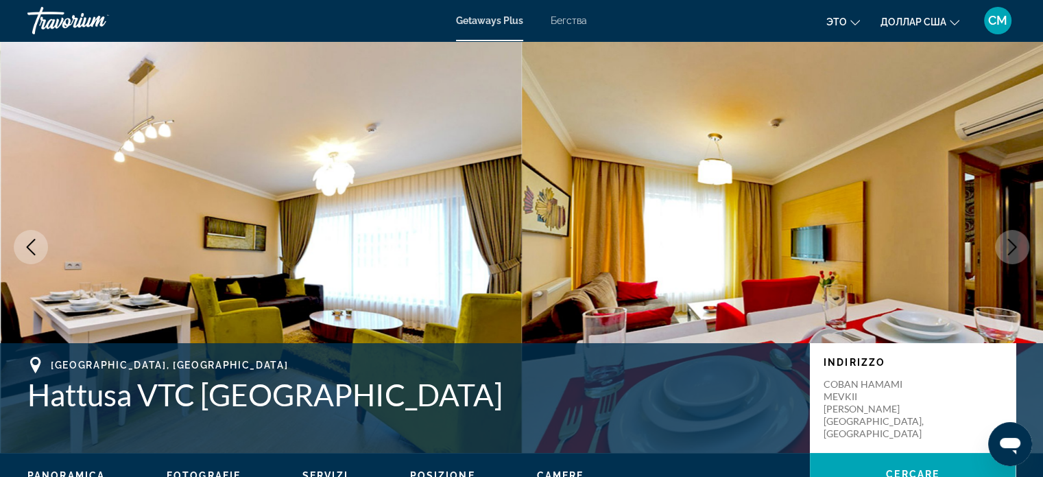
click at [1014, 246] on icon "Next image" at bounding box center [1012, 247] width 16 height 16
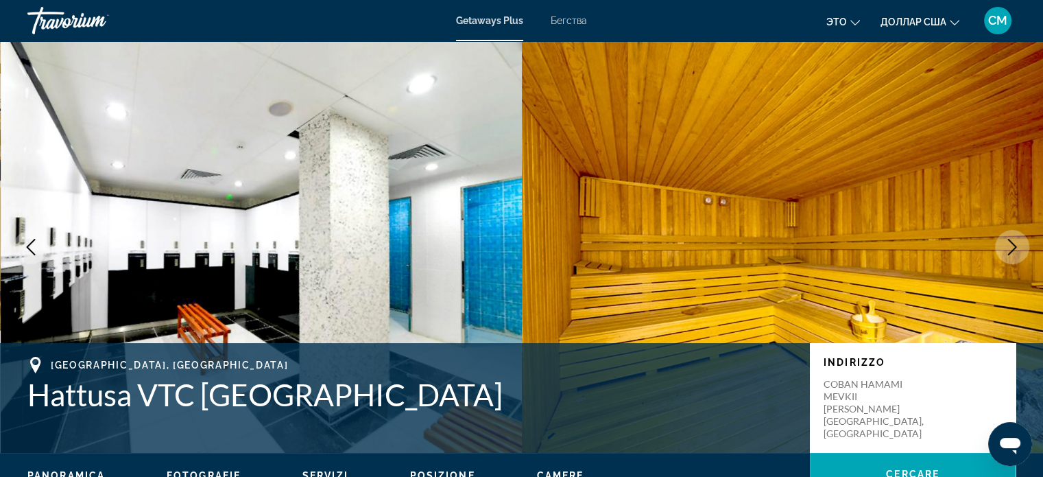
click at [1015, 246] on icon "Next image" at bounding box center [1012, 247] width 9 height 16
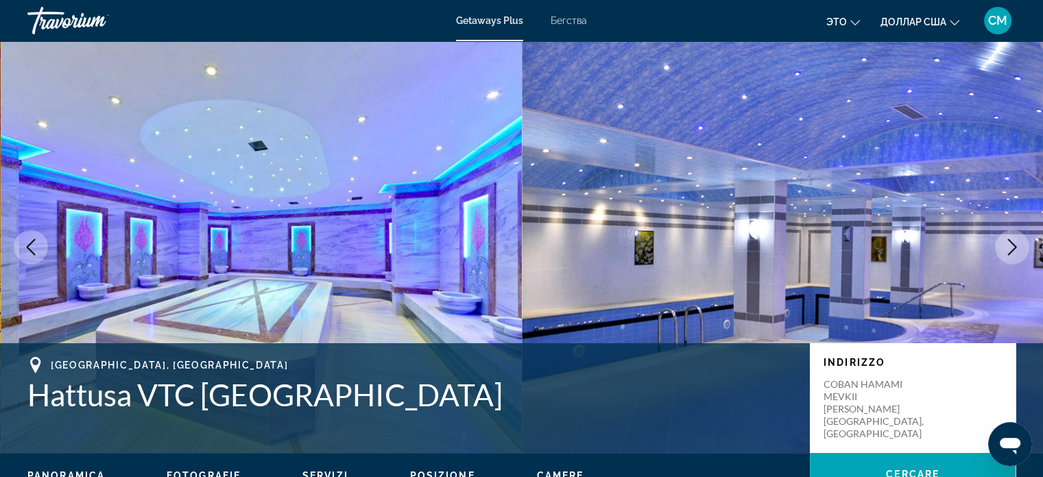
click at [1015, 246] on icon "Next image" at bounding box center [1012, 247] width 9 height 16
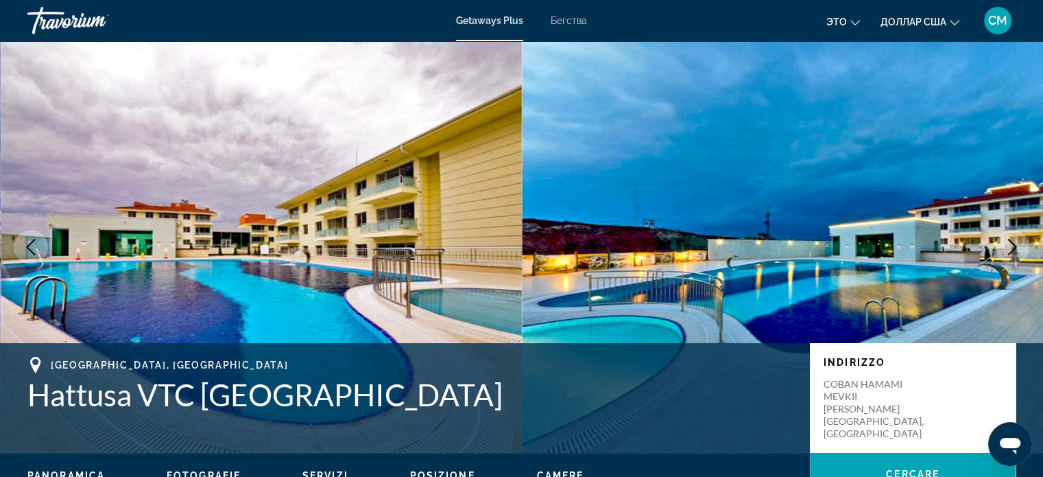
click at [1015, 246] on icon "Next image" at bounding box center [1012, 247] width 9 height 16
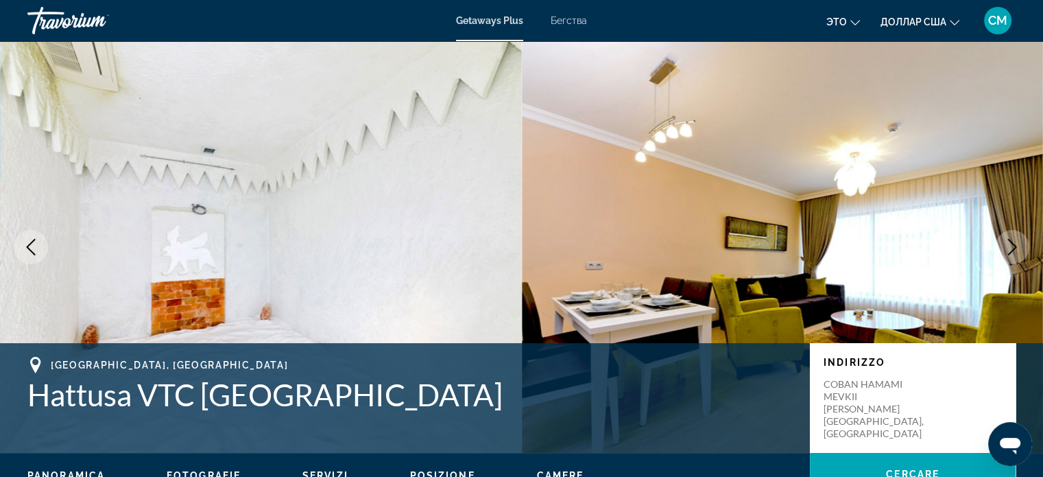
click at [1015, 246] on icon "Next image" at bounding box center [1012, 247] width 9 height 16
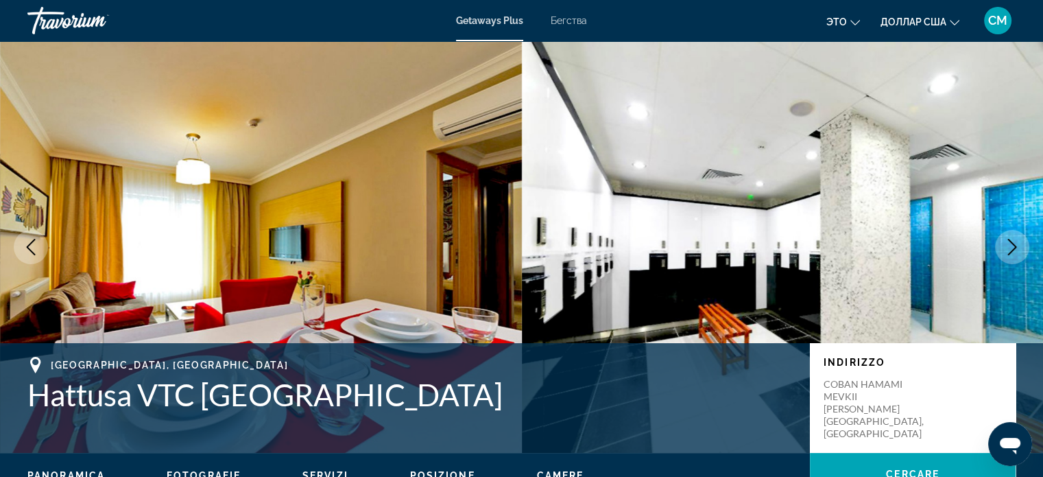
click at [1015, 246] on icon "Next image" at bounding box center [1012, 247] width 9 height 16
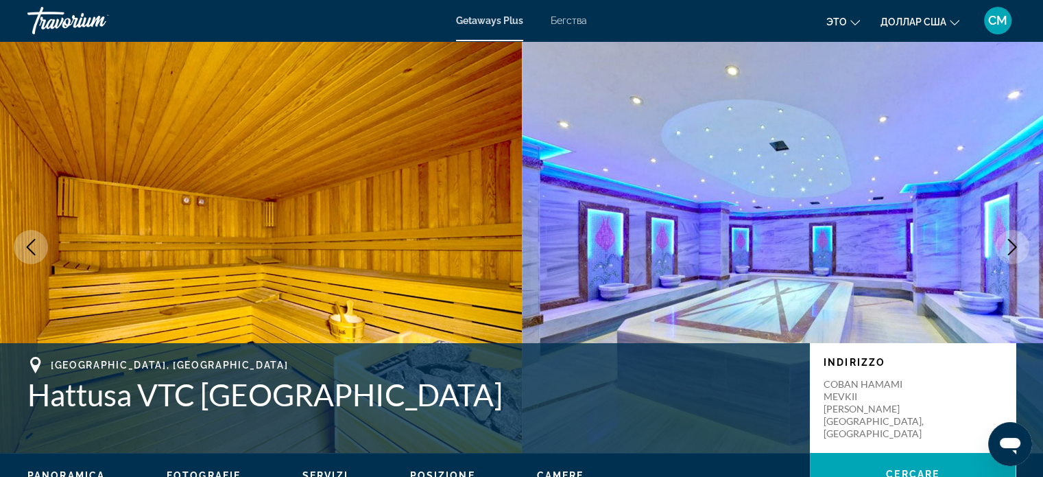
click at [1015, 246] on icon "Next image" at bounding box center [1012, 247] width 9 height 16
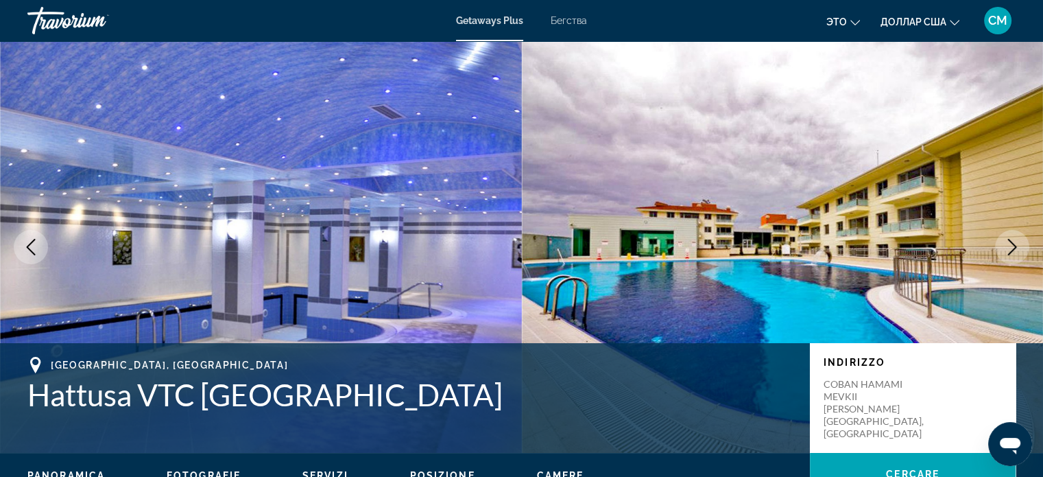
click at [1015, 246] on icon "Next image" at bounding box center [1012, 247] width 9 height 16
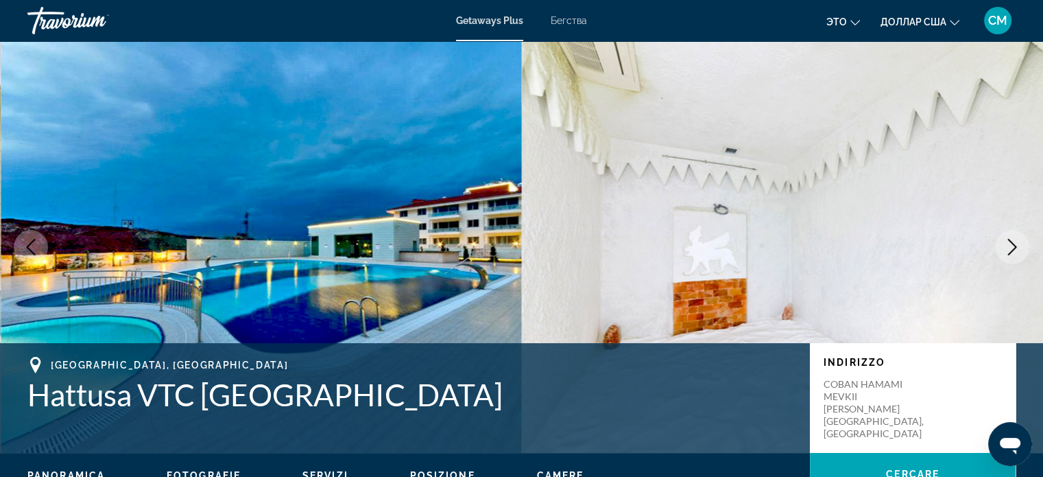
click at [1015, 246] on icon "Next image" at bounding box center [1012, 247] width 9 height 16
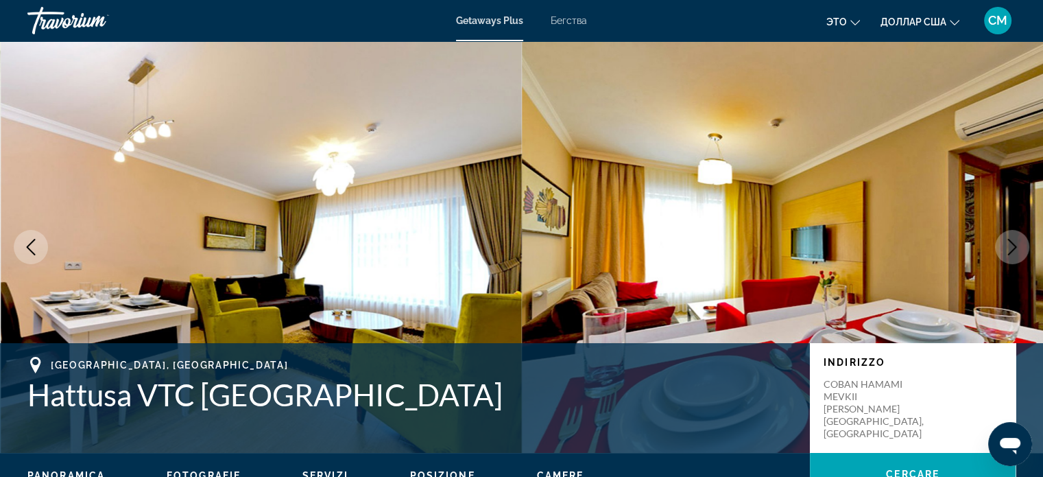
click at [1015, 246] on icon "Next image" at bounding box center [1012, 247] width 9 height 16
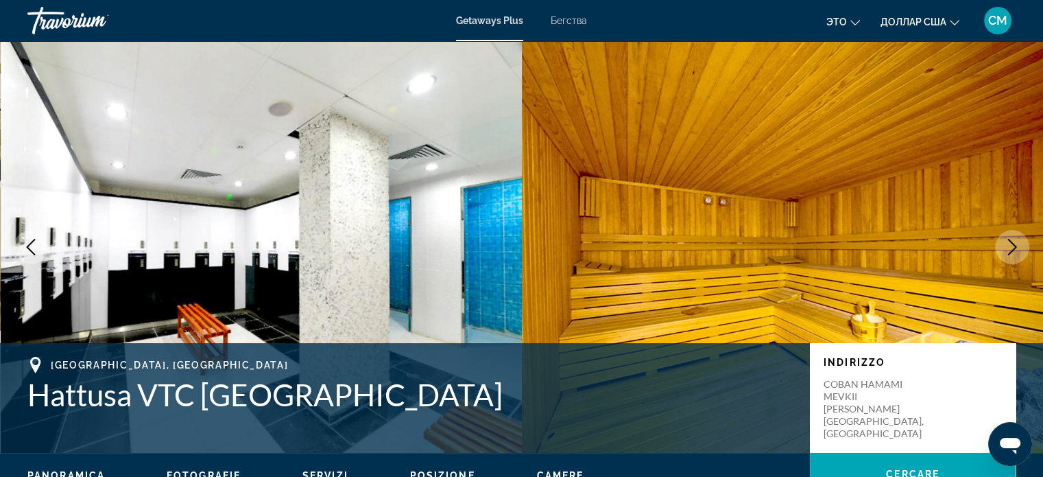
click at [1015, 246] on icon "Next image" at bounding box center [1012, 247] width 9 height 16
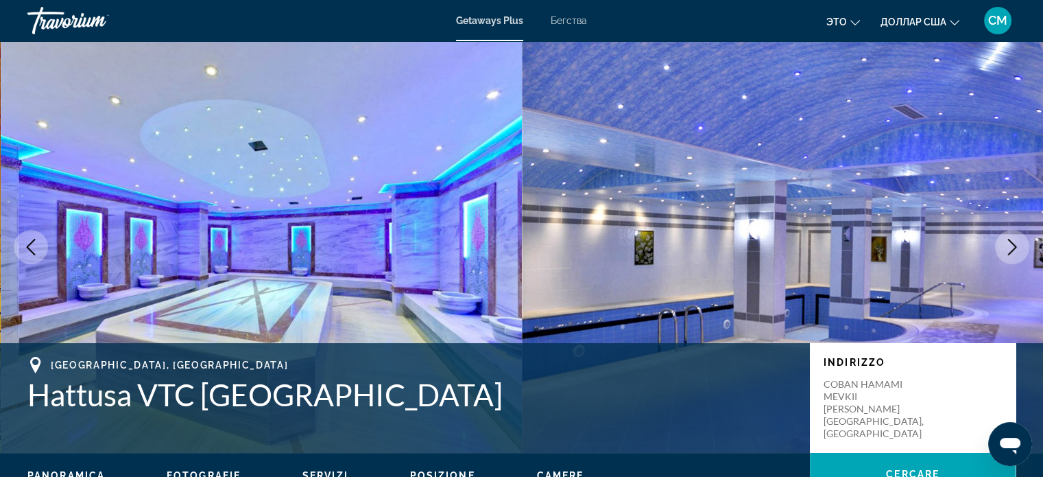
click at [1015, 246] on icon "Next image" at bounding box center [1012, 247] width 9 height 16
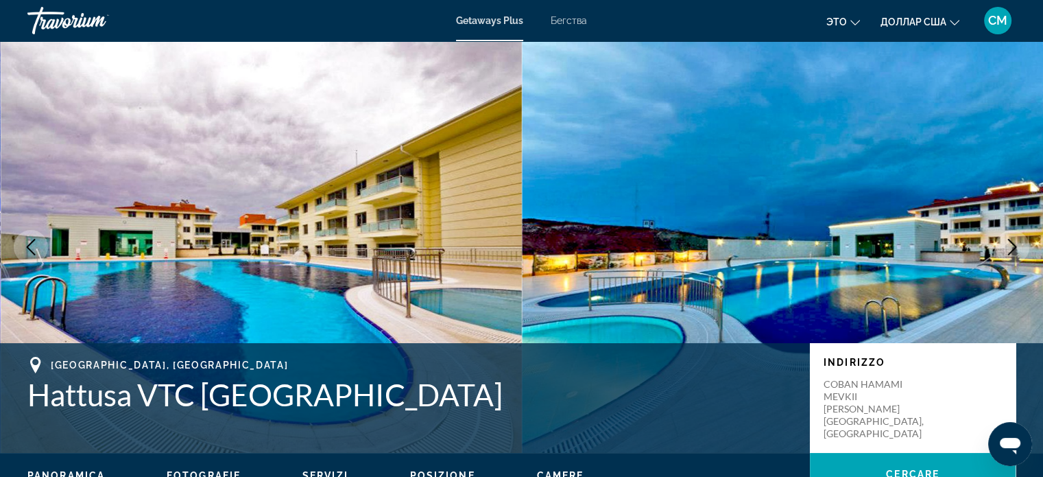
click at [1015, 246] on icon "Next image" at bounding box center [1012, 247] width 9 height 16
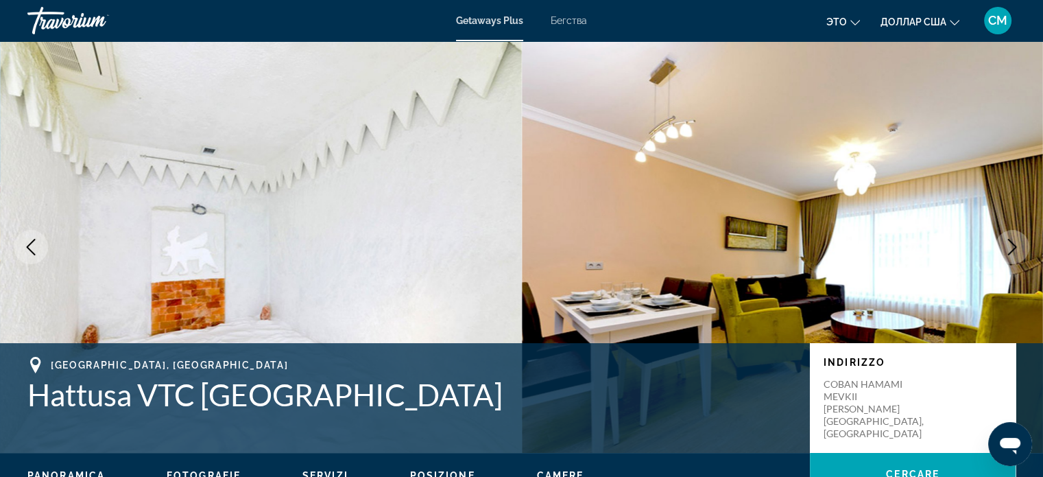
click at [1015, 246] on icon "Next image" at bounding box center [1012, 247] width 9 height 16
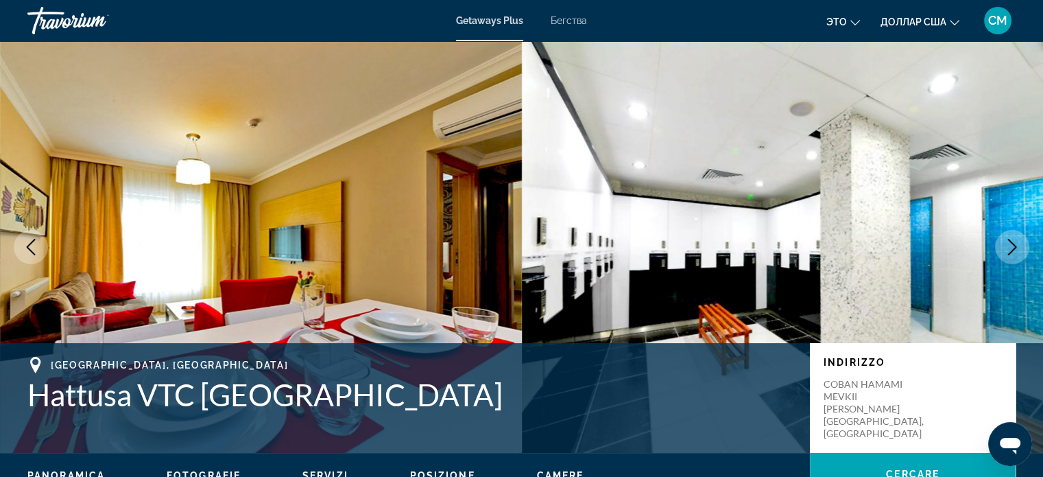
click at [1015, 246] on icon "Next image" at bounding box center [1012, 247] width 9 height 16
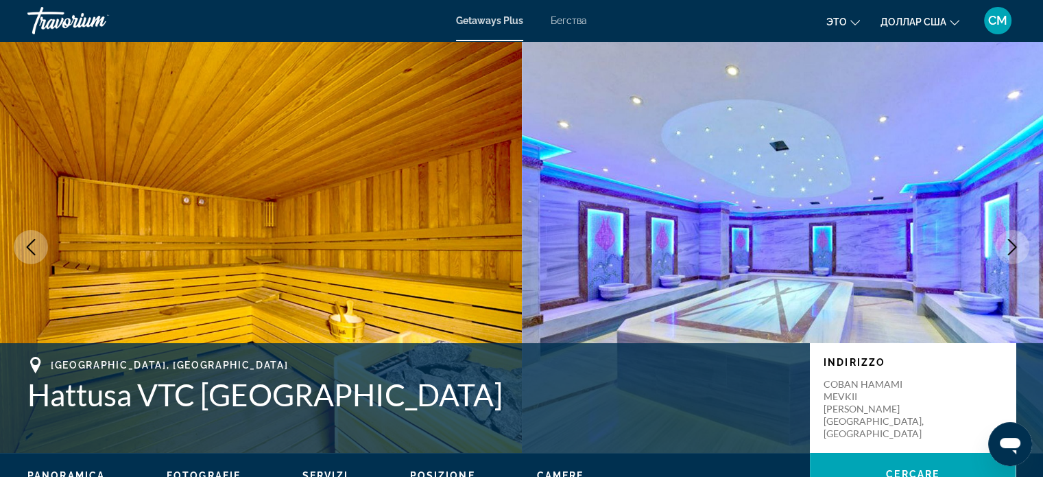
click at [1015, 246] on icon "Next image" at bounding box center [1012, 247] width 9 height 16
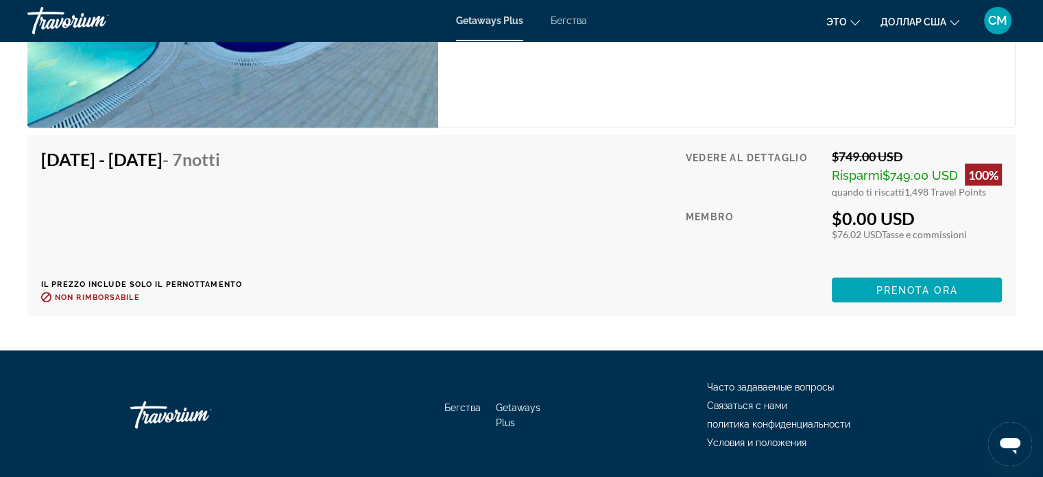
scroll to position [2675, 0]
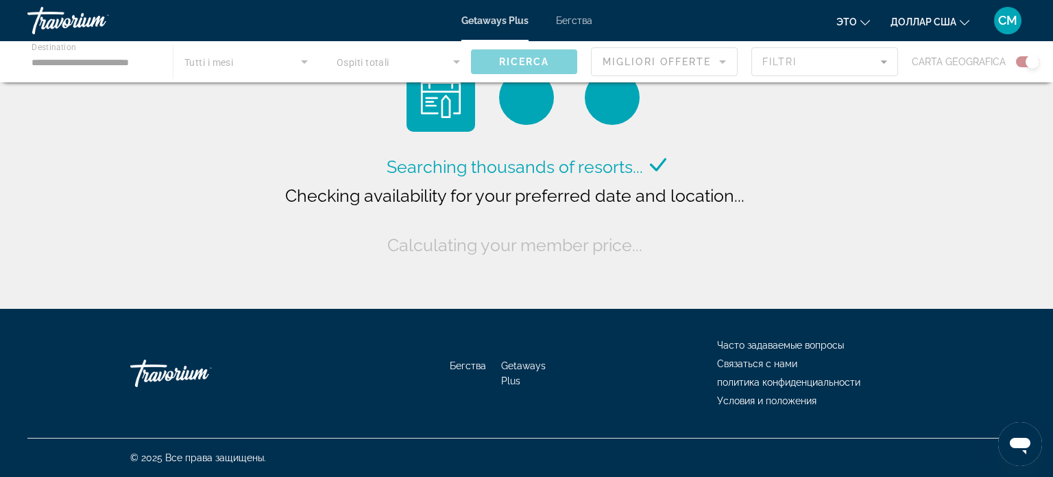
click at [117, 64] on div "Основное содержание" at bounding box center [526, 61] width 1053 height 41
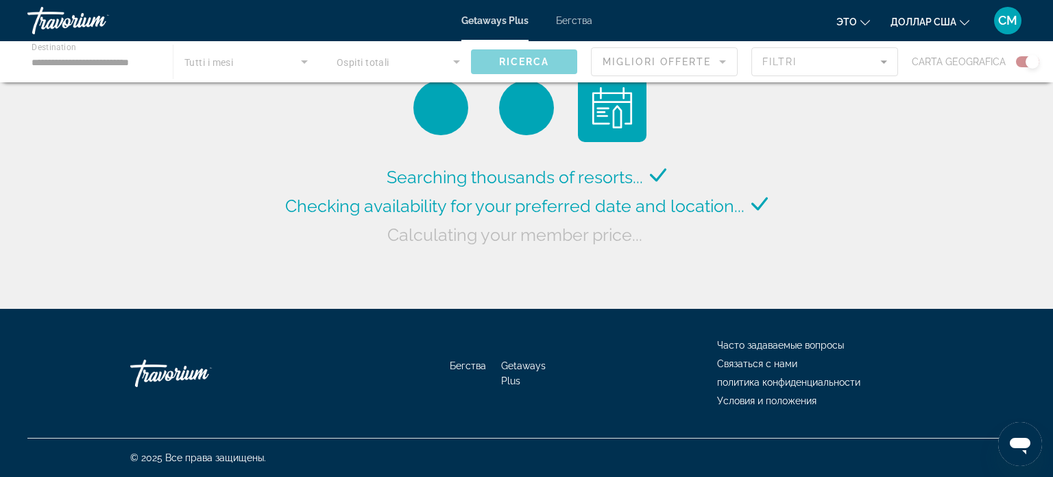
click at [120, 60] on div "Основное содержание" at bounding box center [526, 61] width 1053 height 41
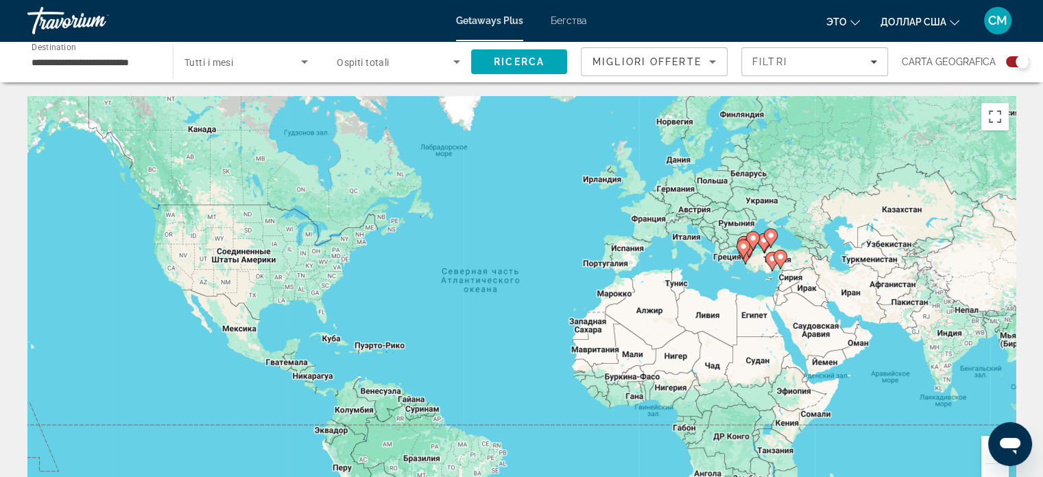
click at [123, 64] on input "**********" at bounding box center [93, 62] width 123 height 16
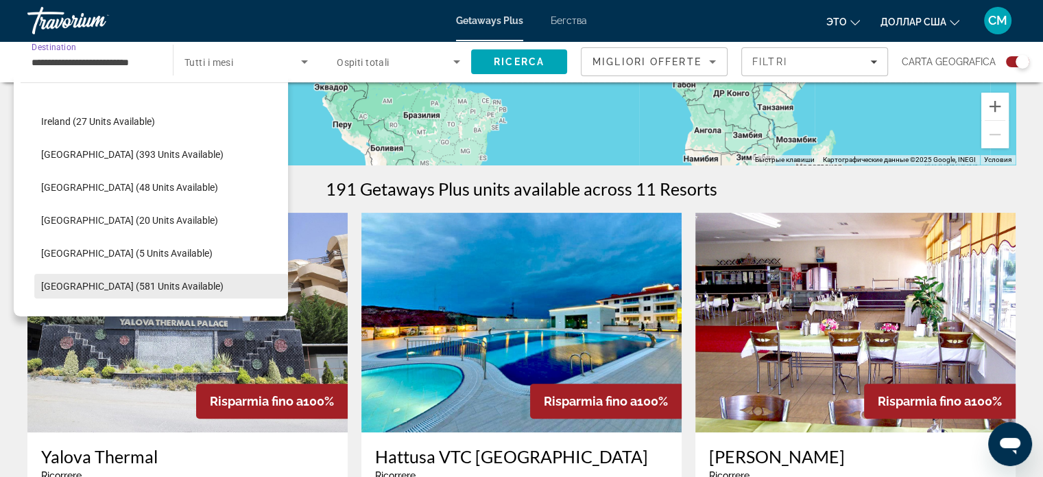
scroll to position [436, 0]
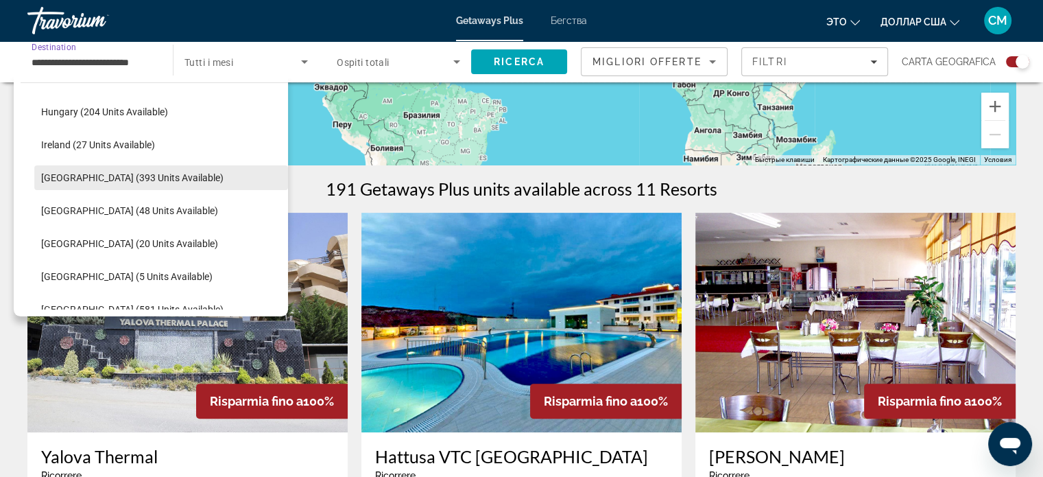
click at [132, 179] on span "Italy (393 units available)" at bounding box center [132, 177] width 182 height 11
type input "**********"
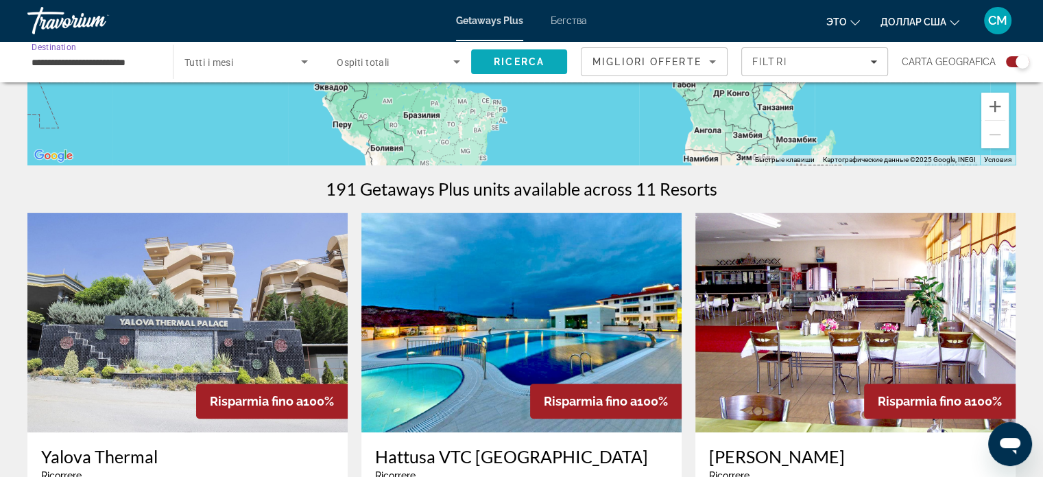
click at [503, 65] on span "Ricerca" at bounding box center [519, 61] width 51 height 11
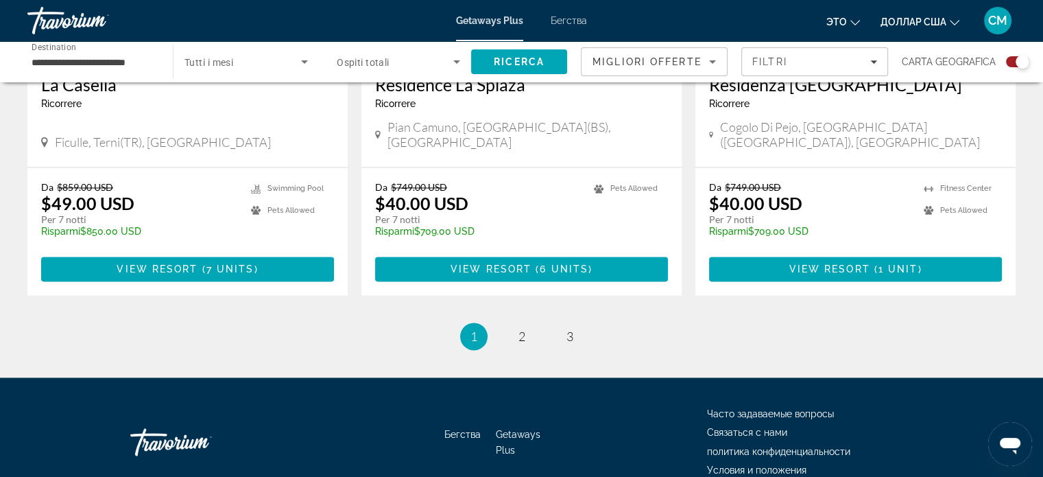
scroll to position [2166, 0]
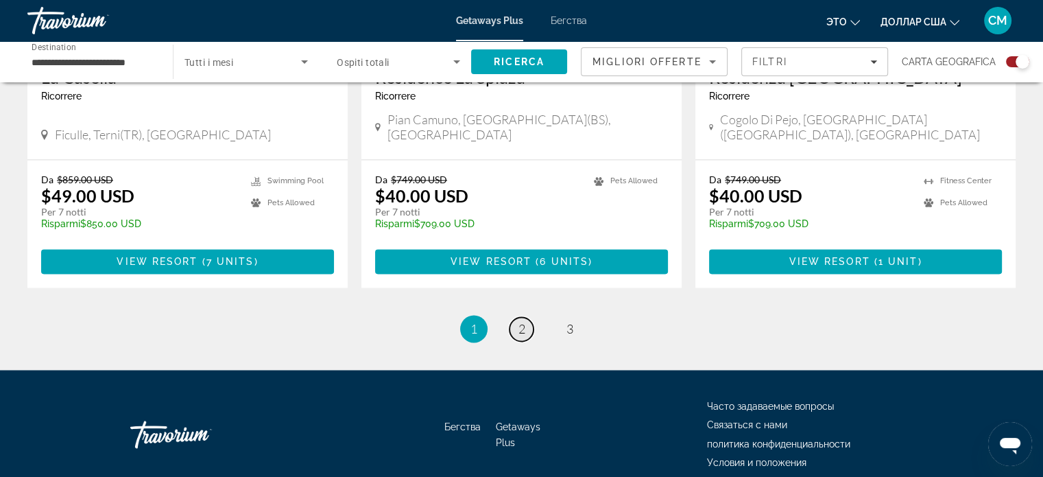
click at [524, 321] on span "2" at bounding box center [521, 328] width 7 height 15
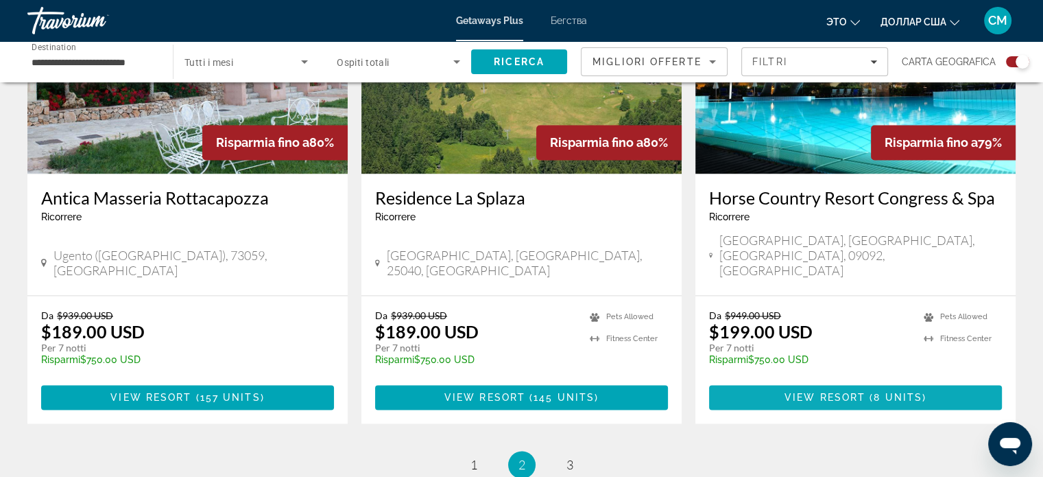
scroll to position [2166, 0]
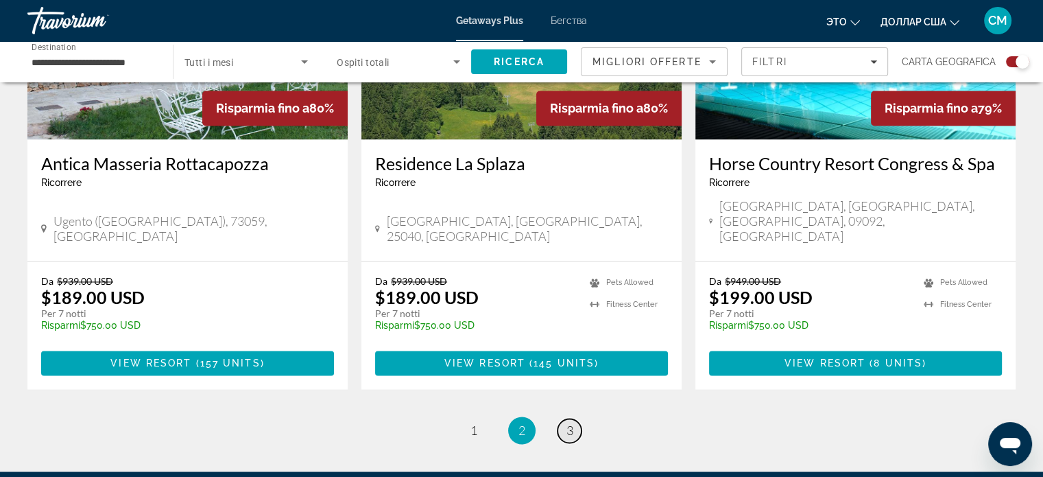
click at [576, 418] on link "page 3" at bounding box center [570, 430] width 24 height 24
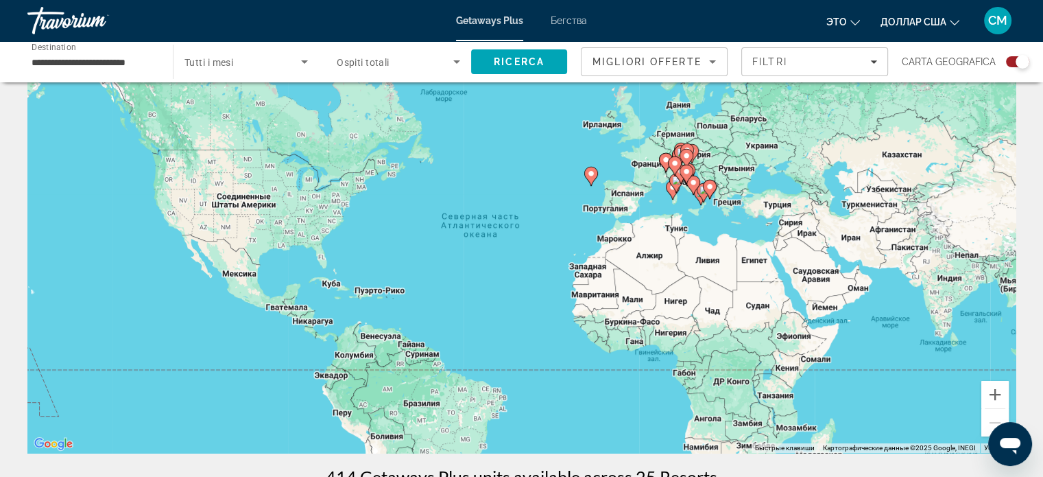
scroll to position [47, 0]
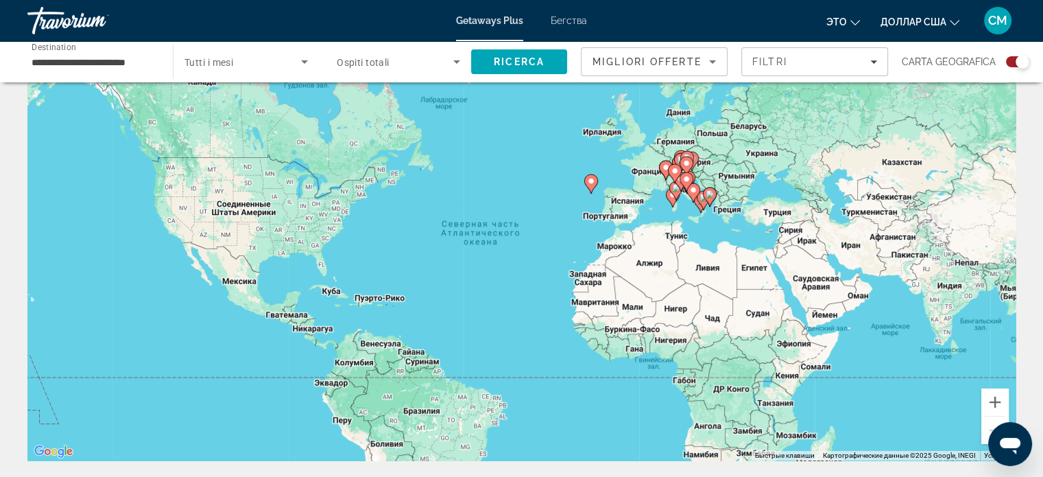
click at [100, 64] on input "**********" at bounding box center [93, 62] width 123 height 16
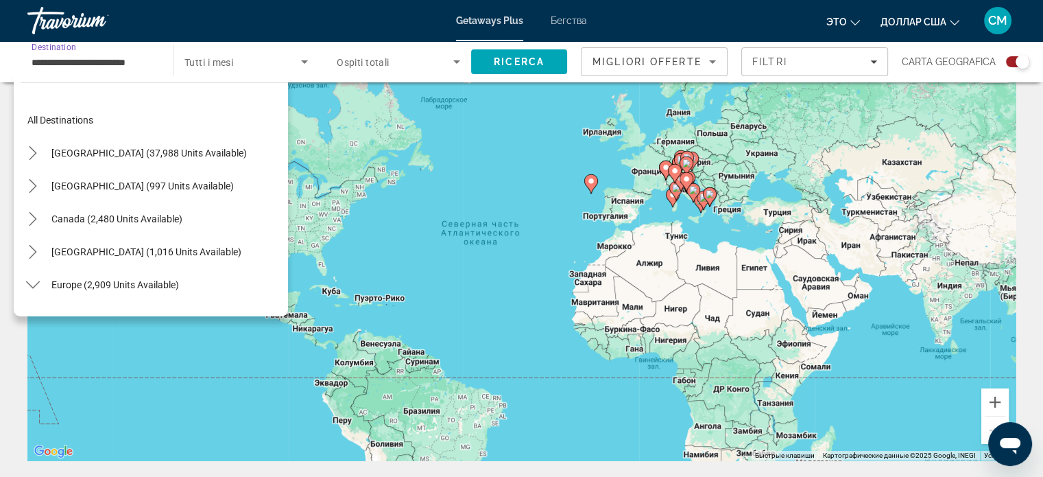
scroll to position [411, 0]
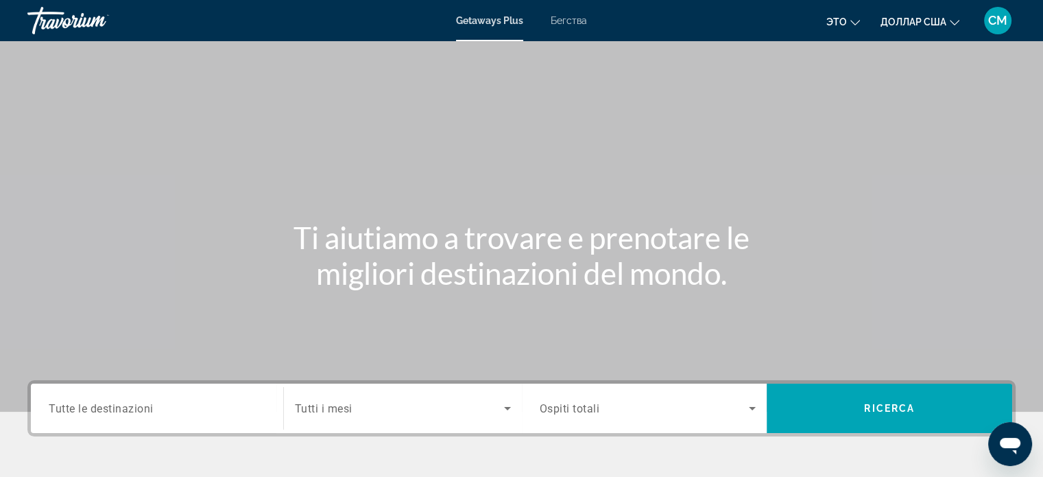
click at [852, 24] on icon "Изменить язык" at bounding box center [855, 23] width 10 height 10
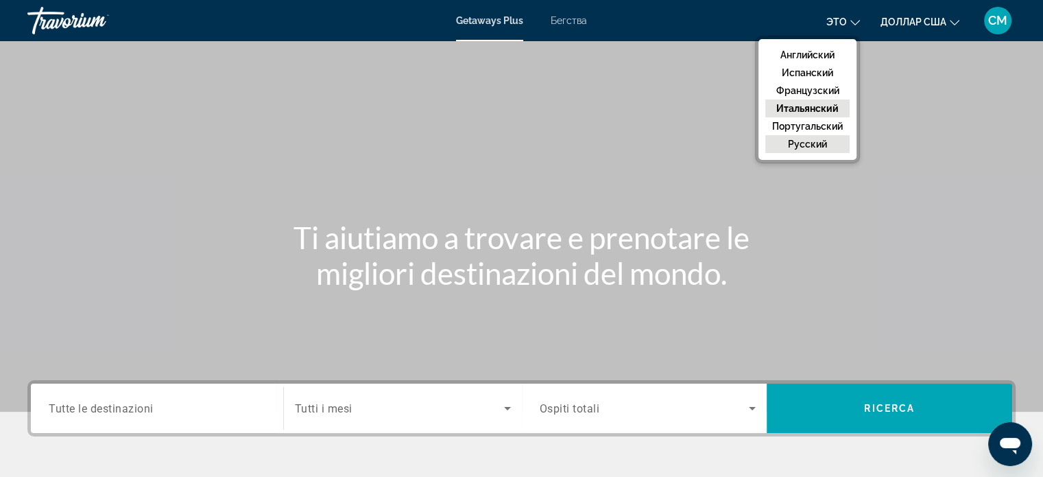
click at [817, 145] on button "русский" at bounding box center [807, 144] width 84 height 18
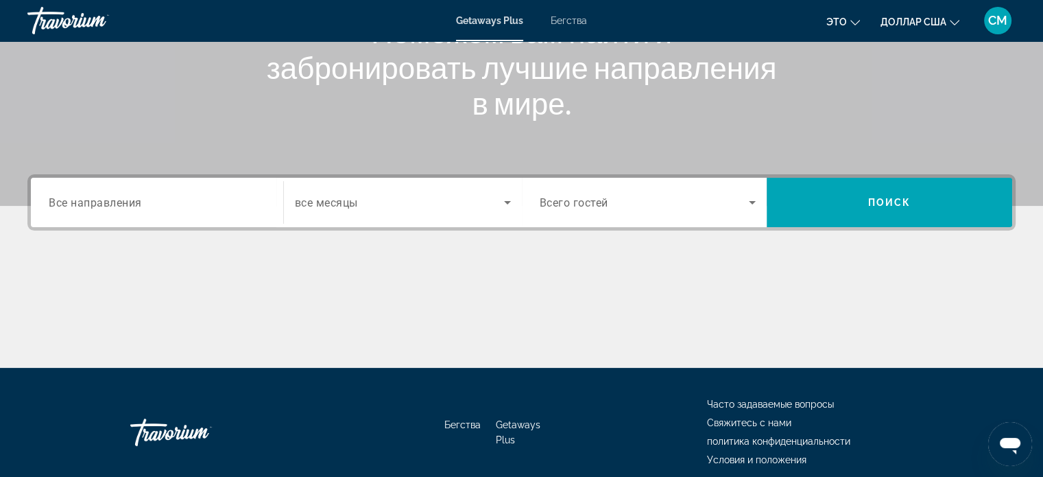
scroll to position [264, 0]
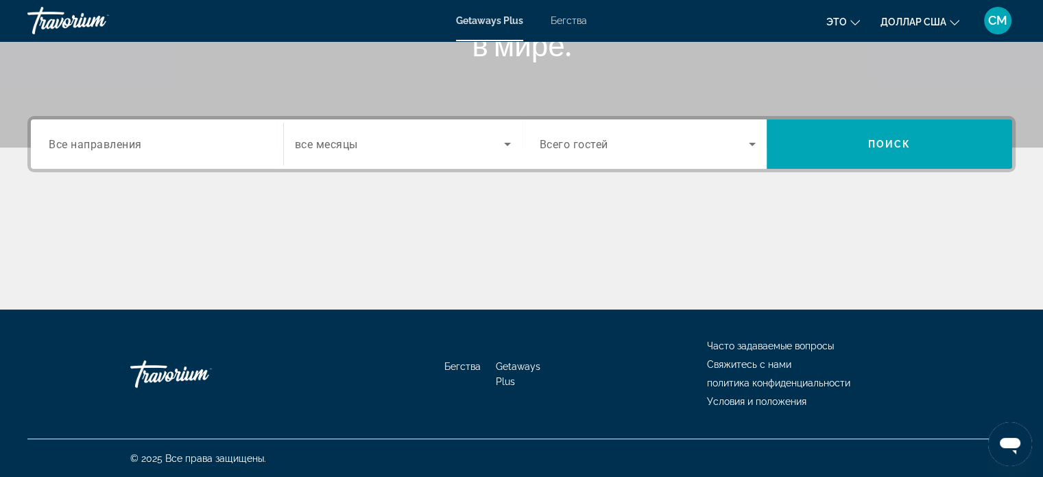
click at [133, 149] on span "Все направления" at bounding box center [95, 143] width 93 height 13
click at [133, 149] on input "Destination Все направления" at bounding box center [157, 144] width 217 height 16
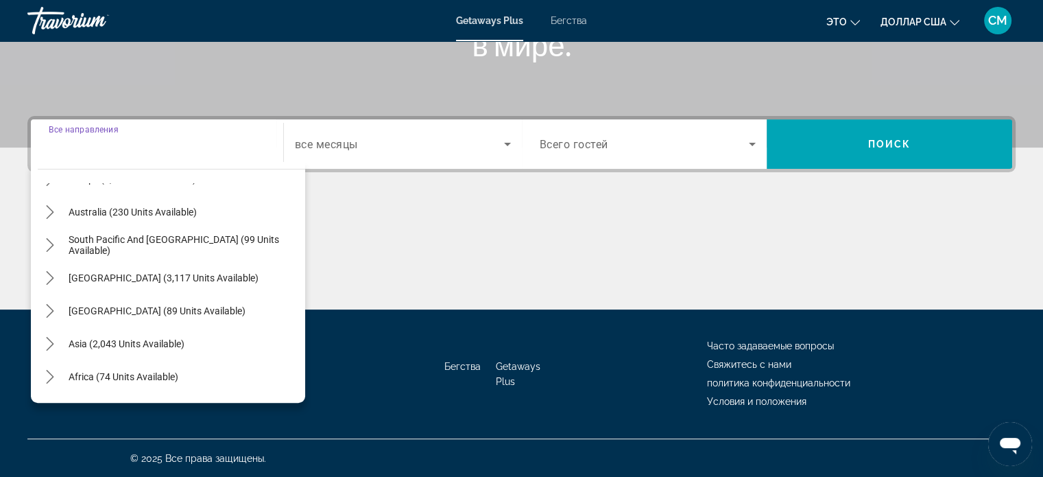
scroll to position [206, 0]
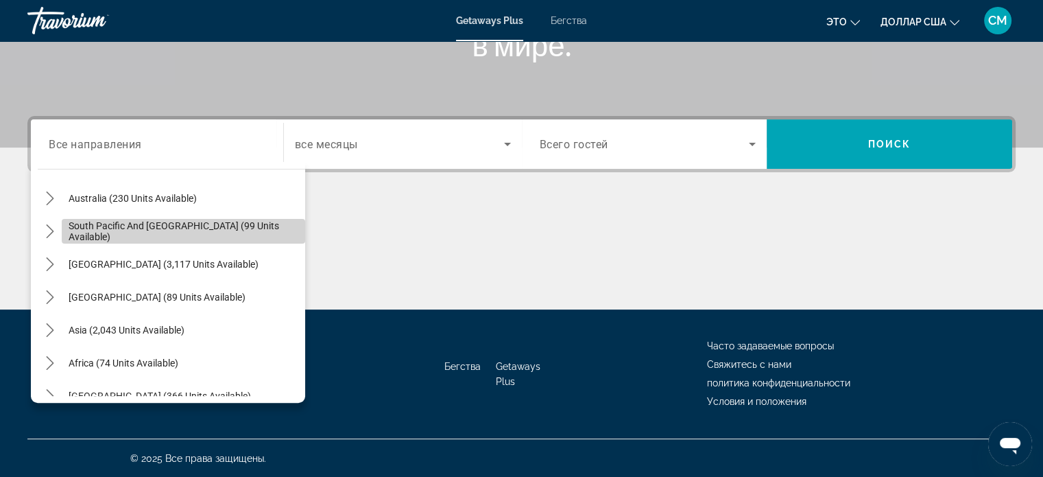
click at [229, 225] on span "South Pacific and Oceania (99 units available)" at bounding box center [184, 231] width 230 height 22
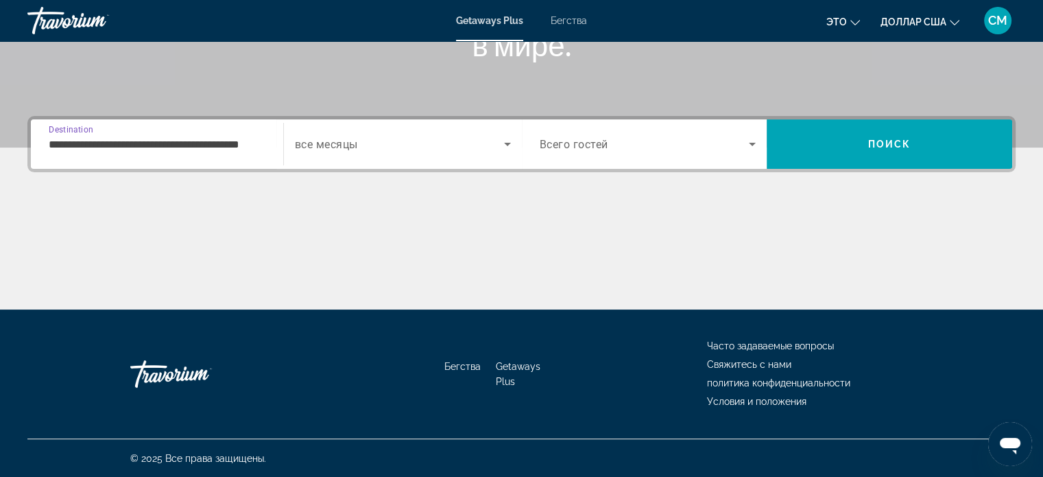
click at [222, 144] on input "**********" at bounding box center [157, 144] width 217 height 16
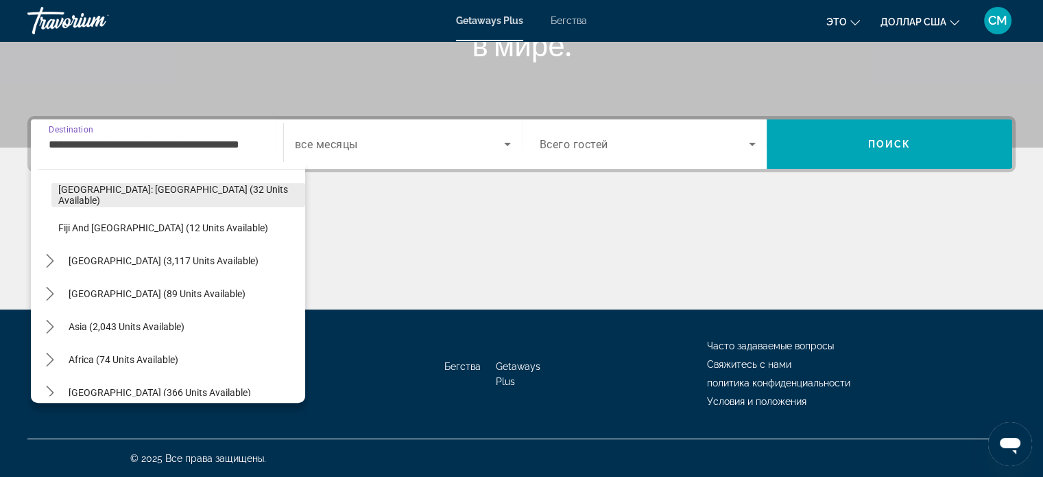
scroll to position [321, 0]
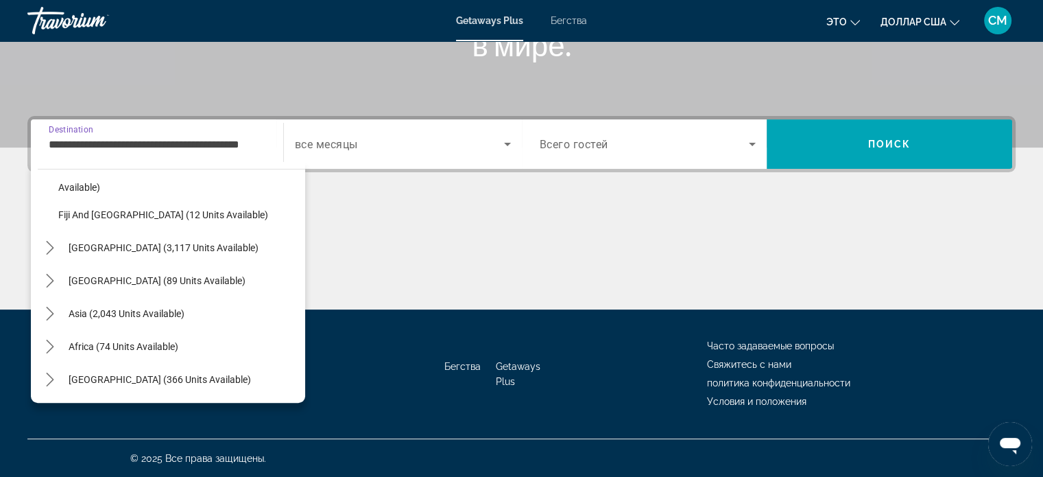
click at [272, 142] on div "**********" at bounding box center [157, 144] width 239 height 39
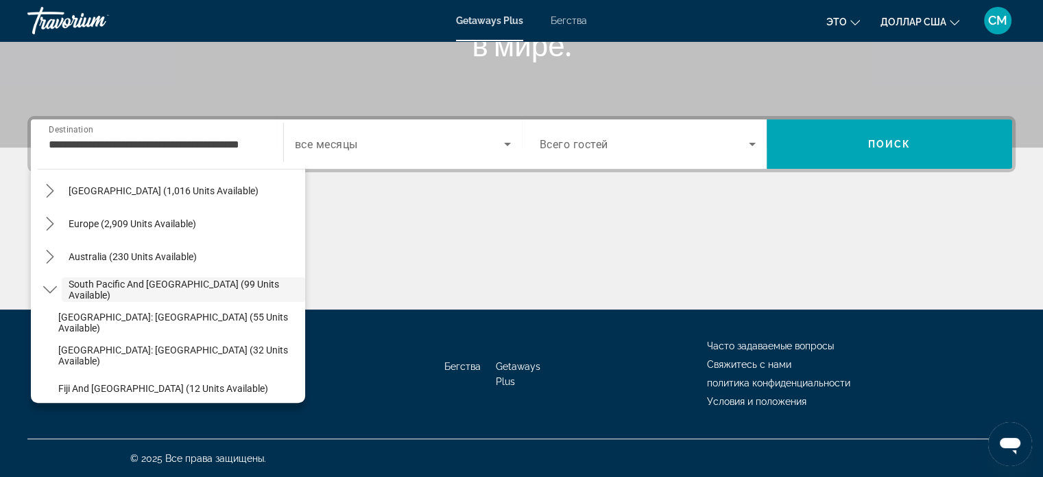
drag, startPoint x: 68, startPoint y: 134, endPoint x: 458, endPoint y: 134, distance: 390.2
click at [68, 134] on div "**********" at bounding box center [157, 144] width 217 height 39
click at [144, 218] on span "Europe (2,909 units available)" at bounding box center [133, 223] width 128 height 11
type input "**********"
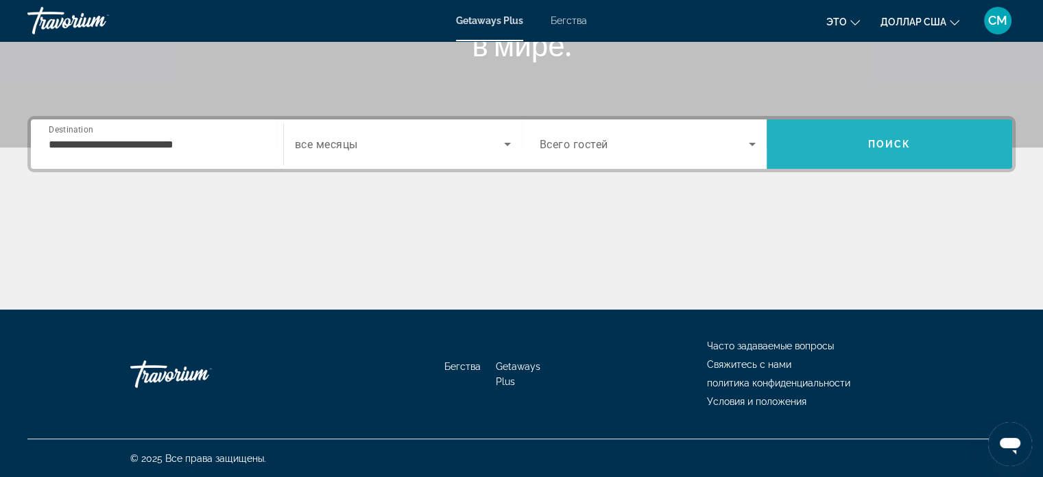
click at [872, 142] on span "Поиск" at bounding box center [889, 144] width 43 height 11
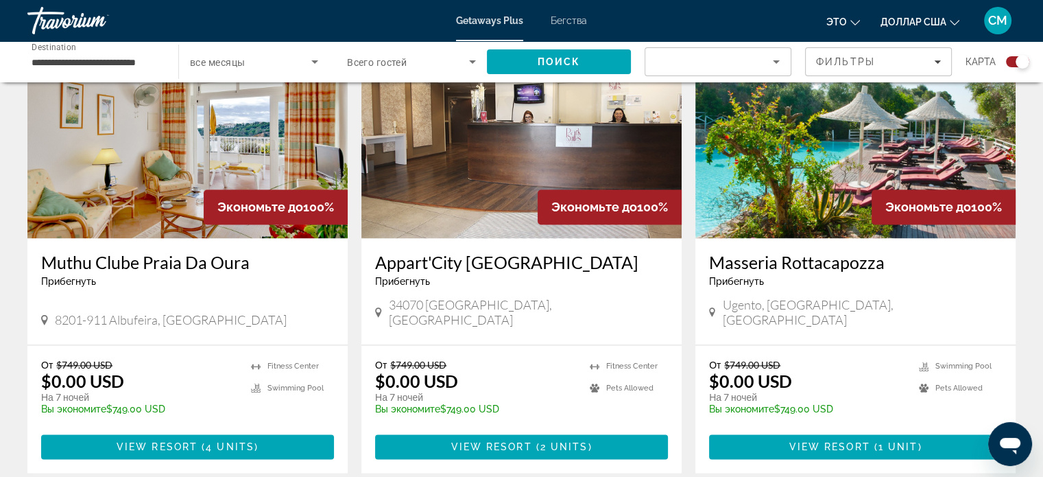
scroll to position [2126, 0]
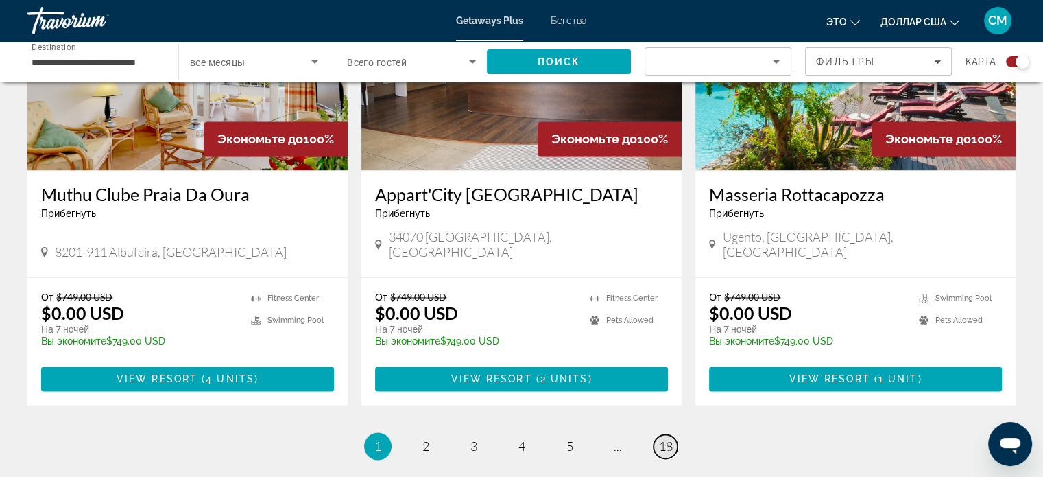
click at [666, 438] on span "18" at bounding box center [666, 445] width 14 height 15
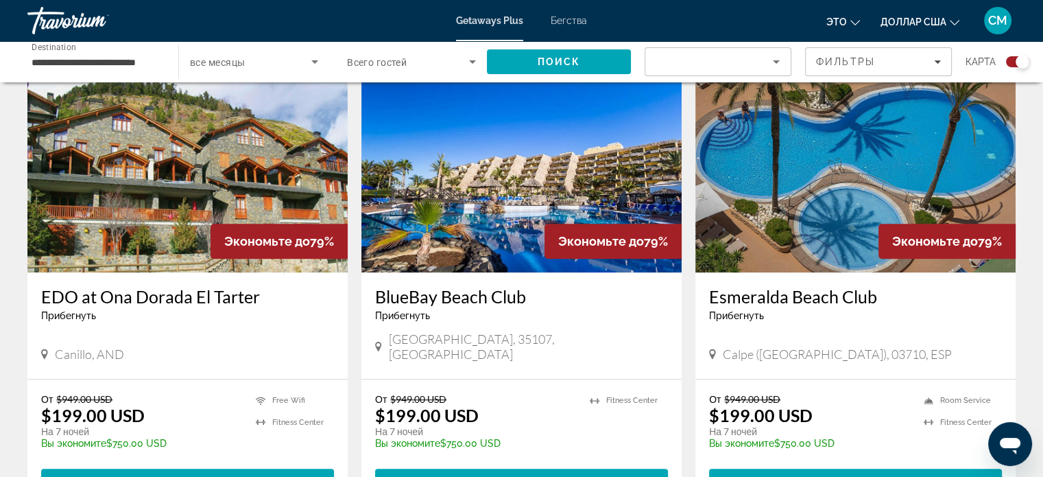
scroll to position [966, 0]
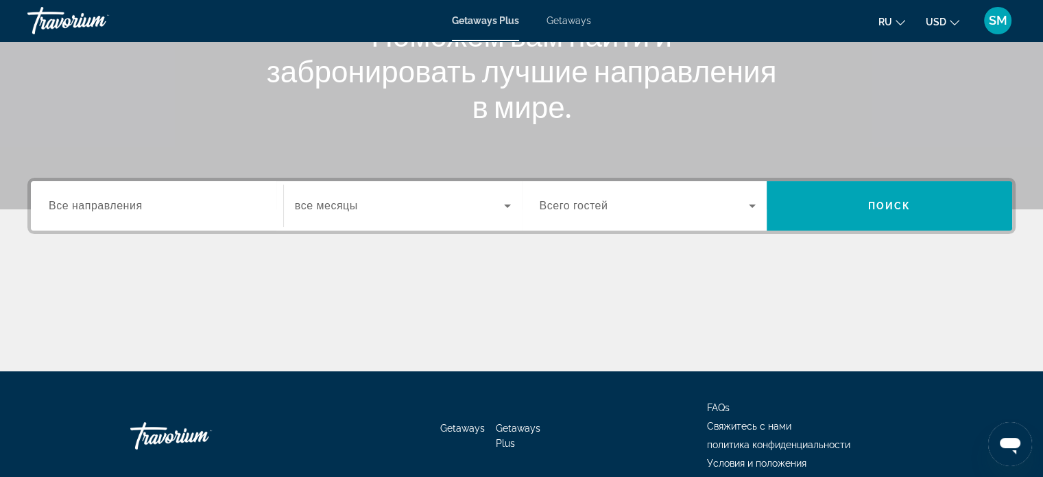
scroll to position [264, 0]
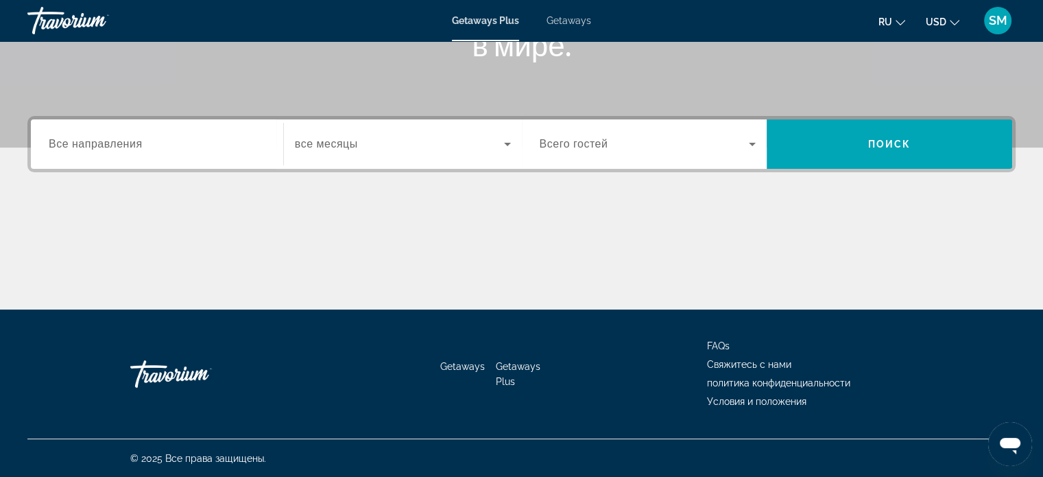
click at [137, 147] on span "Все направления" at bounding box center [96, 144] width 94 height 12
click at [137, 147] on input "Destination Все направления" at bounding box center [157, 144] width 217 height 16
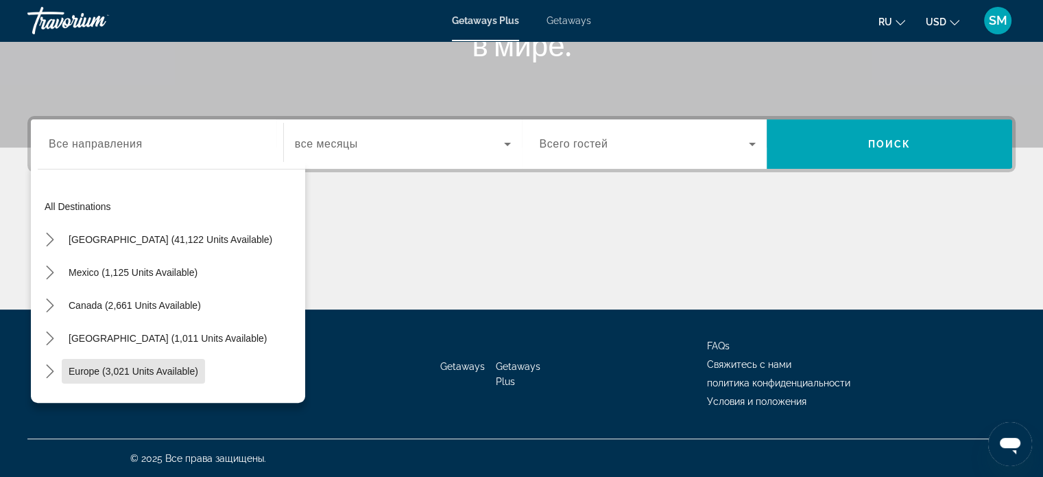
drag, startPoint x: 145, startPoint y: 372, endPoint x: 457, endPoint y: 217, distance: 348.4
click at [153, 370] on span "Europe (3,021 units available)" at bounding box center [134, 371] width 130 height 11
type input "**********"
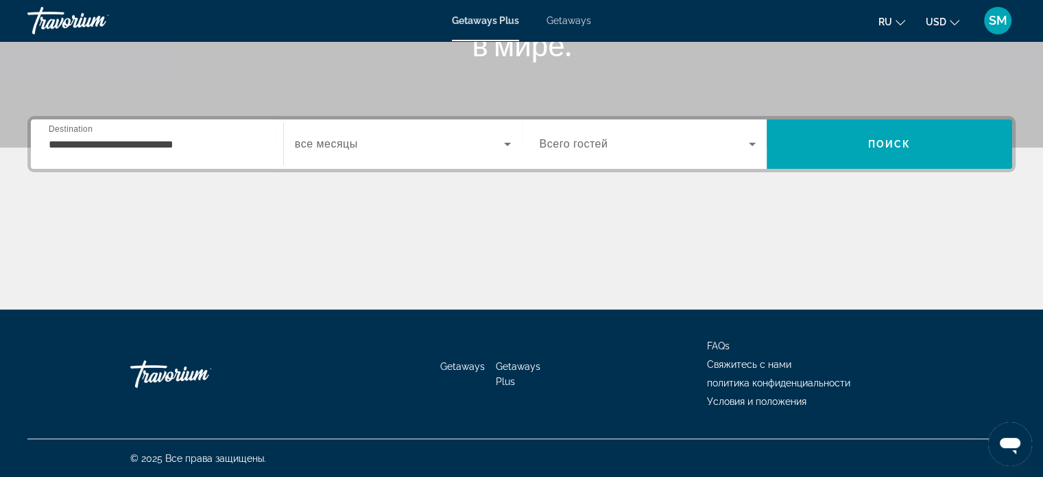
click at [118, 132] on div "**********" at bounding box center [157, 144] width 217 height 39
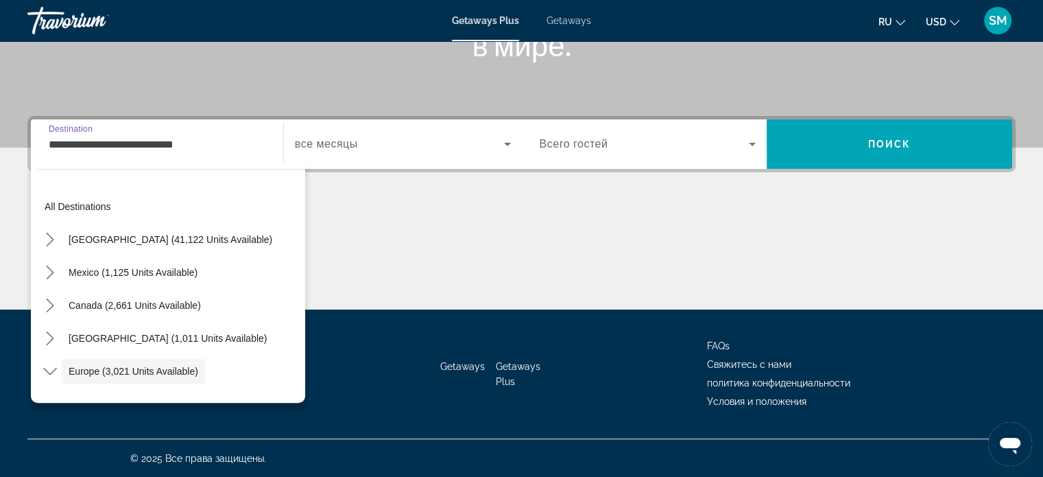
scroll to position [82, 0]
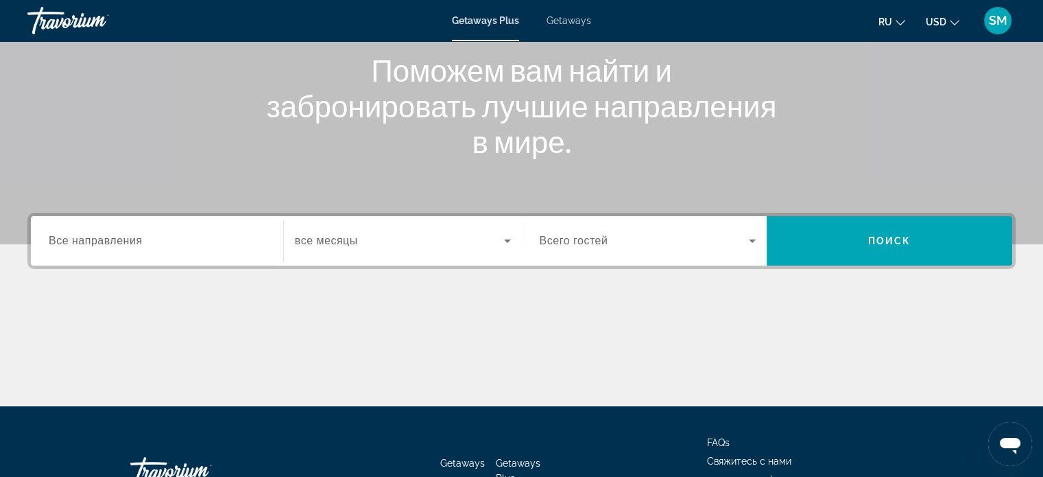
scroll to position [264, 0]
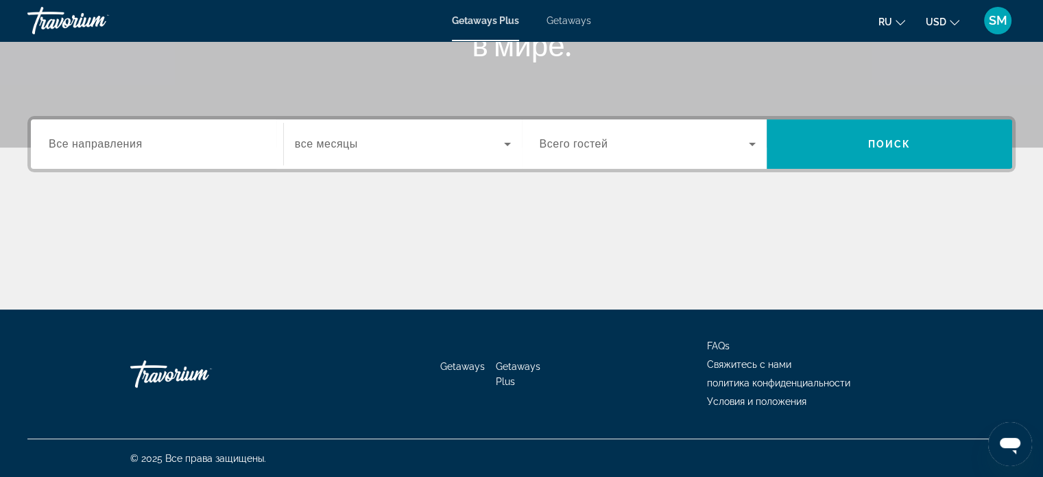
click at [107, 149] on label "Destination Все направления" at bounding box center [96, 144] width 94 height 12
click at [107, 149] on input "Destination Все направления" at bounding box center [157, 144] width 217 height 16
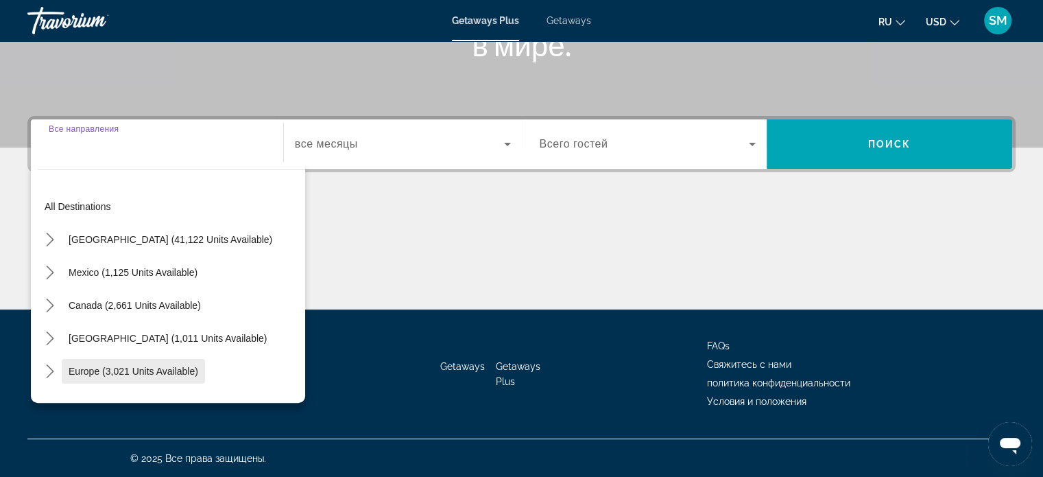
click at [130, 367] on span "Europe (3,021 units available)" at bounding box center [134, 371] width 130 height 11
type input "**********"
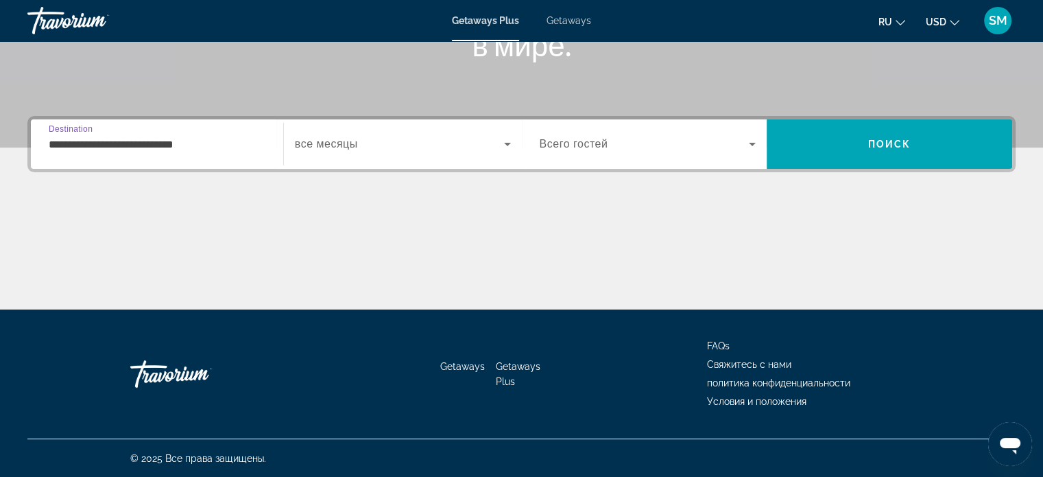
click at [185, 148] on input "**********" at bounding box center [157, 144] width 217 height 16
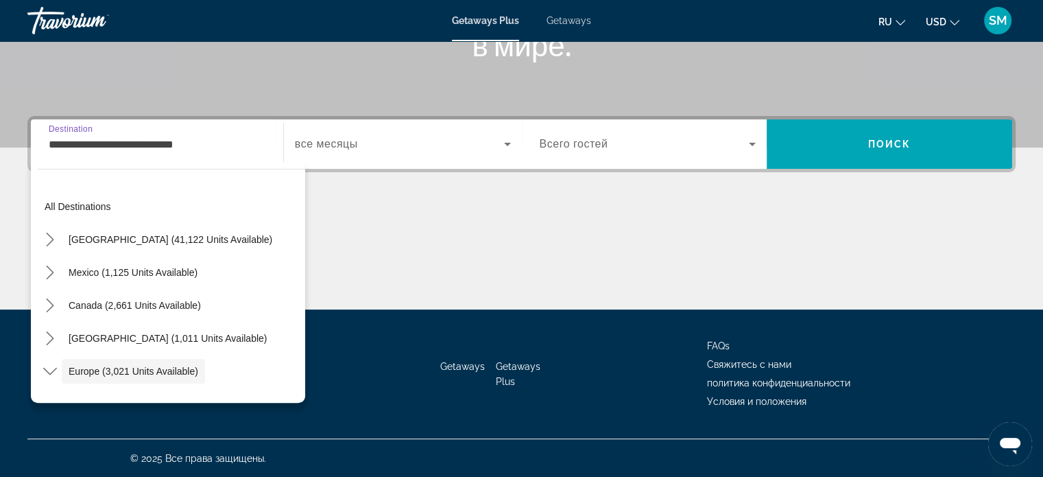
scroll to position [82, 0]
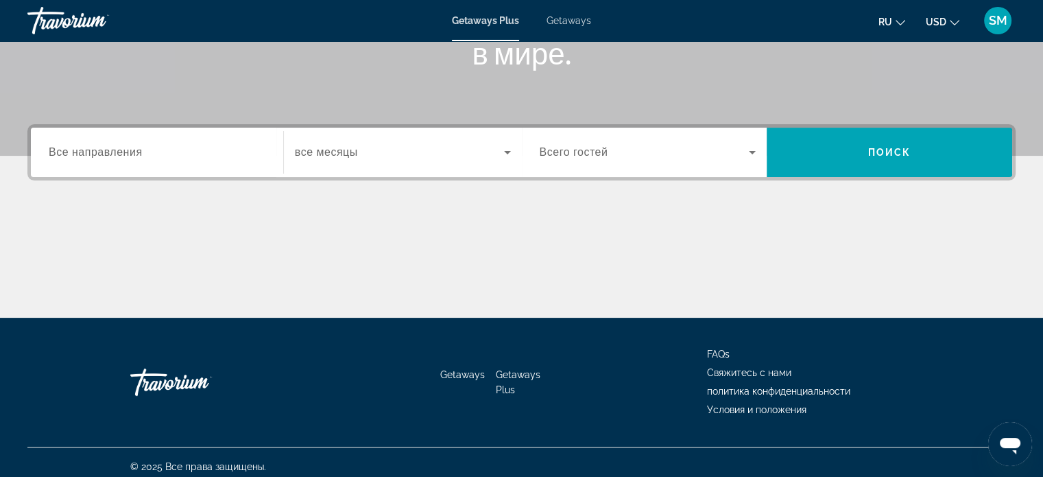
scroll to position [264, 0]
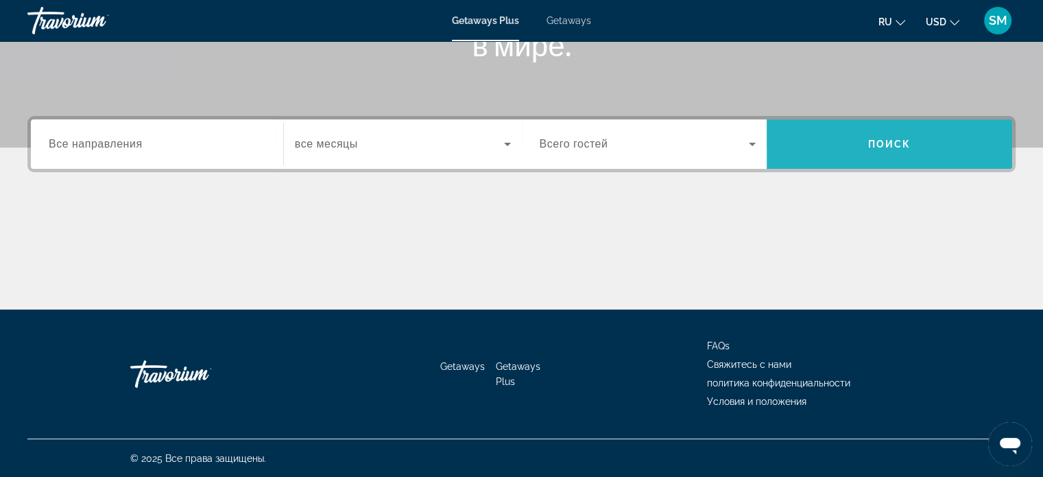
click at [881, 147] on span "Поиск" at bounding box center [889, 144] width 43 height 11
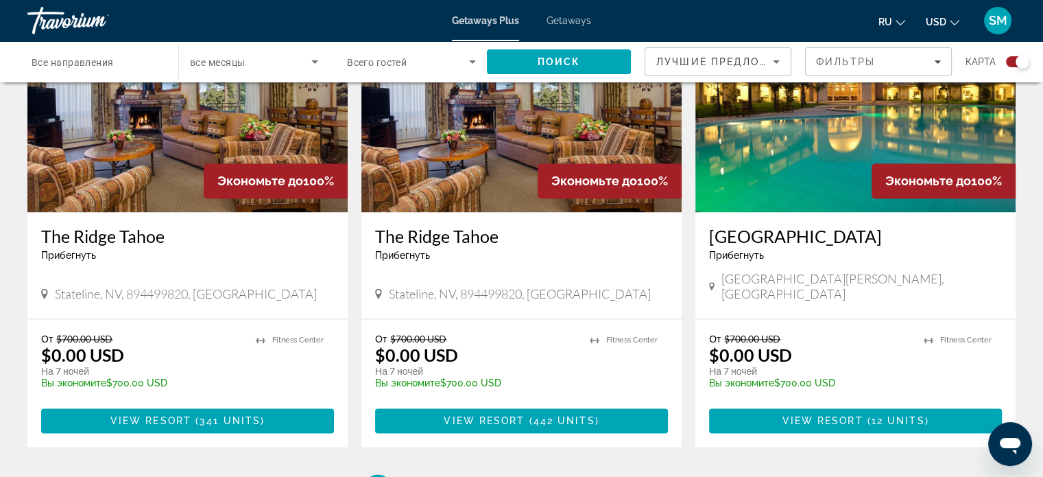
scroll to position [1981, 0]
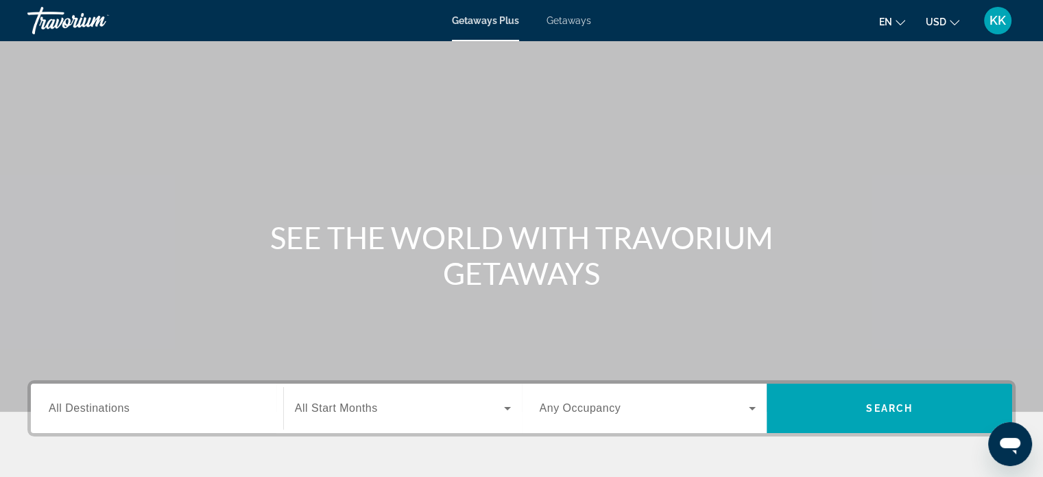
click at [114, 407] on span "All Destinations" at bounding box center [89, 408] width 81 height 12
click at [114, 407] on input "Destination All Destinations" at bounding box center [157, 408] width 217 height 16
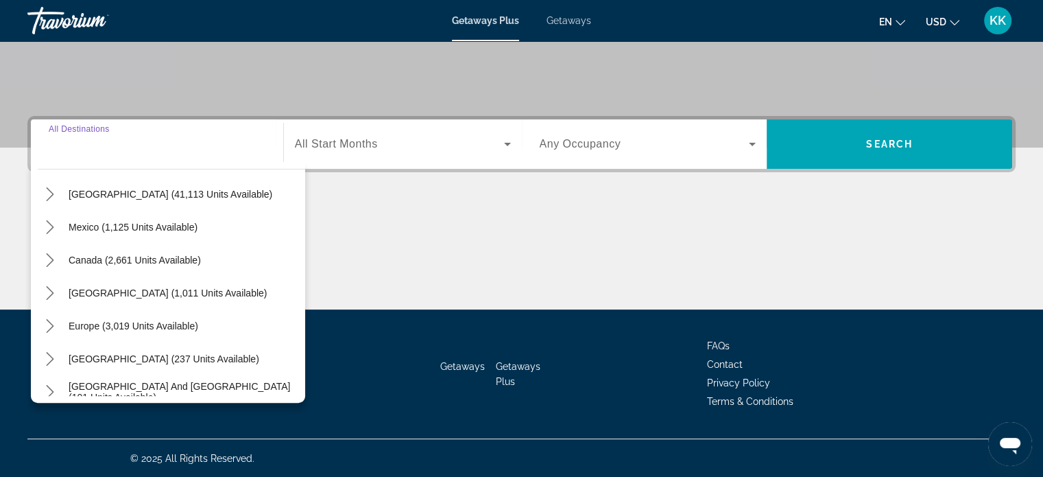
scroll to position [69, 0]
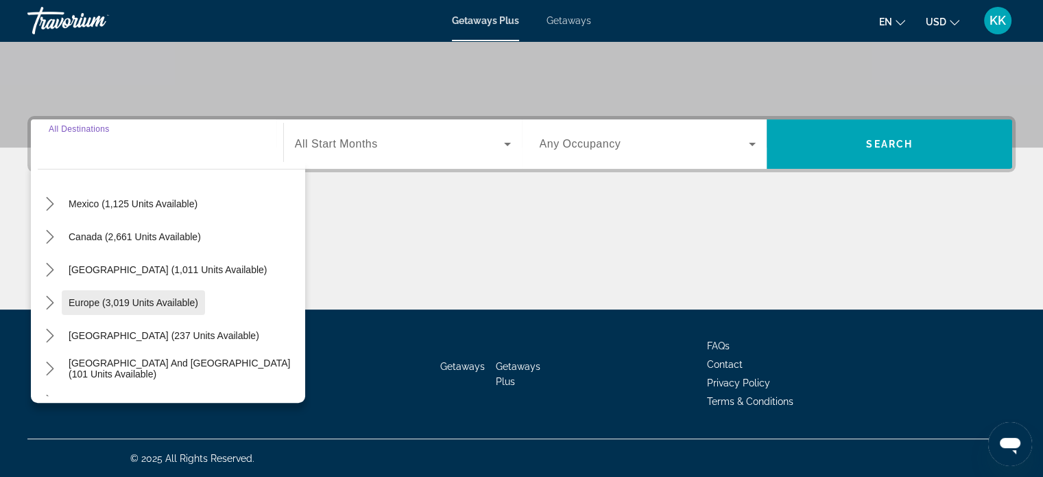
drag, startPoint x: 146, startPoint y: 299, endPoint x: 154, endPoint y: 296, distance: 8.3
click at [145, 299] on span "Europe (3,019 units available)" at bounding box center [134, 302] width 130 height 11
type input "**********"
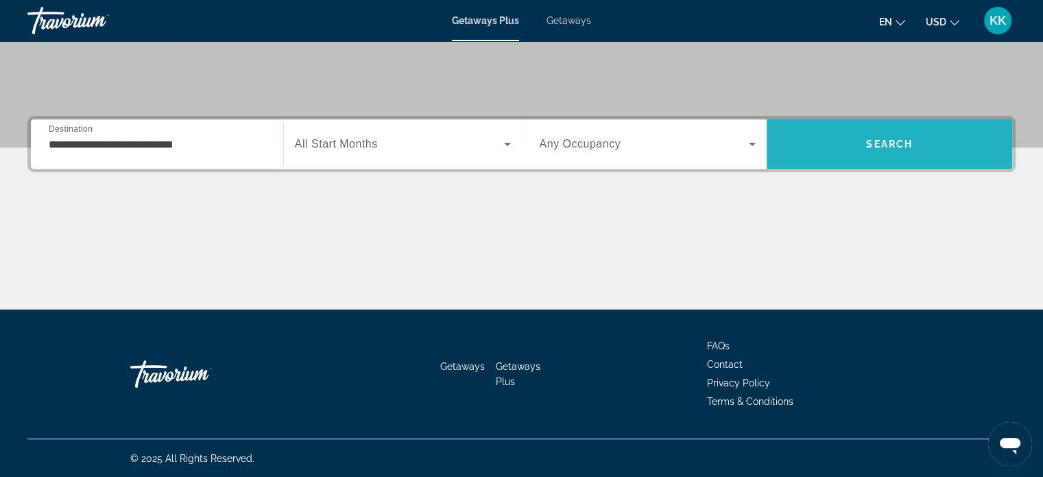
click at [900, 148] on span "Search" at bounding box center [889, 144] width 47 height 11
